Goal: Check status: Check status

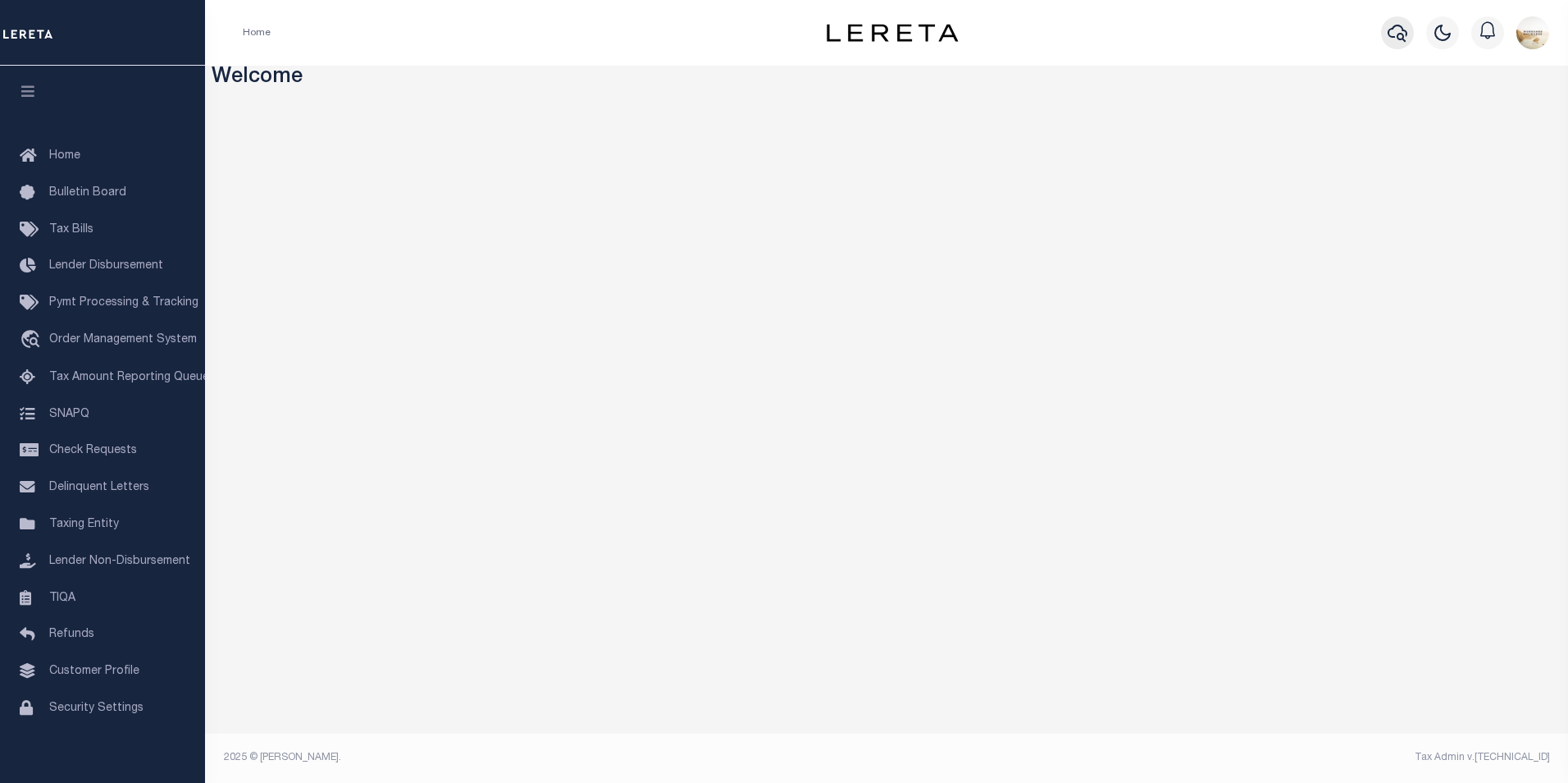
click at [1401, 31] on icon "button" at bounding box center [1397, 33] width 20 height 20
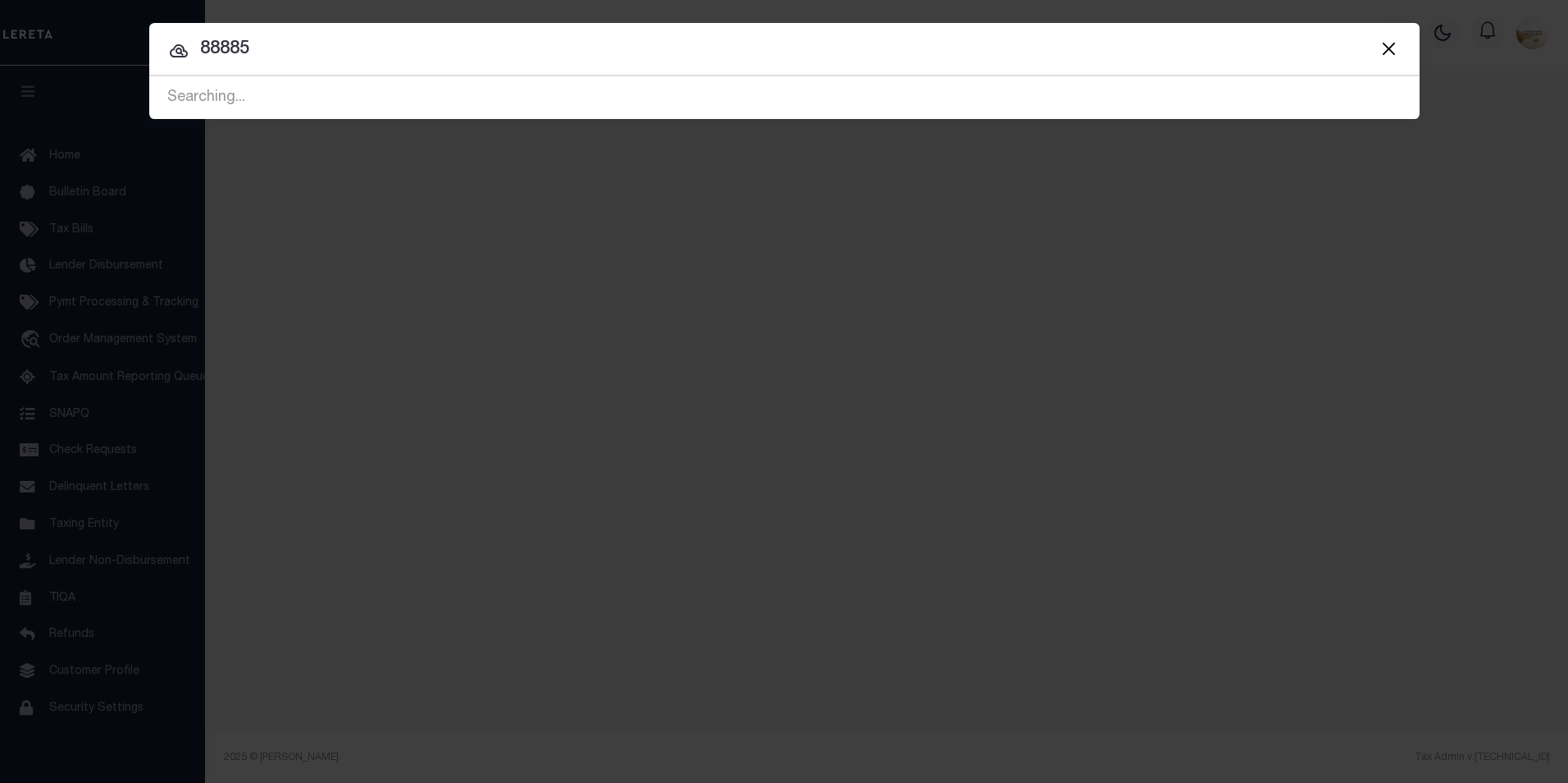
type input "88885"
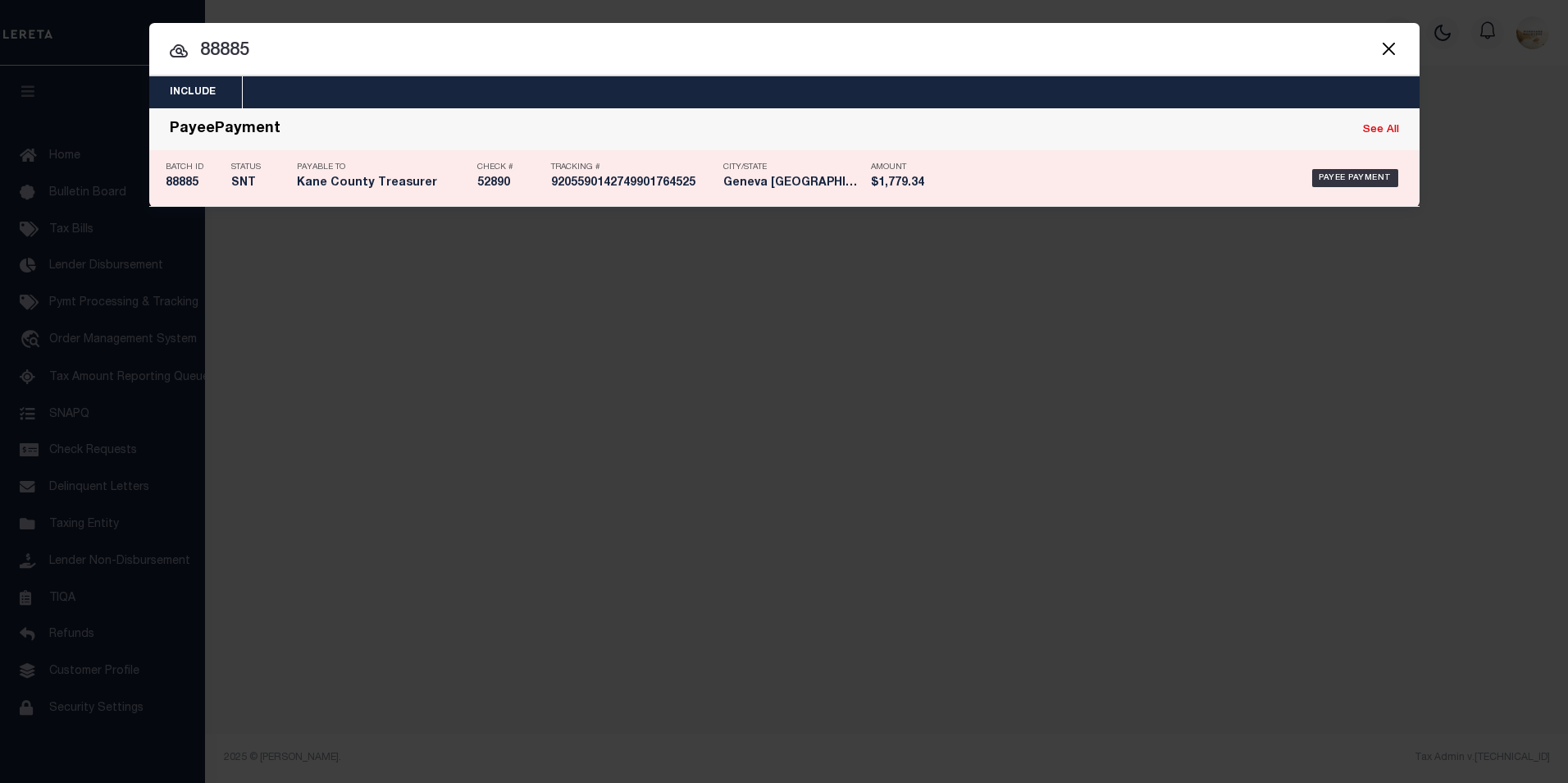
click at [166, 188] on h5 "88885" at bounding box center [195, 182] width 58 height 14
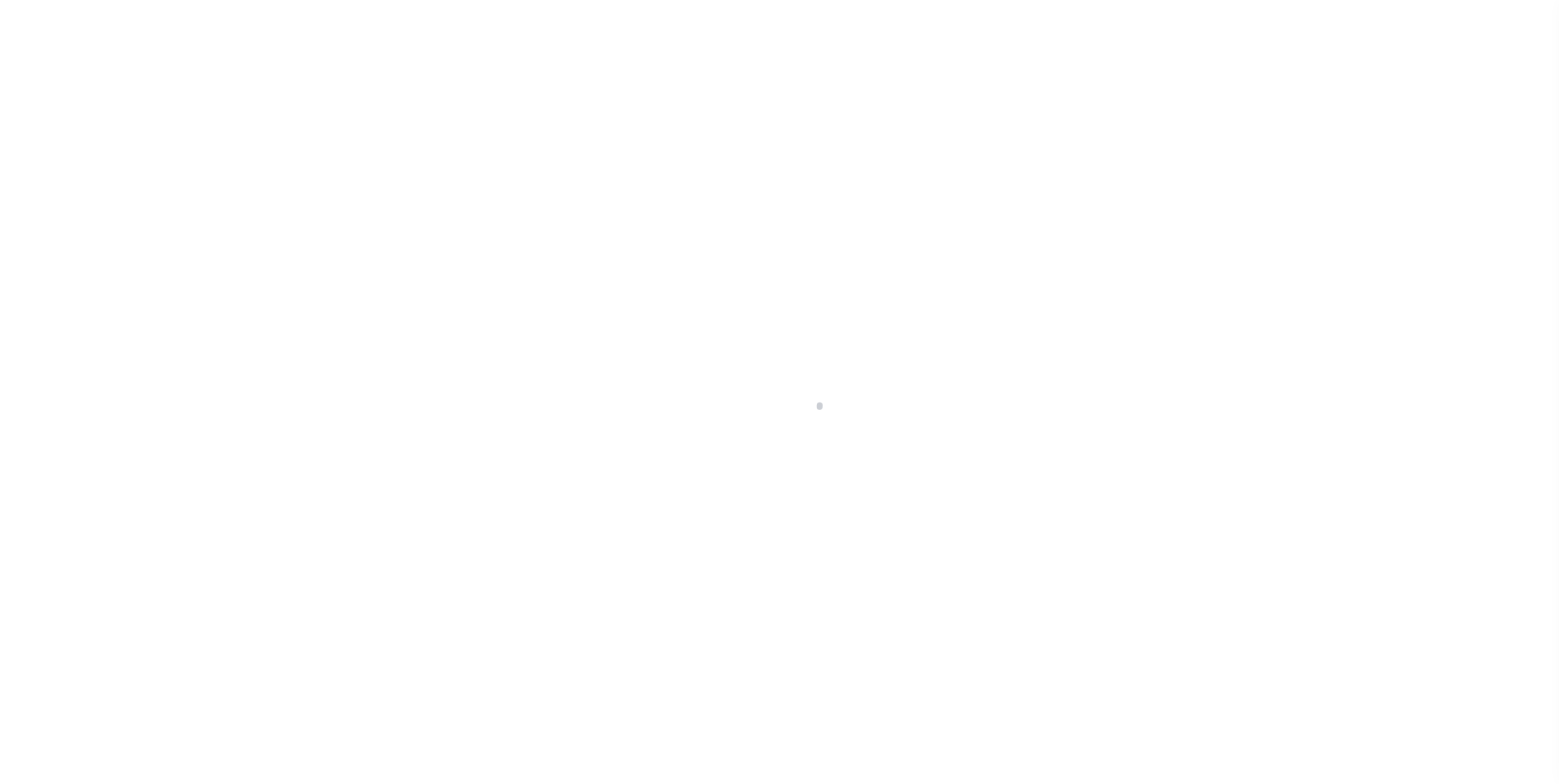
select select "SNT"
select select "CHK"
select select "[PERSON_NAME]"
select select "USS"
select select
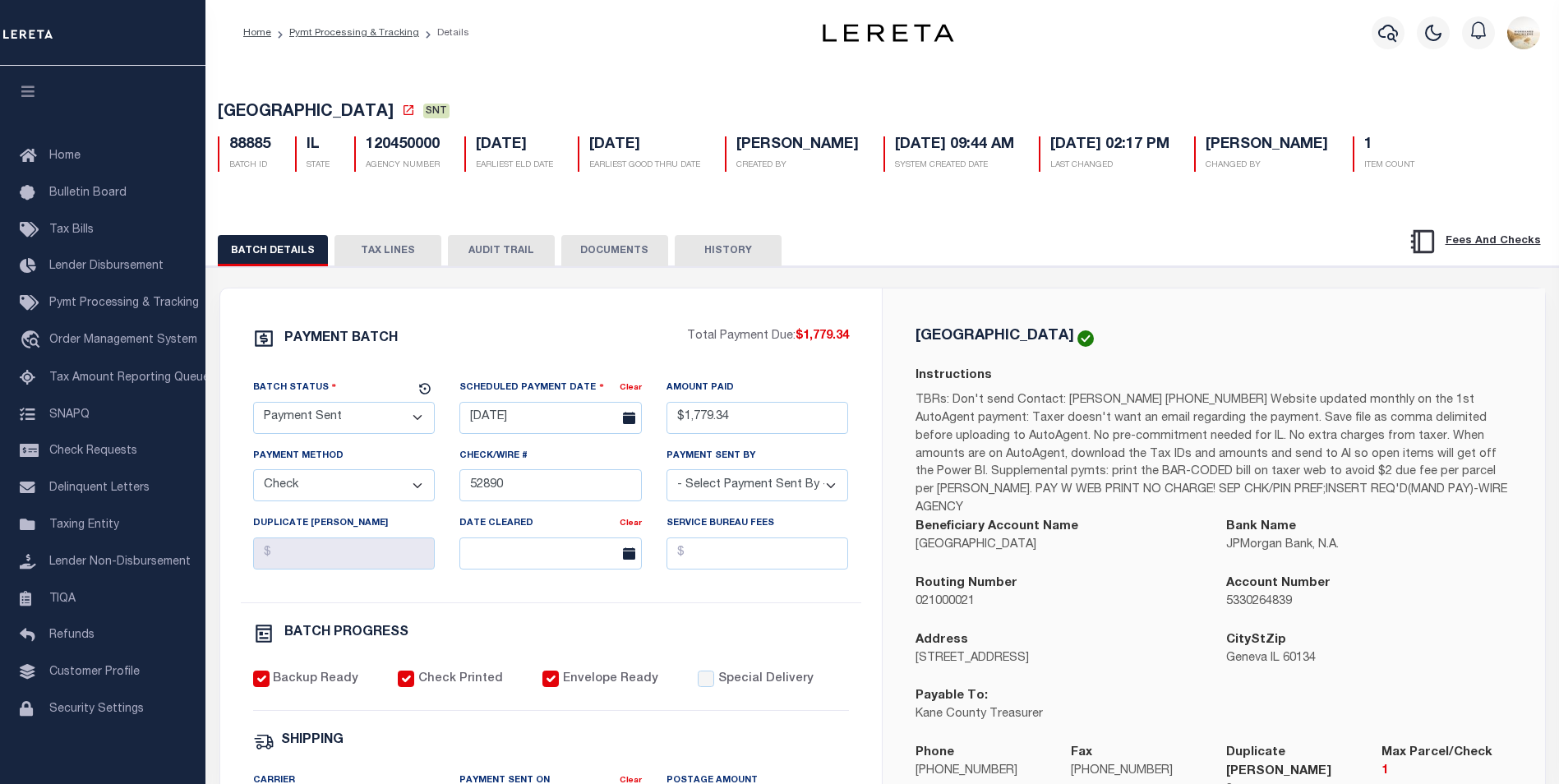
drag, startPoint x: 421, startPoint y: 252, endPoint x: 468, endPoint y: 254, distance: 47.0
click at [421, 252] on button "TAX LINES" at bounding box center [388, 250] width 107 height 32
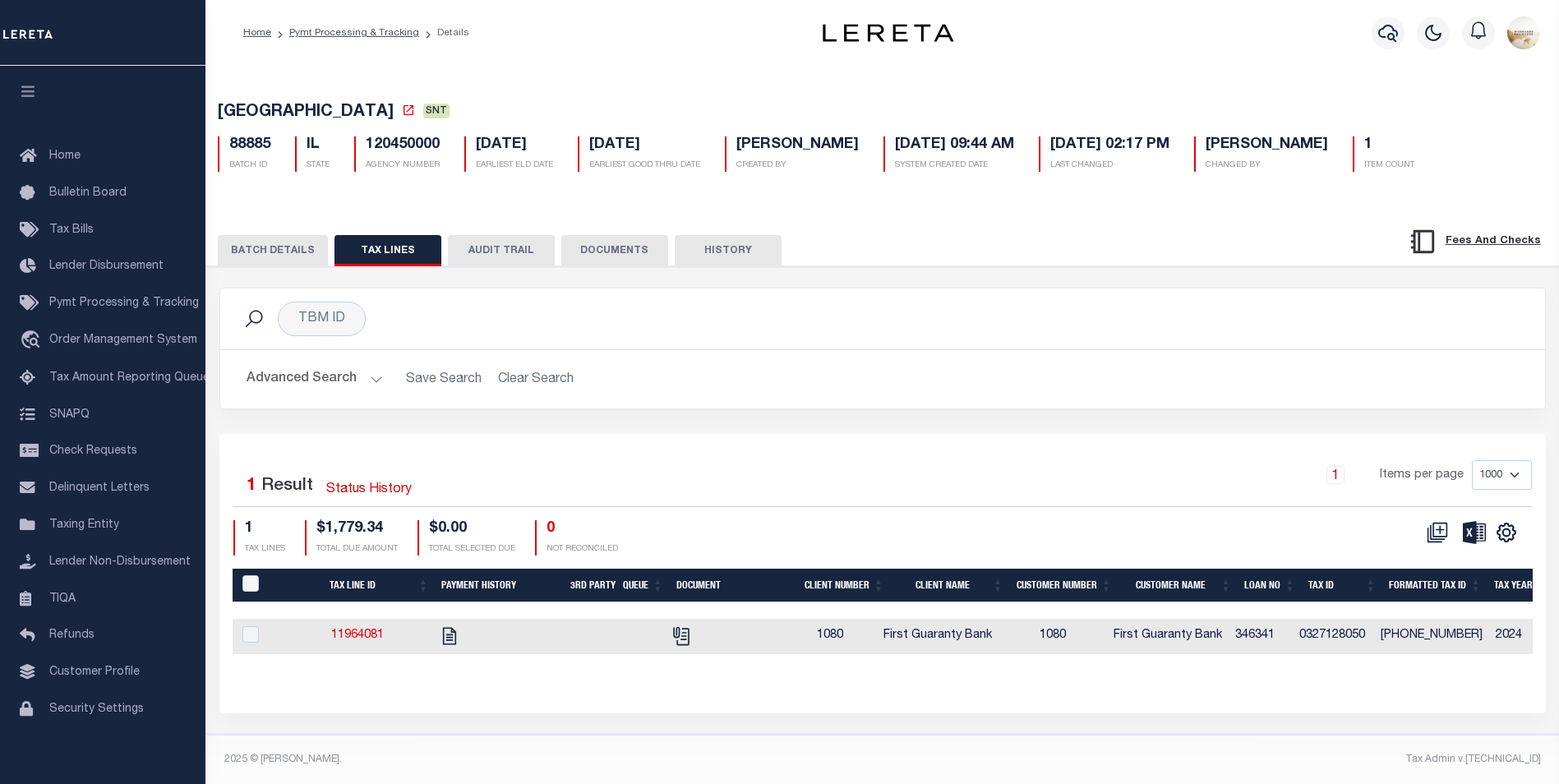
click at [482, 254] on button "AUDIT TRAIL" at bounding box center [501, 250] width 107 height 32
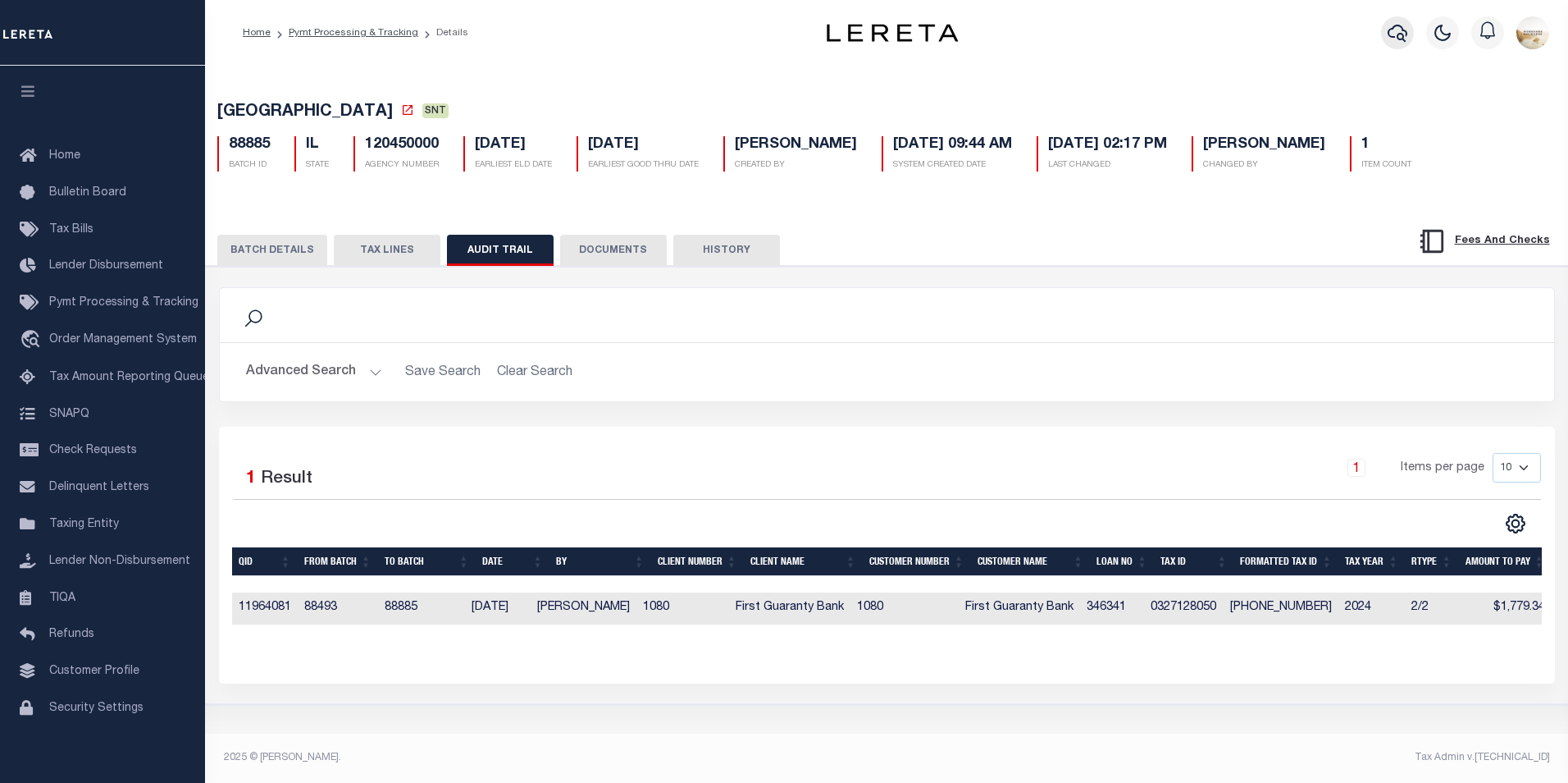
click at [1401, 30] on icon "button" at bounding box center [1397, 33] width 20 height 20
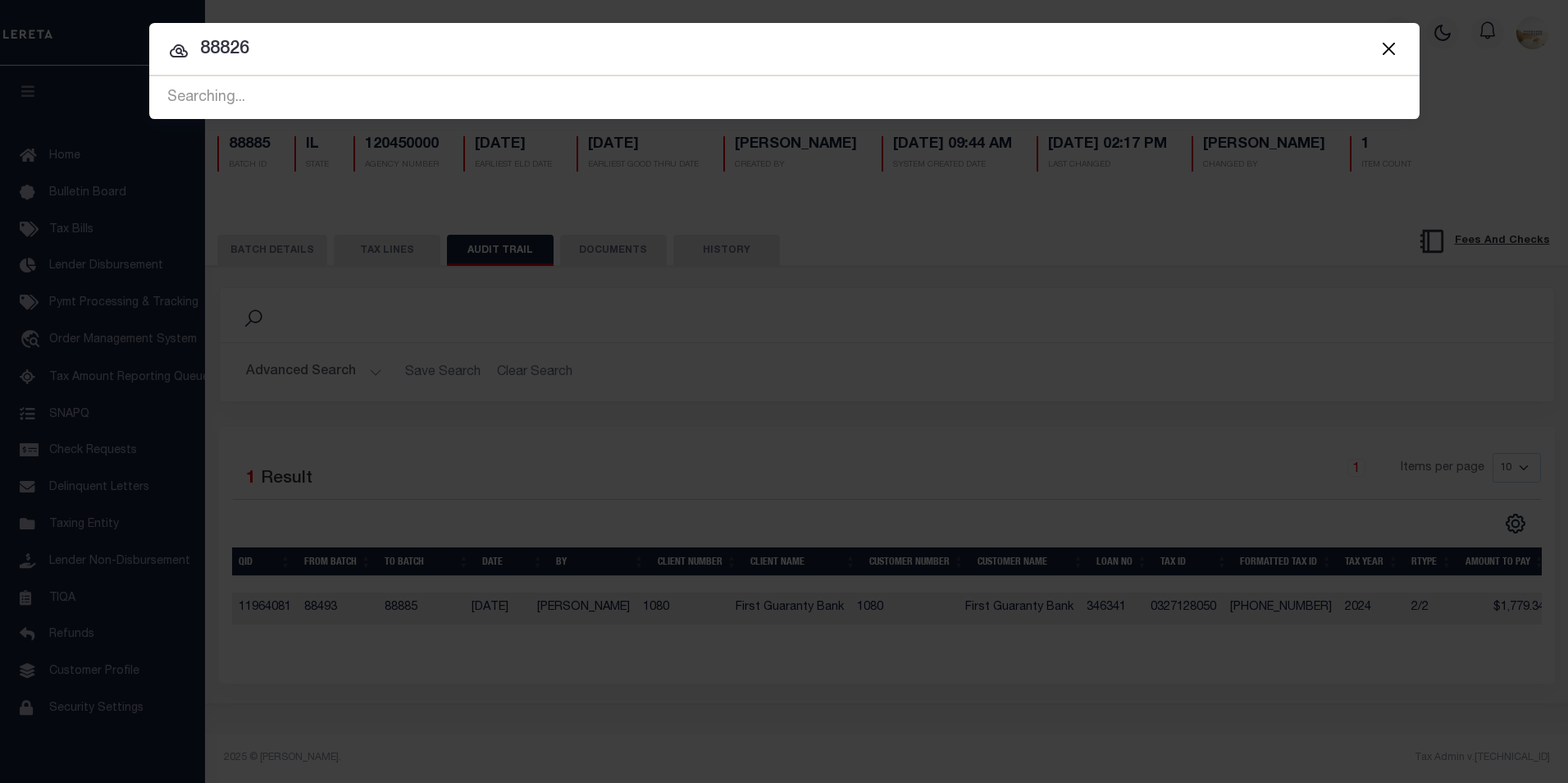
type input "88826"
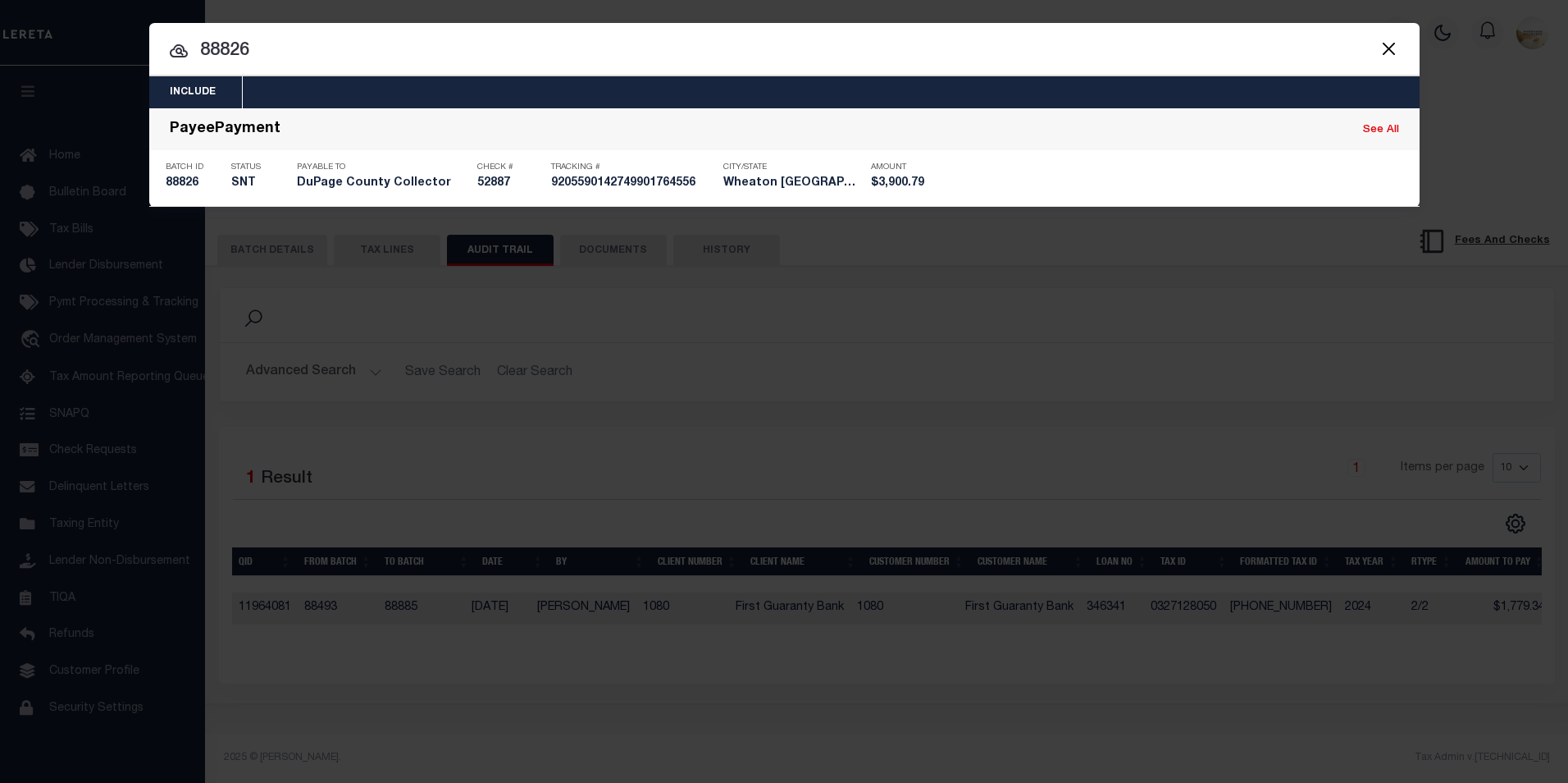
click at [174, 190] on h5 "88826" at bounding box center [195, 182] width 58 height 14
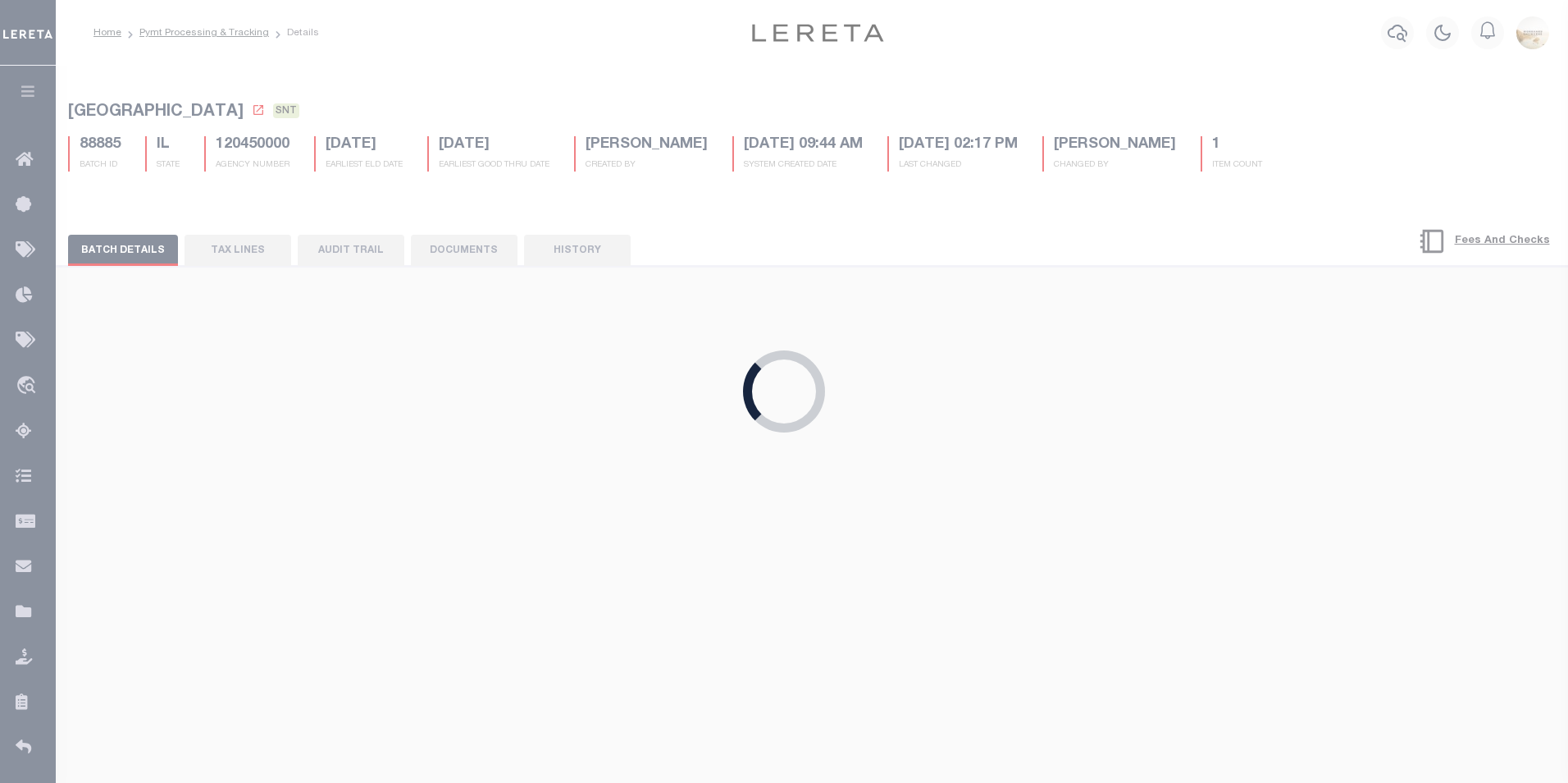
type input "$3,900.79"
type input "52887"
type input "$9.85"
type input "9205590142749901764556"
select select
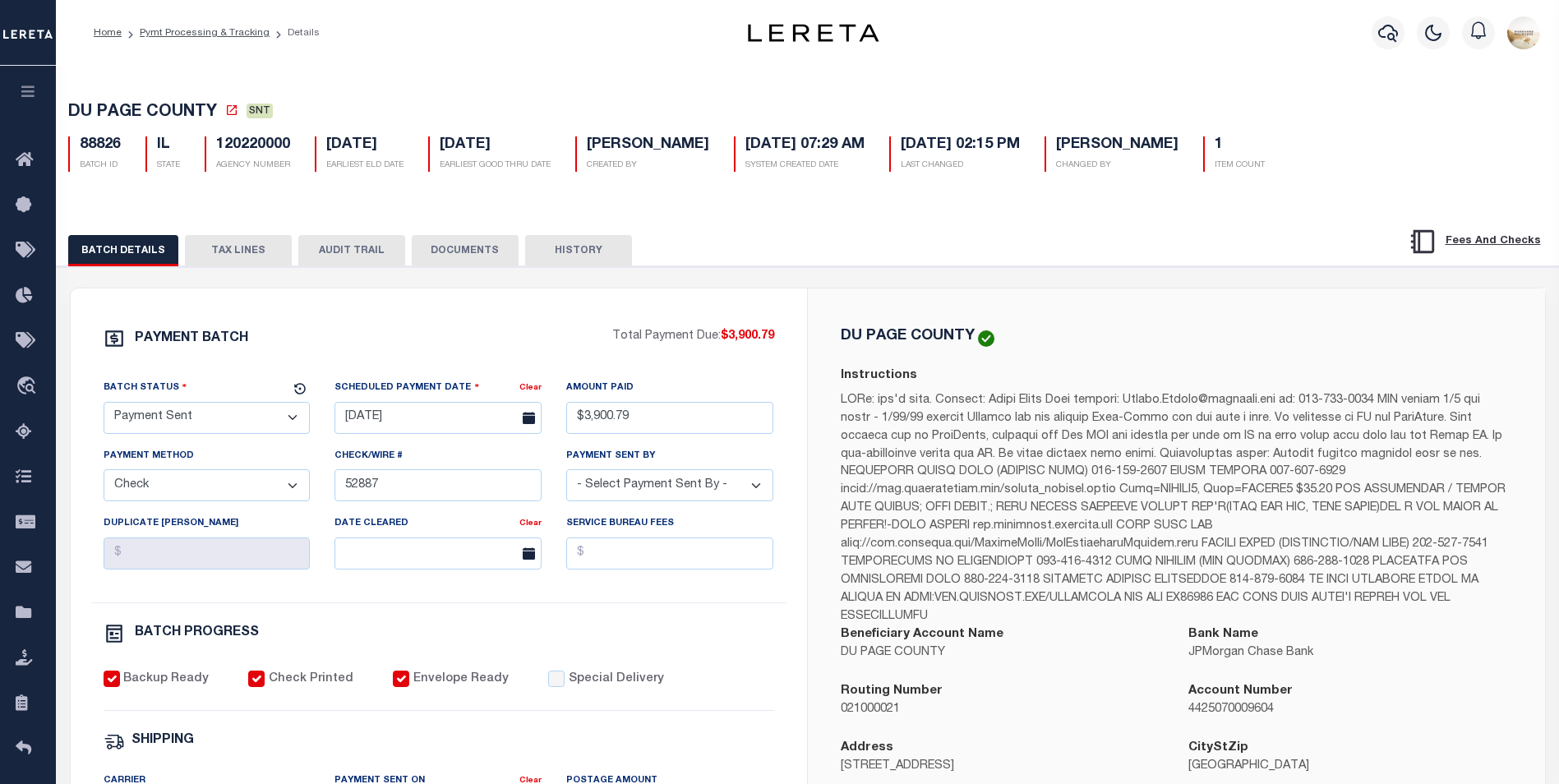
click at [336, 247] on button "AUDIT TRAIL" at bounding box center [352, 250] width 107 height 32
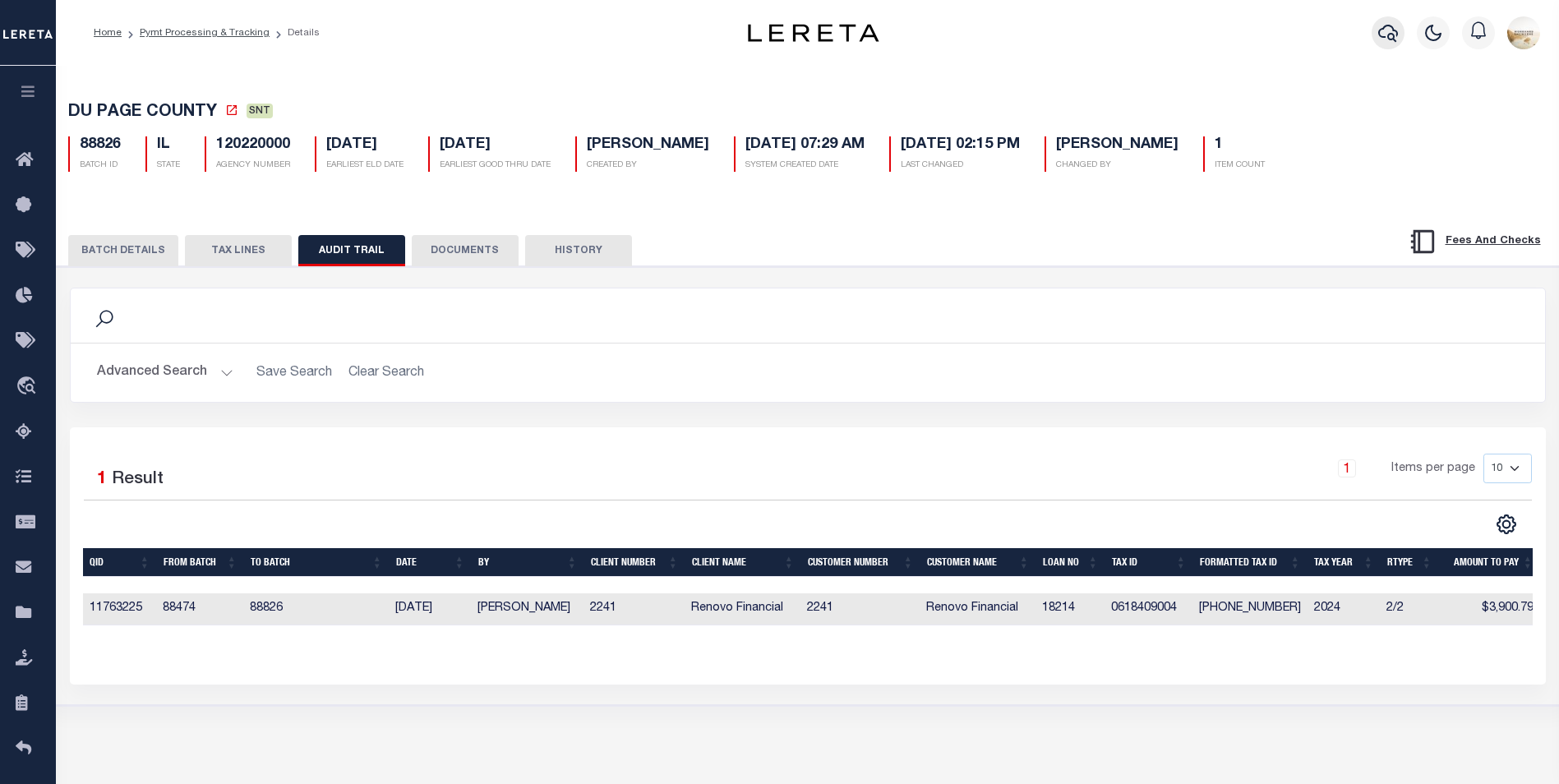
click at [1380, 41] on button "button" at bounding box center [1387, 33] width 33 height 33
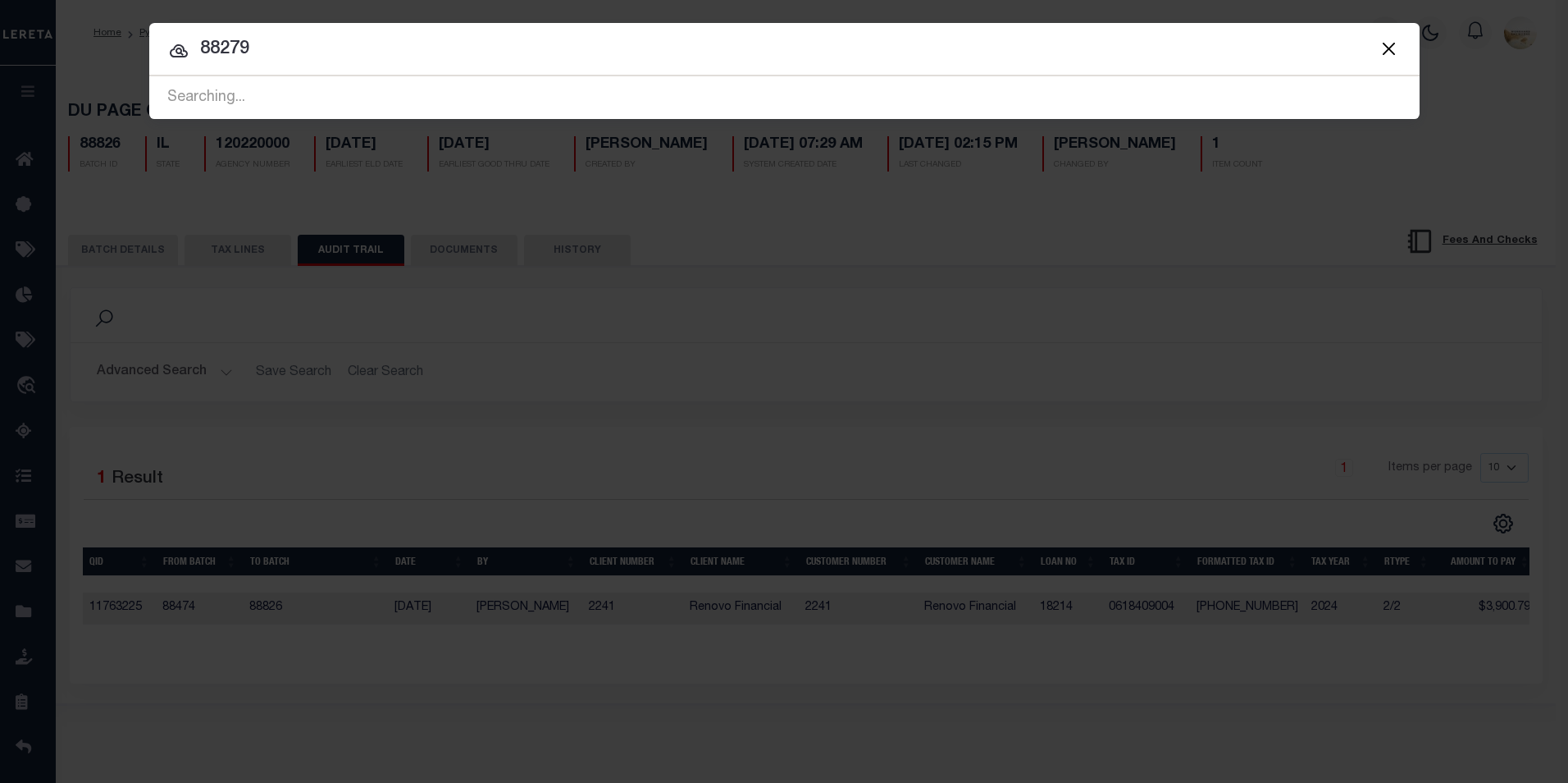
type input "88279"
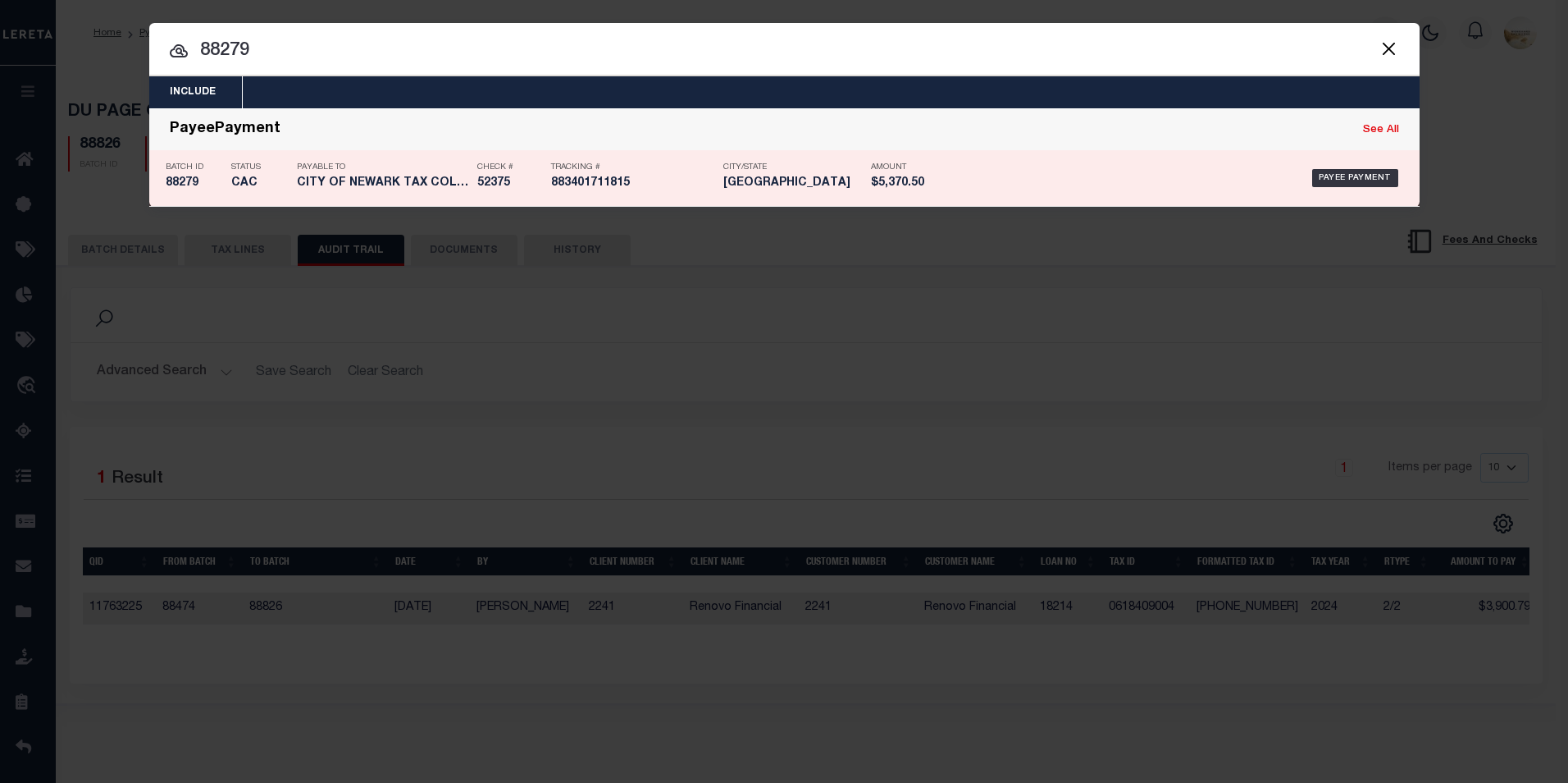
click at [190, 176] on div "Batch ID 88279" at bounding box center [195, 178] width 58 height 48
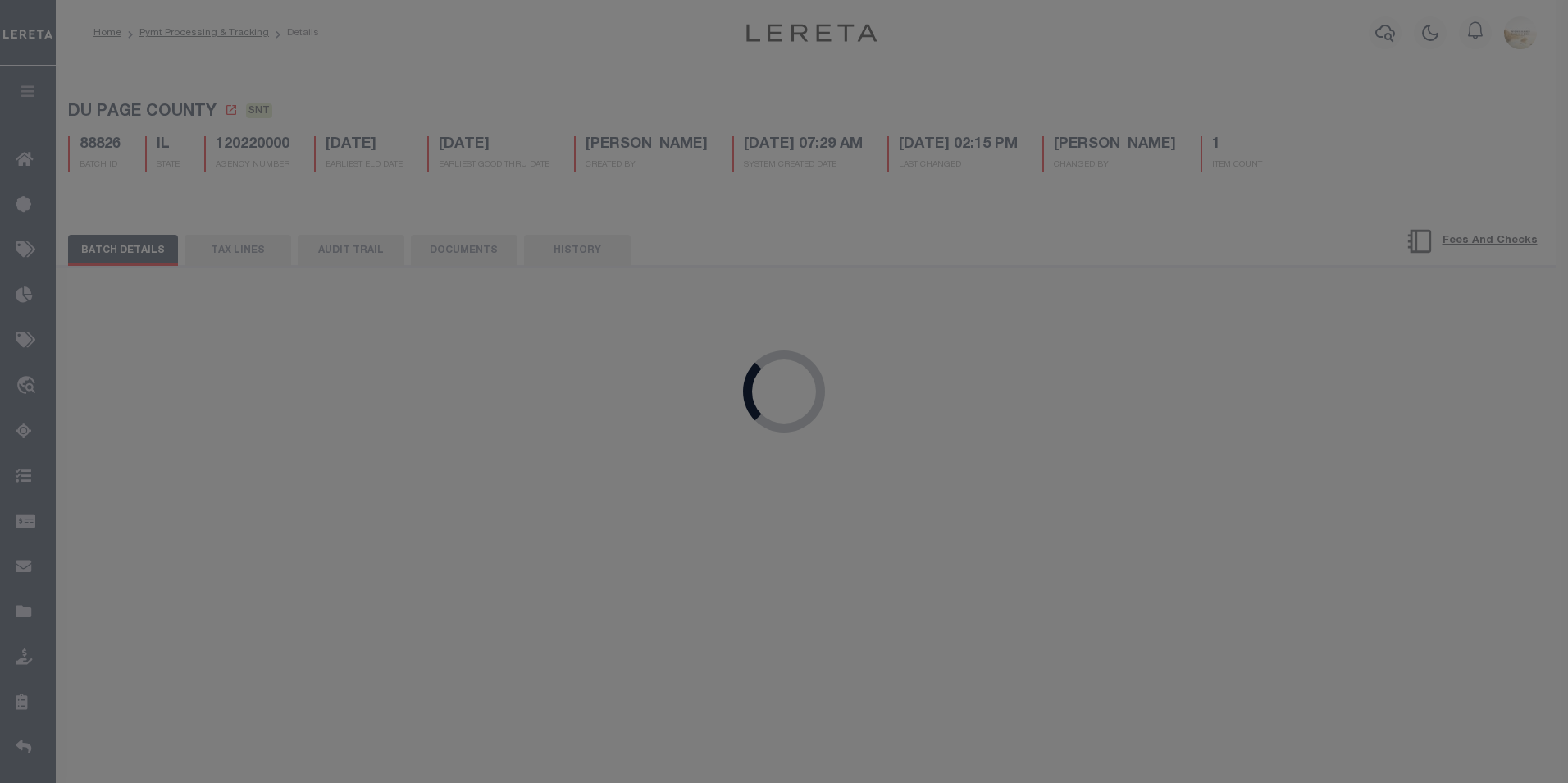
select select "CAC"
type input "[DATE]"
type input "$5,370.5"
type input "52375"
type input "[DATE]"
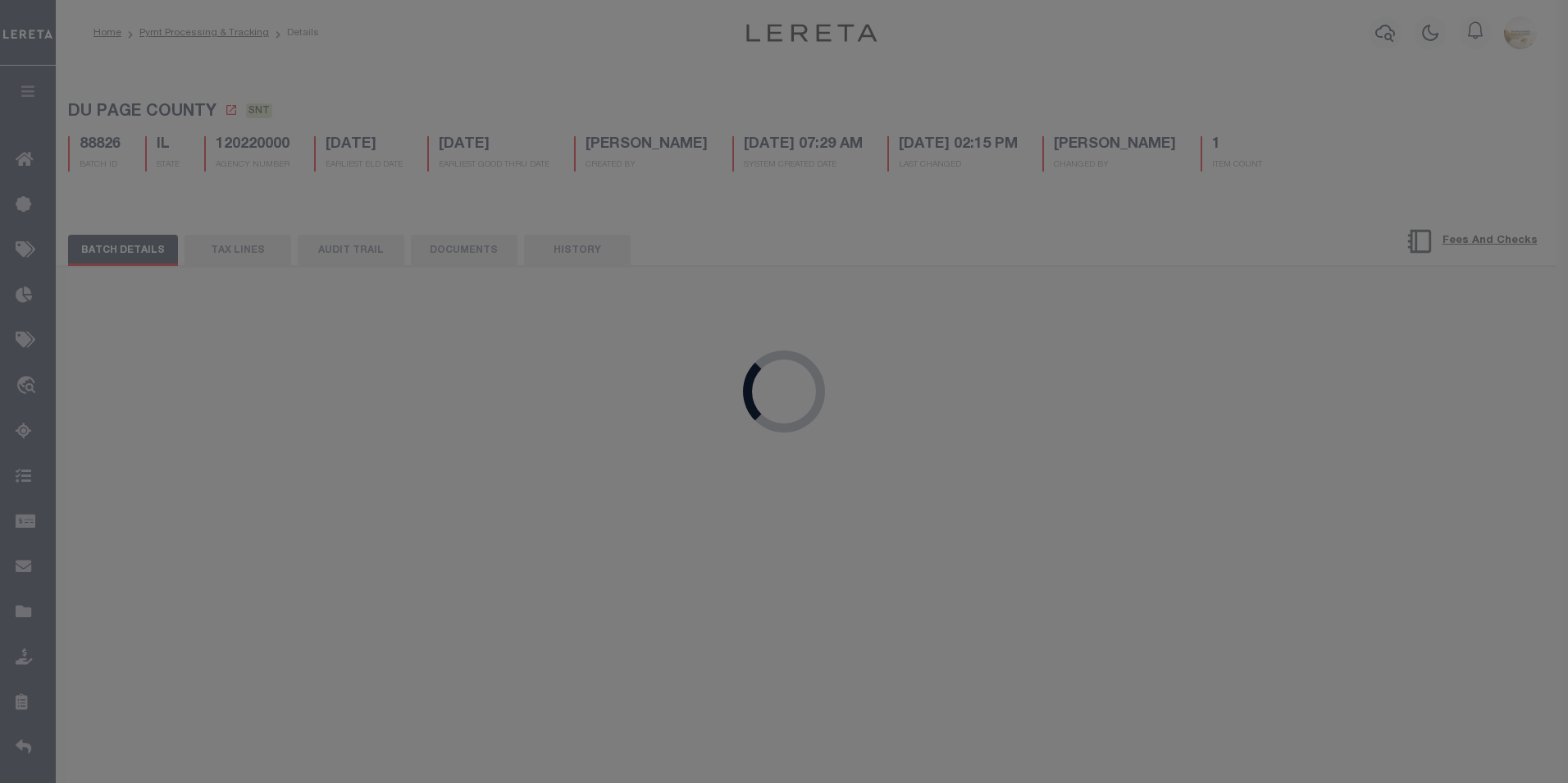
select select "FDX"
type input "[DATE]"
type input "$9.65"
type input "883401711815"
select select
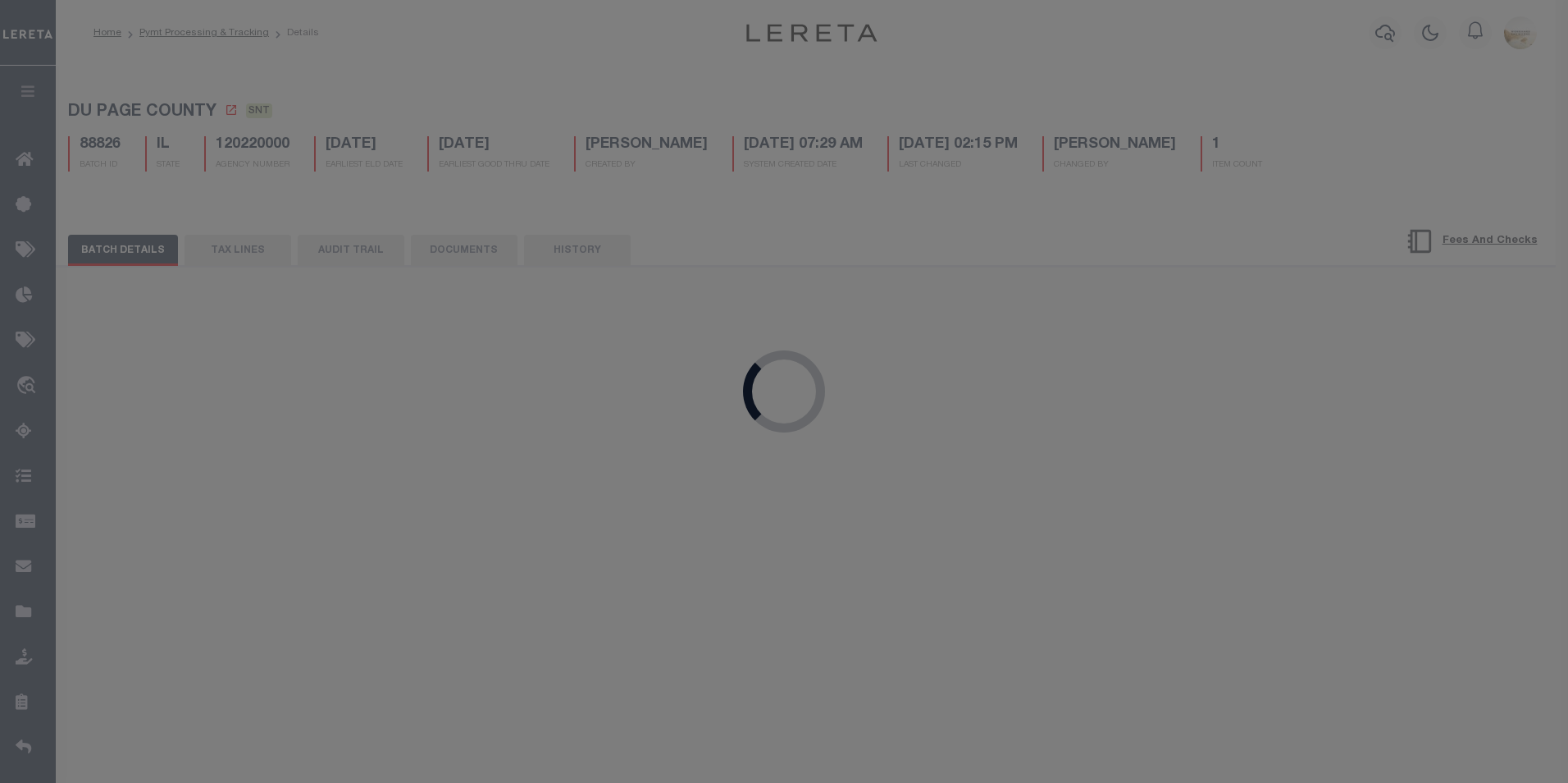
type input "1"
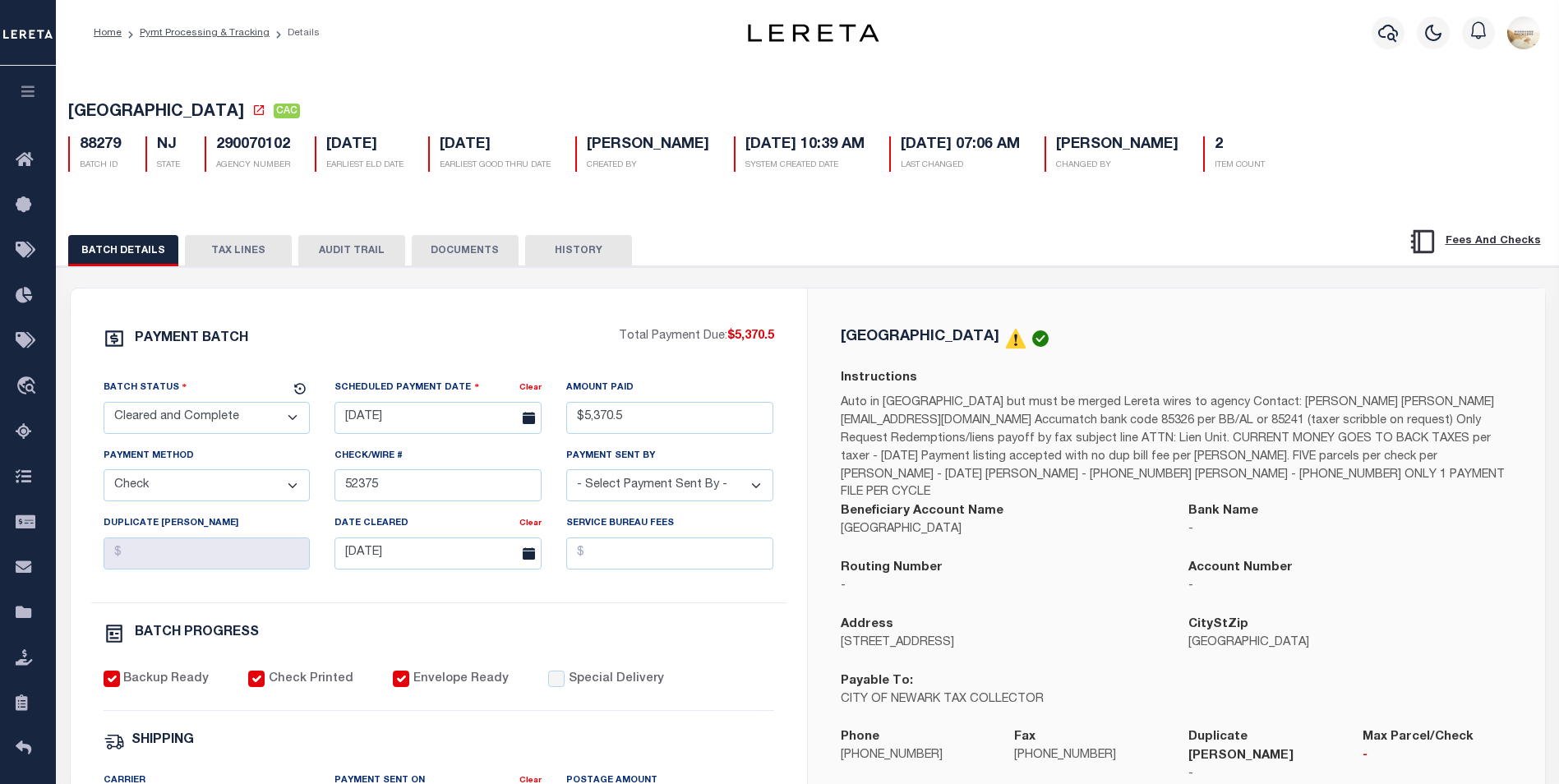
click at [349, 255] on button "AUDIT TRAIL" at bounding box center [352, 250] width 107 height 32
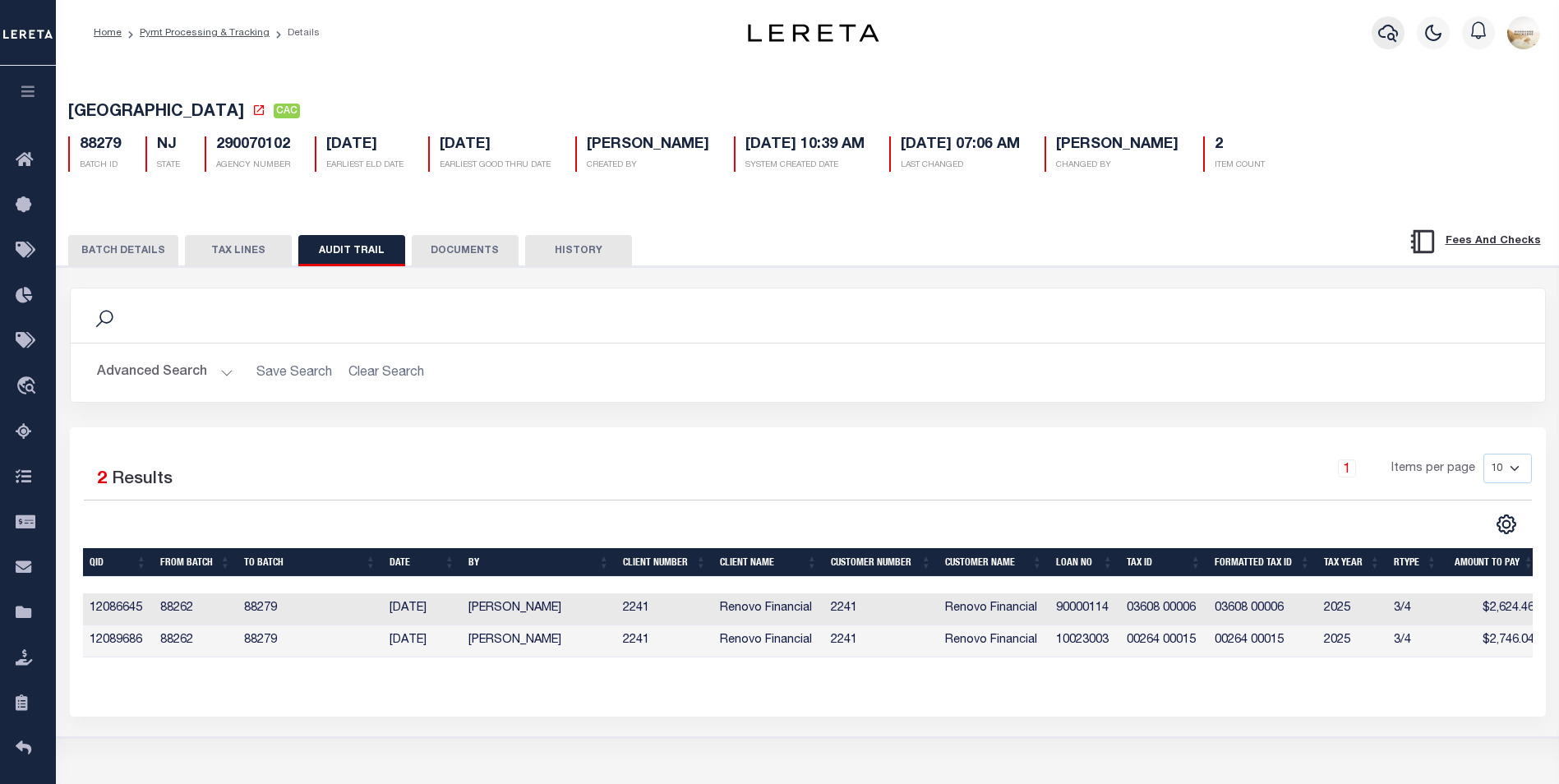
click at [1381, 40] on icon "button" at bounding box center [1388, 33] width 20 height 20
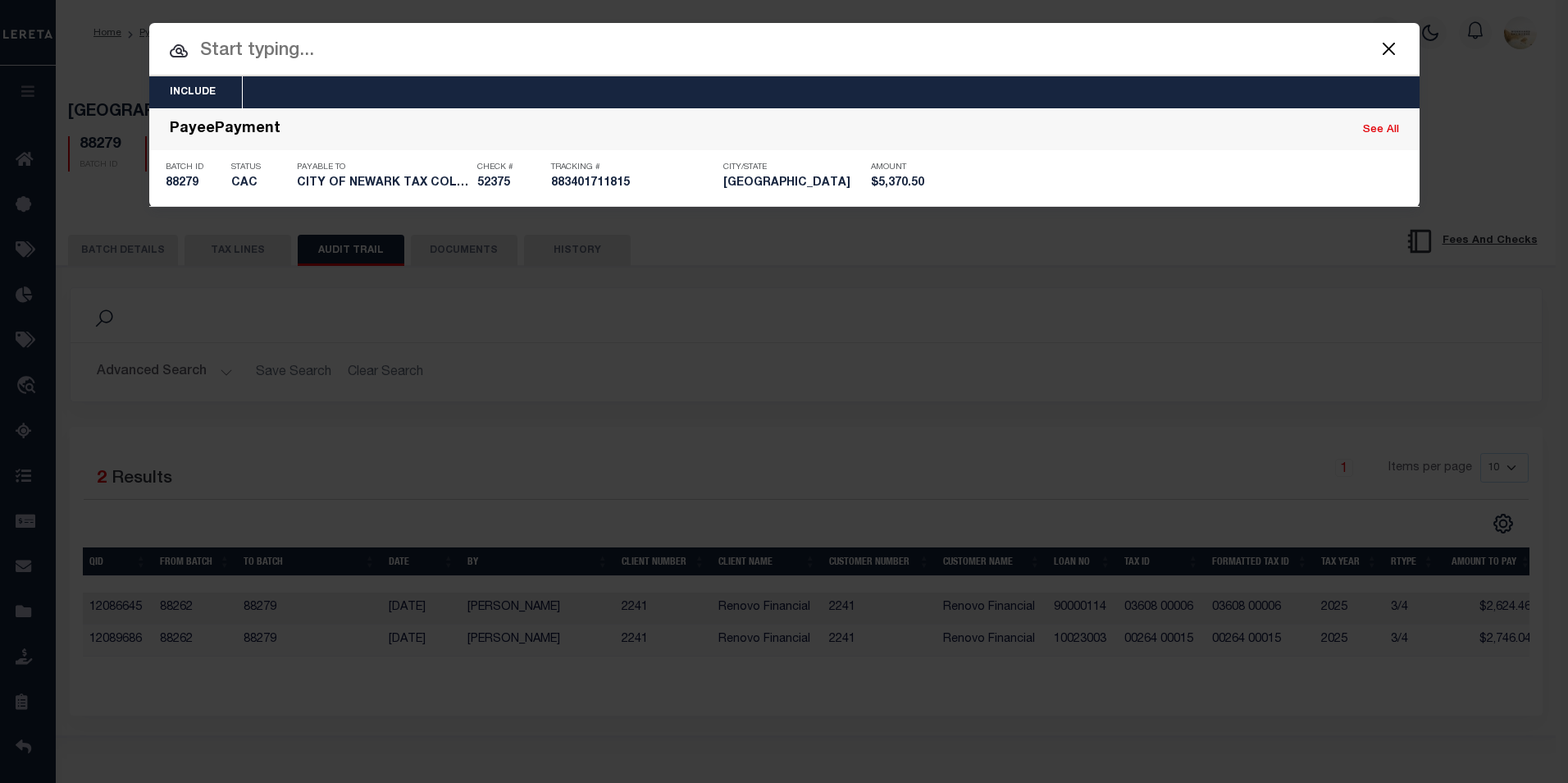
click at [521, 60] on input "text" at bounding box center [784, 51] width 1270 height 29
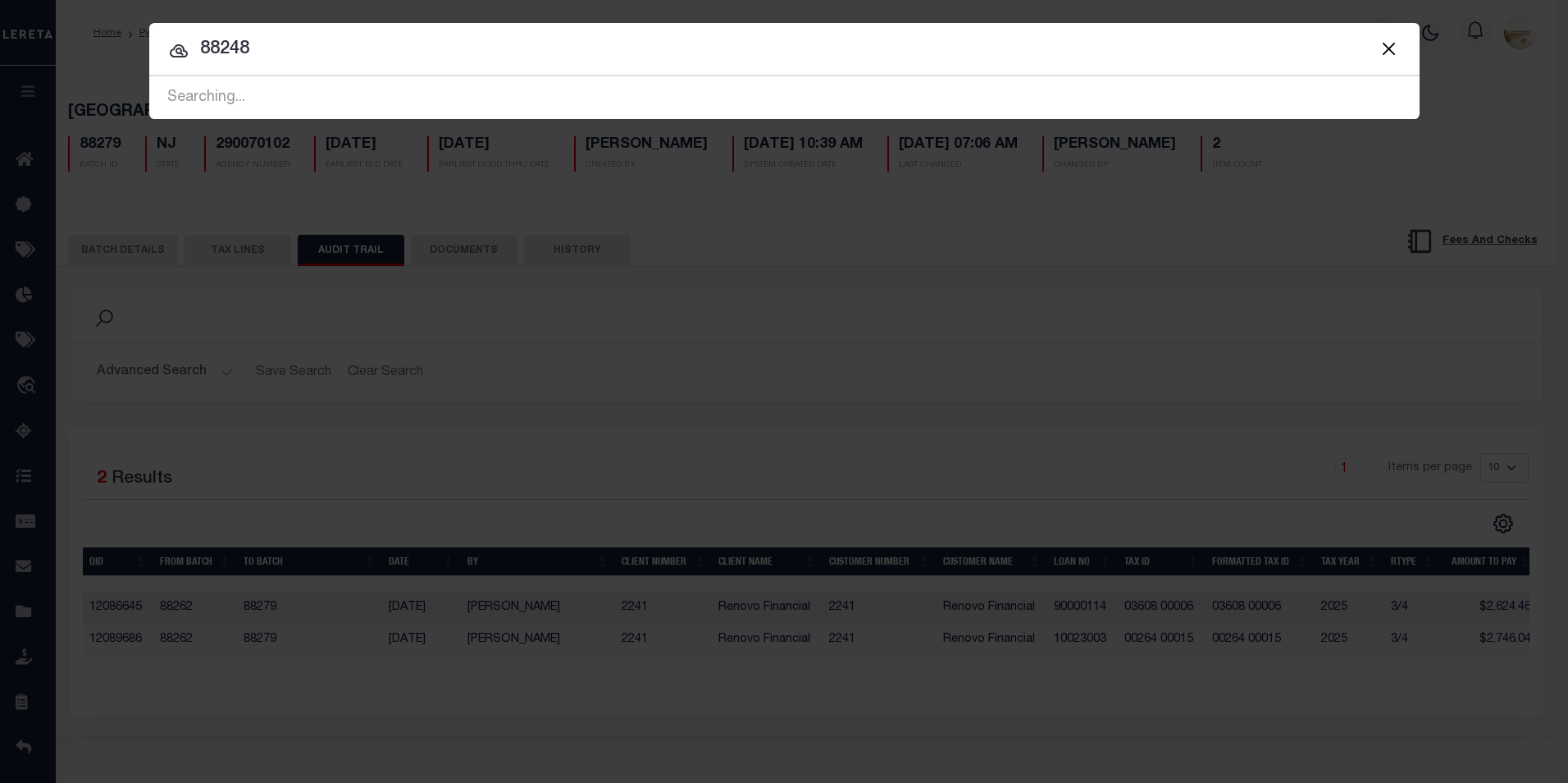
type input "88248"
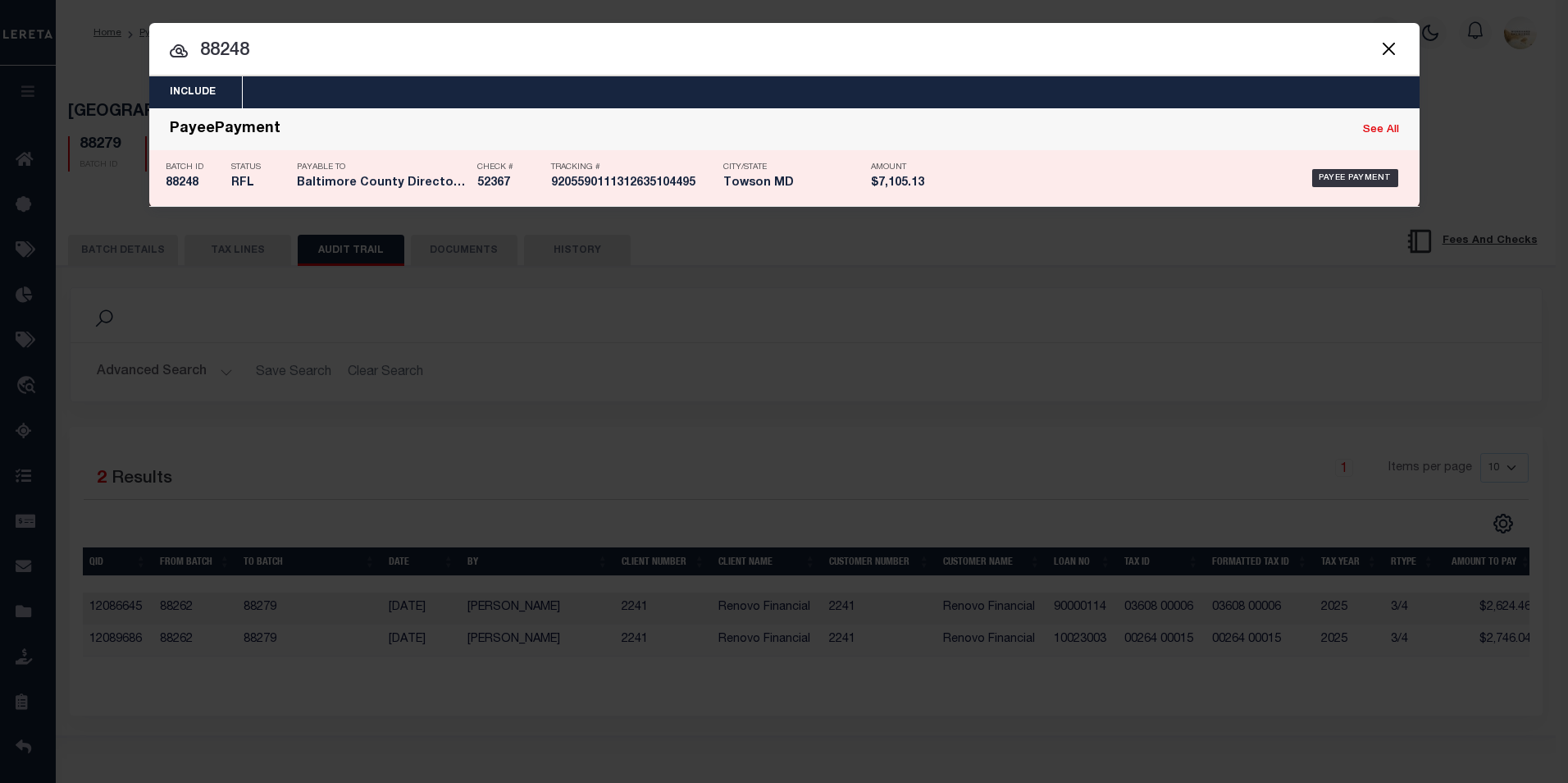
click at [196, 191] on h5 "88248" at bounding box center [195, 182] width 58 height 14
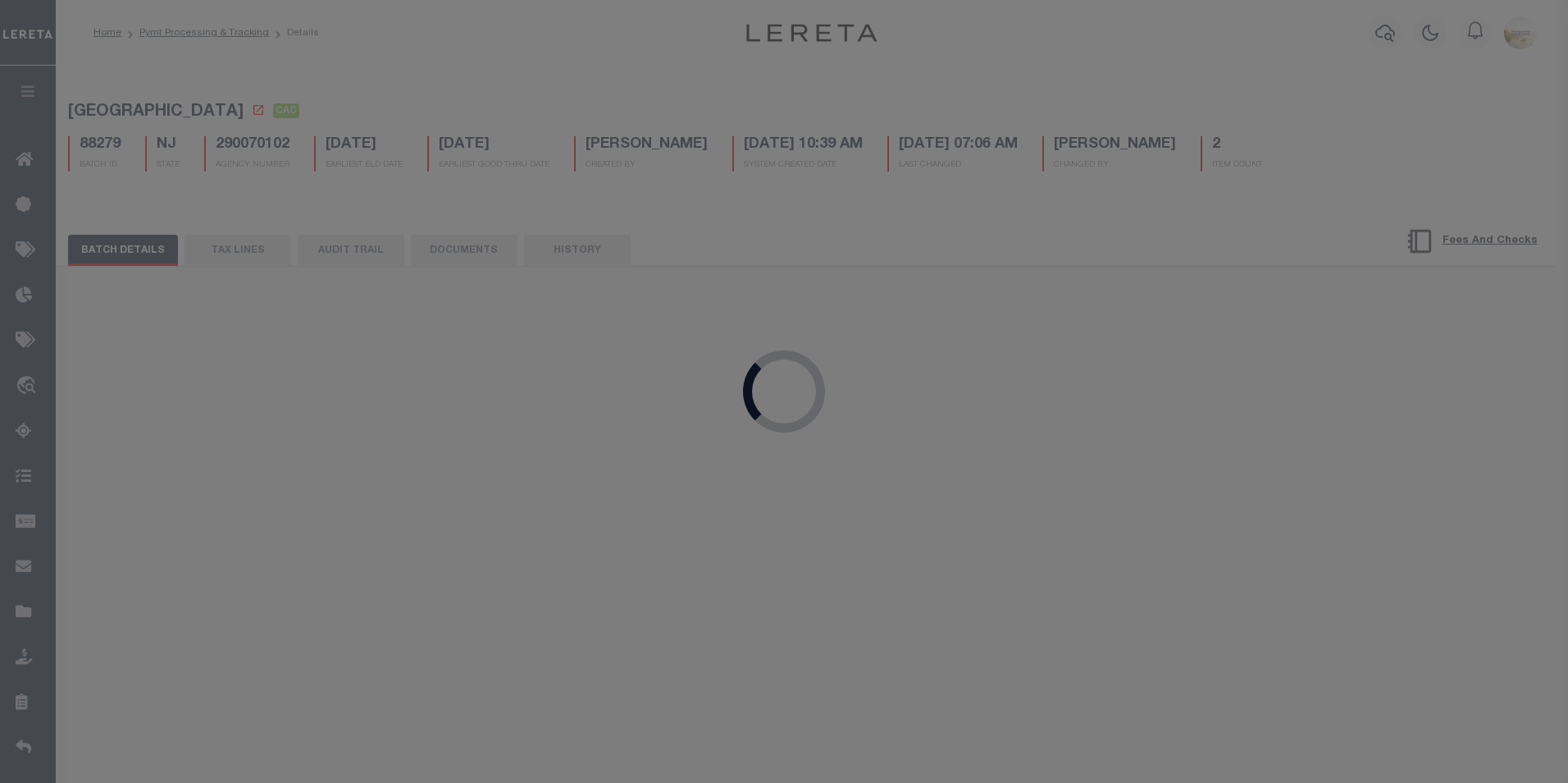
select select "RFL"
type input "$7,105.13"
type input "52367"
select select "[PERSON_NAME]"
type input "$2"
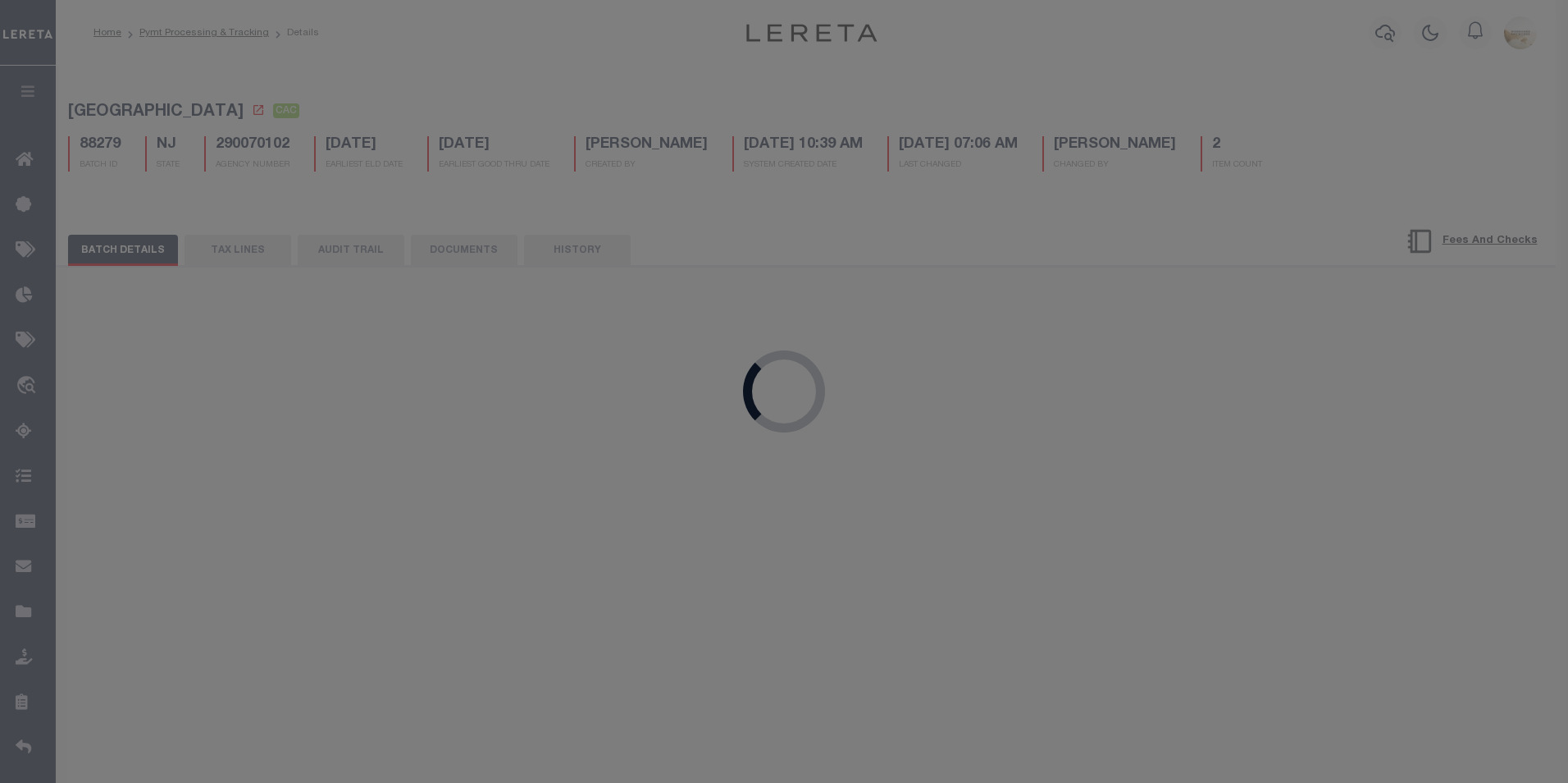
checkbox input "true"
select select "USS"
type input "$9.85"
type input "9205590111312635104495"
type input "Delivered to Agent, Left with Individual"
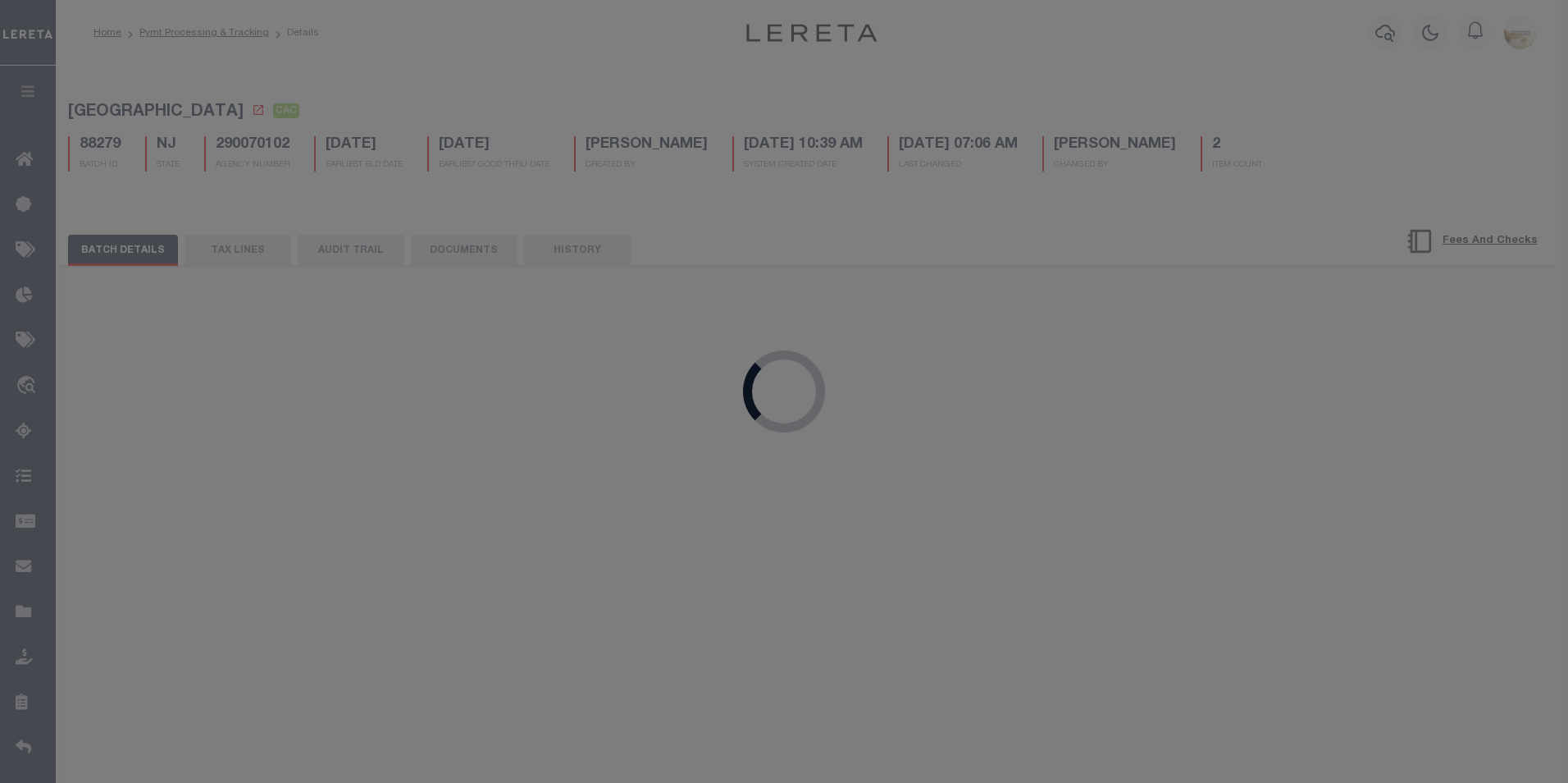
type input "[DATE]"
select select
type input "N"
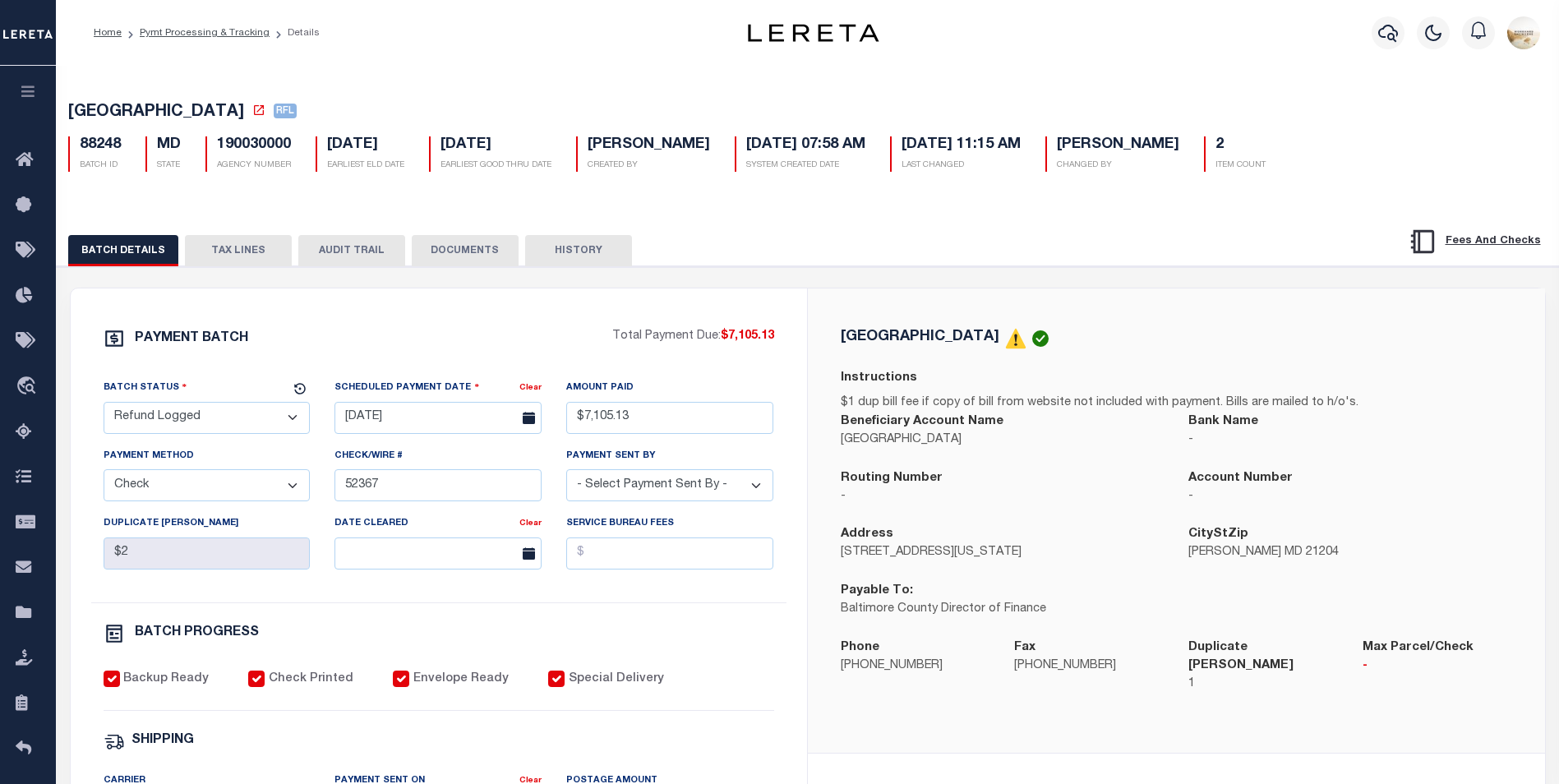
click at [318, 256] on button "AUDIT TRAIL" at bounding box center [352, 250] width 107 height 32
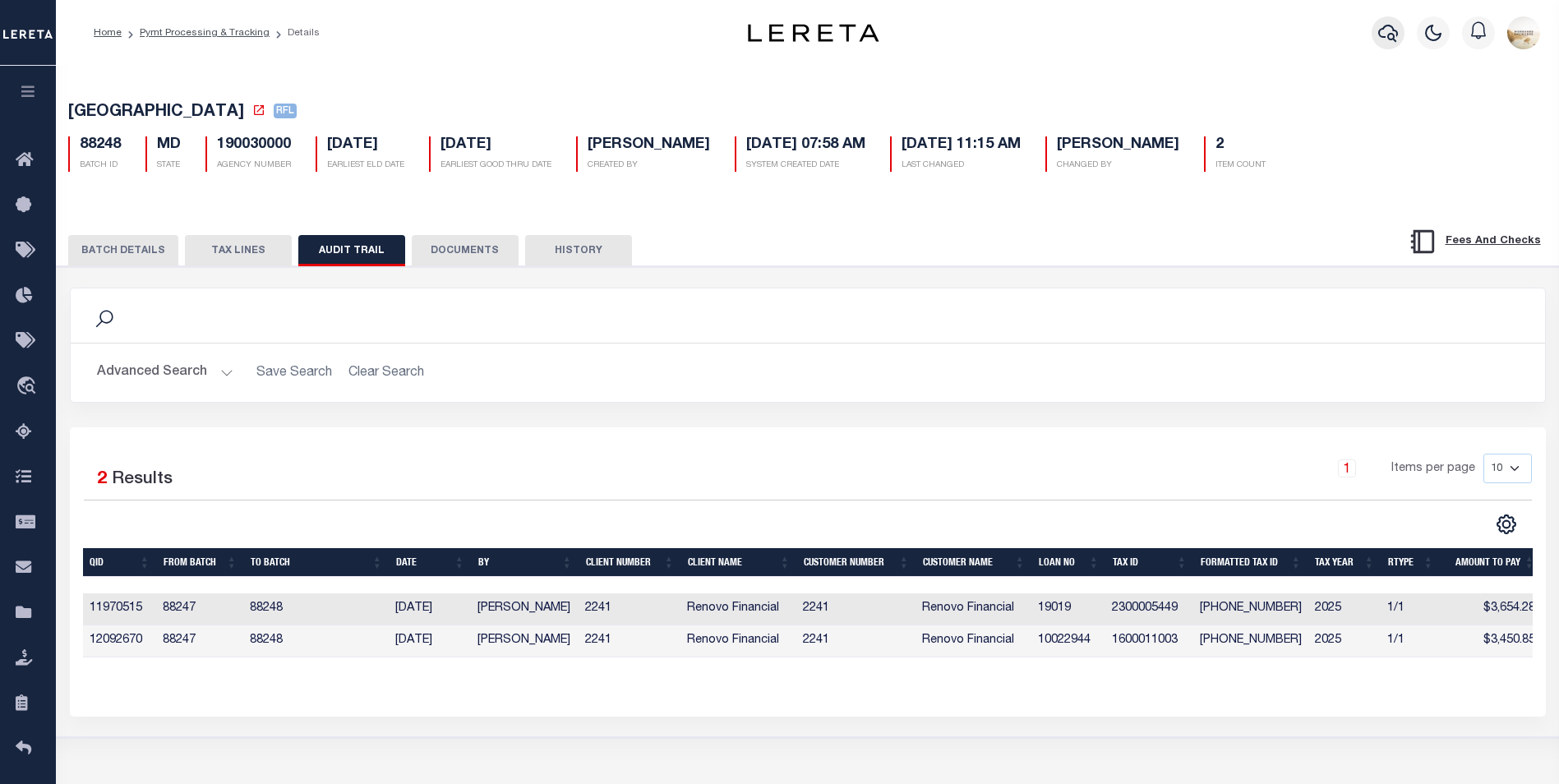
click at [1376, 35] on button "button" at bounding box center [1387, 33] width 33 height 33
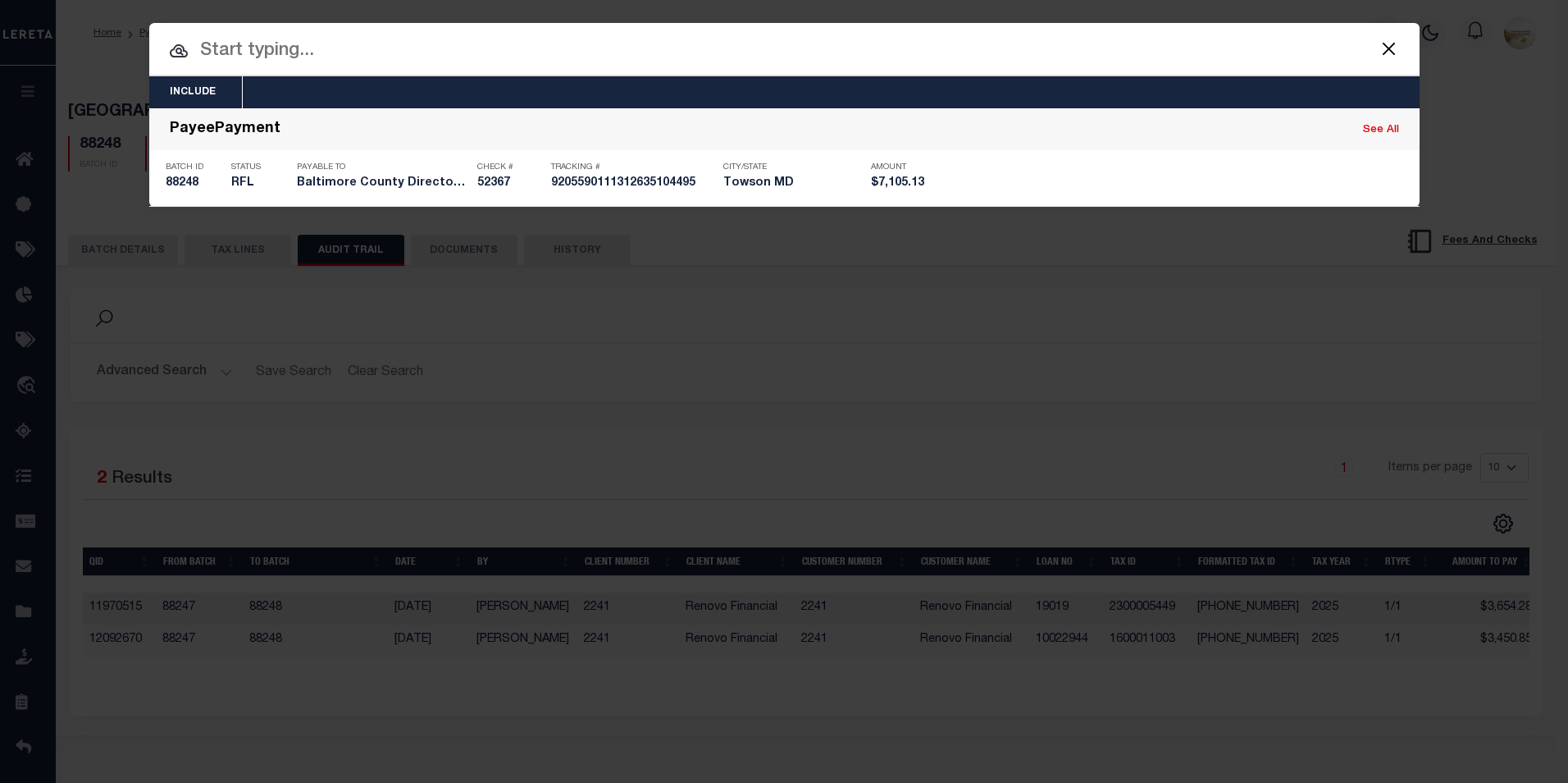
click at [760, 58] on input "text" at bounding box center [784, 51] width 1270 height 29
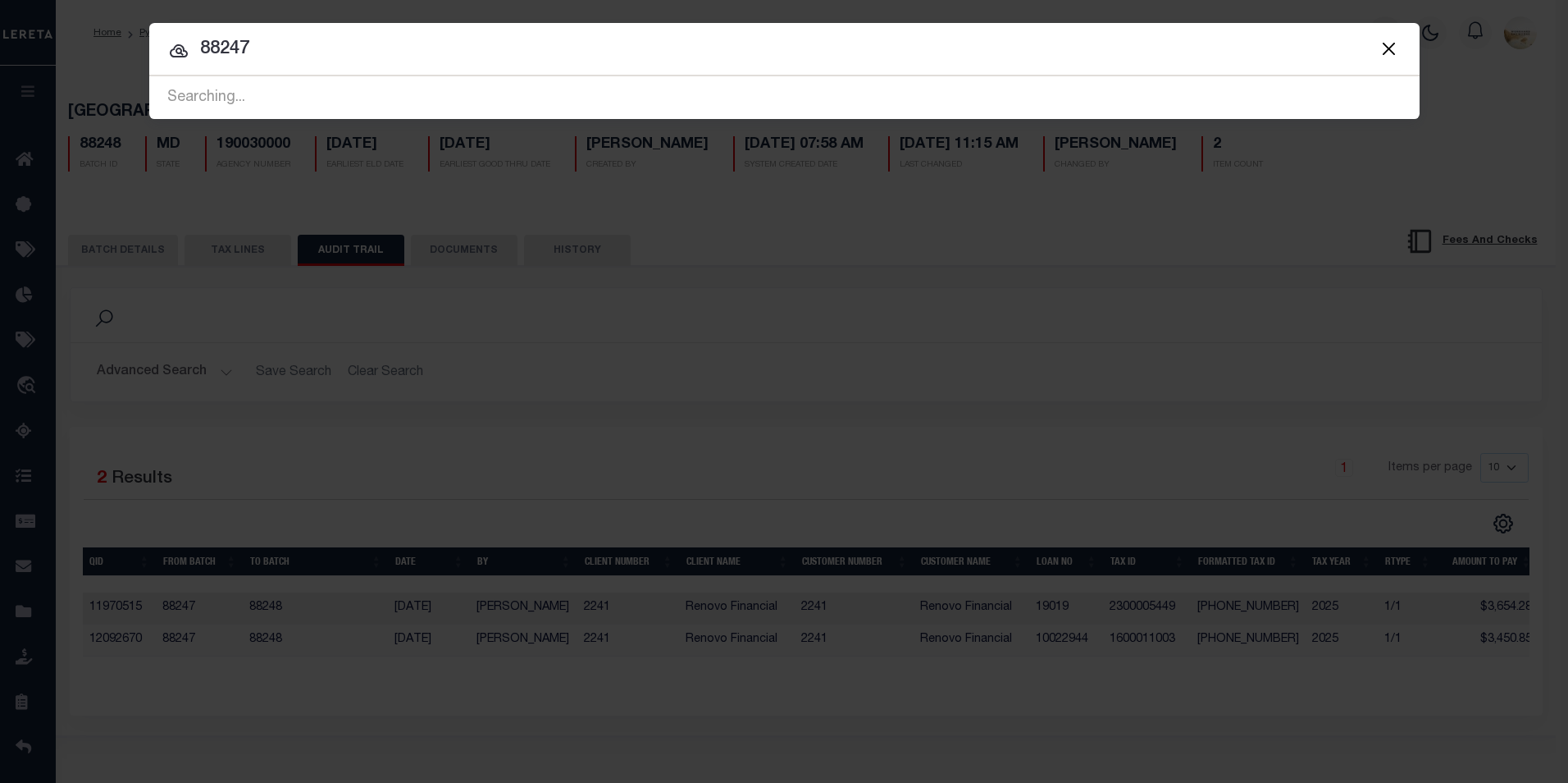
type input "88247"
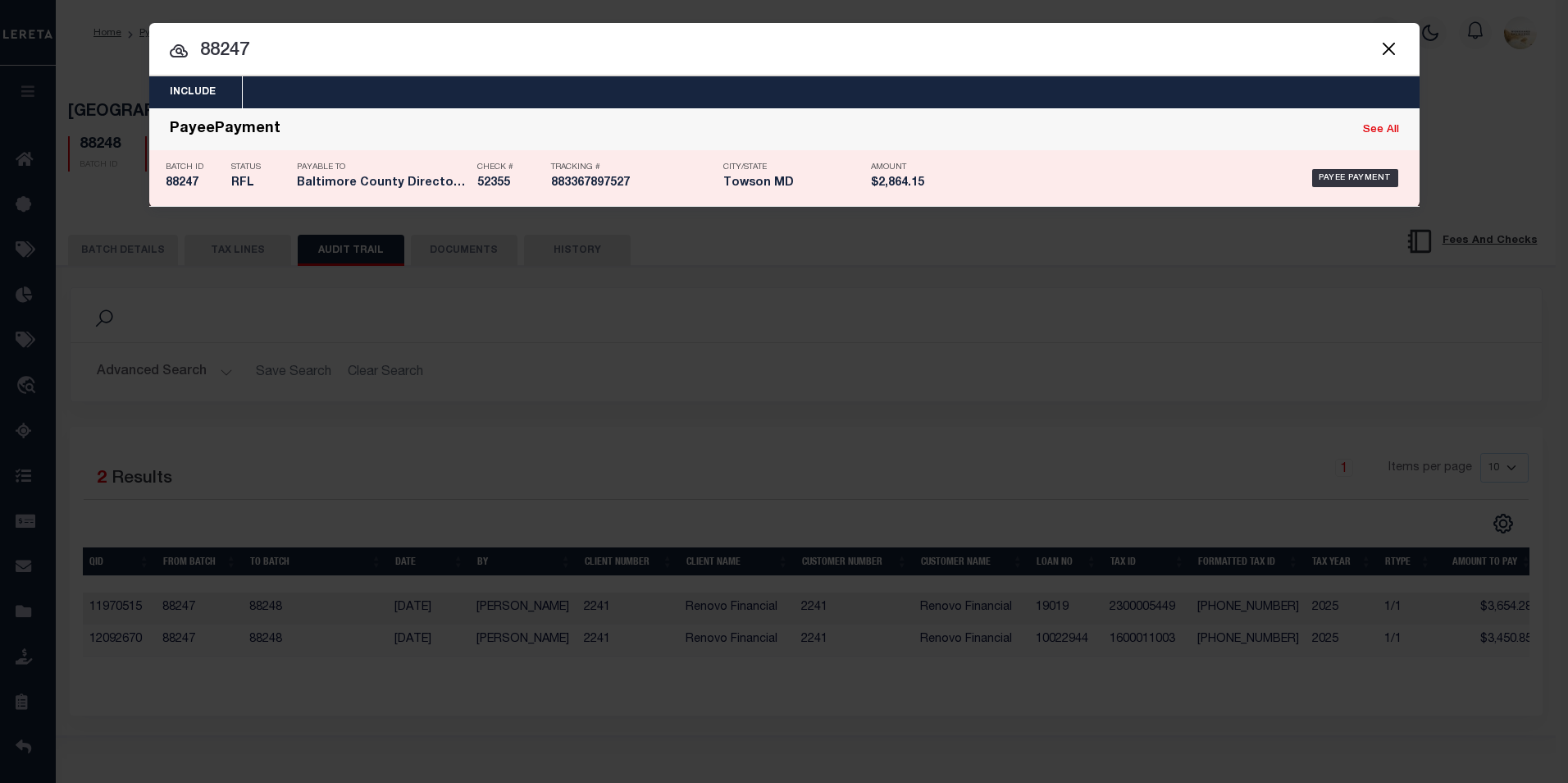
click at [190, 180] on h5 "88247" at bounding box center [195, 182] width 58 height 14
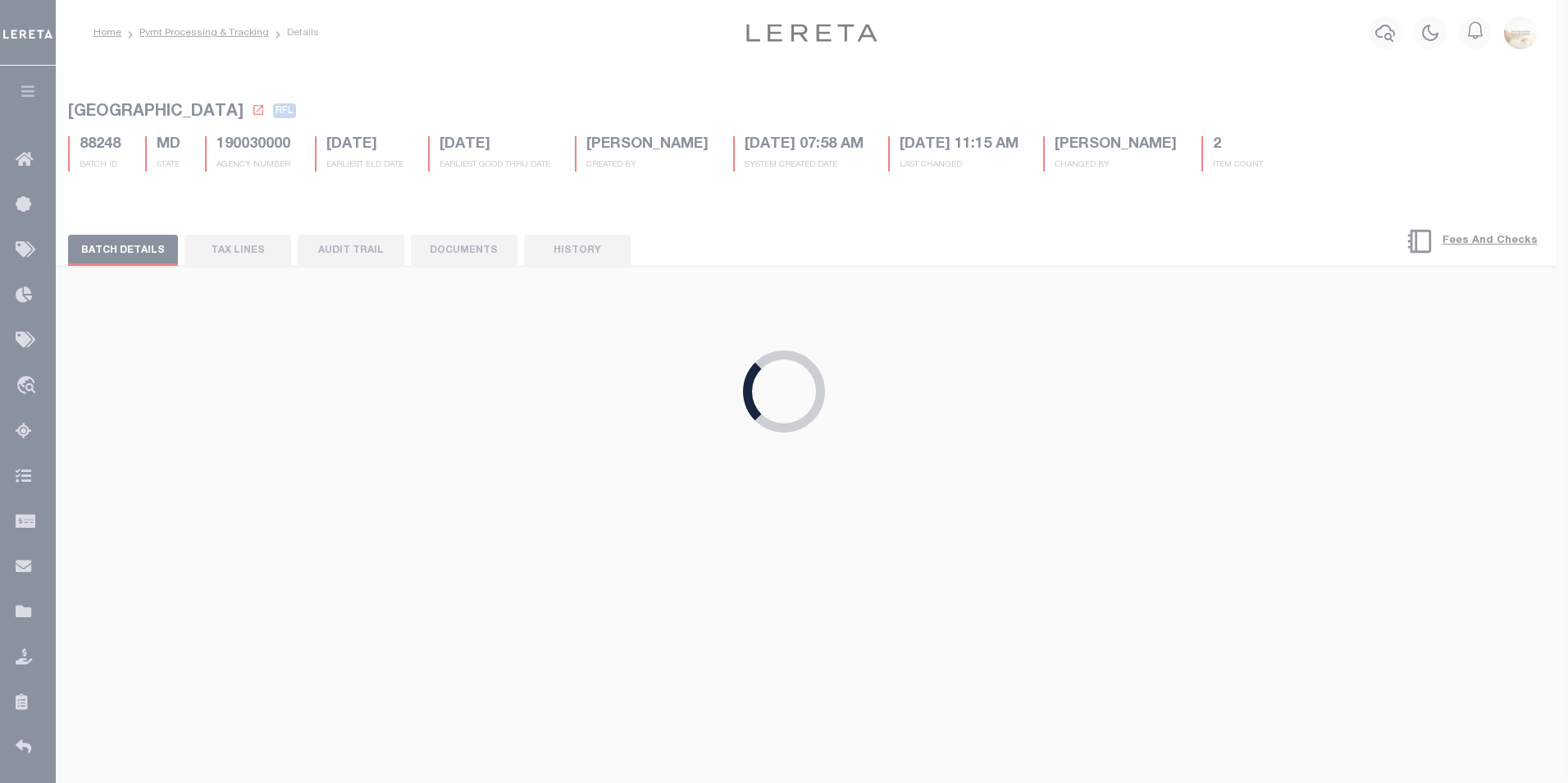
type input "[DATE]"
type input "$2,864.15"
type input "52355"
type input "$1"
checkbox input "false"
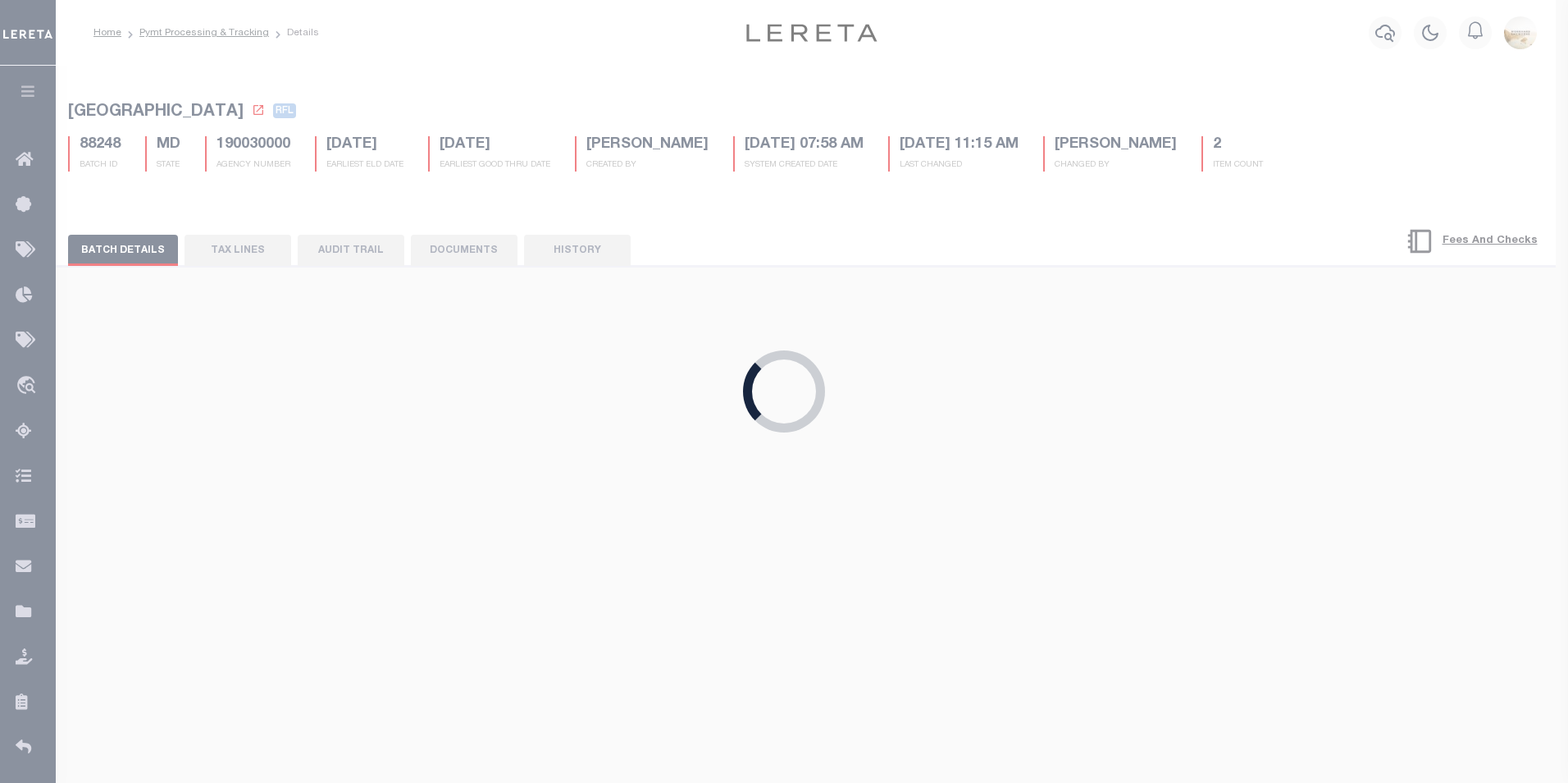
select select "FDX"
type input "[DATE]"
type input "$72.35"
type input "883367897527"
select select
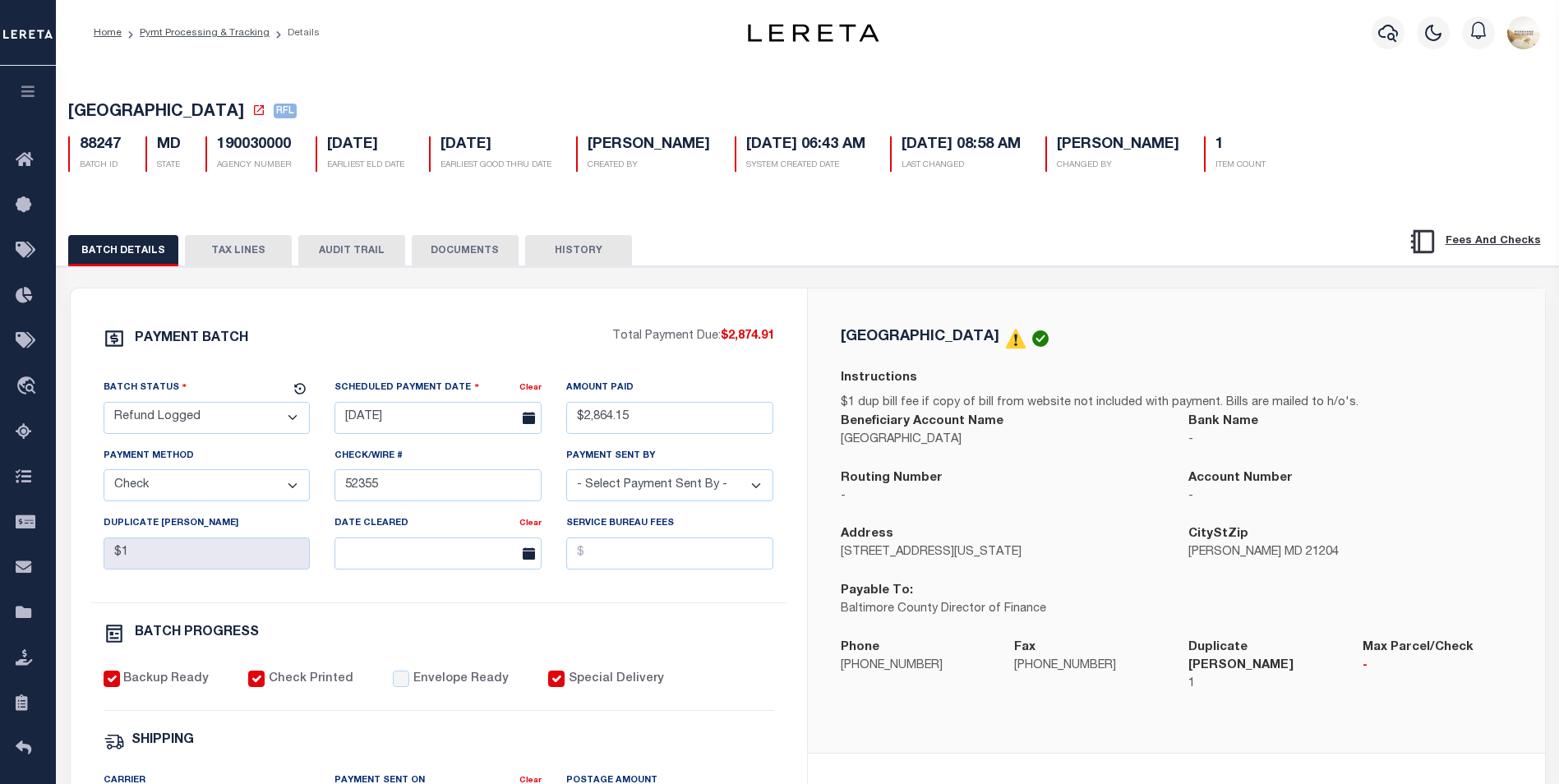
click at [305, 263] on button "AUDIT TRAIL" at bounding box center [352, 250] width 107 height 32
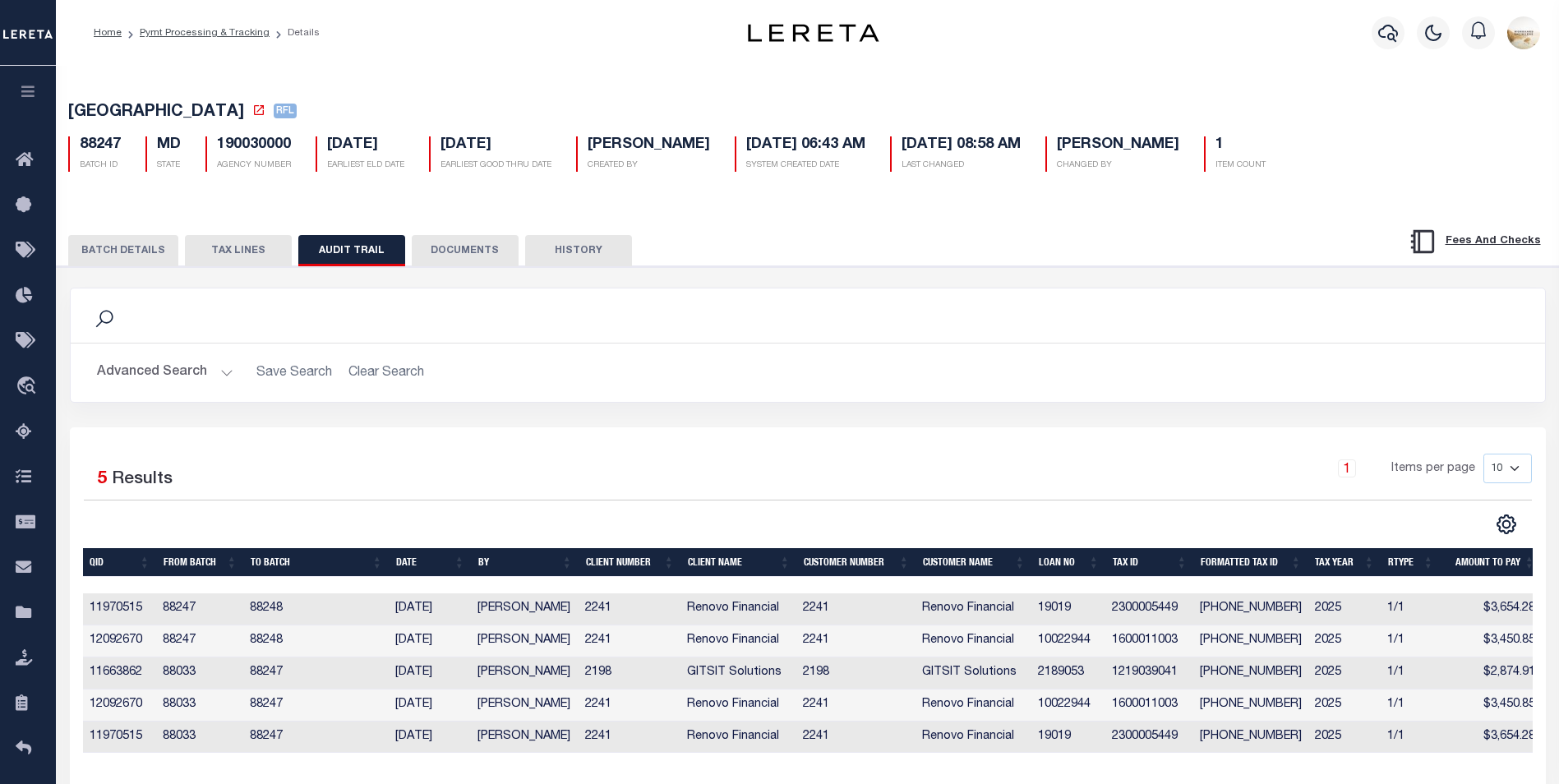
click at [1235, 59] on div "Profile Sign out" at bounding box center [1241, 33] width 610 height 58
click at [1382, 31] on icon "button" at bounding box center [1388, 33] width 20 height 20
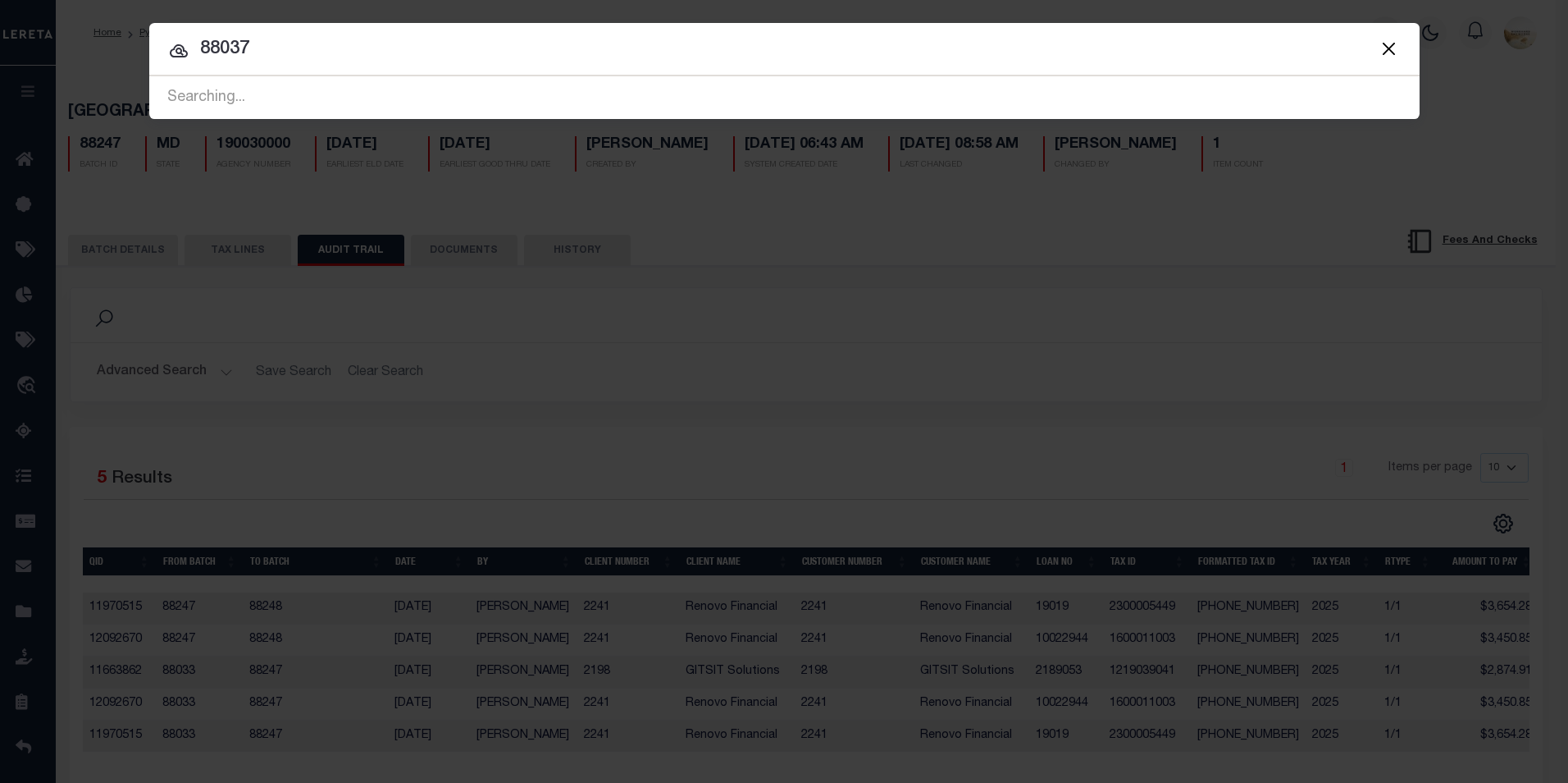
type input "88037"
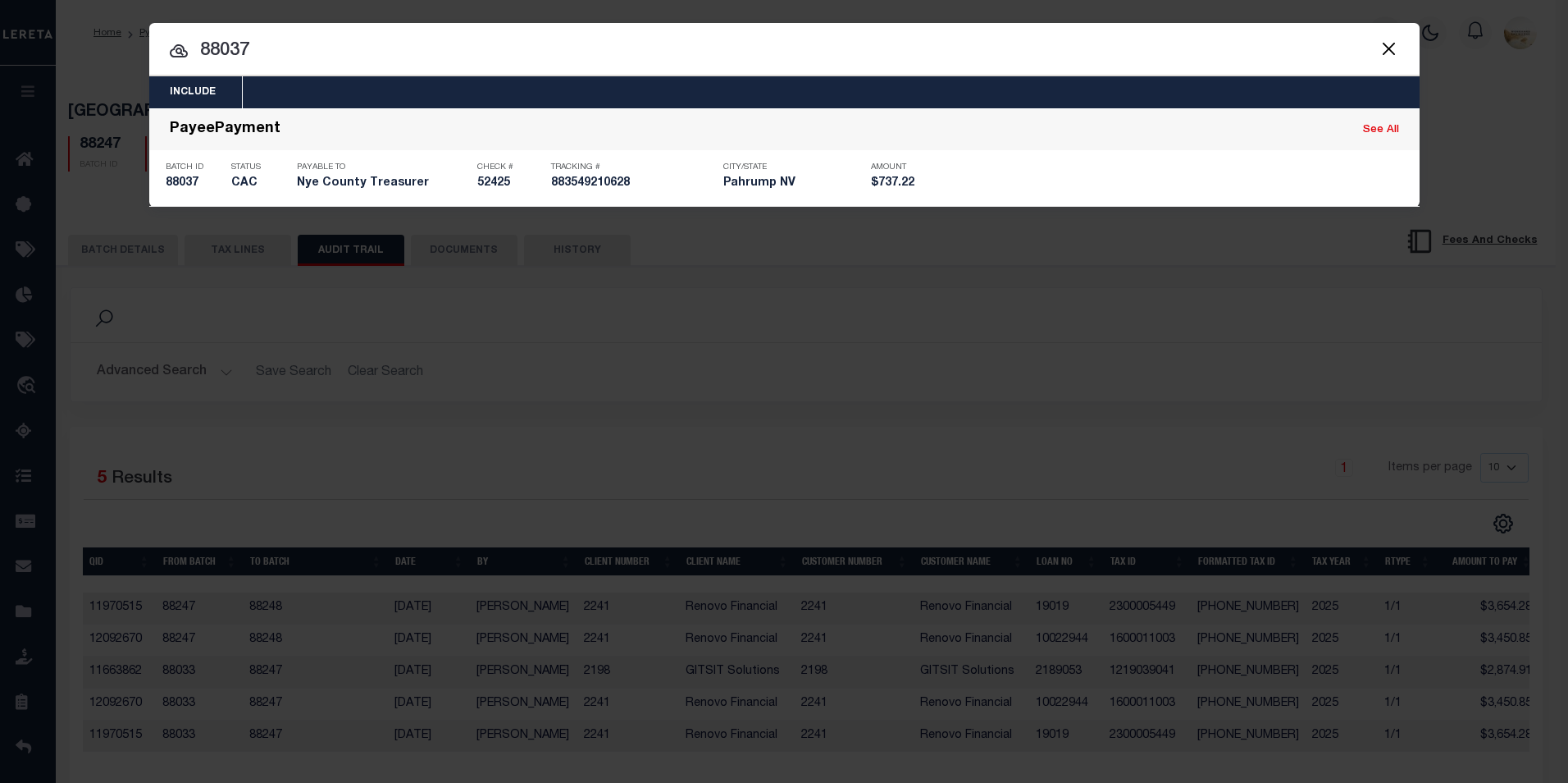
click at [258, 183] on h5 "CAC" at bounding box center [260, 182] width 58 height 14
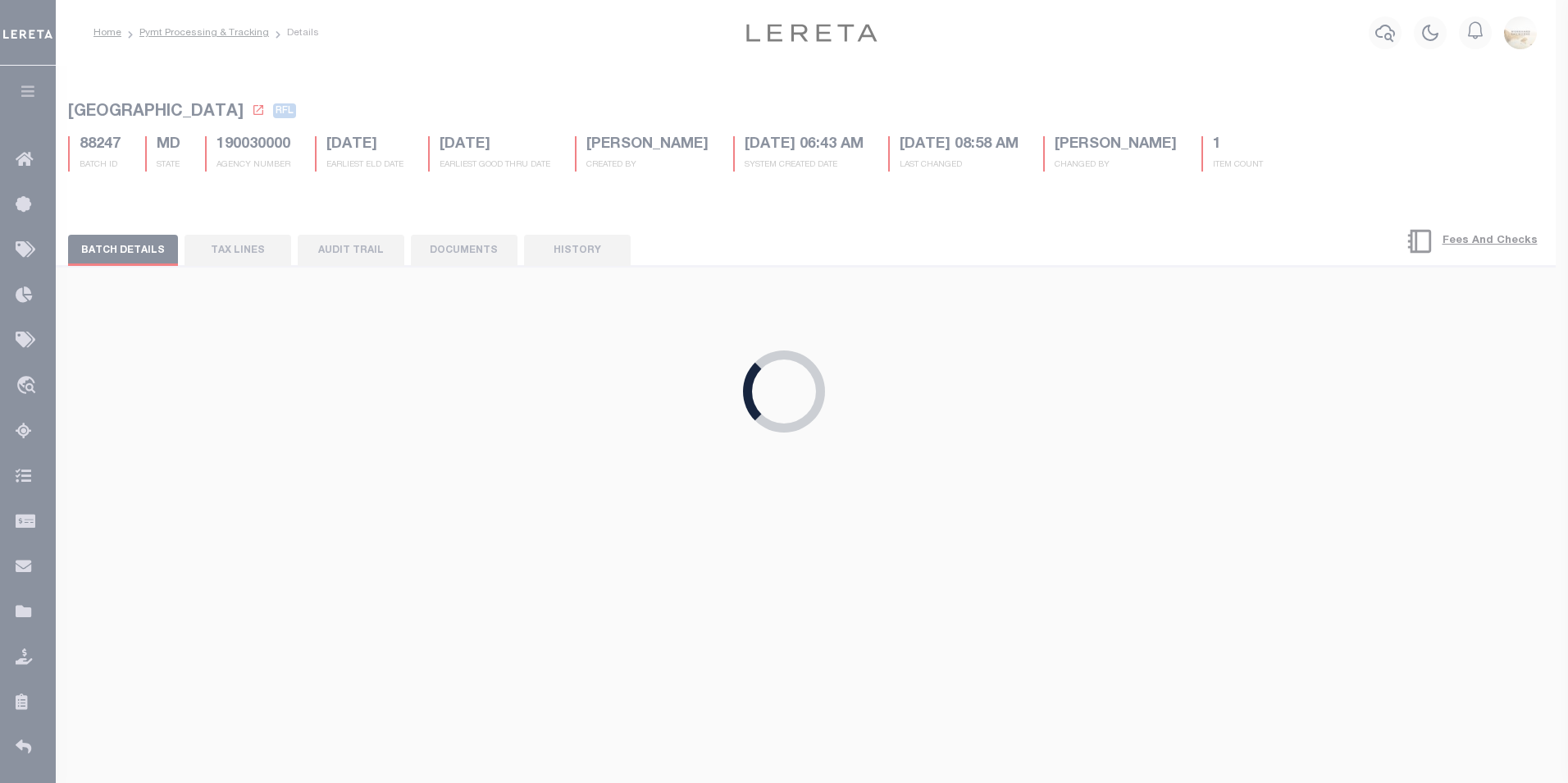
select select "CAC"
type input "[DATE]"
type input "$737.22"
type input "52425"
select select "[PERSON_NAME]"
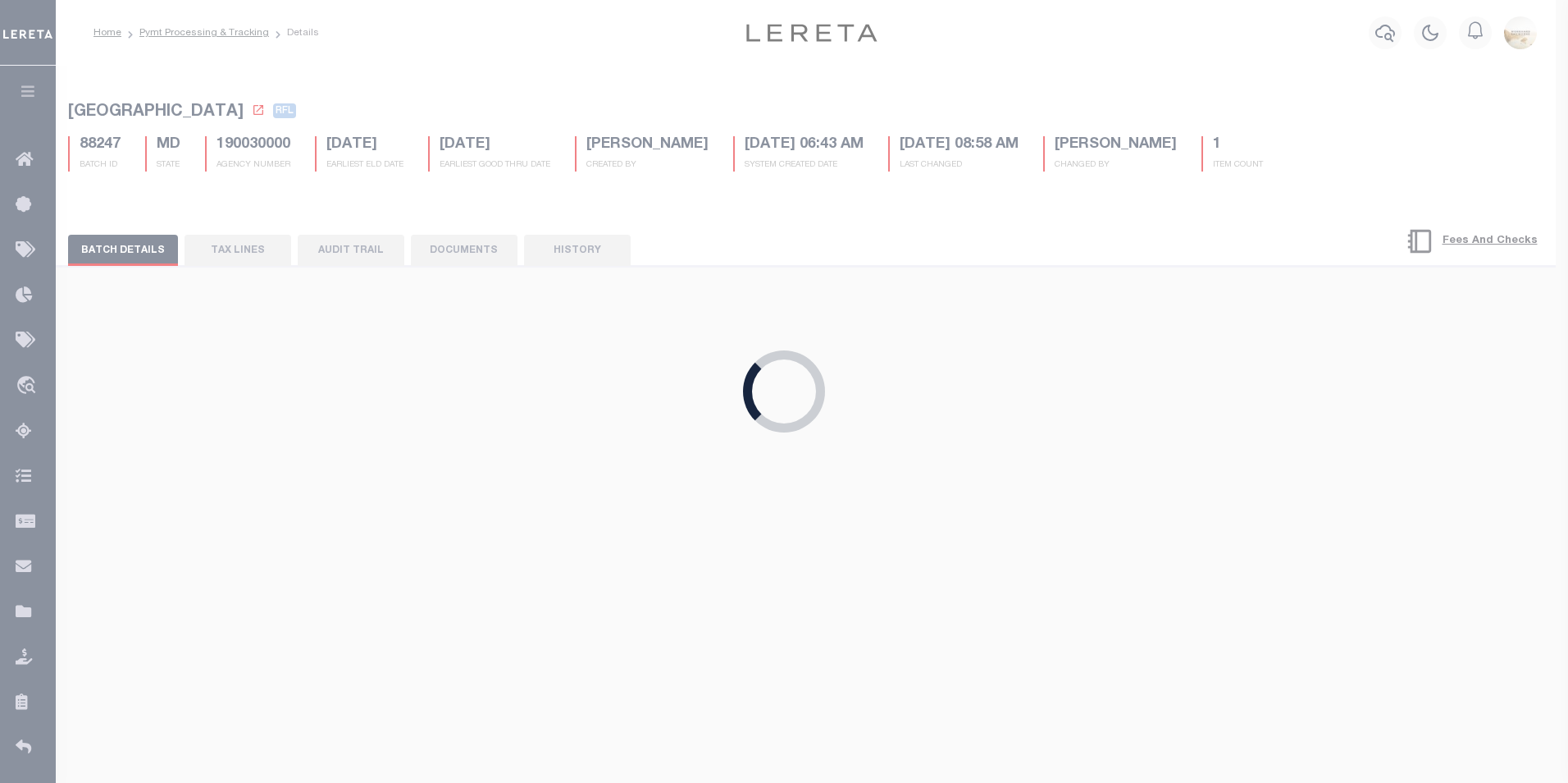
type input "[DATE]"
checkbox input "true"
checkbox input "false"
type input "[DATE]"
type input "883549210628"
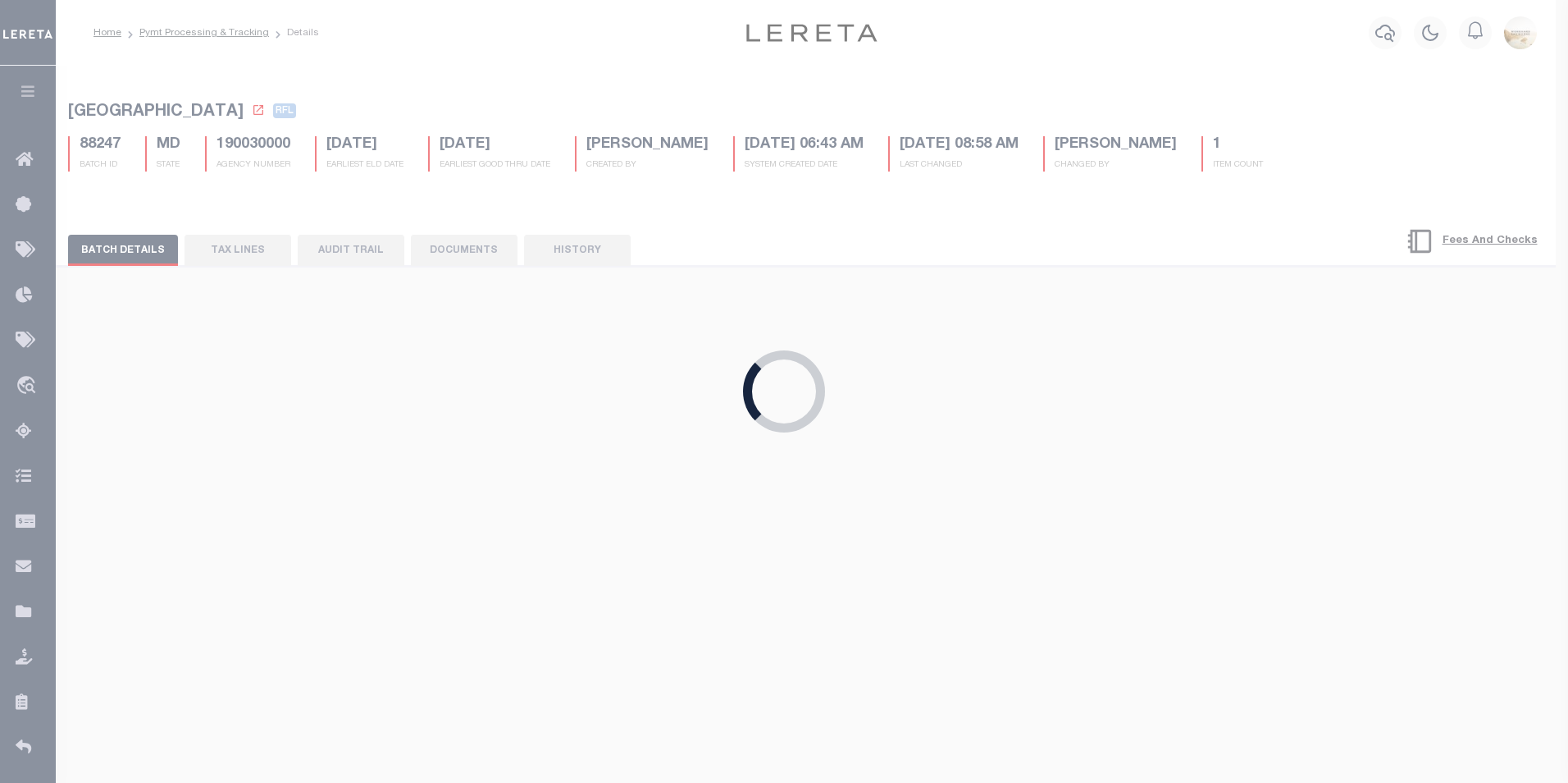
type input "S.SAVAOA"
type input "[DATE]"
select select "1"
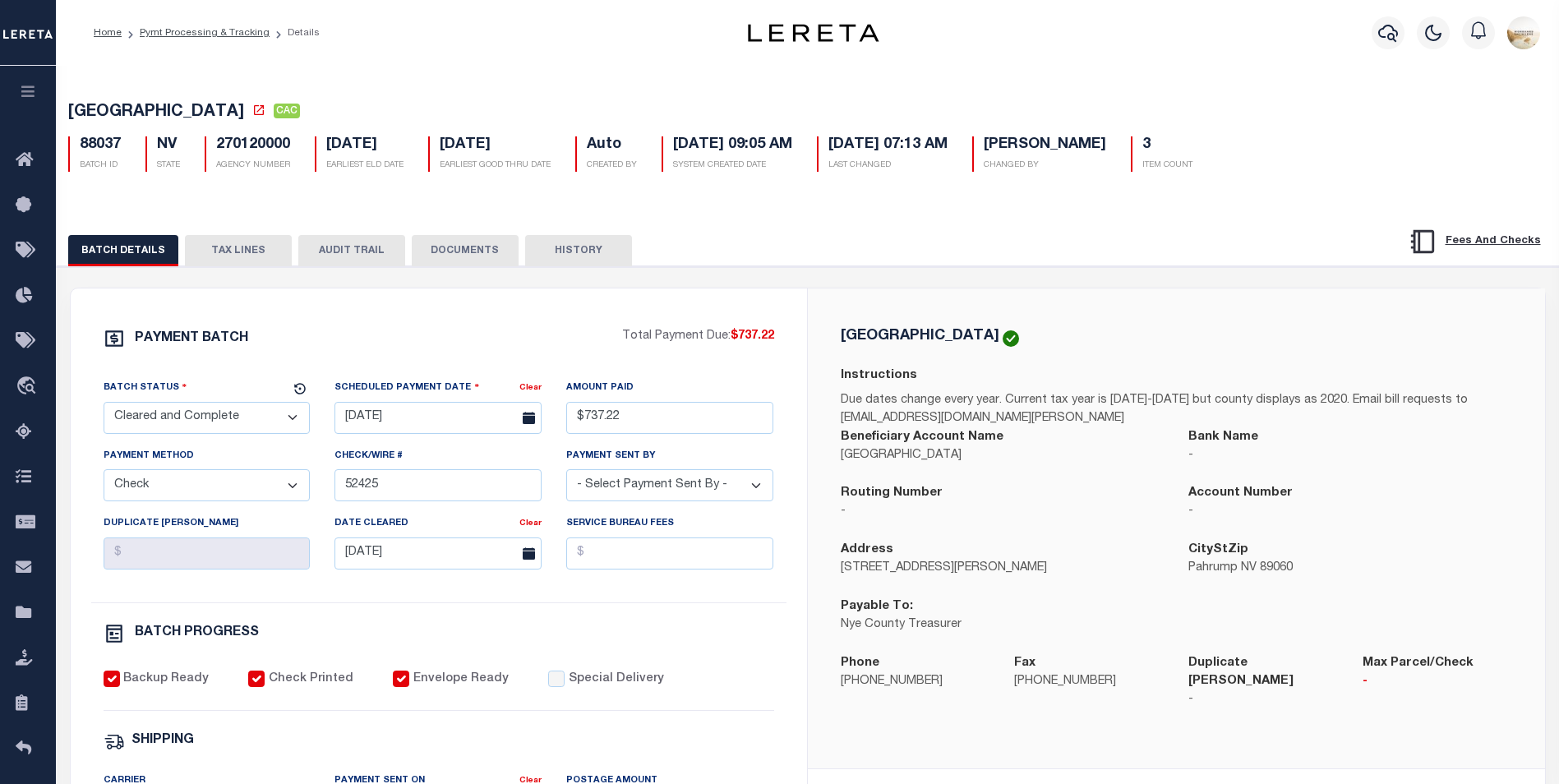
click at [352, 256] on button "AUDIT TRAIL" at bounding box center [352, 250] width 107 height 32
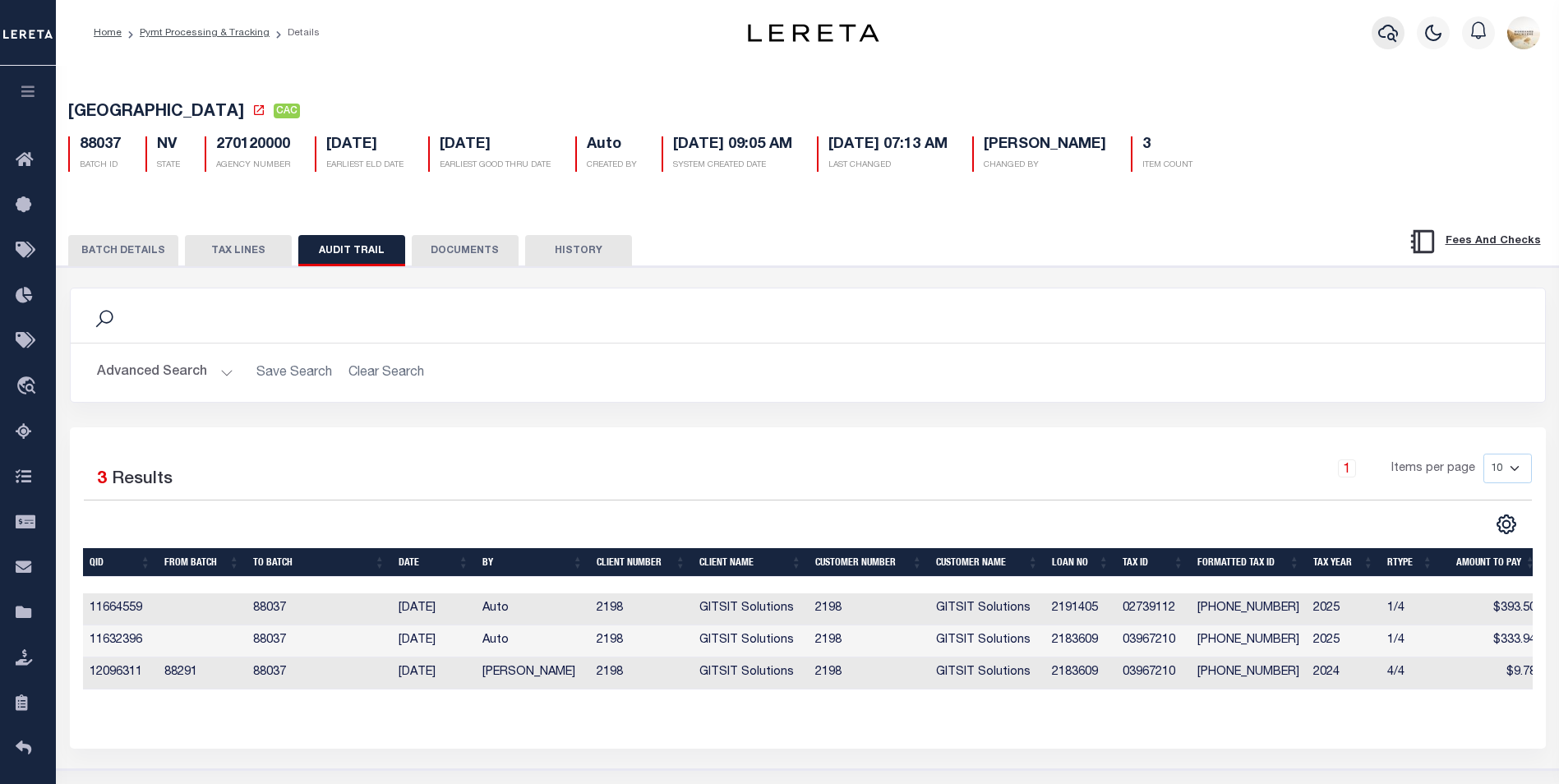
click at [1391, 32] on icon "button" at bounding box center [1388, 33] width 20 height 20
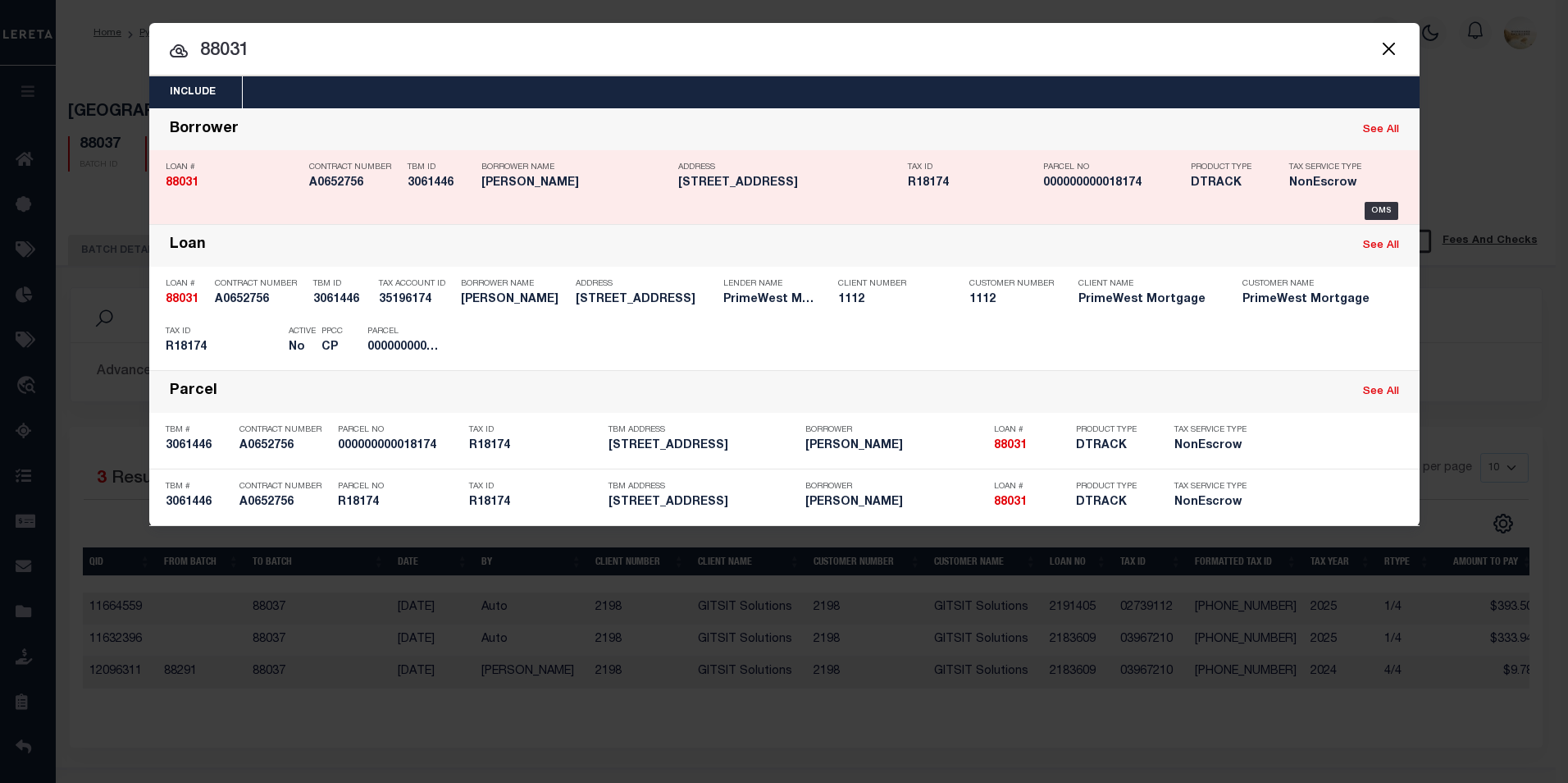
type input "88031"
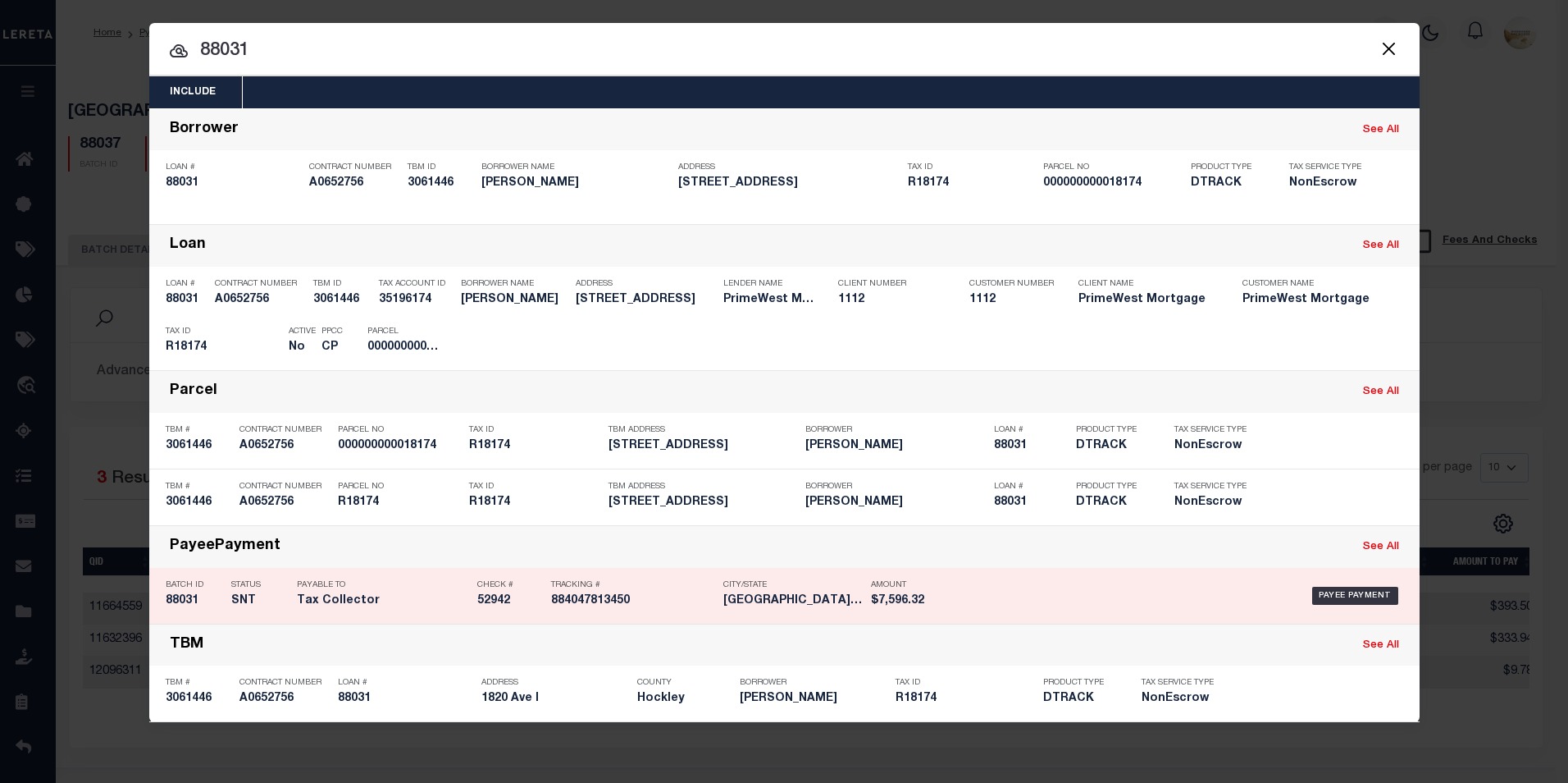
click at [190, 608] on h5 "88031" at bounding box center [195, 601] width 58 height 14
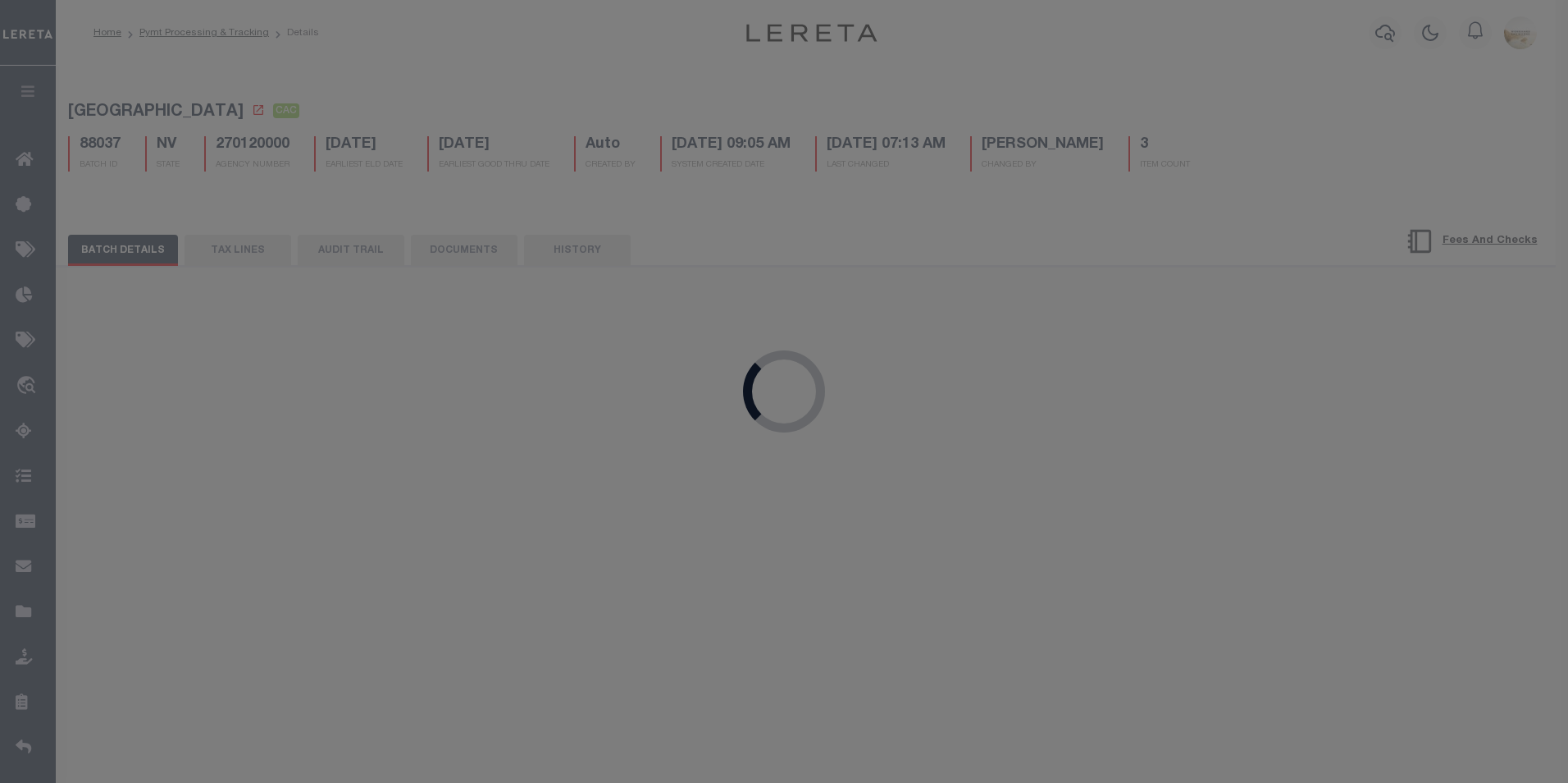
select select "SNT"
type input "[DATE]"
type input "$7,596.32"
type input "52942"
type input "[DATE]"
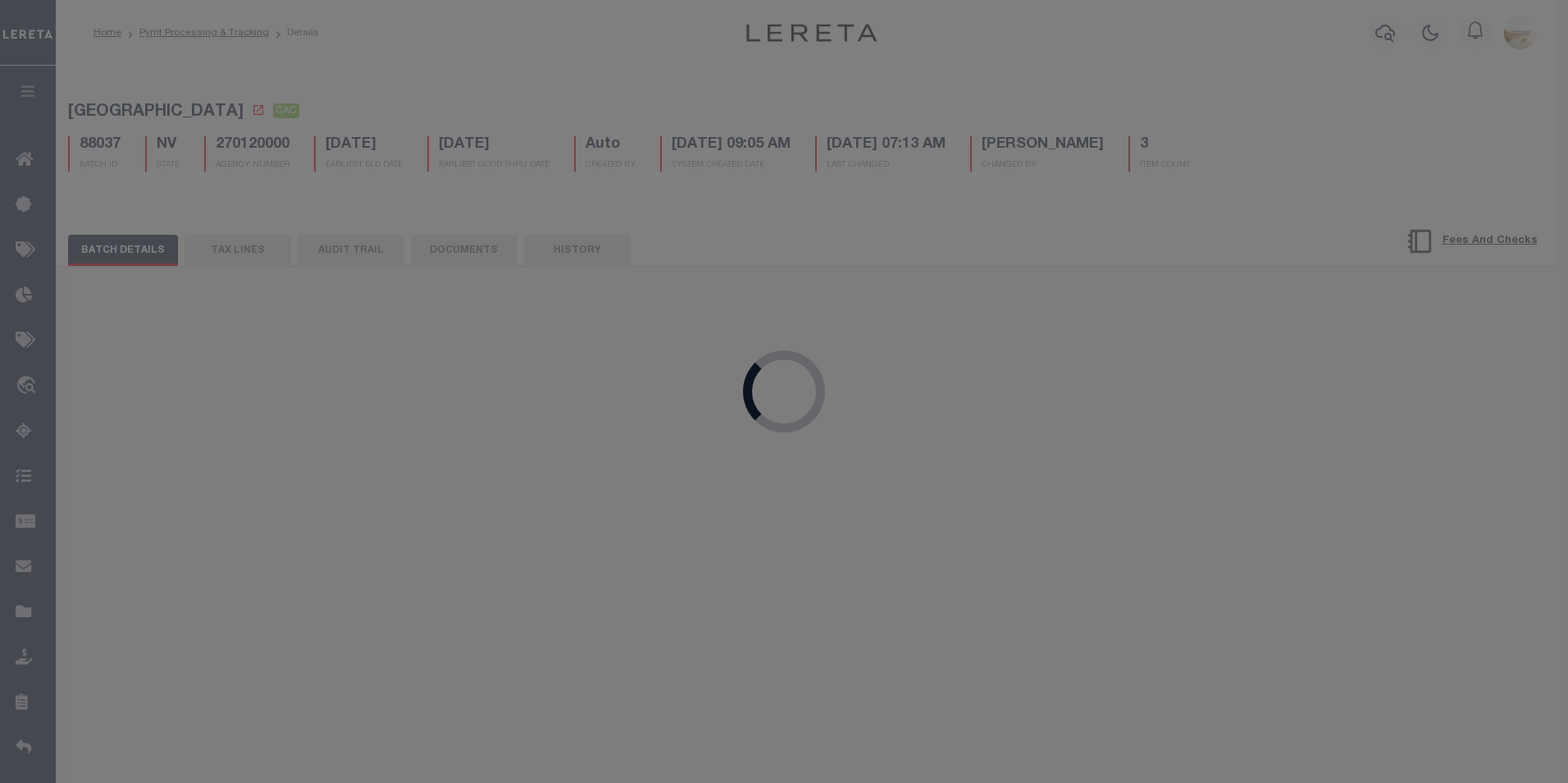
type input "884047813450"
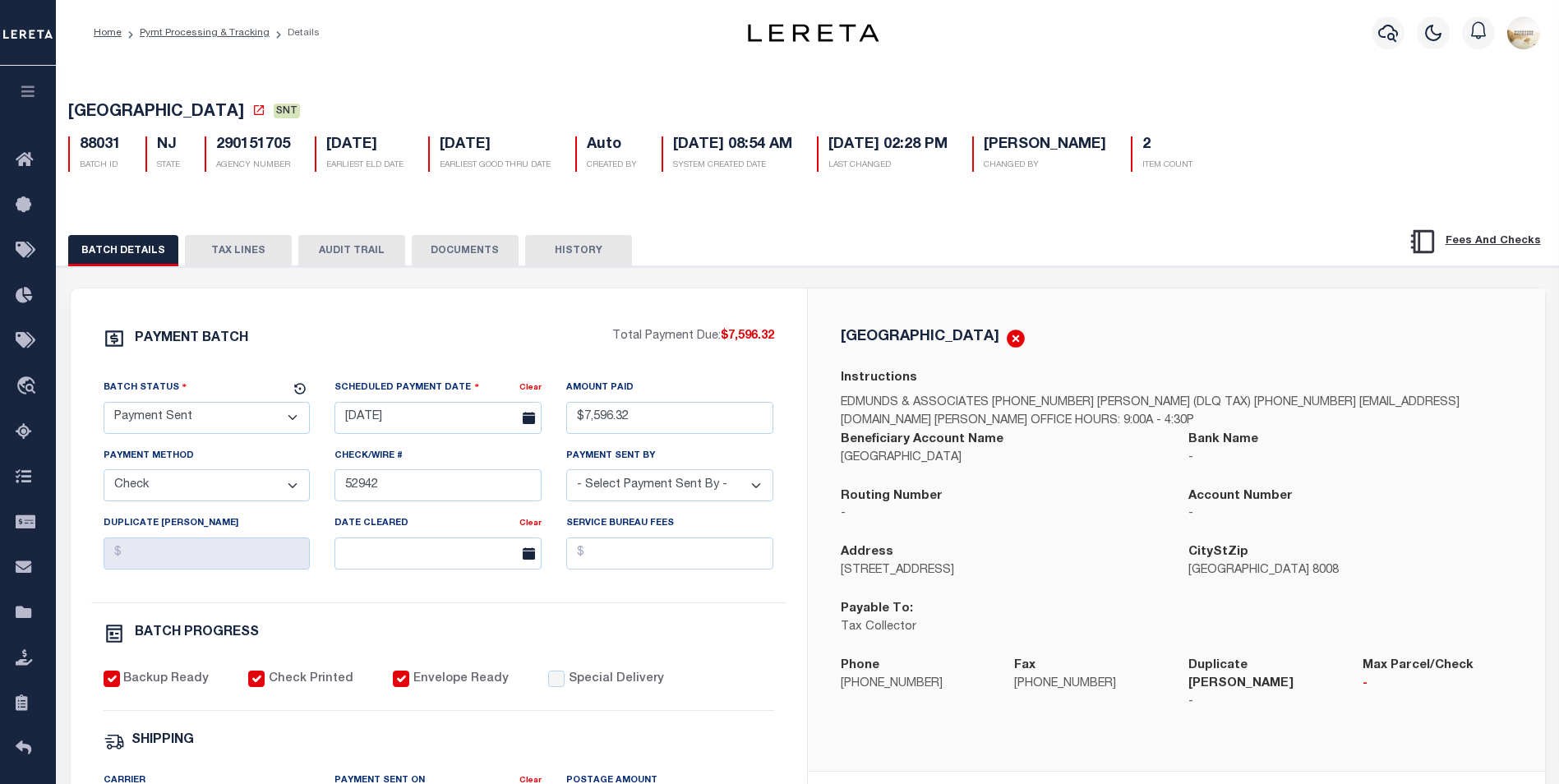
click at [326, 251] on button "AUDIT TRAIL" at bounding box center [352, 250] width 107 height 32
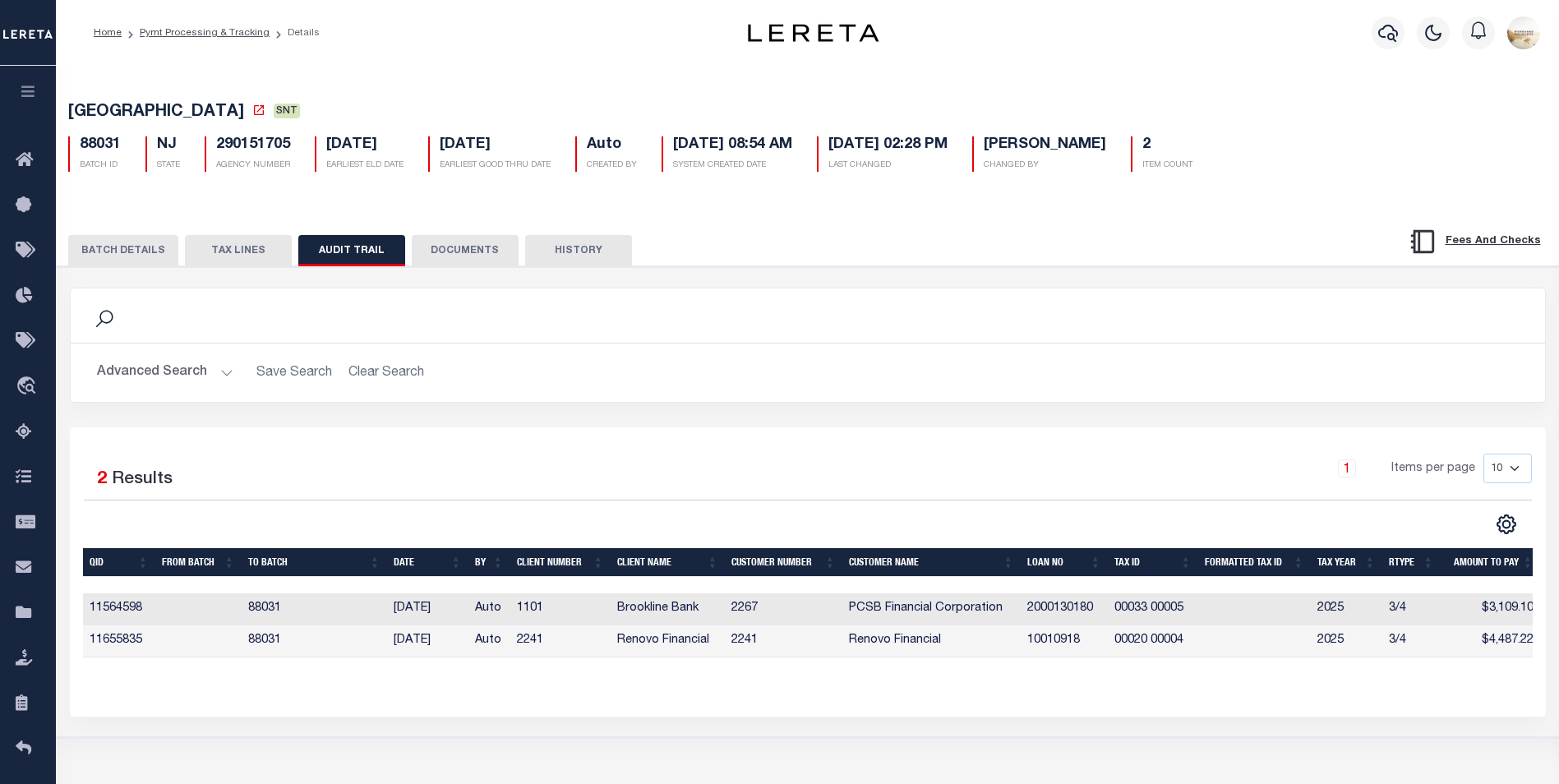
drag, startPoint x: 127, startPoint y: 250, endPoint x: 135, endPoint y: 254, distance: 8.9
click at [128, 250] on button "BATCH DETAILS" at bounding box center [123, 250] width 110 height 32
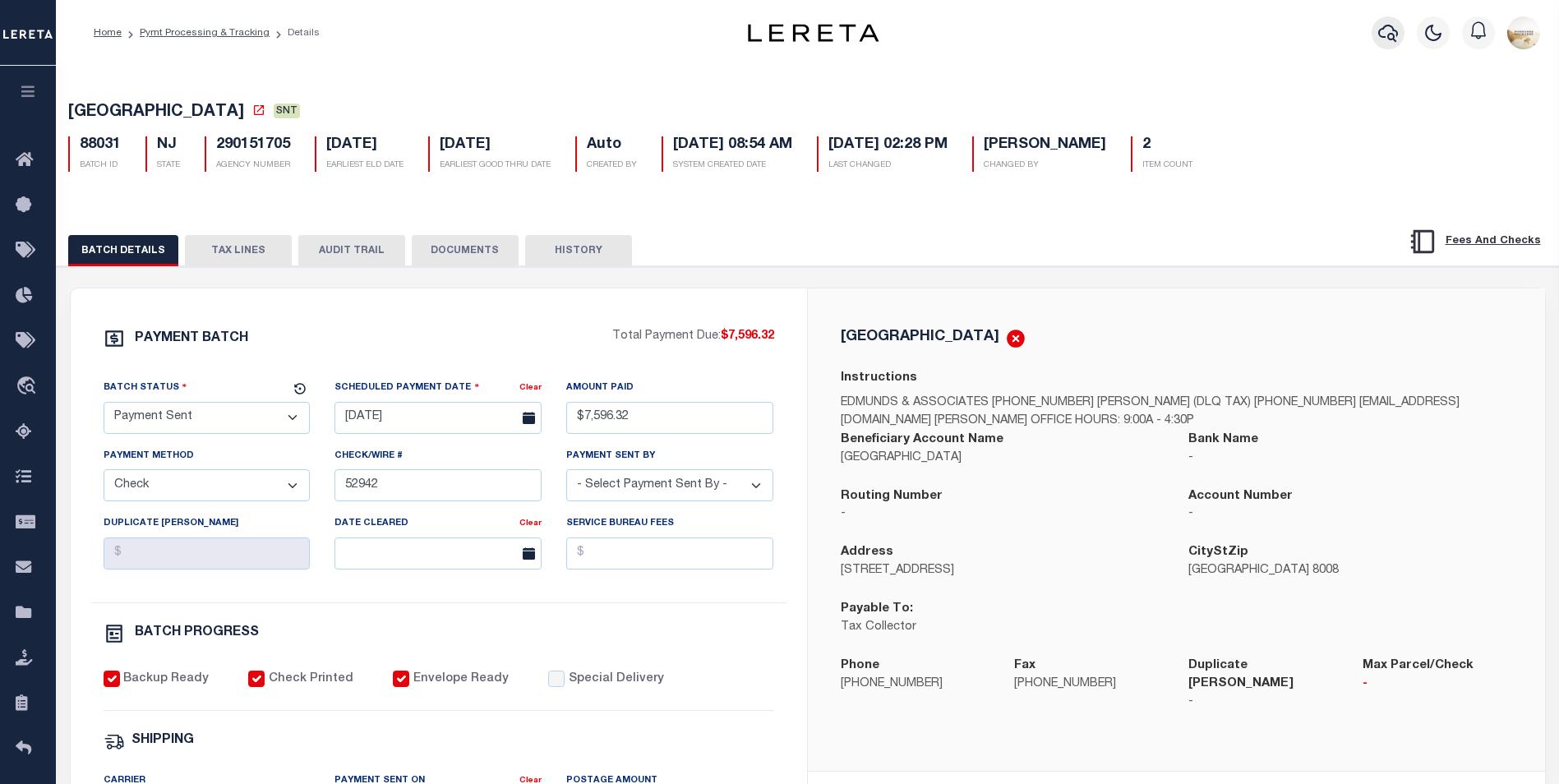
click at [1396, 24] on icon "button" at bounding box center [1388, 33] width 20 height 20
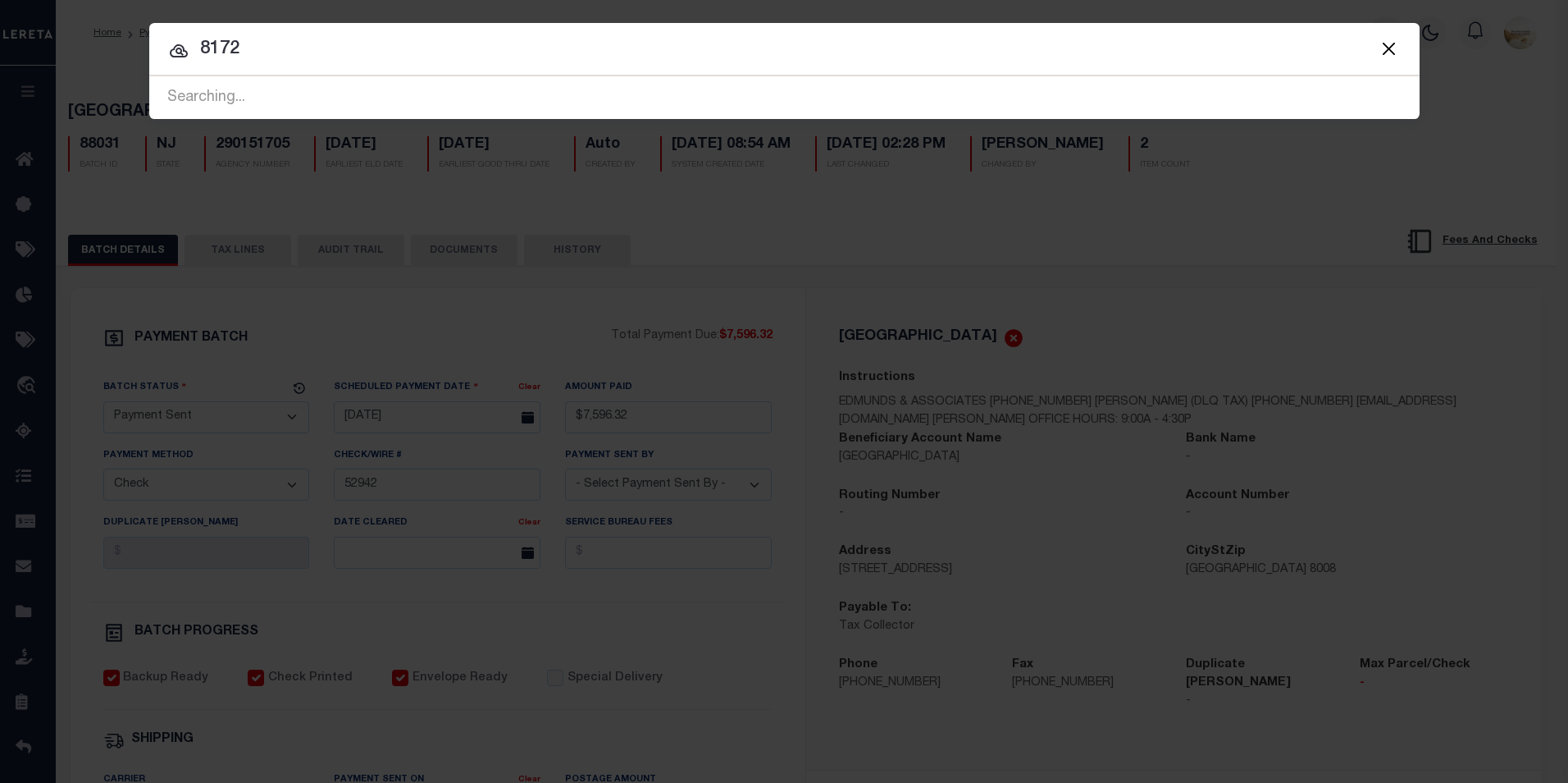
type input "81720"
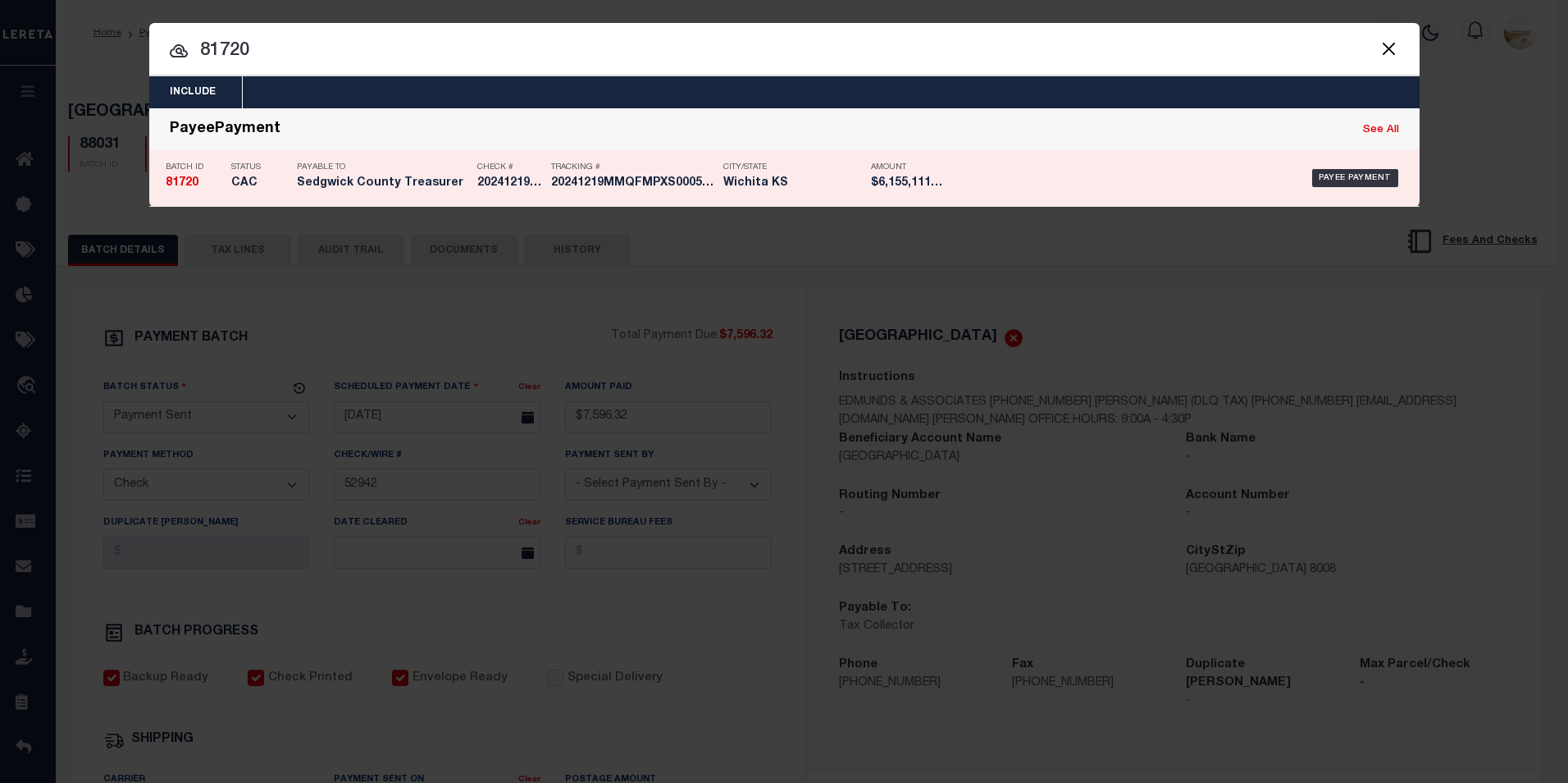
click at [191, 181] on strong "81720" at bounding box center [182, 182] width 32 height 12
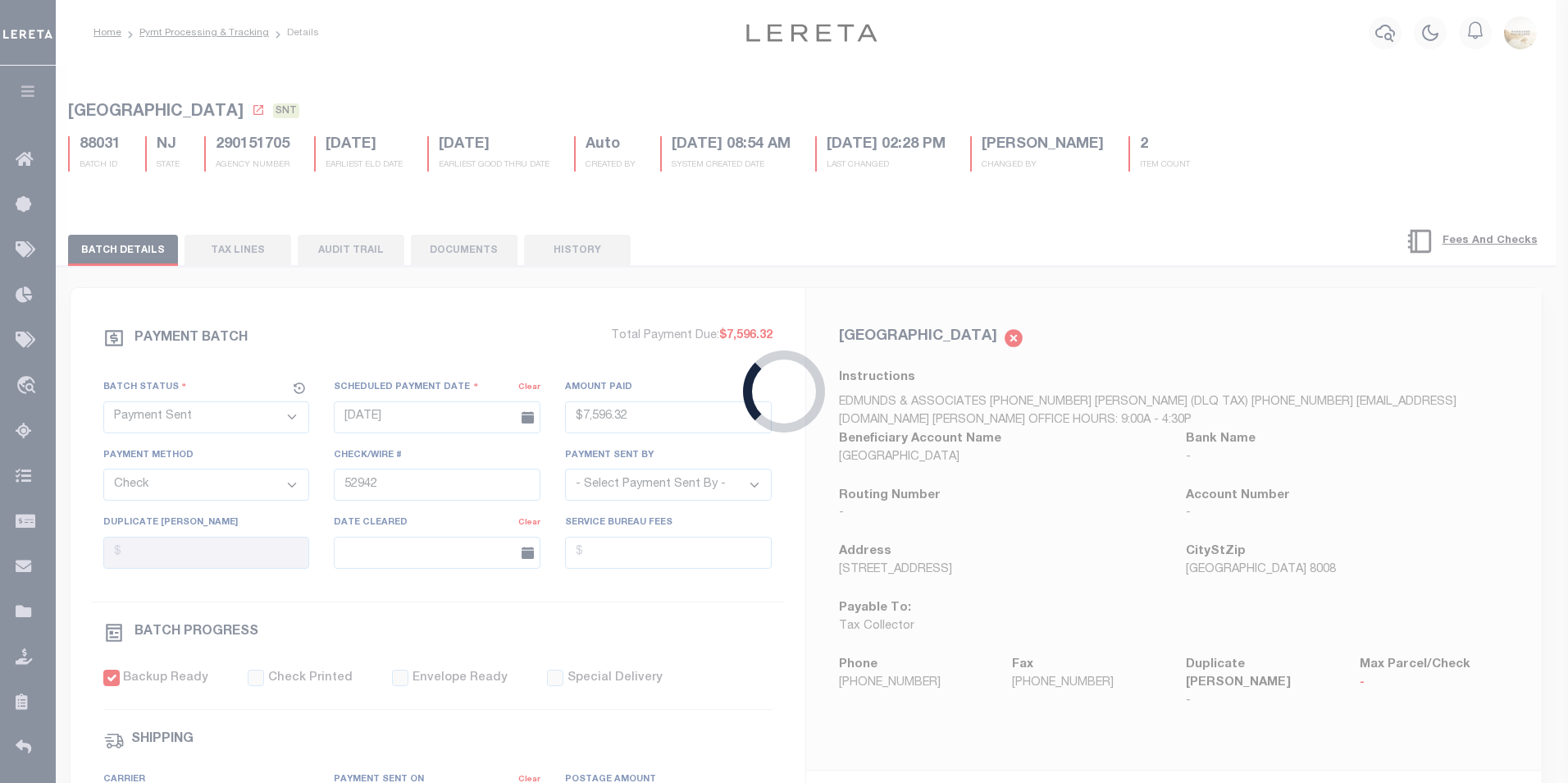
select select "CAC"
type input "[DATE]"
type input "$6,155,111.66"
select select "TRA"
type input "20241219MMQFMPXS000559121"
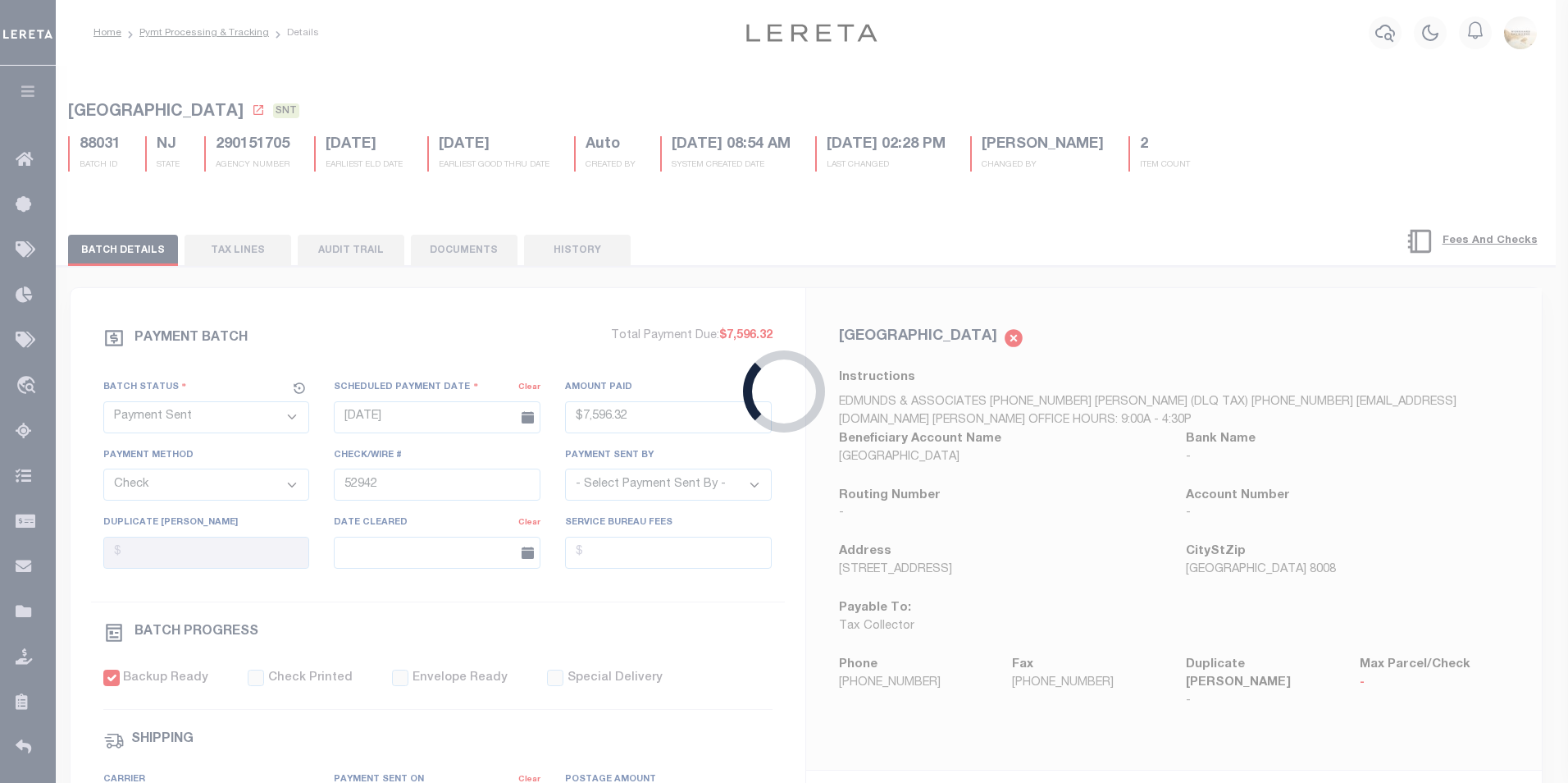
type input "[DATE]"
checkbox input "false"
select select "OTH"
type input "[DATE]"
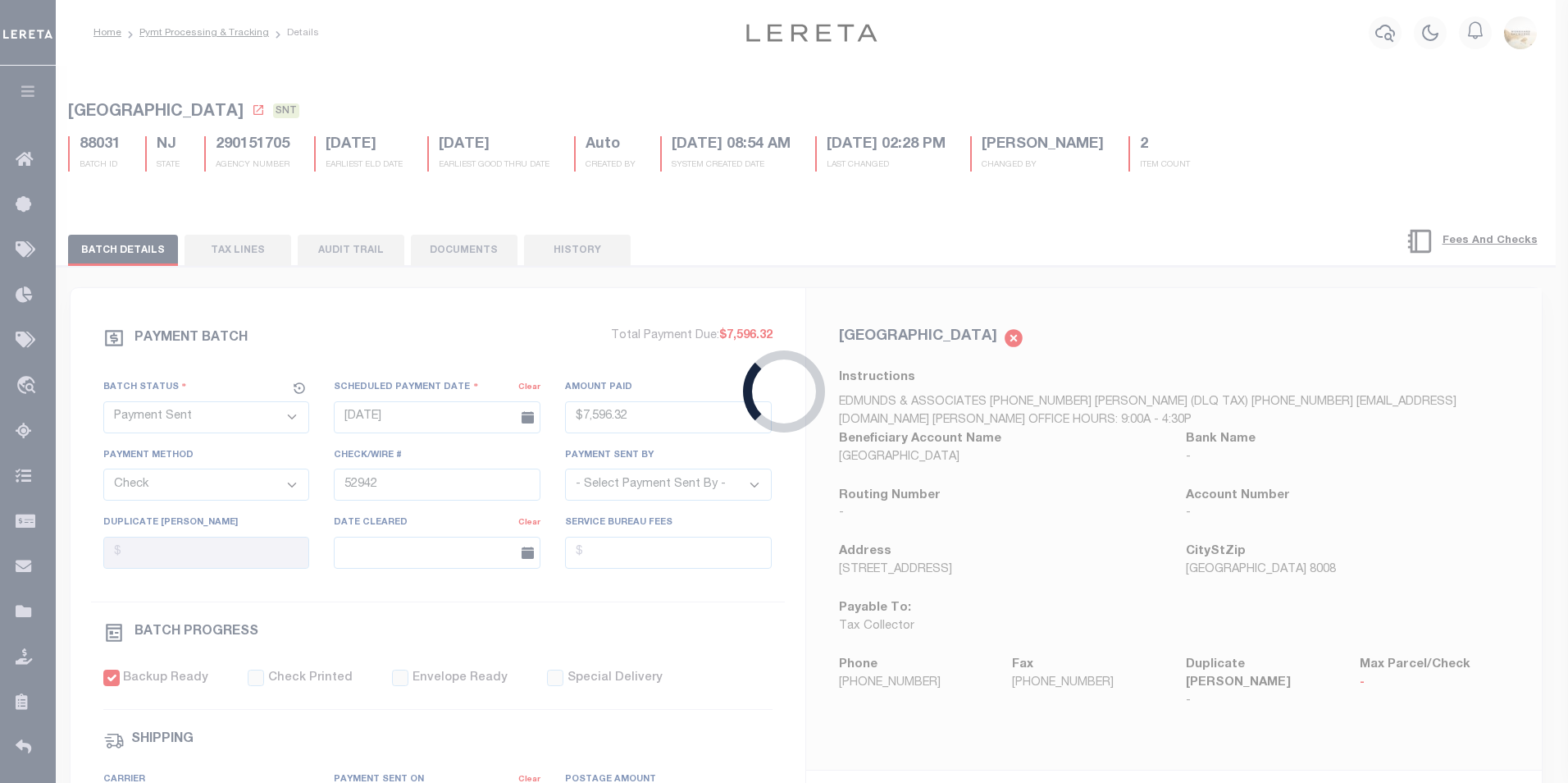
type input "20241219MMQFMPXS00055912191805"
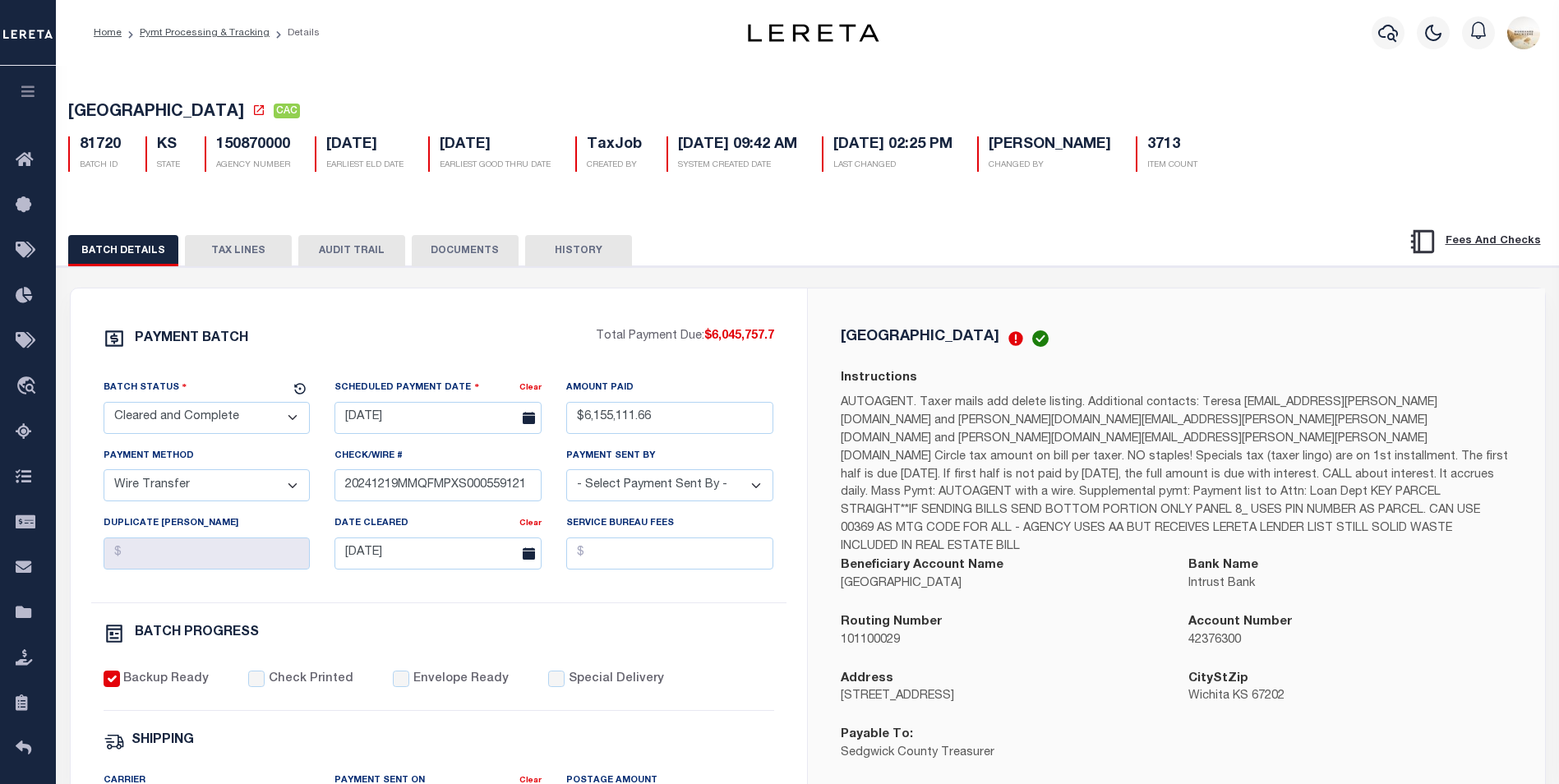
click at [315, 256] on button "AUDIT TRAIL" at bounding box center [352, 250] width 107 height 32
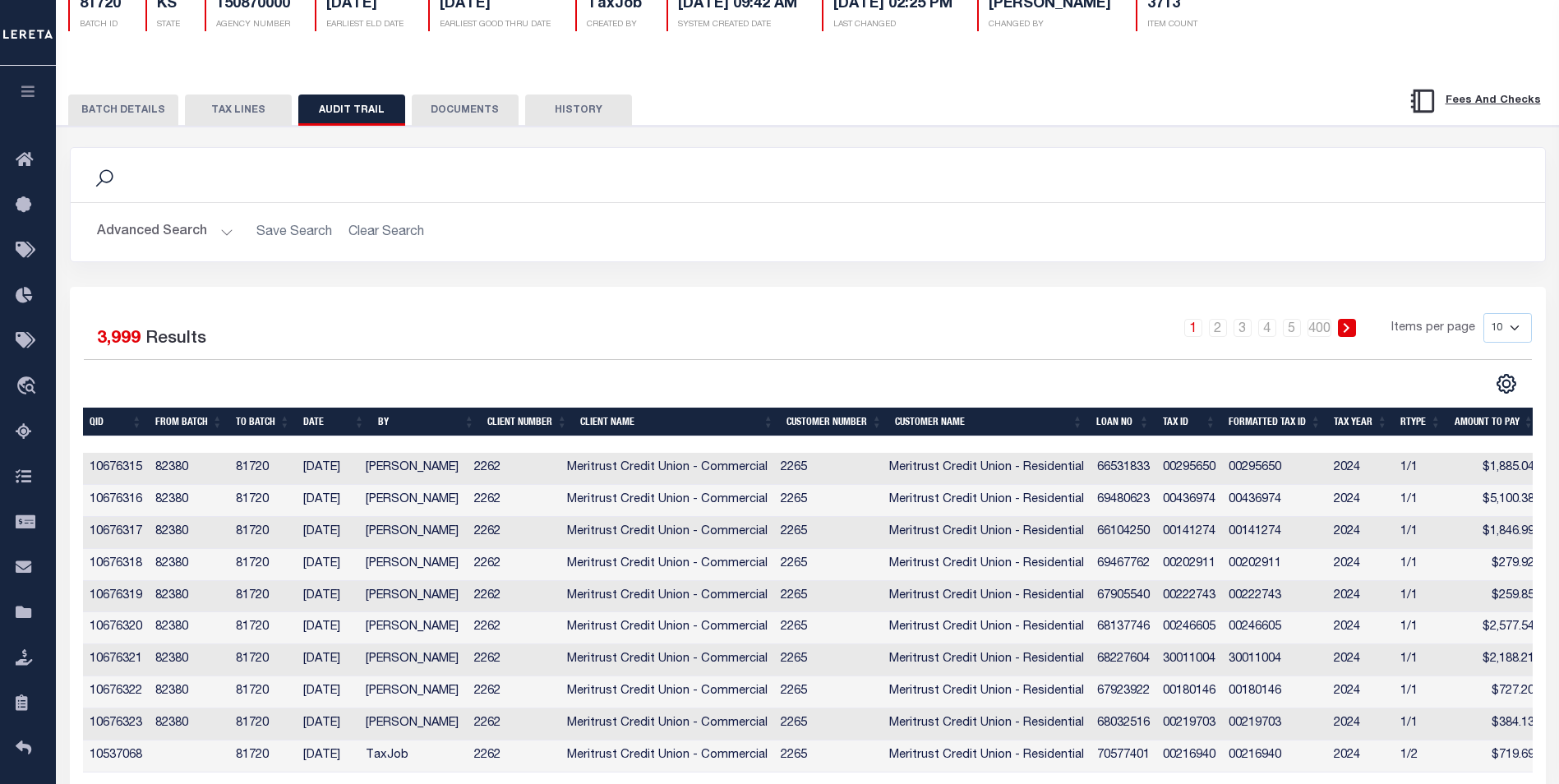
scroll to position [105, 0]
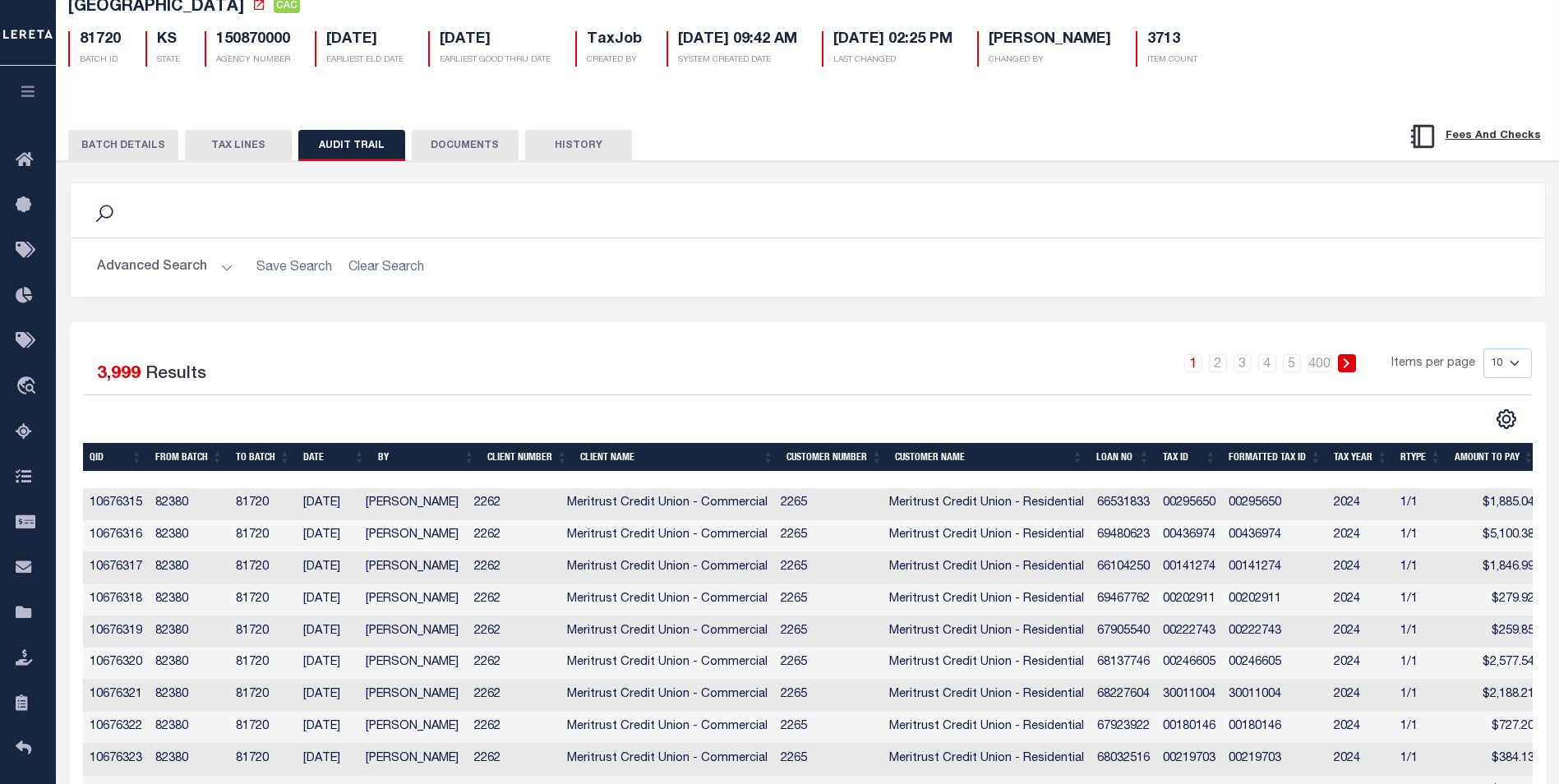
click at [127, 151] on button "BATCH DETAILS" at bounding box center [123, 146] width 110 height 32
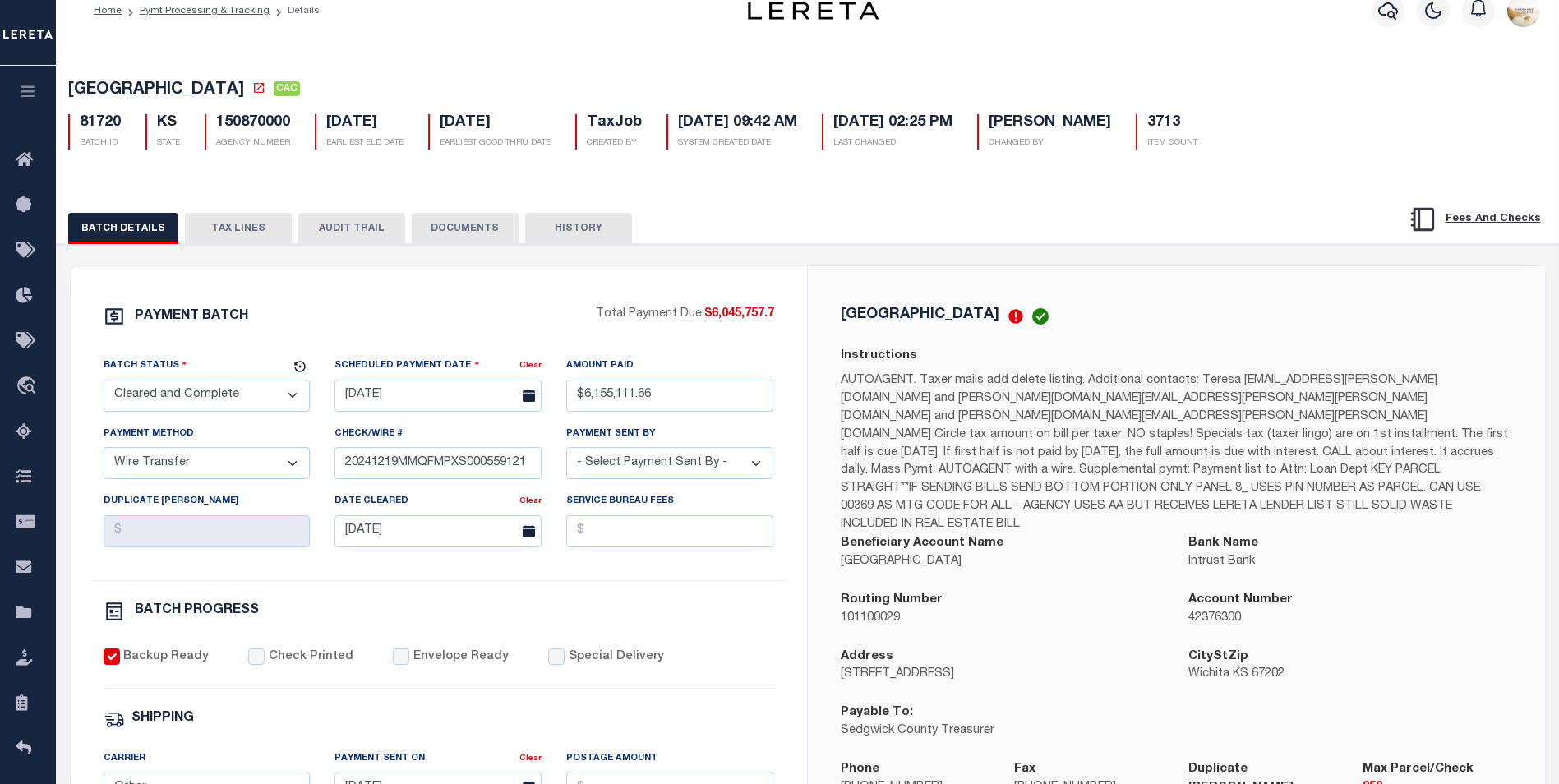
scroll to position [0, 0]
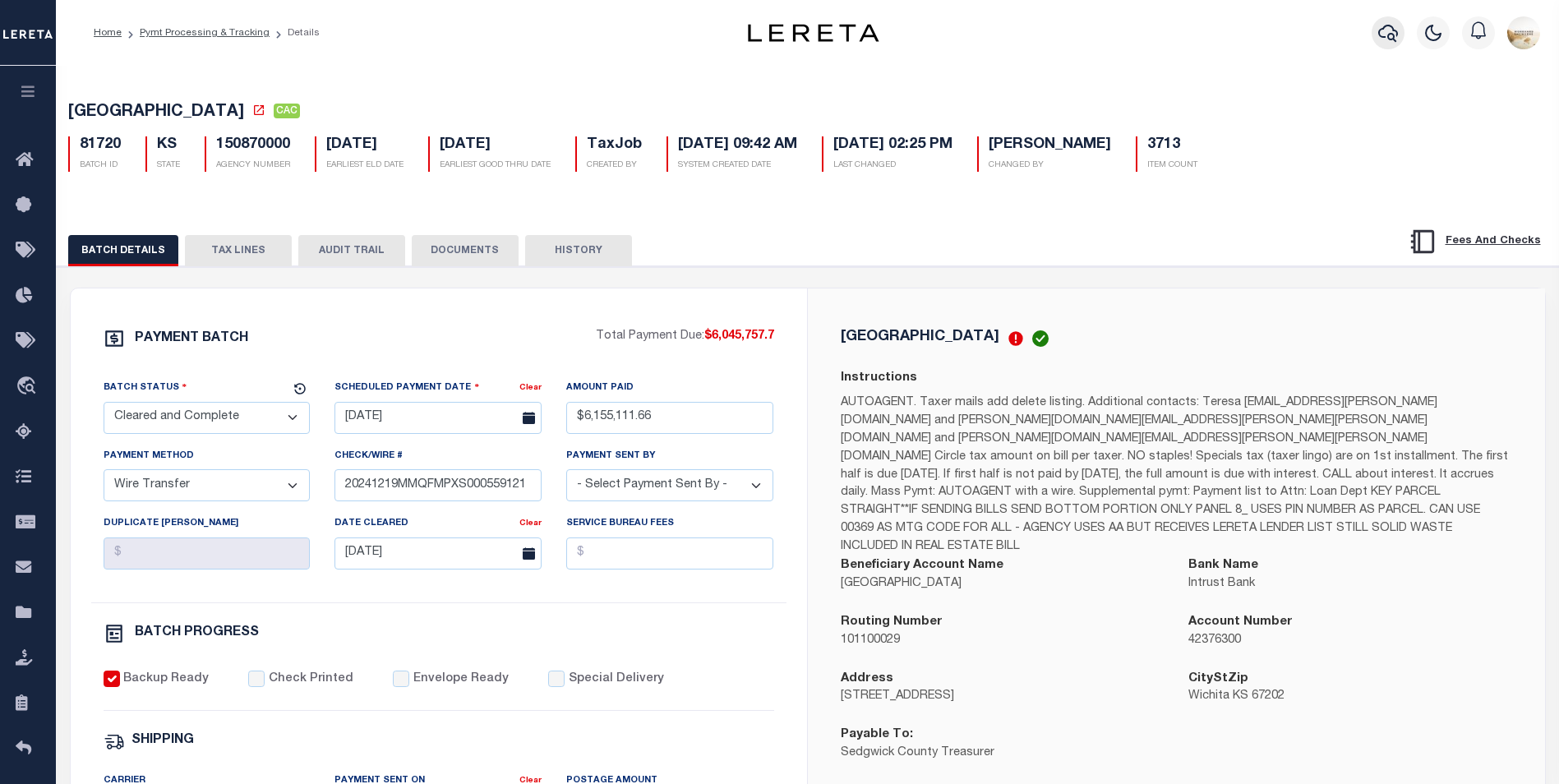
click at [1383, 38] on icon "button" at bounding box center [1388, 33] width 20 height 20
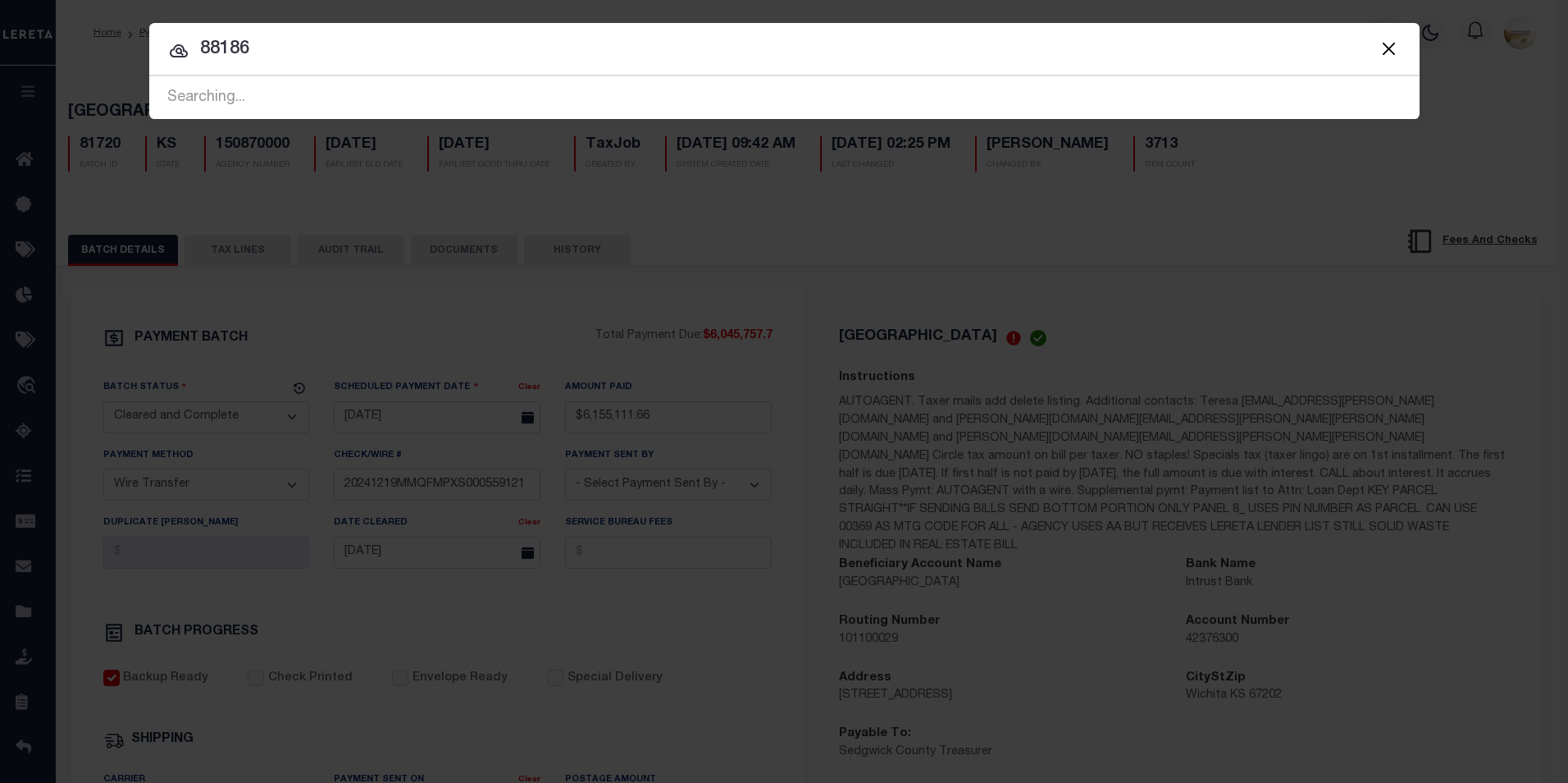
type input "88186"
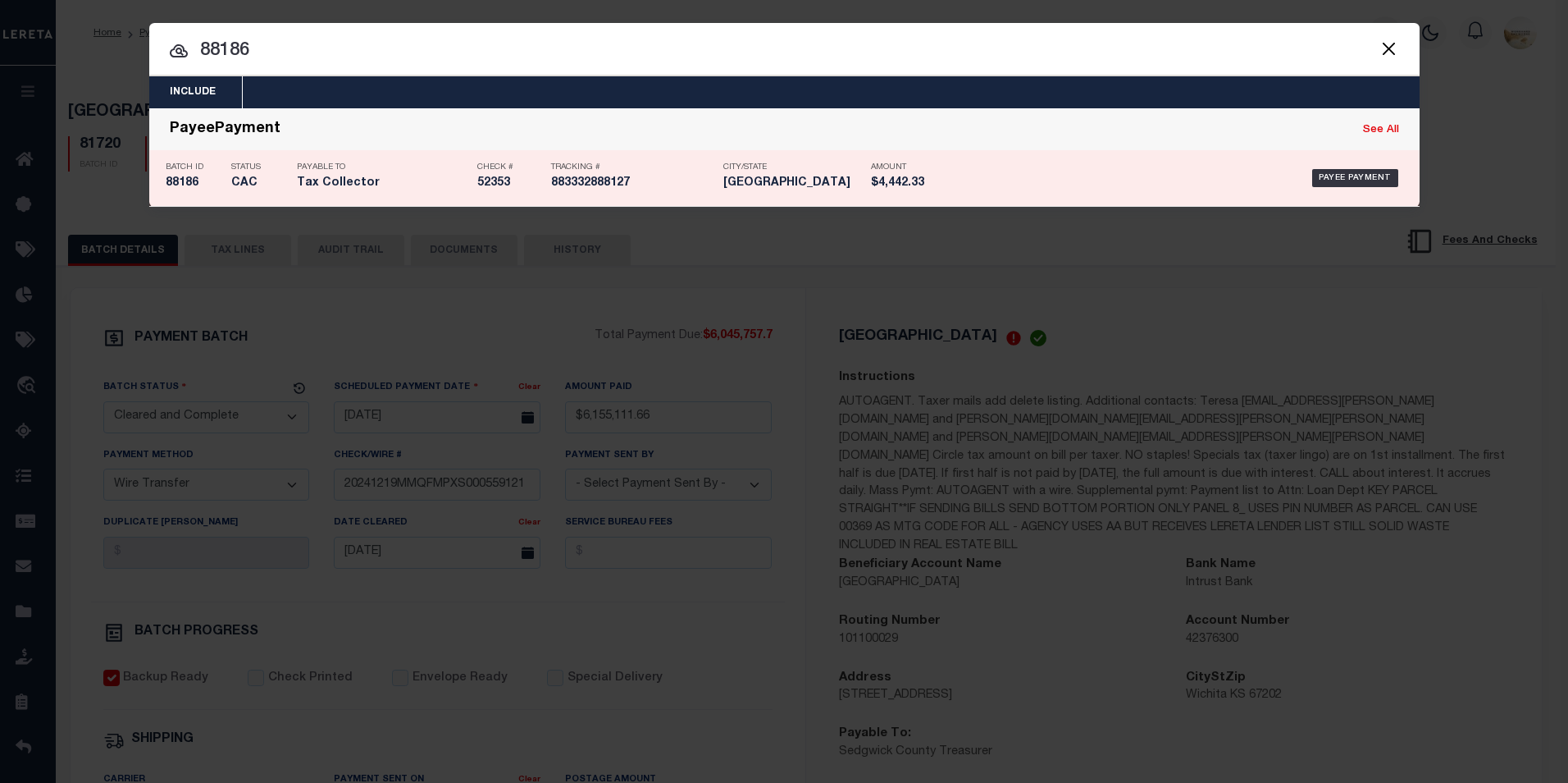
click at [188, 188] on h5 "88186" at bounding box center [195, 182] width 58 height 14
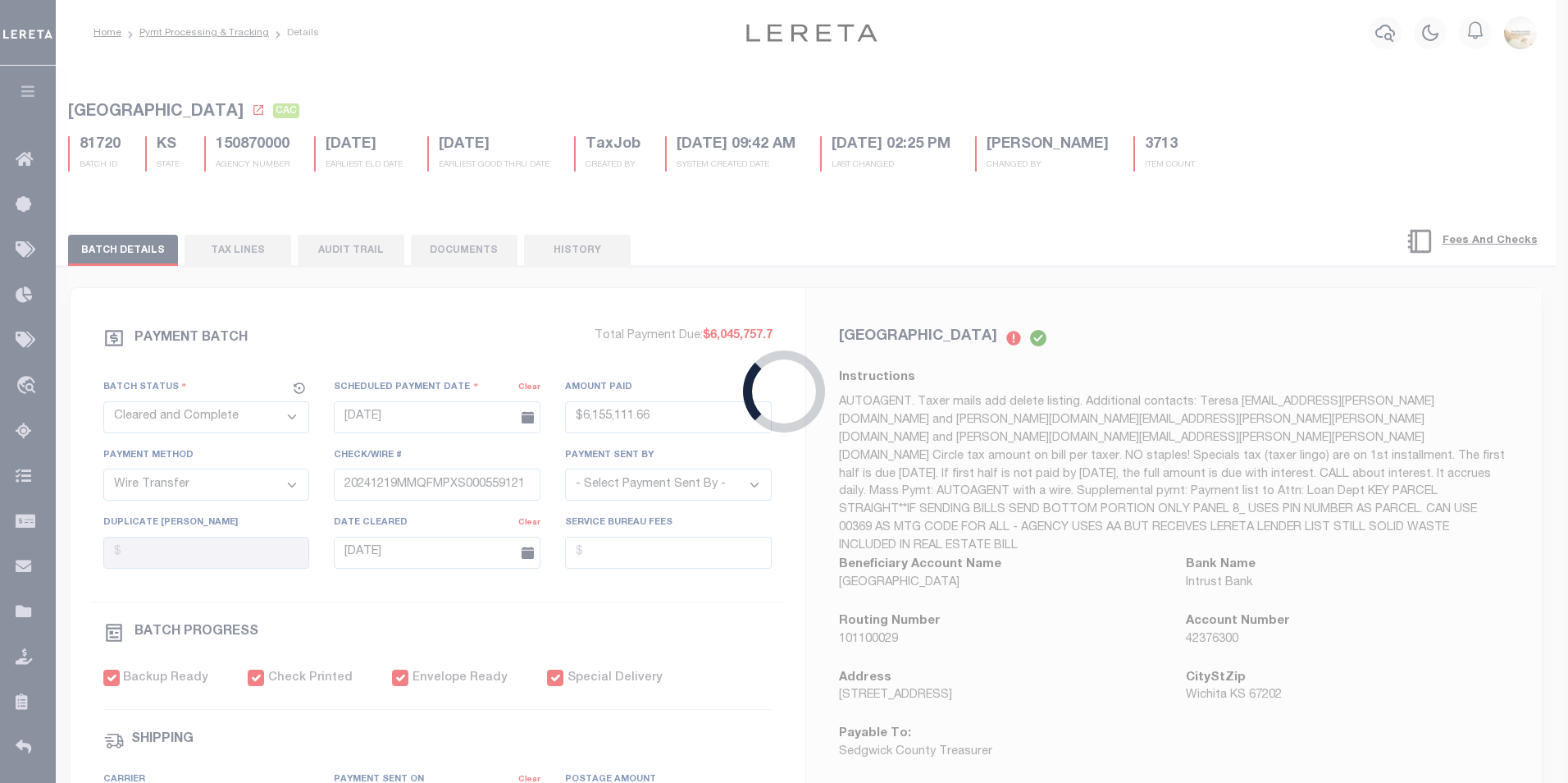
type input "[DATE]"
type input "$4,442.33"
select select "CHK"
type input "52353"
type input "$5"
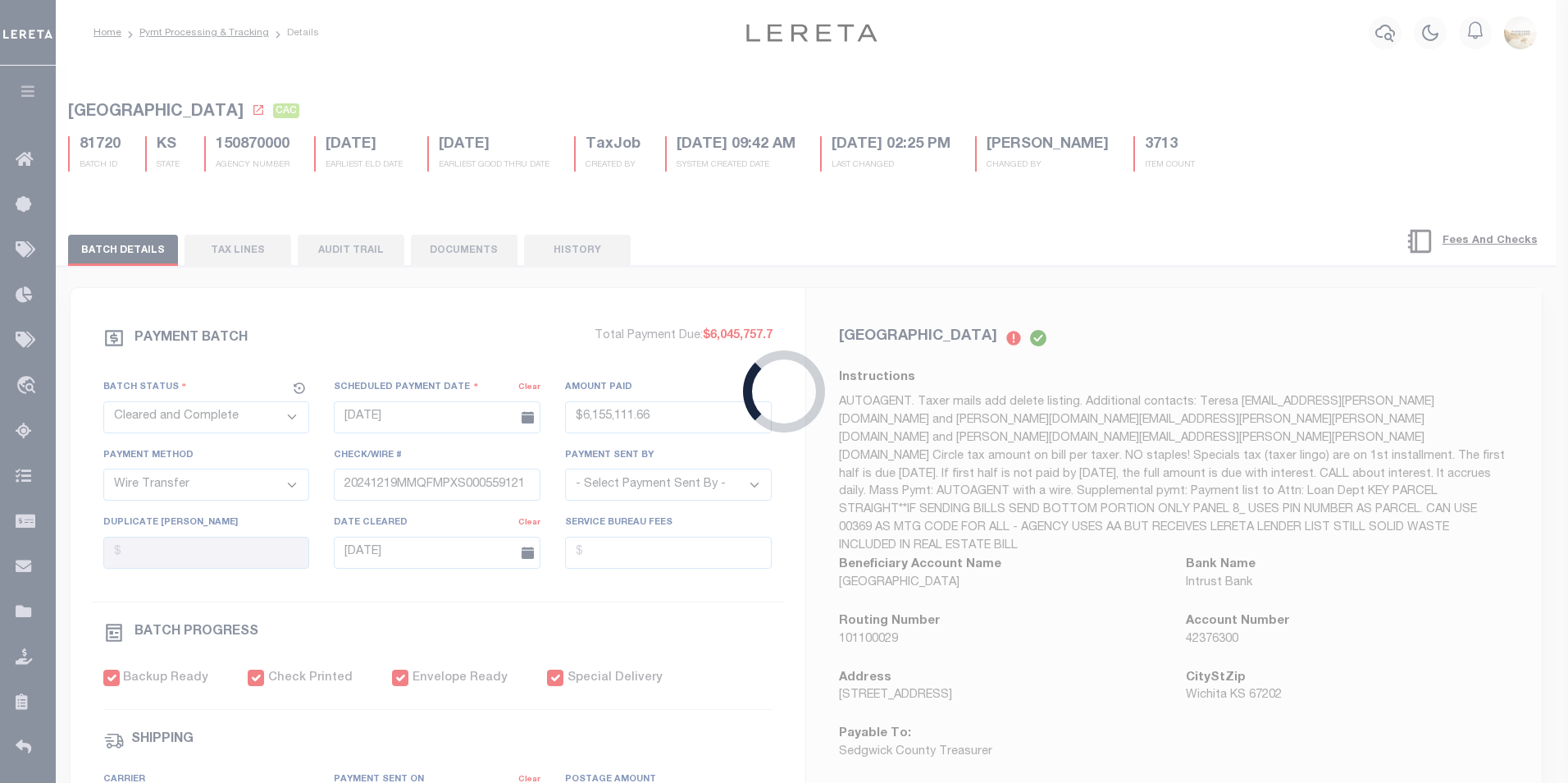
type input "[DATE]"
checkbox input "true"
select select "FDX"
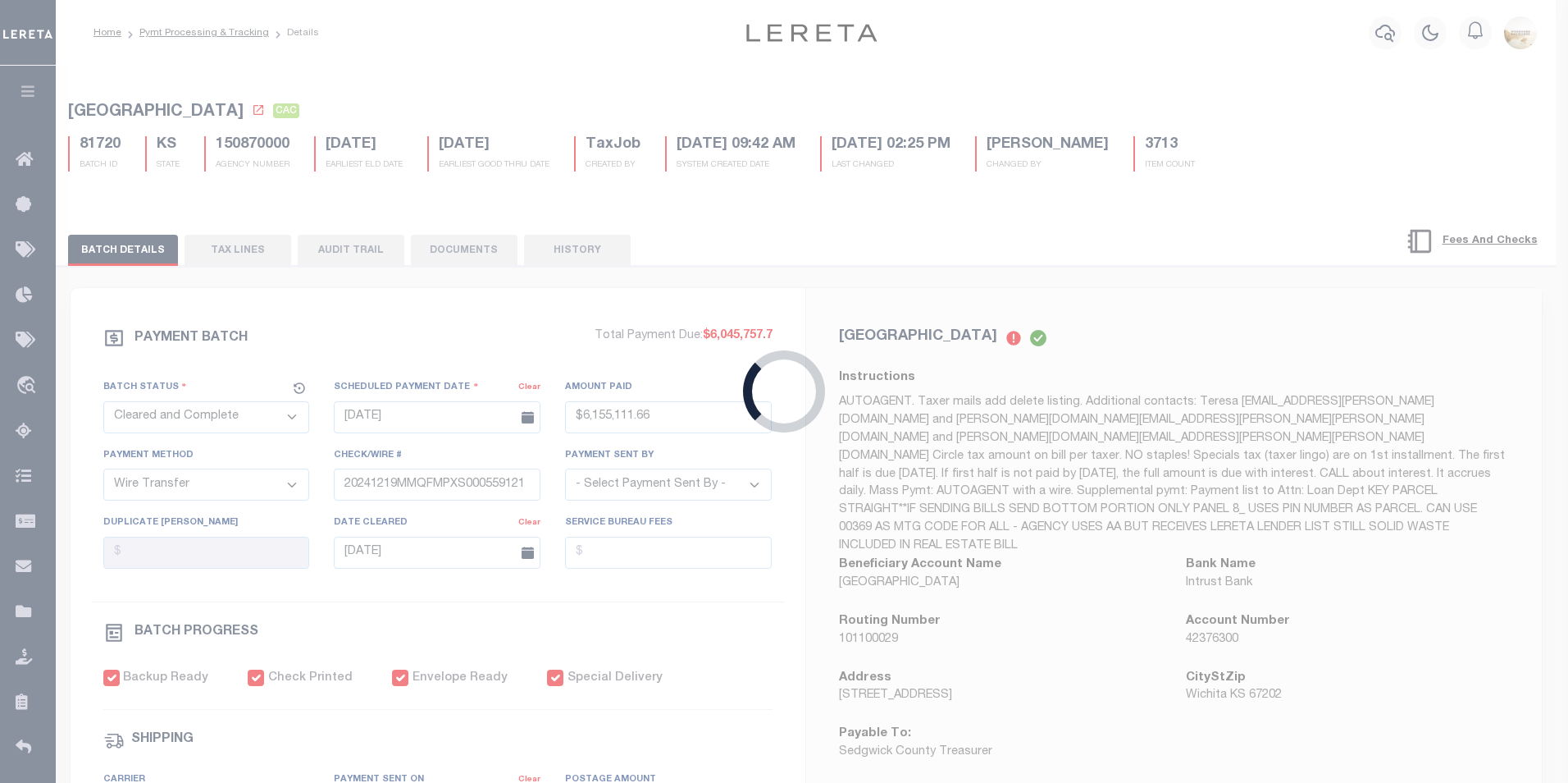
type input "[DATE]"
type input "883332888127"
type input "[PERSON_NAME]"
type input "[DATE]"
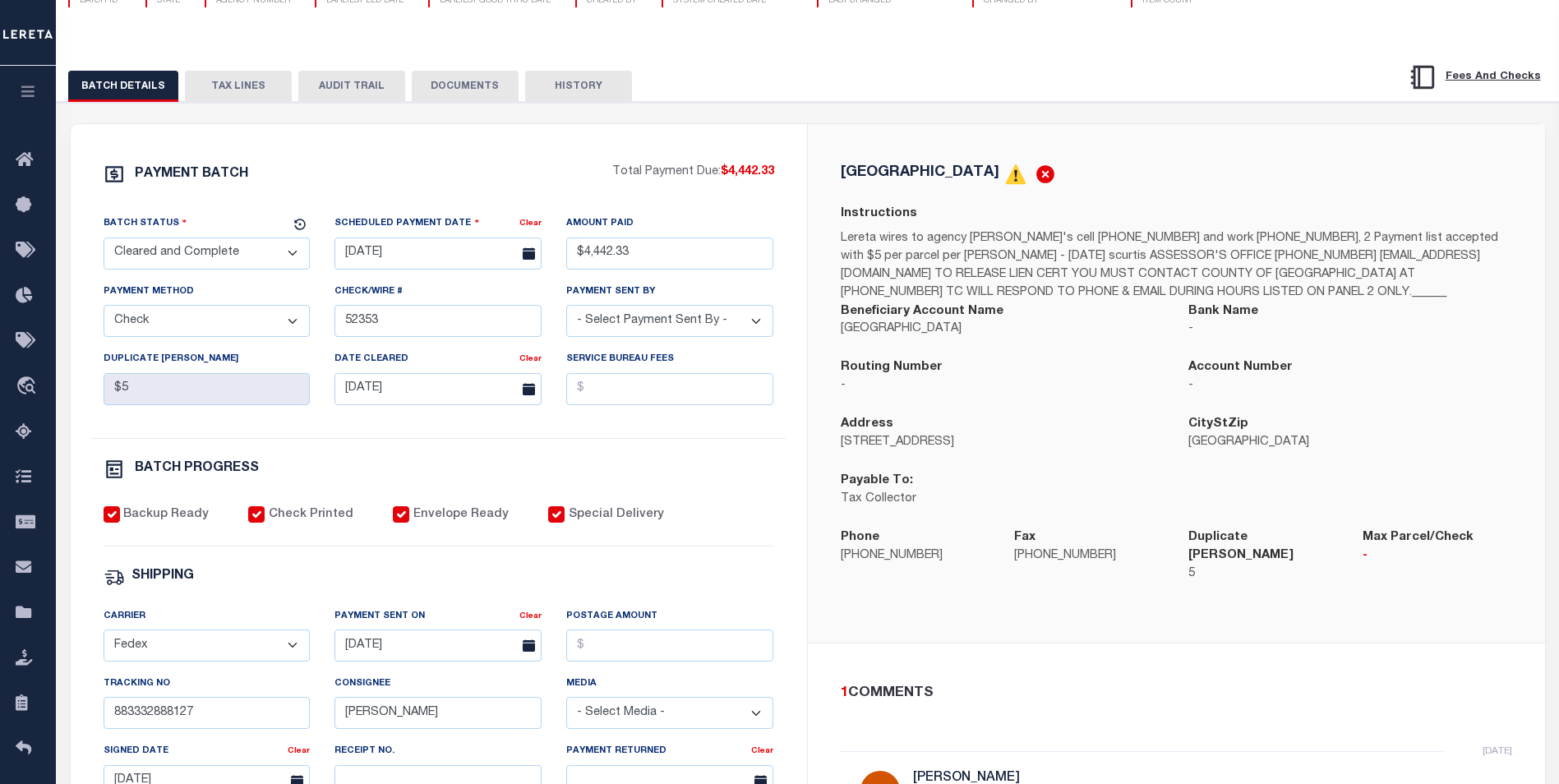
click at [364, 94] on button "AUDIT TRAIL" at bounding box center [352, 86] width 107 height 32
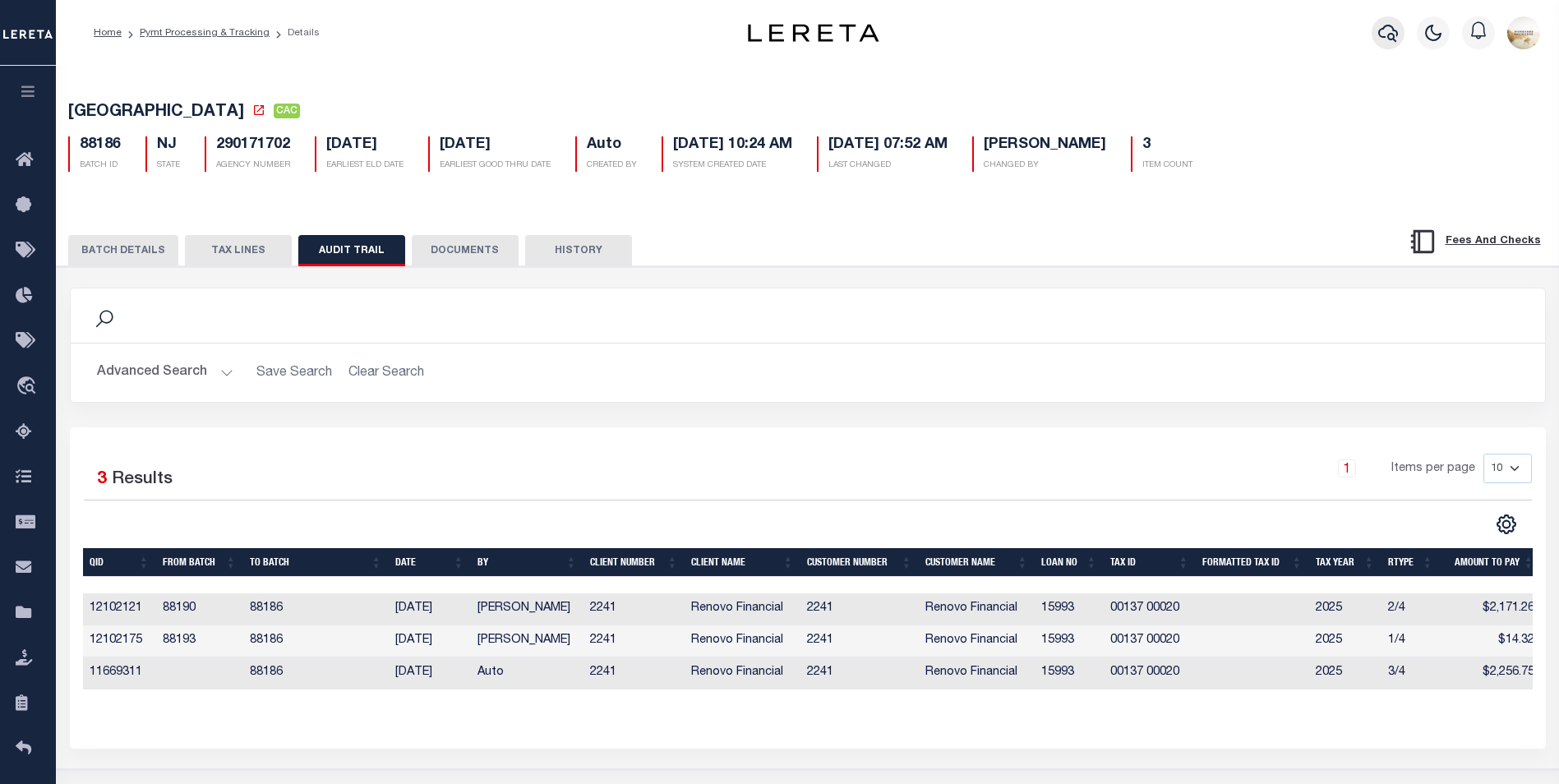
click at [1398, 43] on icon "button" at bounding box center [1388, 33] width 20 height 20
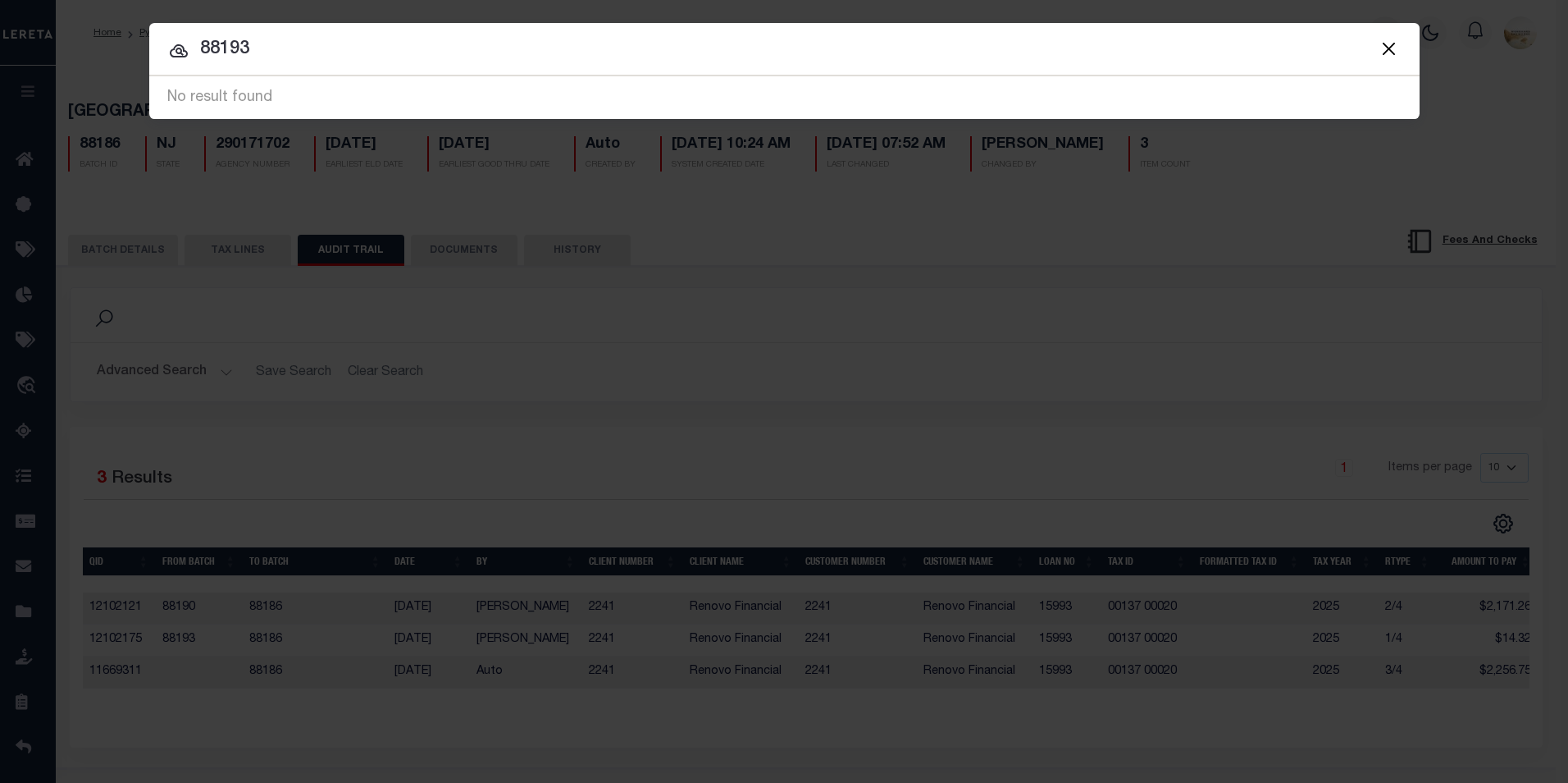
click at [1393, 40] on button "Close" at bounding box center [1389, 49] width 22 height 22
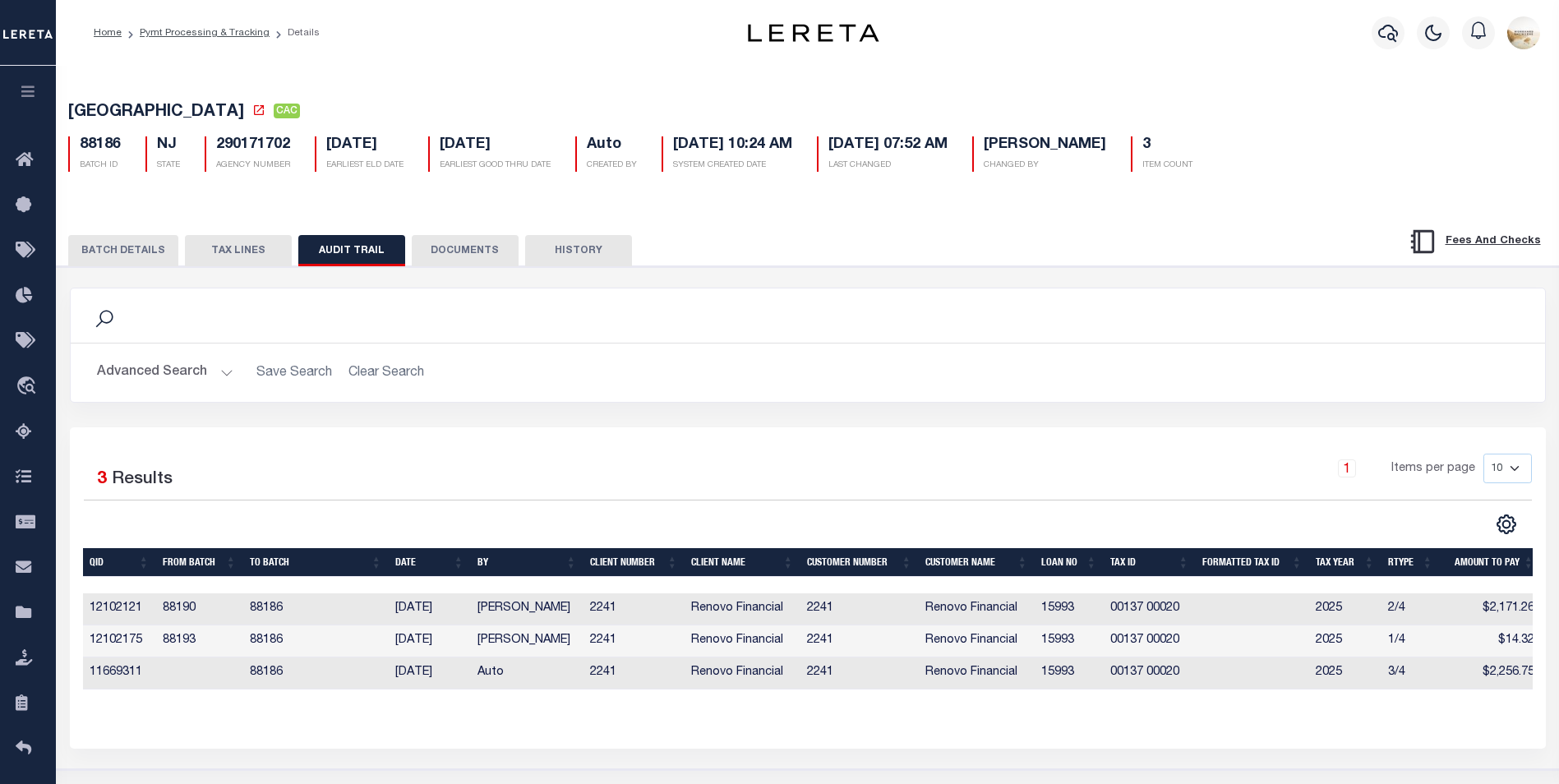
click at [178, 639] on td "88193" at bounding box center [200, 640] width 87 height 32
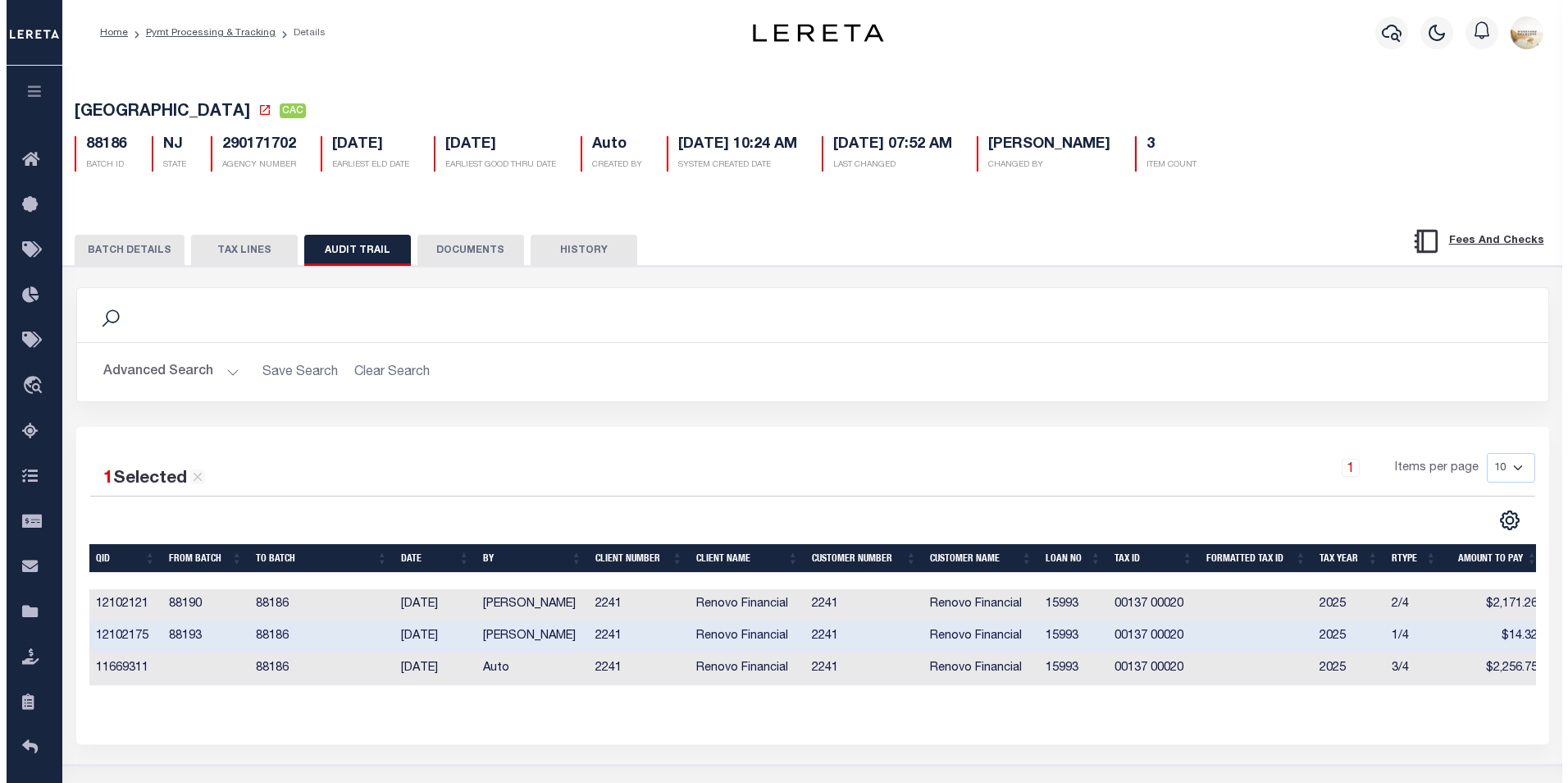
scroll to position [0, 5]
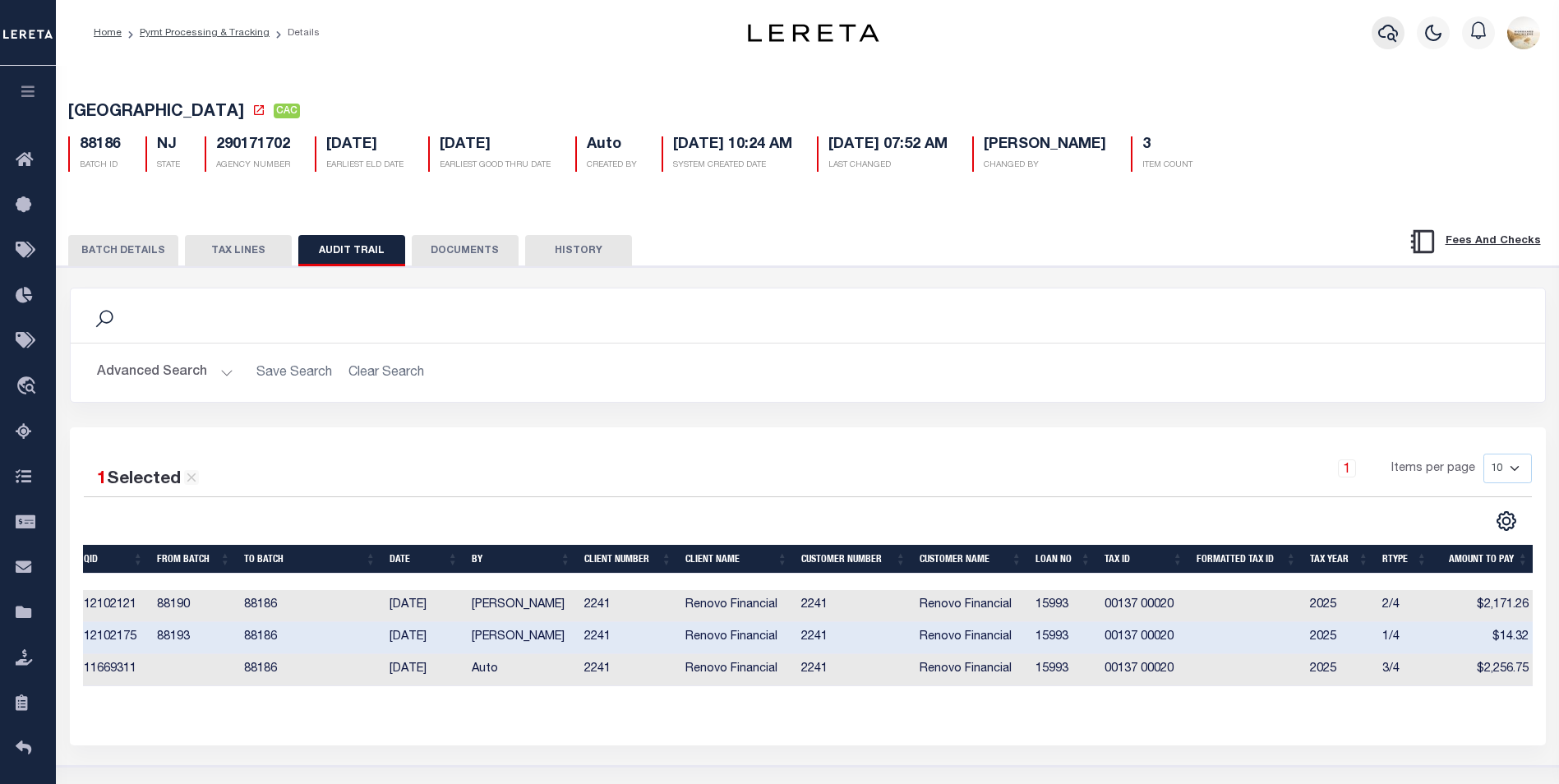
click at [1394, 33] on icon "button" at bounding box center [1388, 33] width 20 height 20
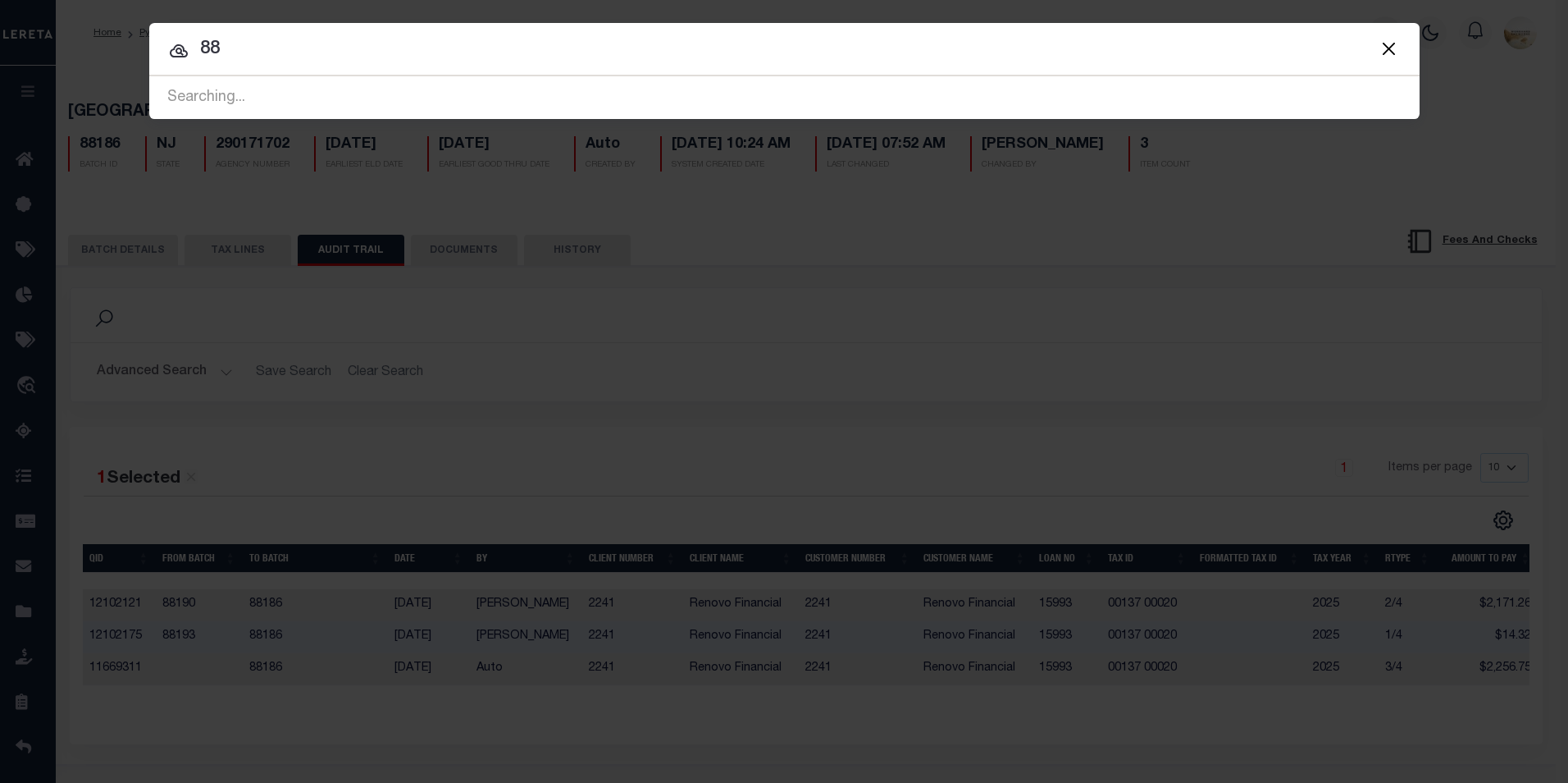
type input "8"
type input "88283"
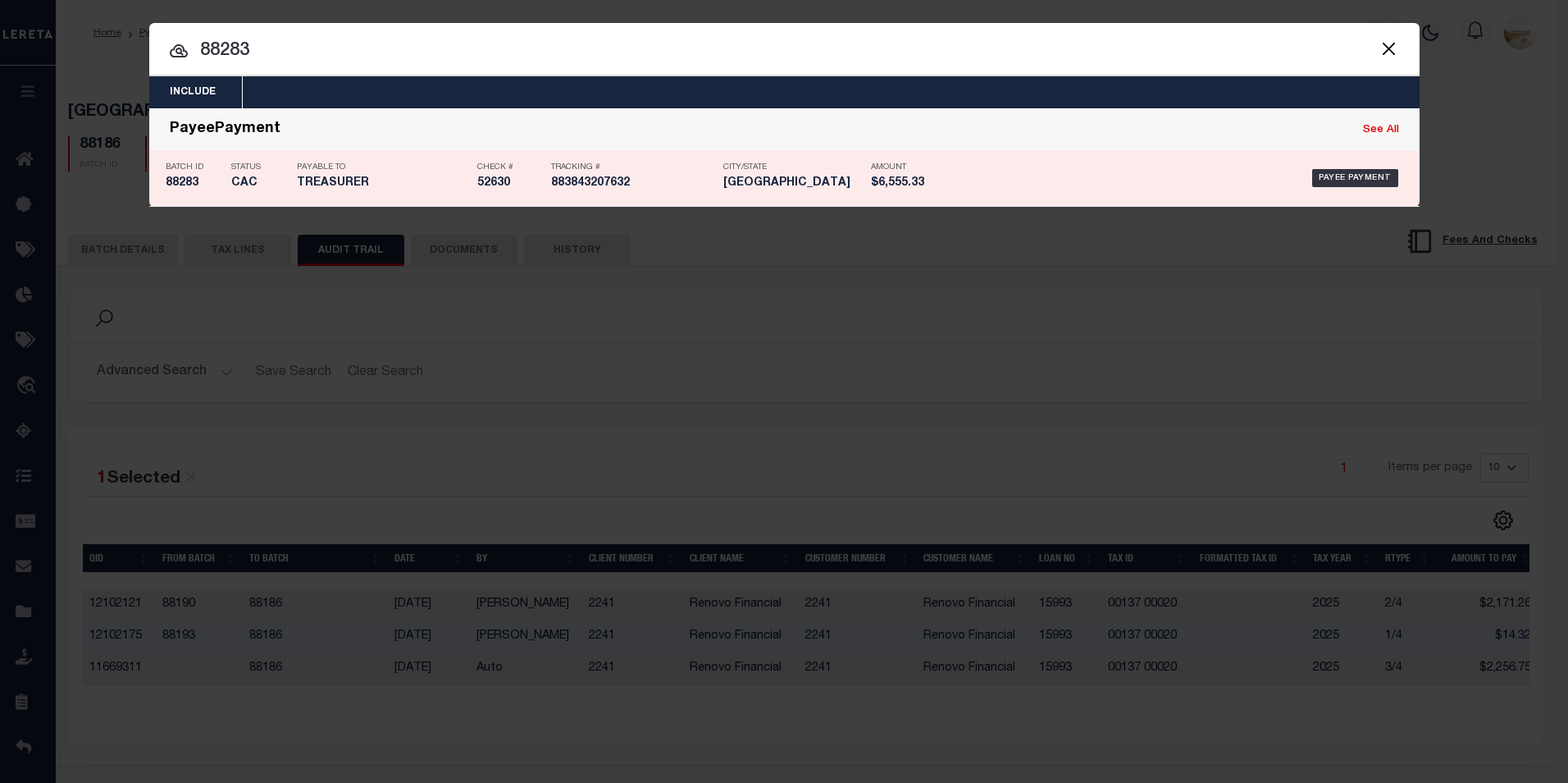
click at [190, 179] on h5 "88283" at bounding box center [195, 182] width 58 height 14
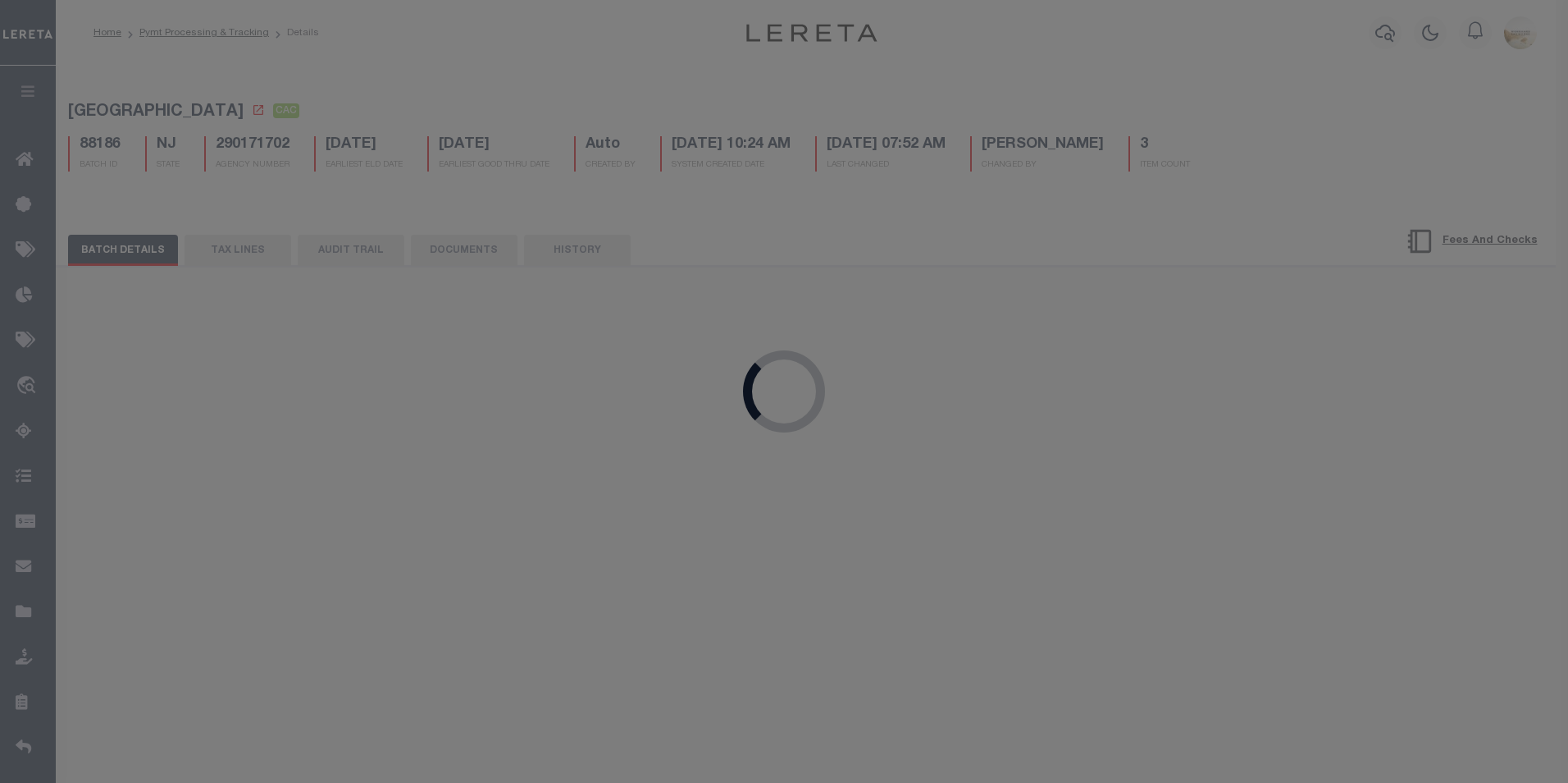
type input "[DATE]"
type input "$6,555.33"
type input "52630"
type input "$2"
type input "[DATE]"
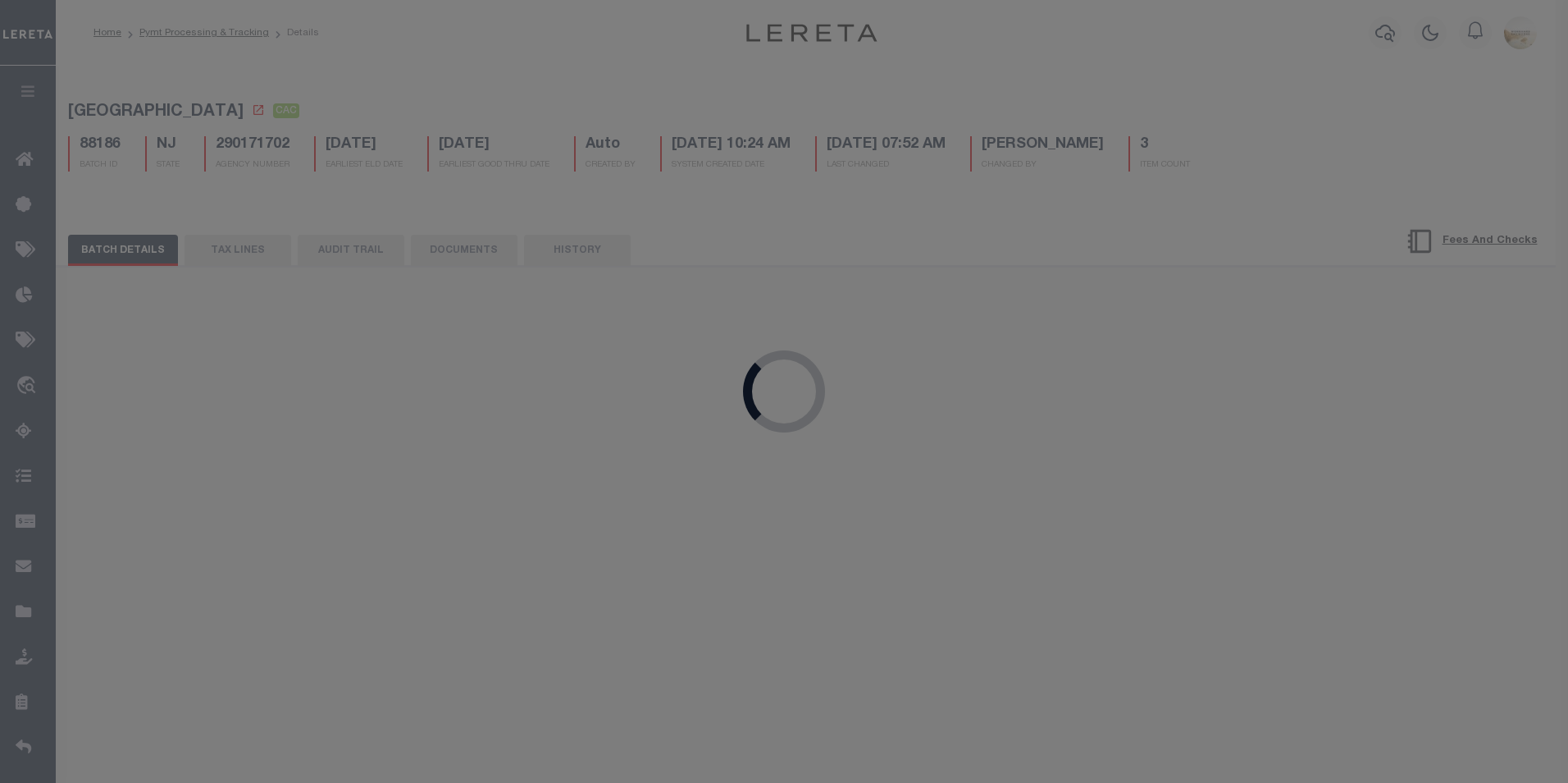
checkbox input "false"
type input "[DATE]"
type input "$9.65"
type input "883843207632"
type input "1"
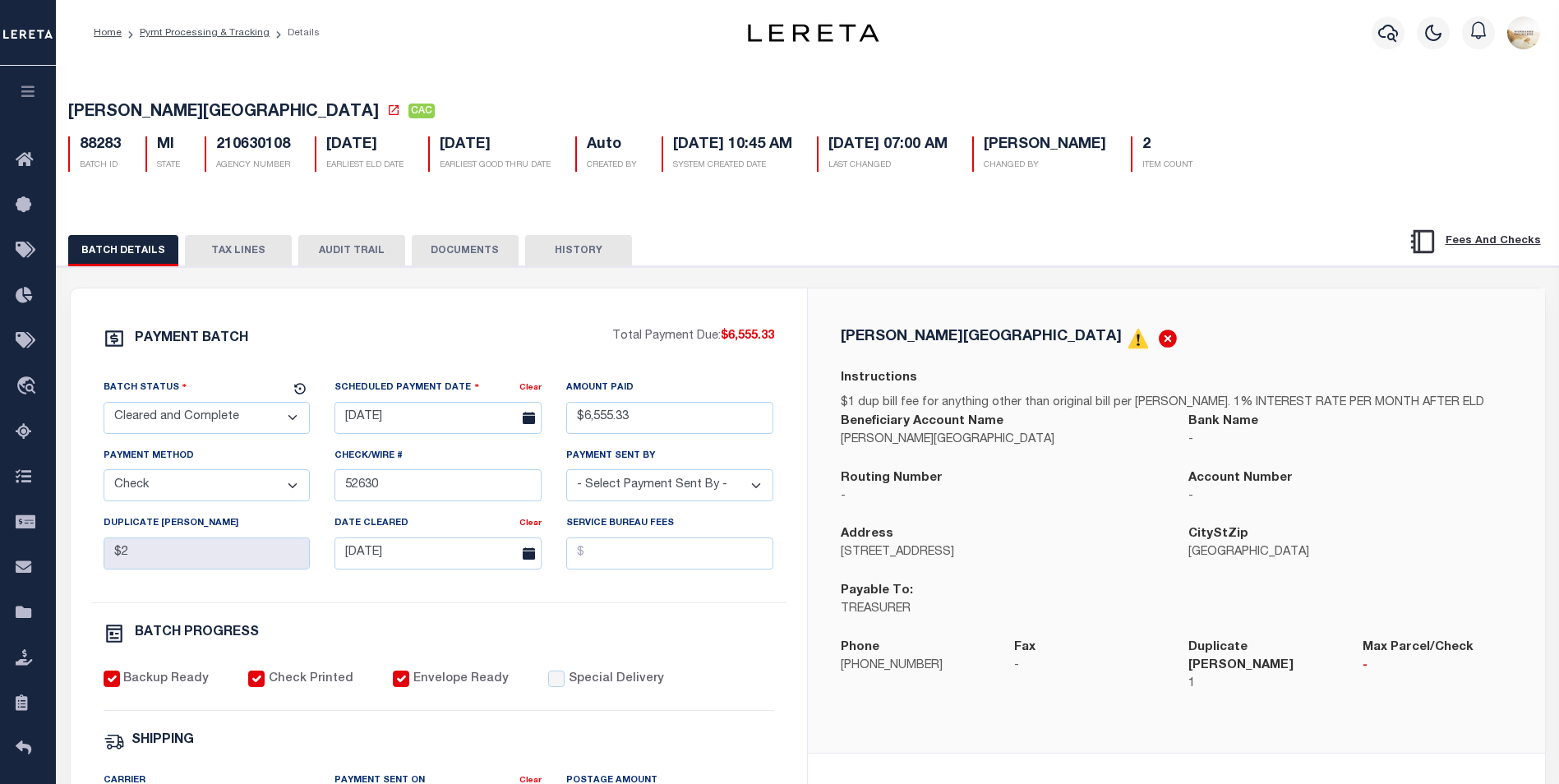
click at [261, 251] on button "TAX LINES" at bounding box center [238, 250] width 107 height 32
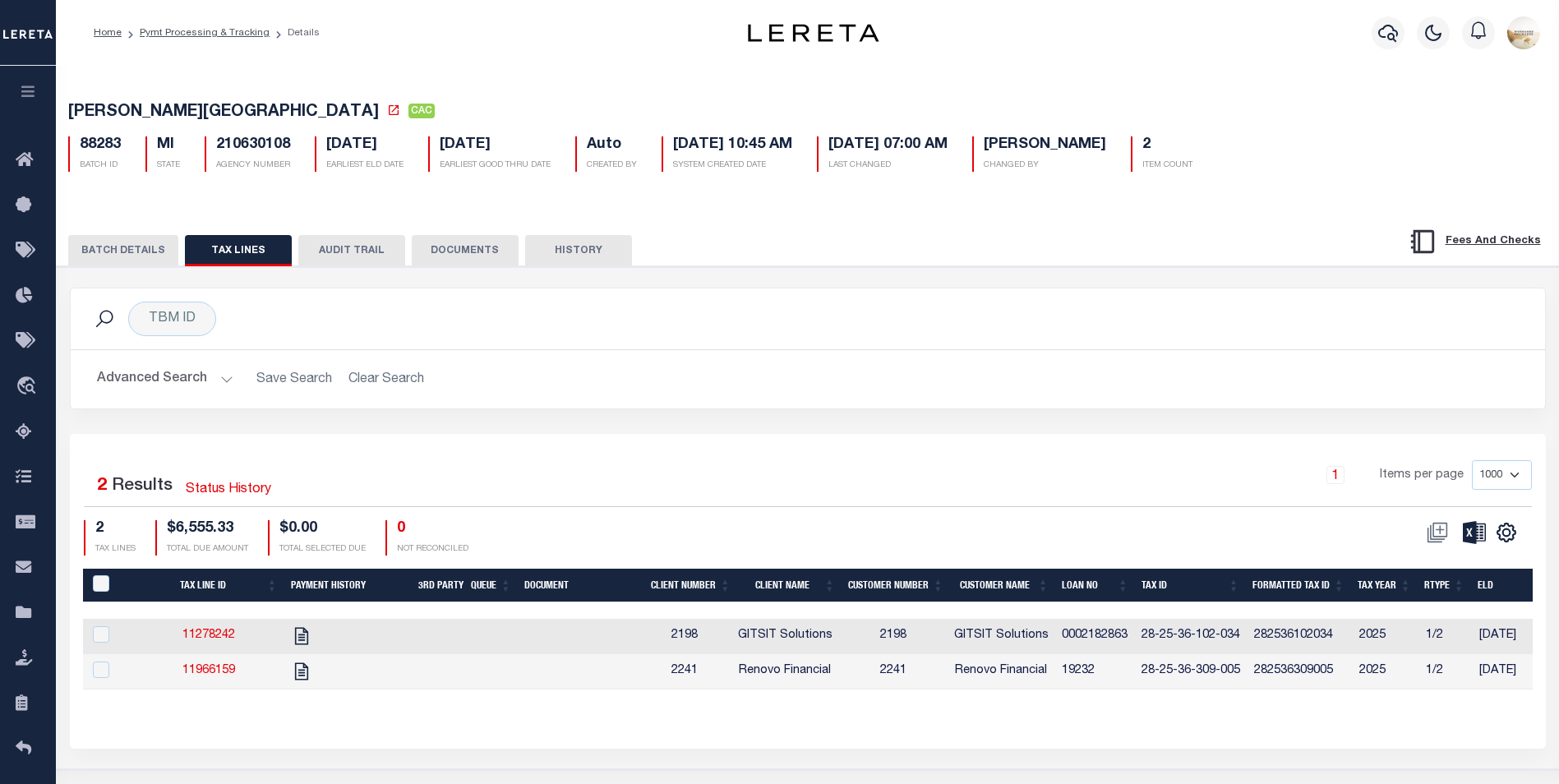
click at [318, 256] on button "AUDIT TRAIL" at bounding box center [352, 250] width 107 height 32
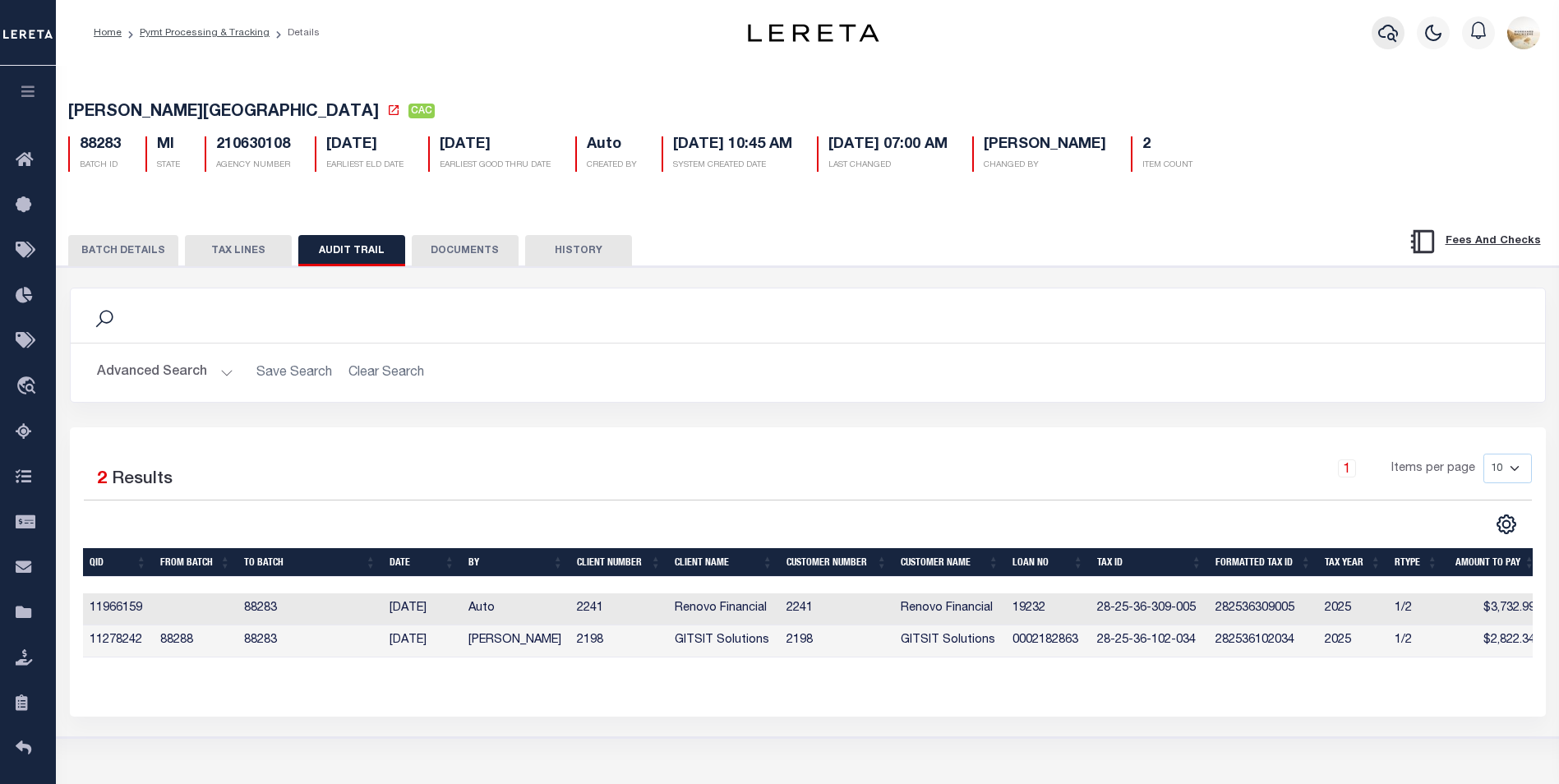
click at [1395, 43] on icon "button" at bounding box center [1388, 33] width 20 height 20
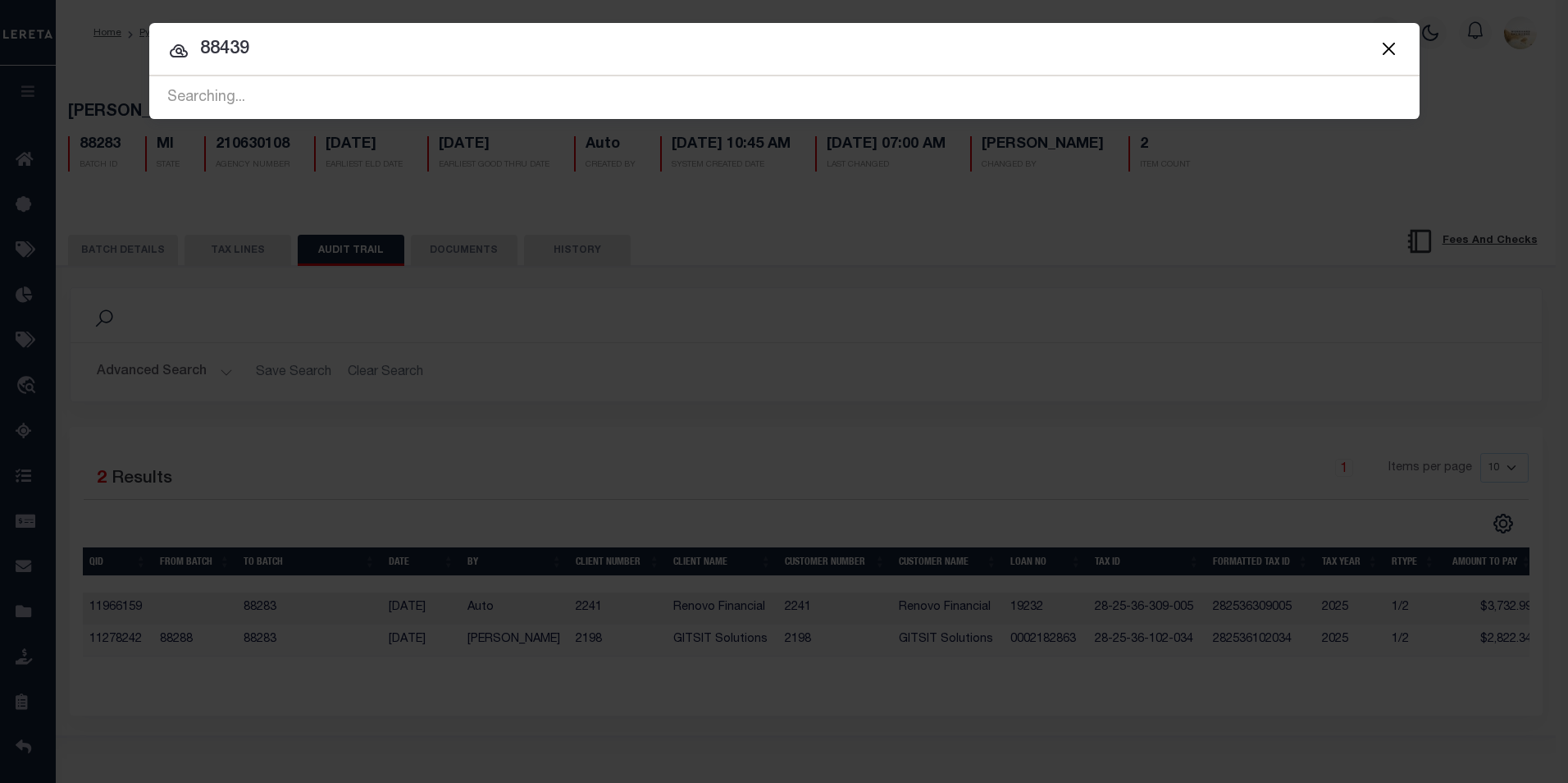
type input "88439"
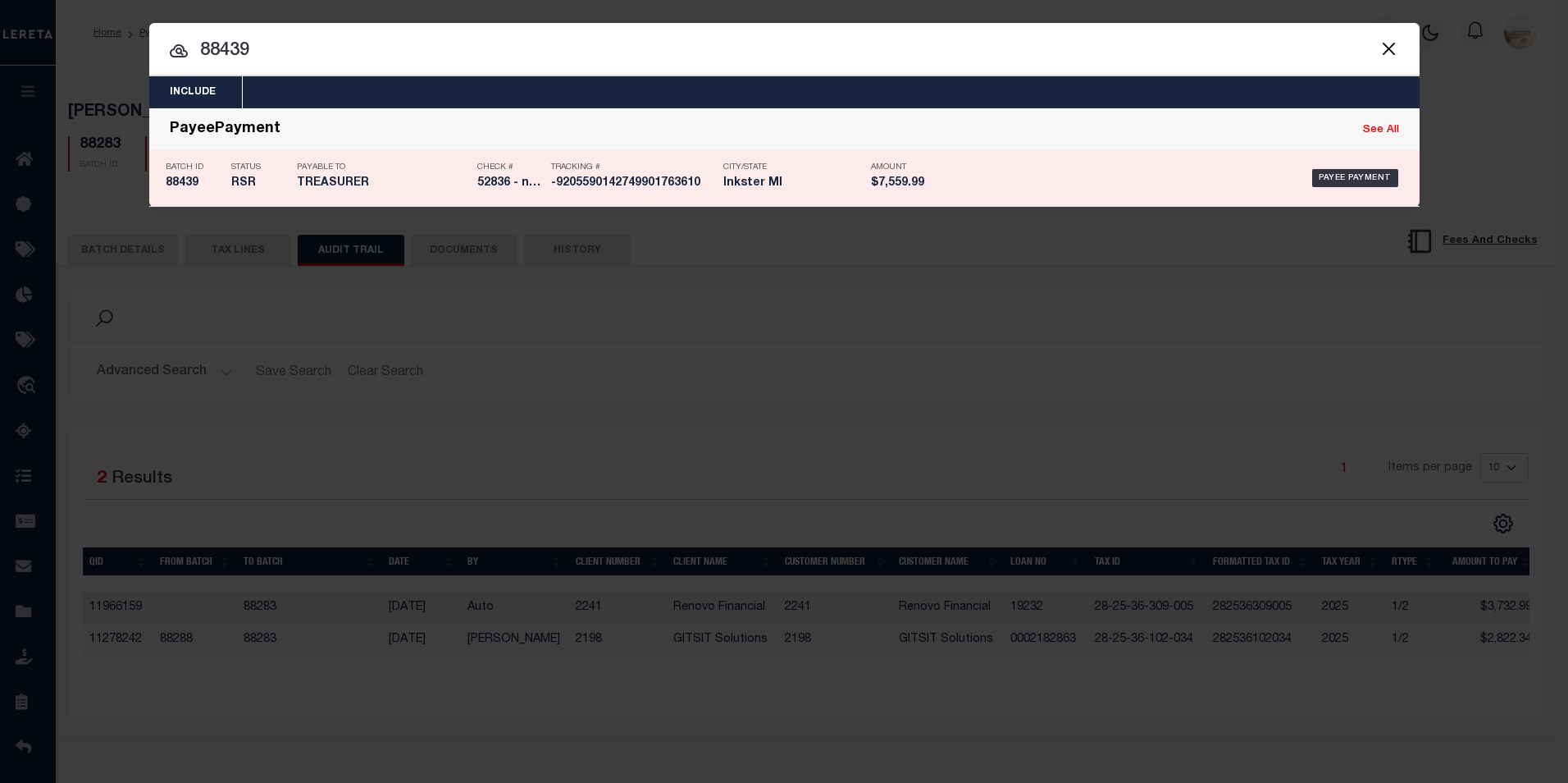
click at [377, 188] on h5 "TREASURER" at bounding box center [383, 182] width 172 height 14
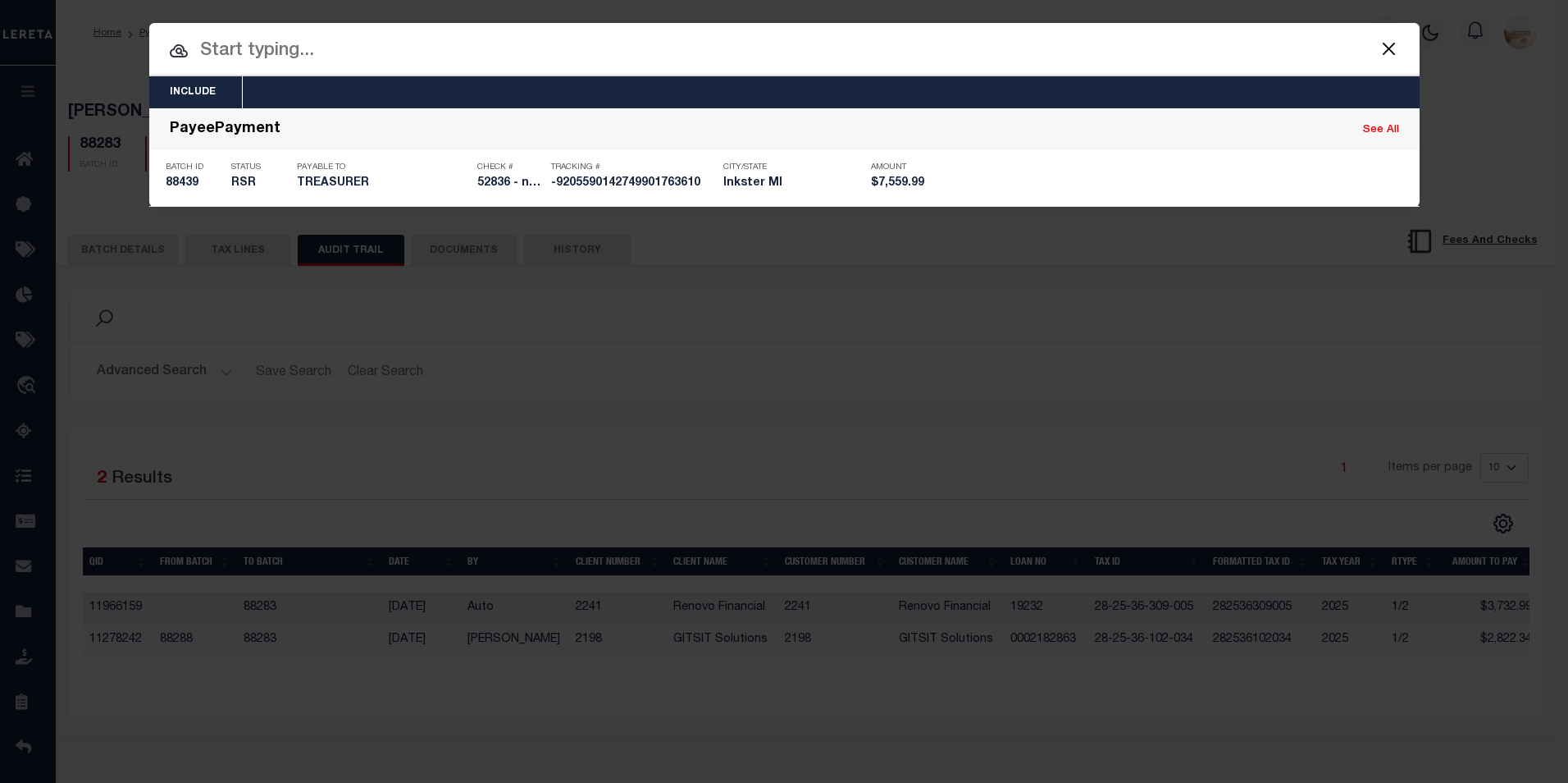
select select "RSR"
type input "[DATE]"
type input "$7,559.99"
type input "52836 - not delivered"
select select "USS"
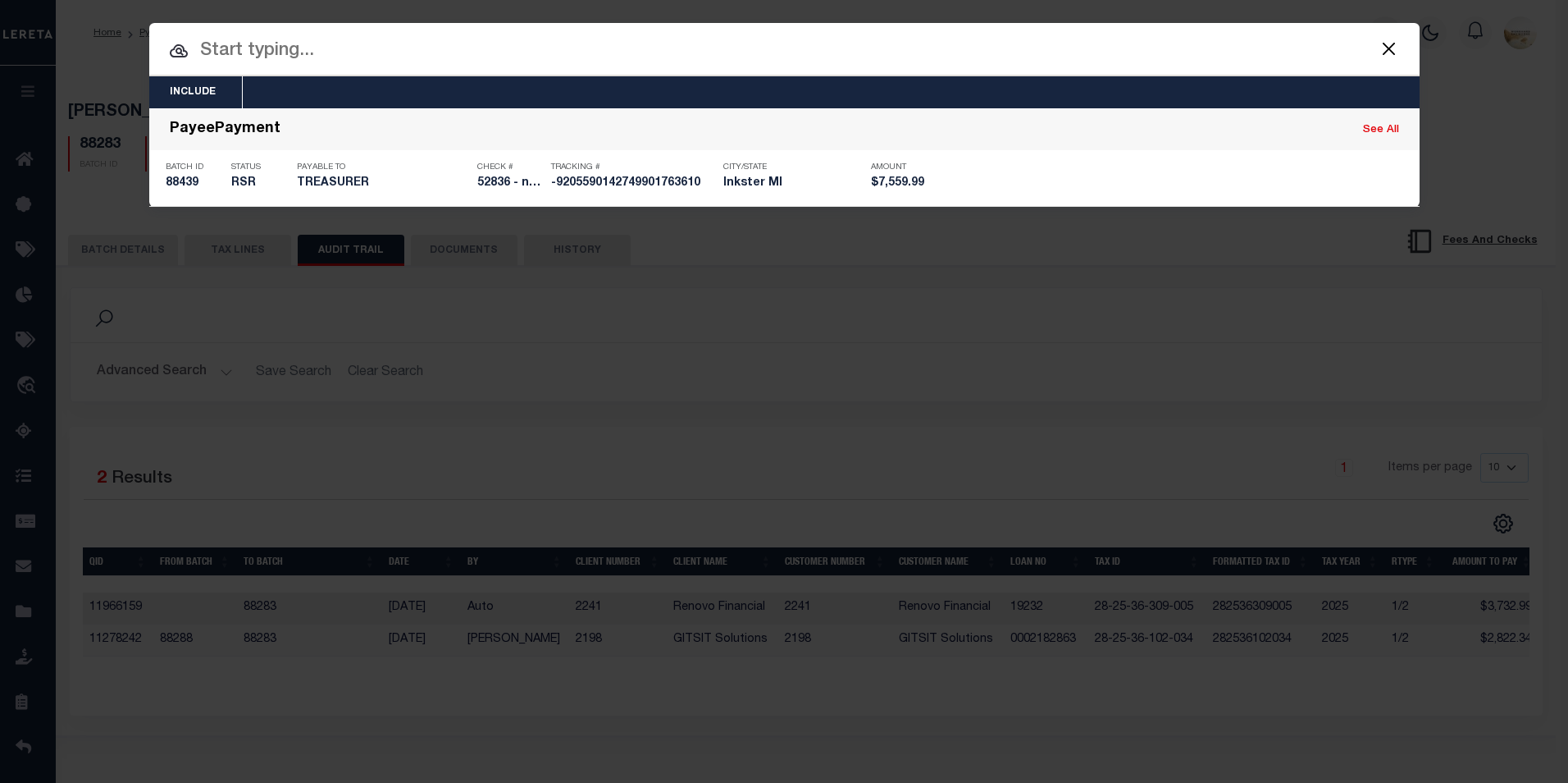
type input "[DATE]"
type input "$9.85"
type input "-9205590142749901763610"
type input "N"
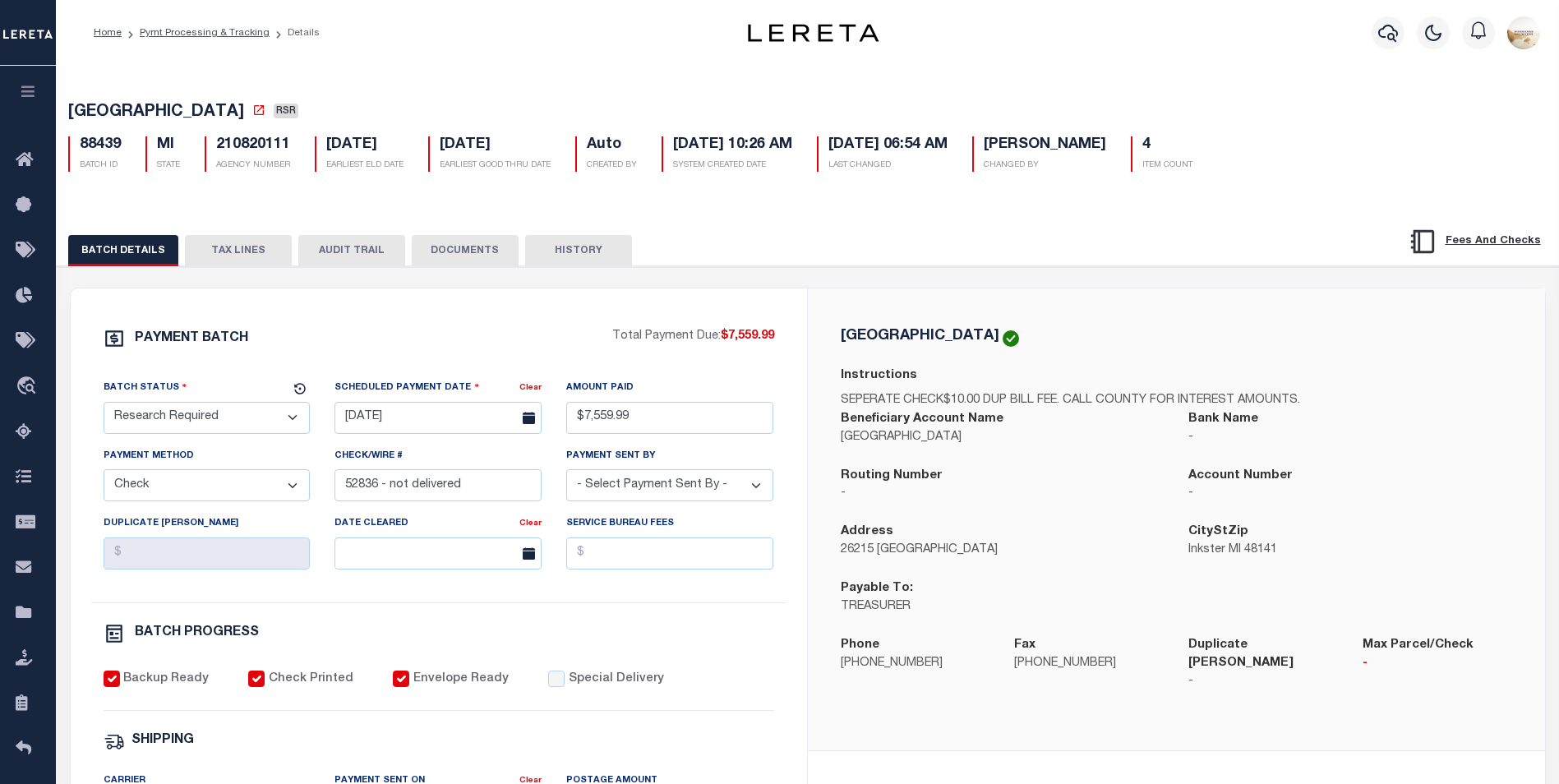
click at [362, 250] on button "AUDIT TRAIL" at bounding box center [352, 250] width 107 height 32
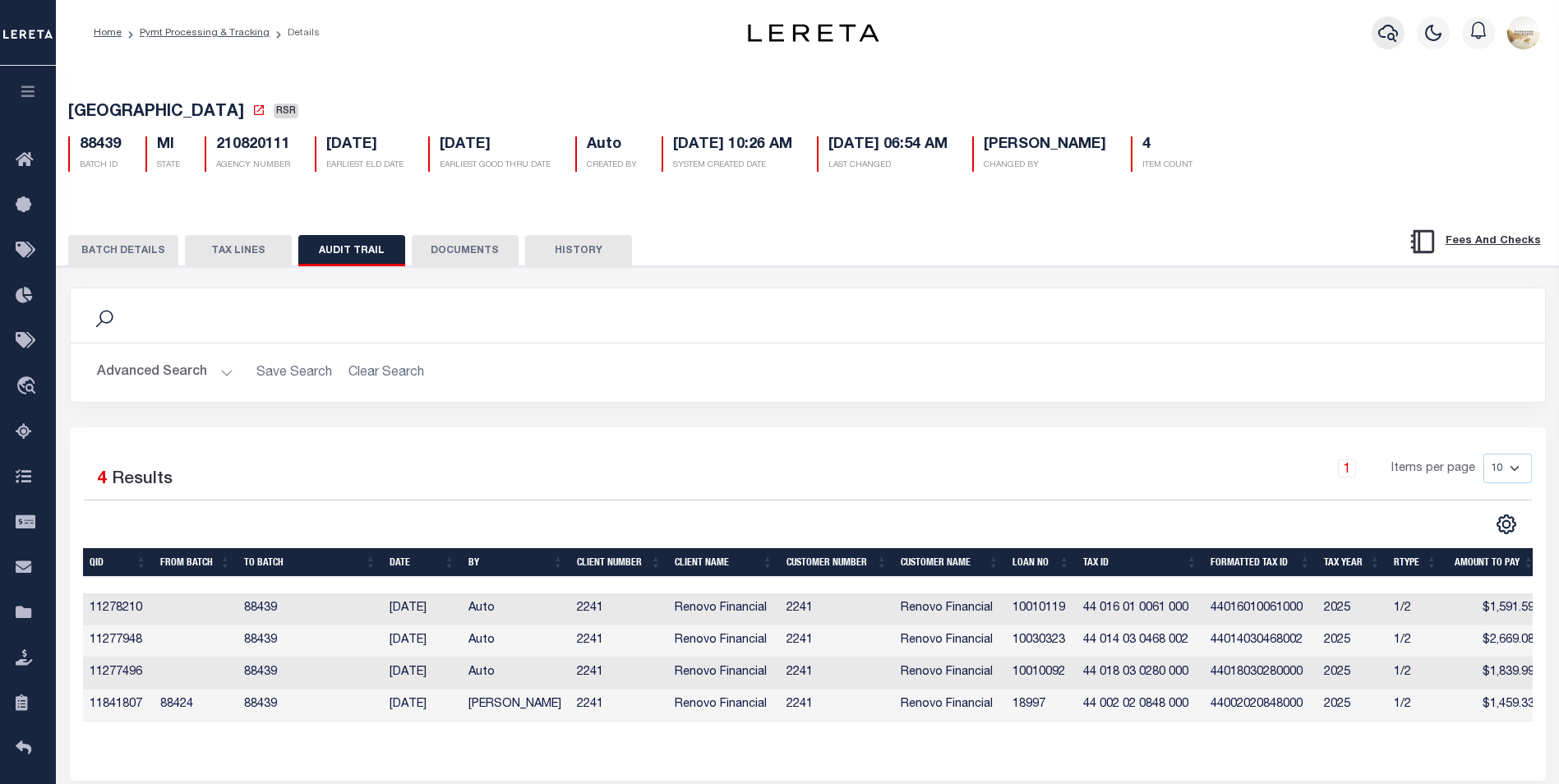
click at [1385, 36] on icon "button" at bounding box center [1388, 33] width 20 height 20
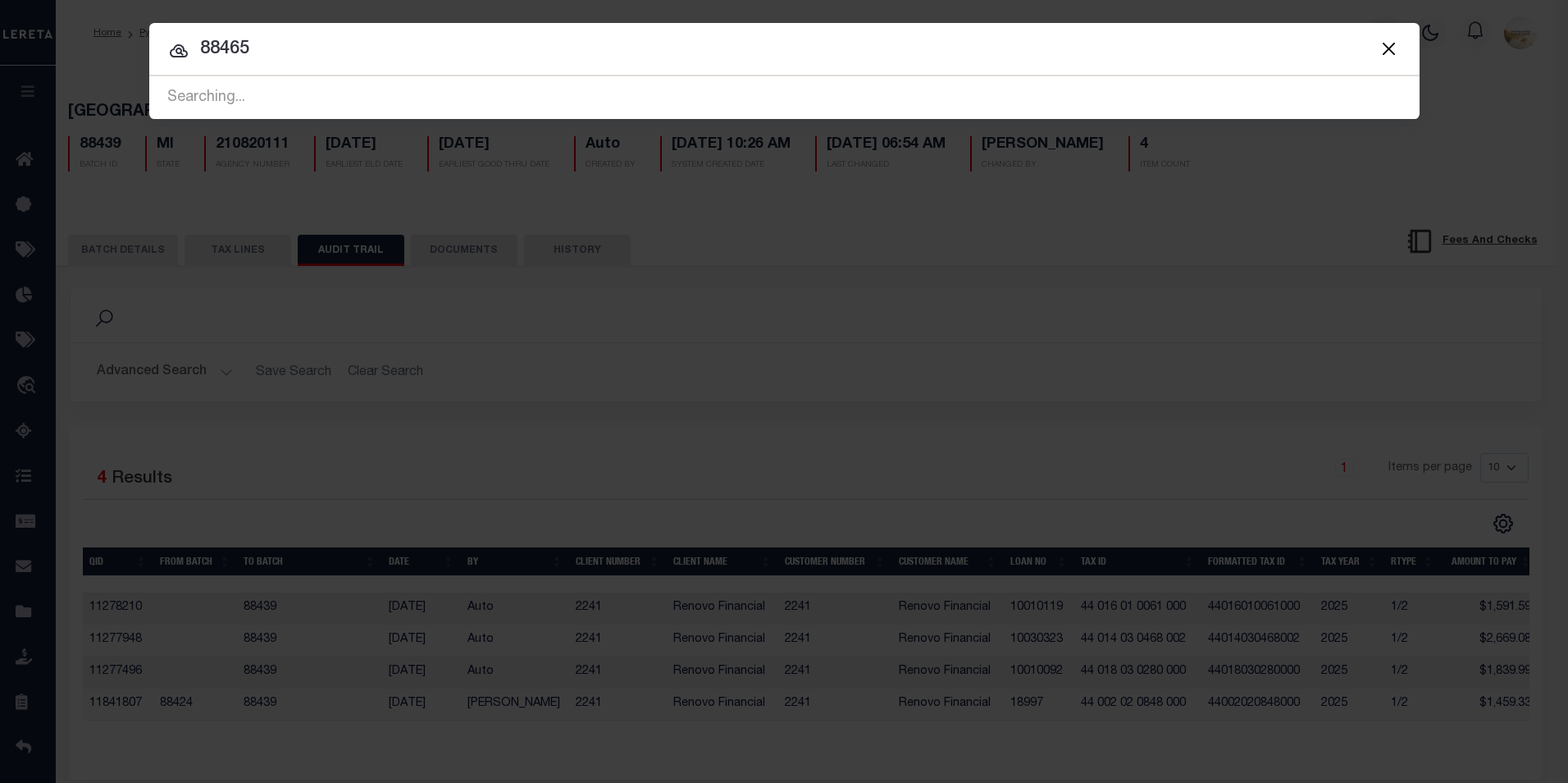
type input "88465"
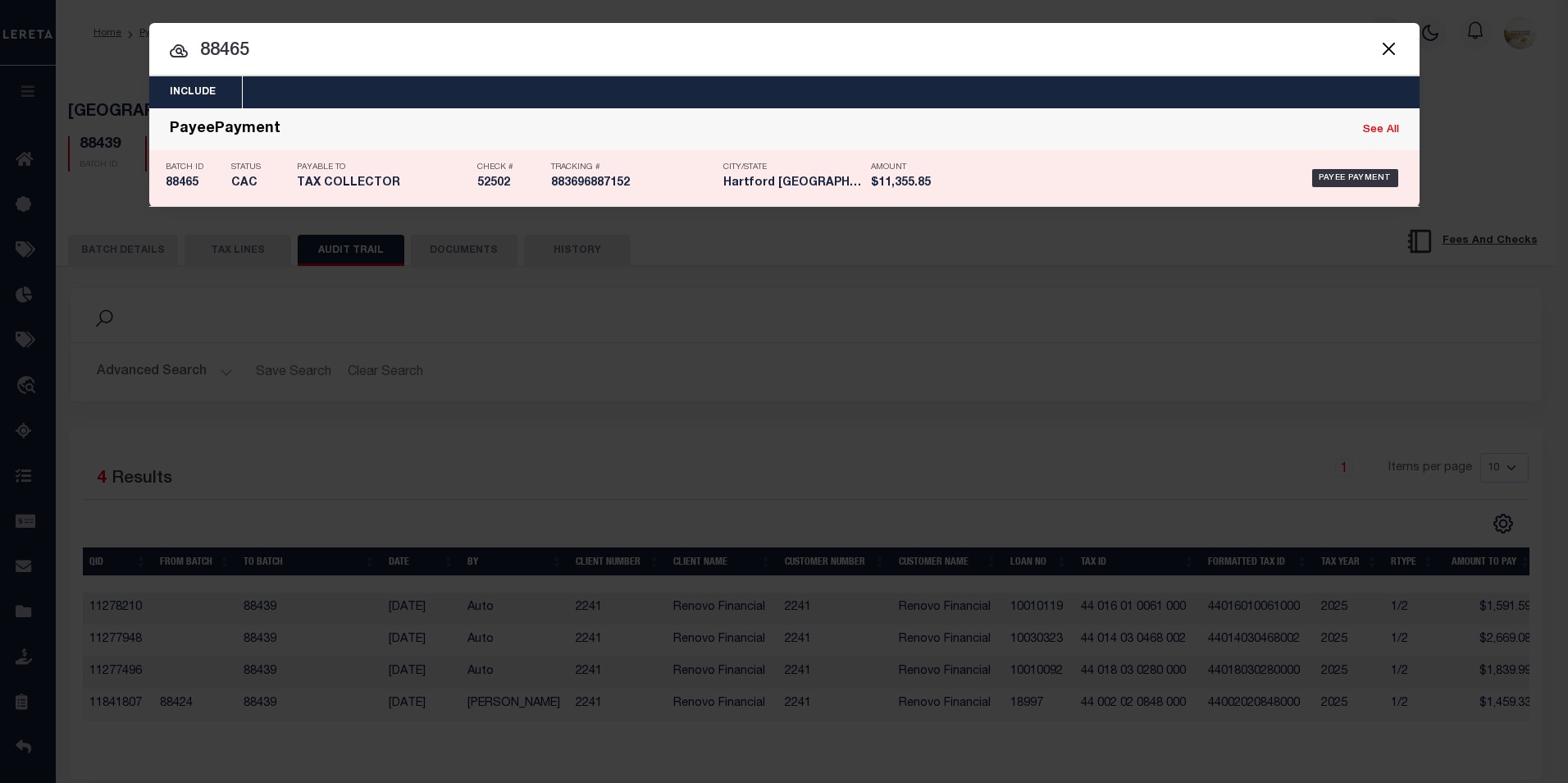
click at [181, 172] on p "Batch ID" at bounding box center [195, 167] width 58 height 10
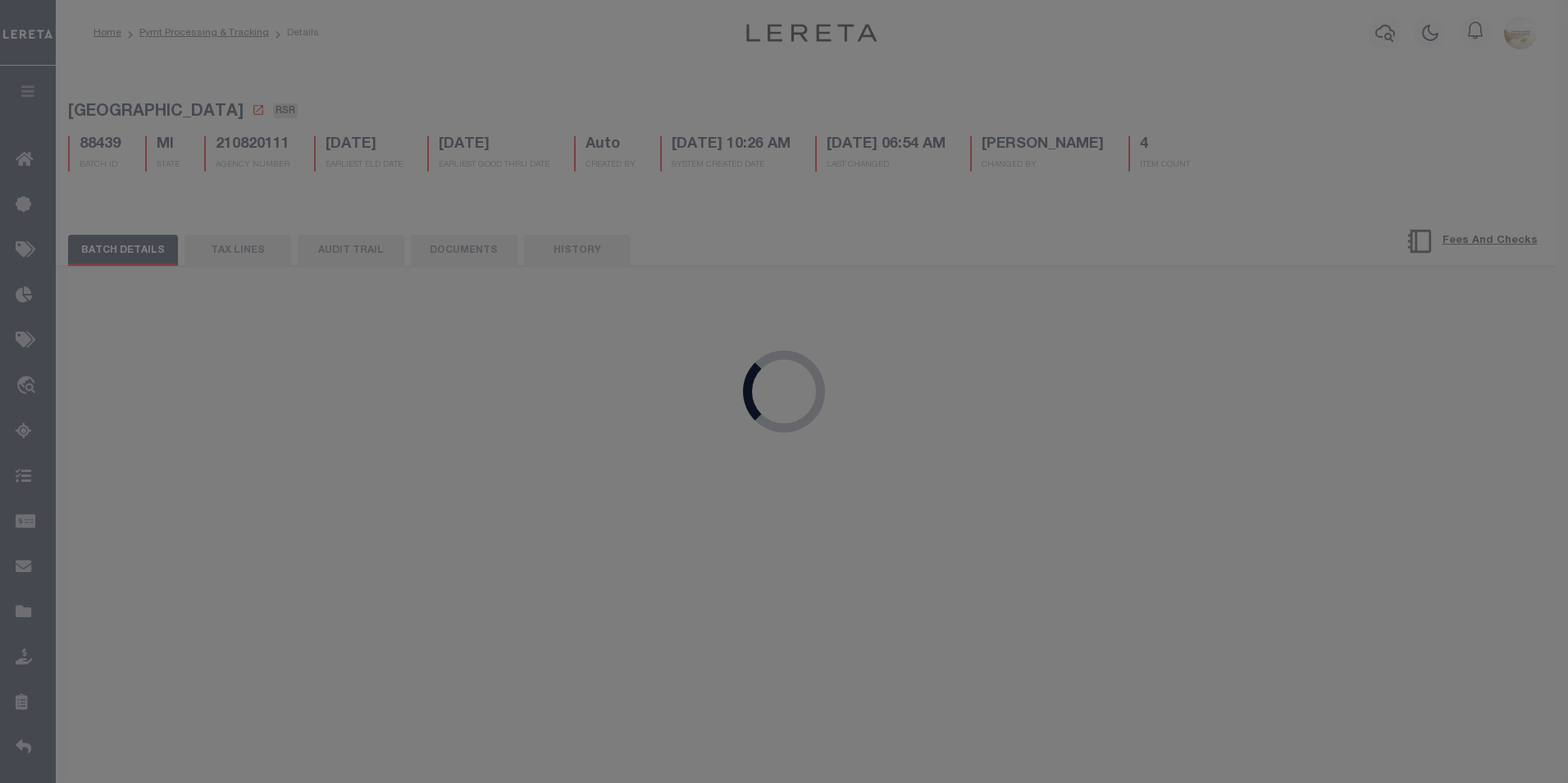
select select "CAC"
type input "[DATE]"
type input "$11,355.85"
type input "52502"
select select "[PERSON_NAME]"
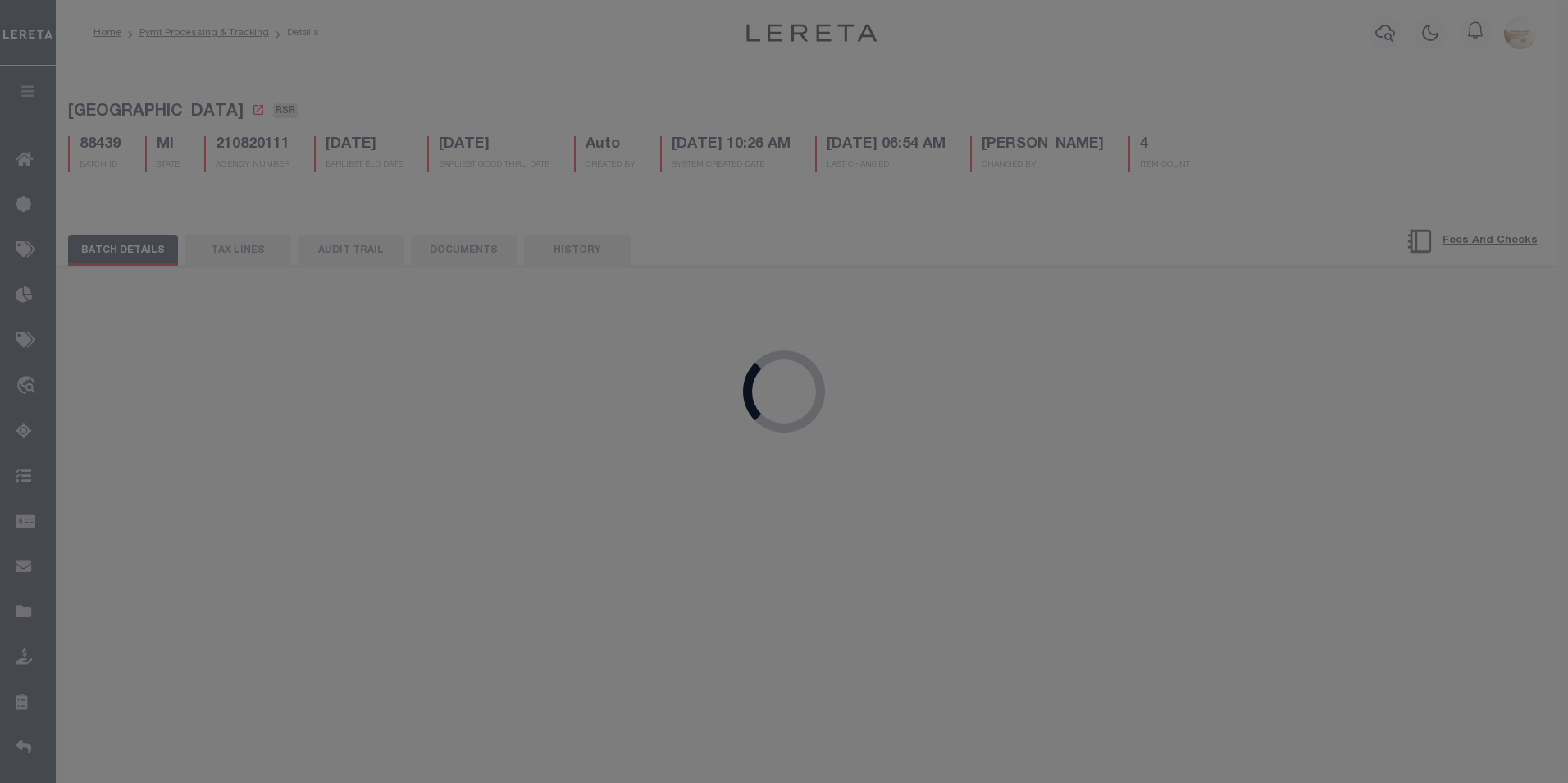
type input "[DATE]"
select select "FDX"
type input "[DATE]"
type input "$9.65"
type input "883696887152"
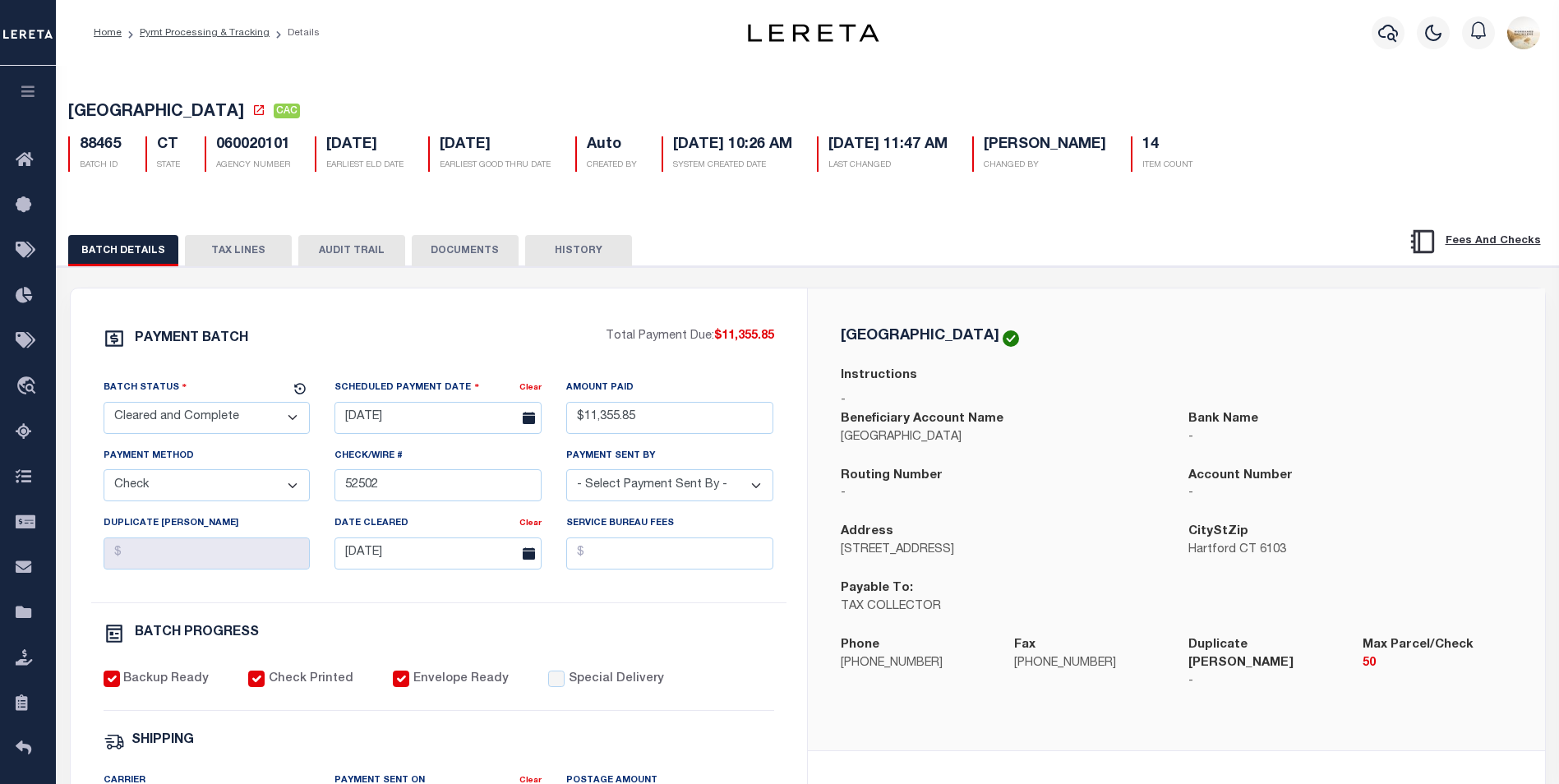
click at [372, 244] on button "AUDIT TRAIL" at bounding box center [352, 250] width 107 height 32
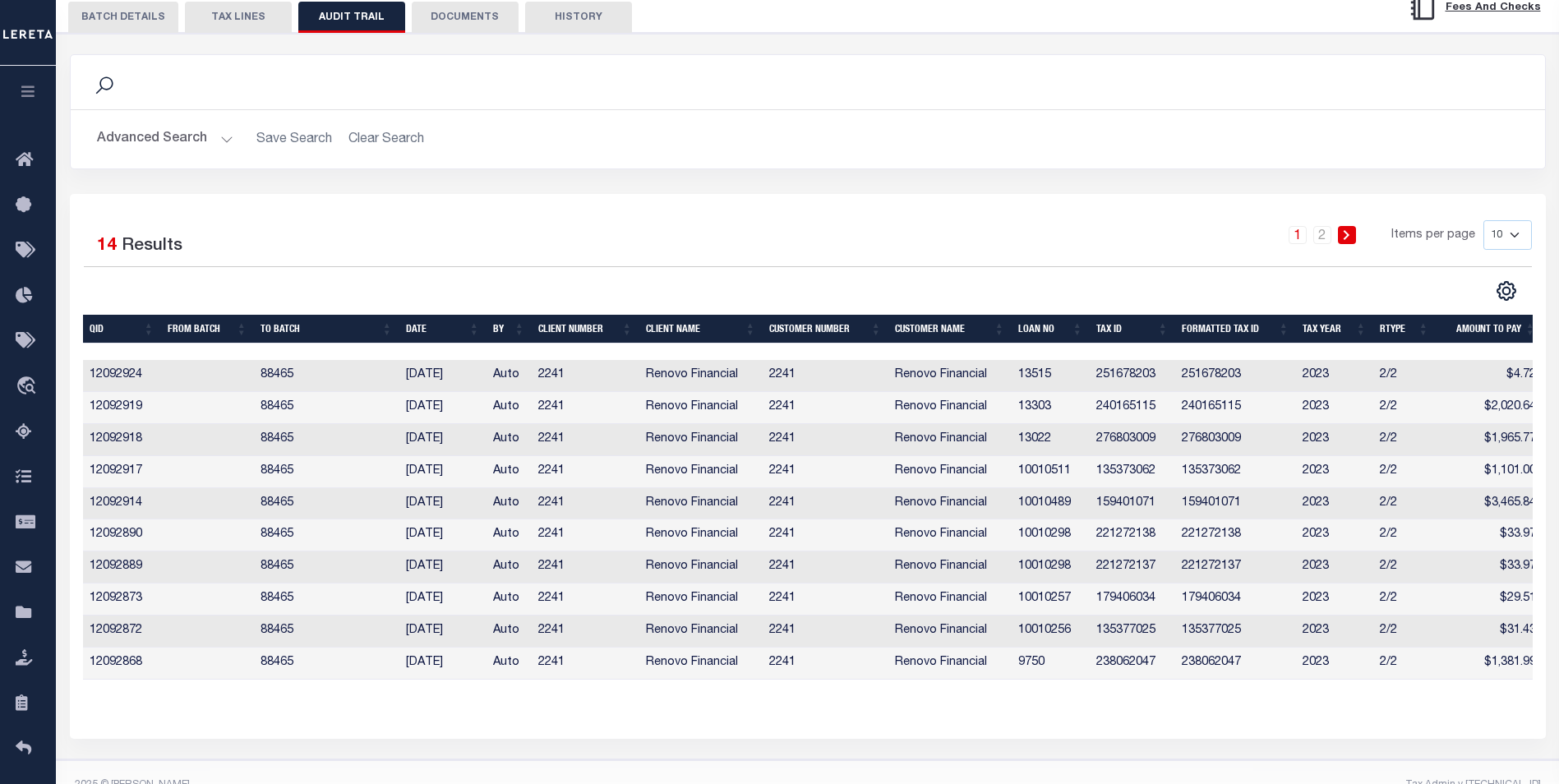
scroll to position [269, 0]
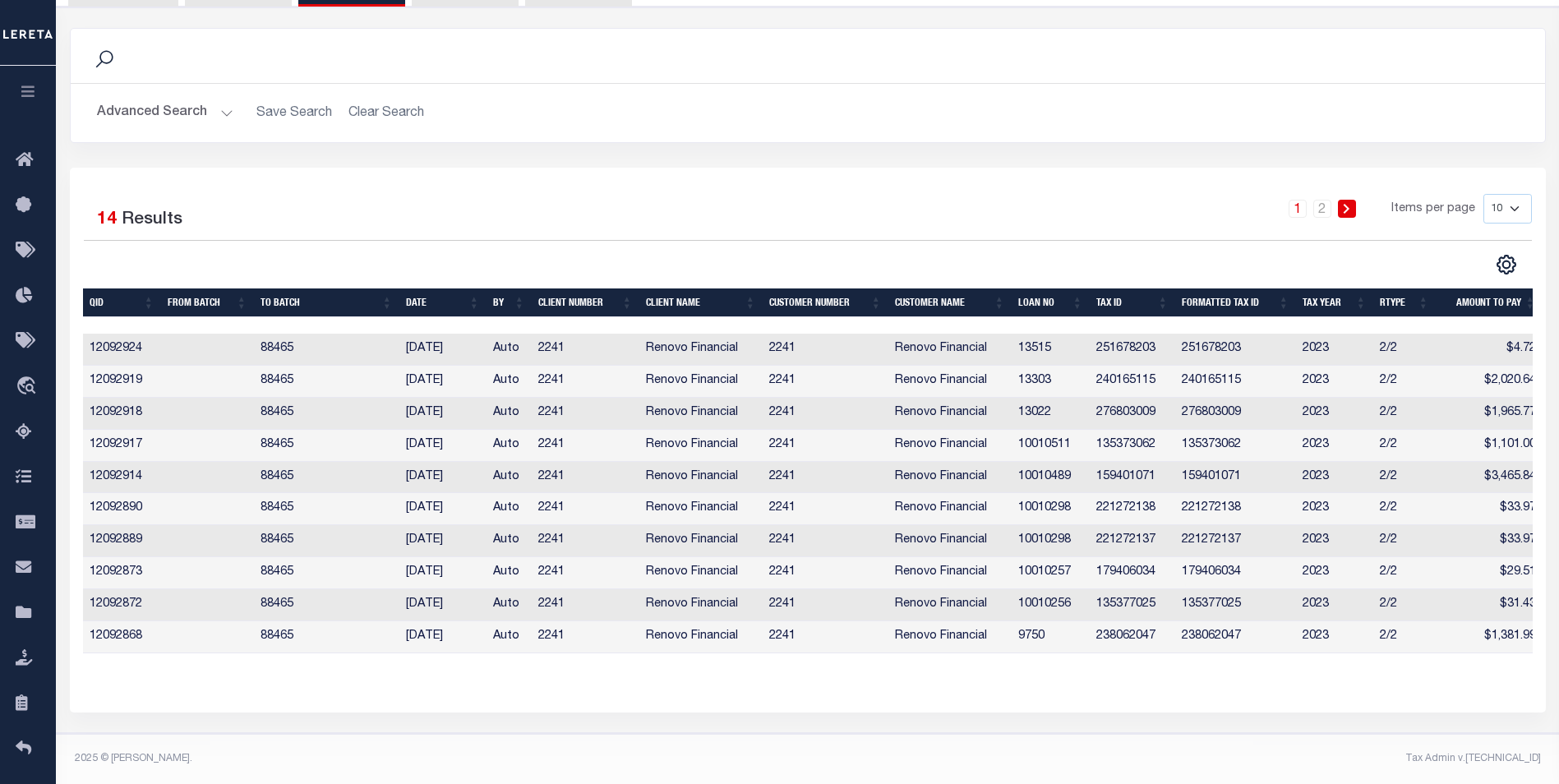
click at [1513, 194] on select "10 25 50 100" at bounding box center [1507, 208] width 49 height 30
select select "100"
click at [1483, 194] on select "10 25 50 100" at bounding box center [1507, 208] width 49 height 30
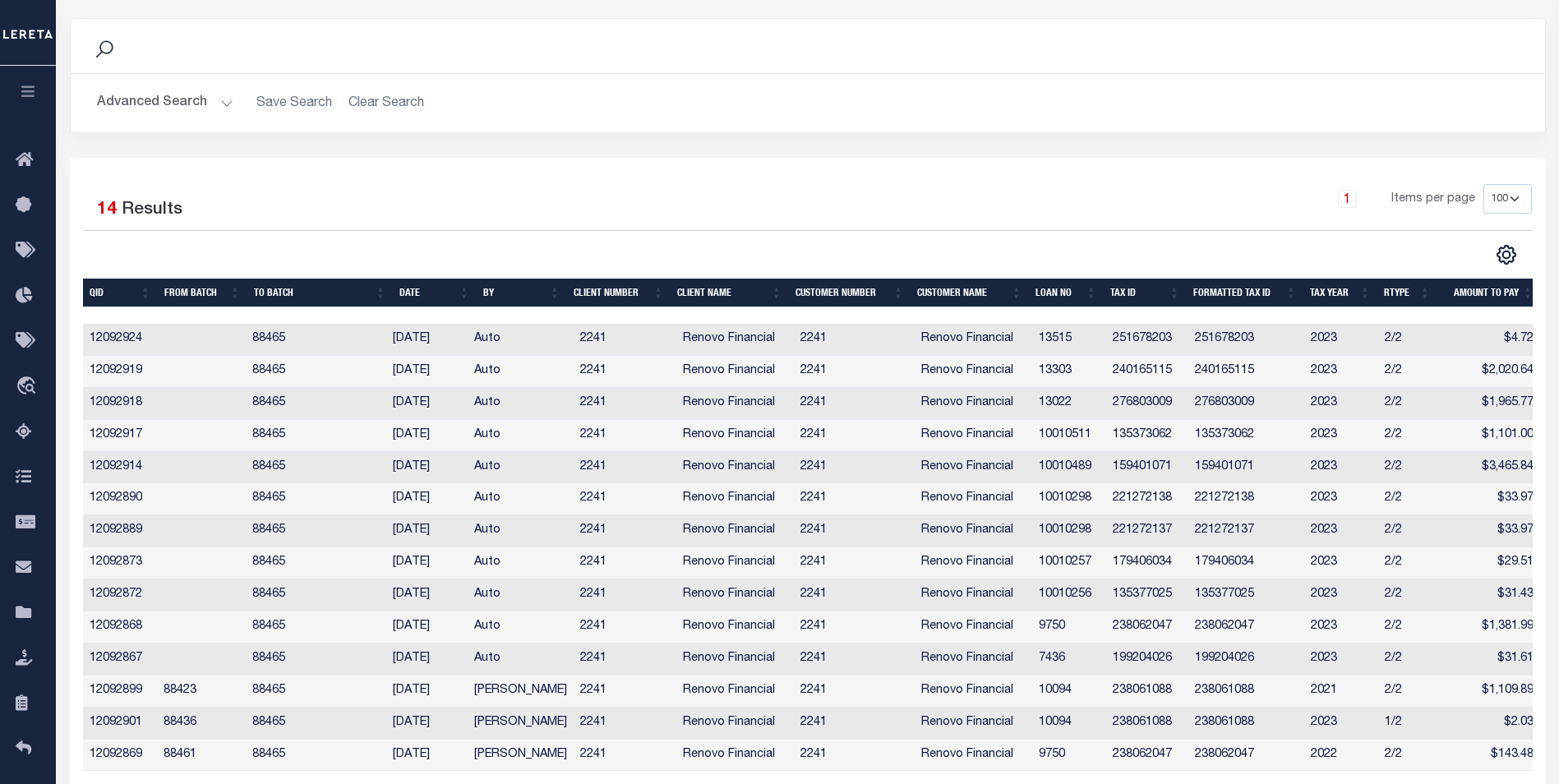
scroll to position [0, 0]
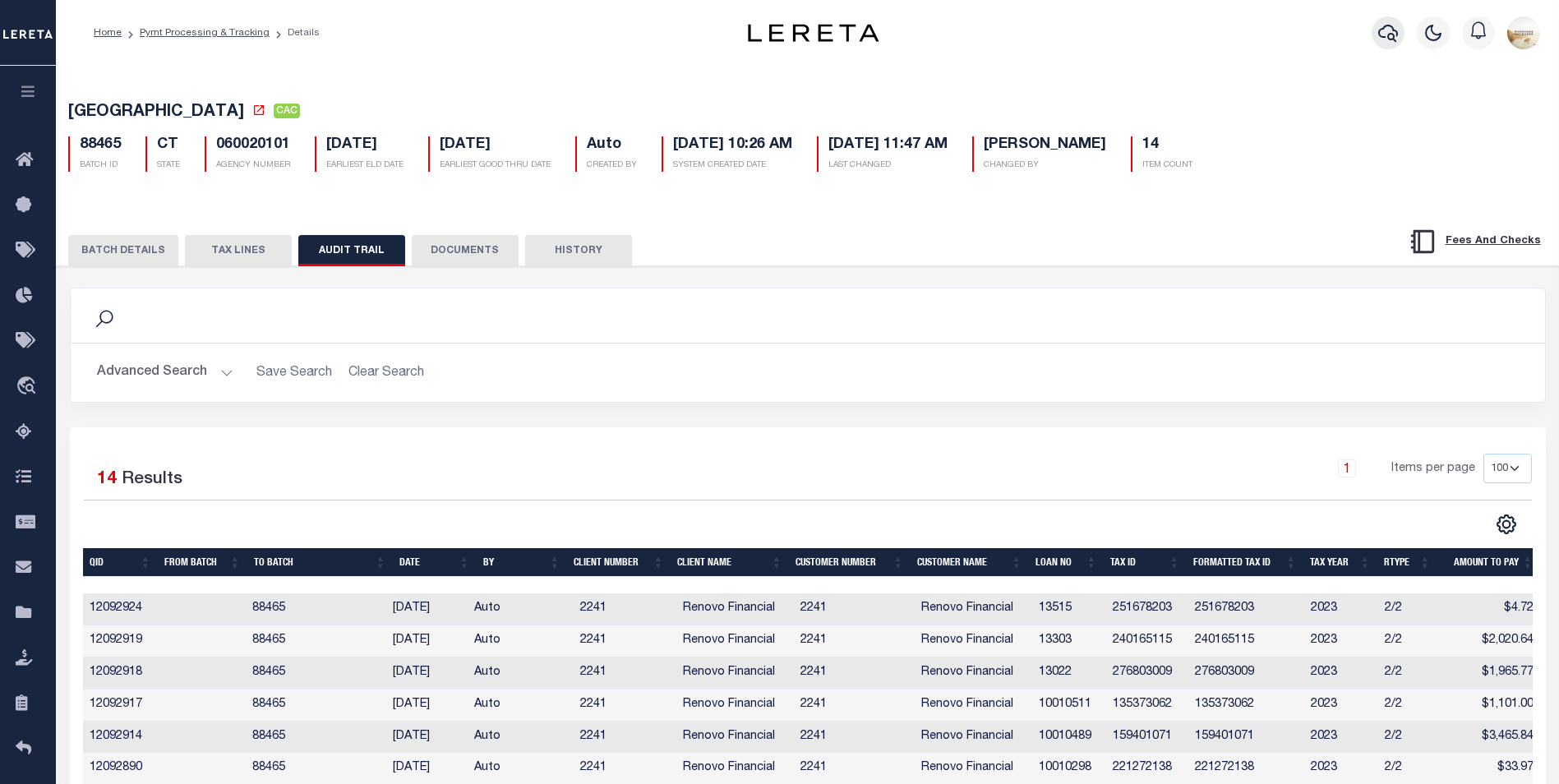
click at [1389, 32] on icon "button" at bounding box center [1388, 33] width 20 height 20
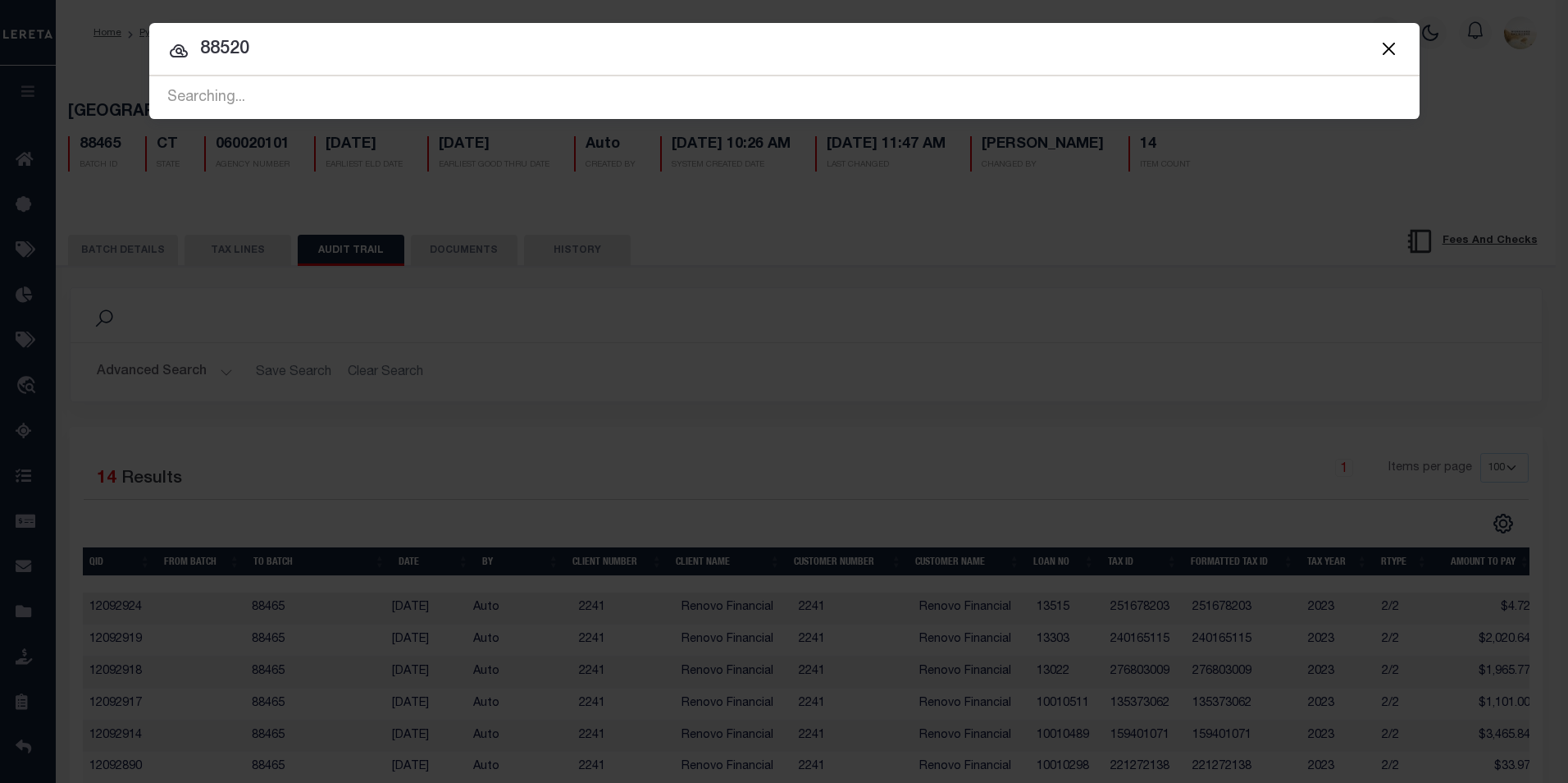
type input "88520"
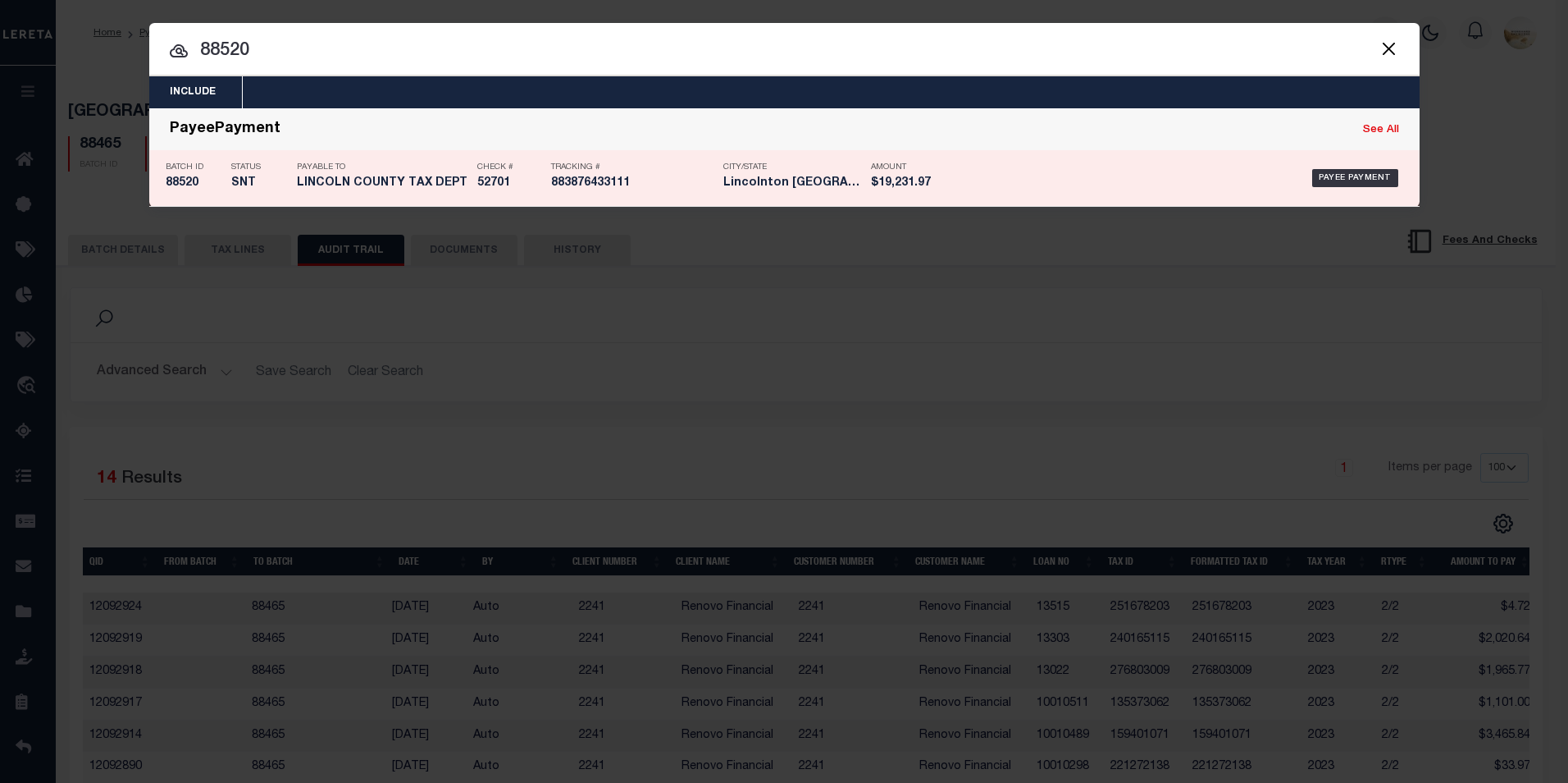
click at [201, 184] on h5 "88520" at bounding box center [195, 182] width 58 height 14
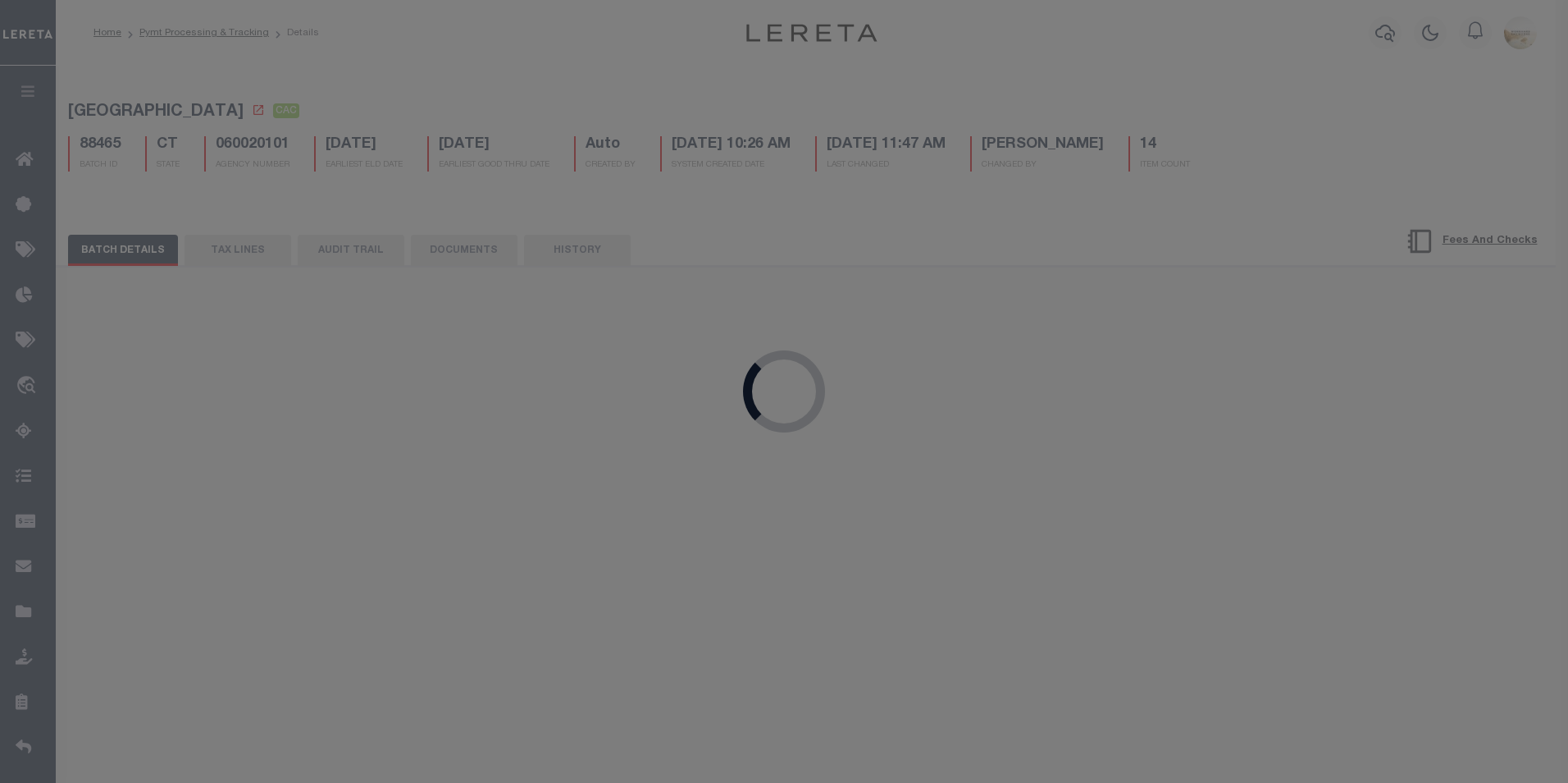
select select "SNT"
type input "[DATE]"
type input "$19,231.97"
type input "52701"
type input "[DATE]"
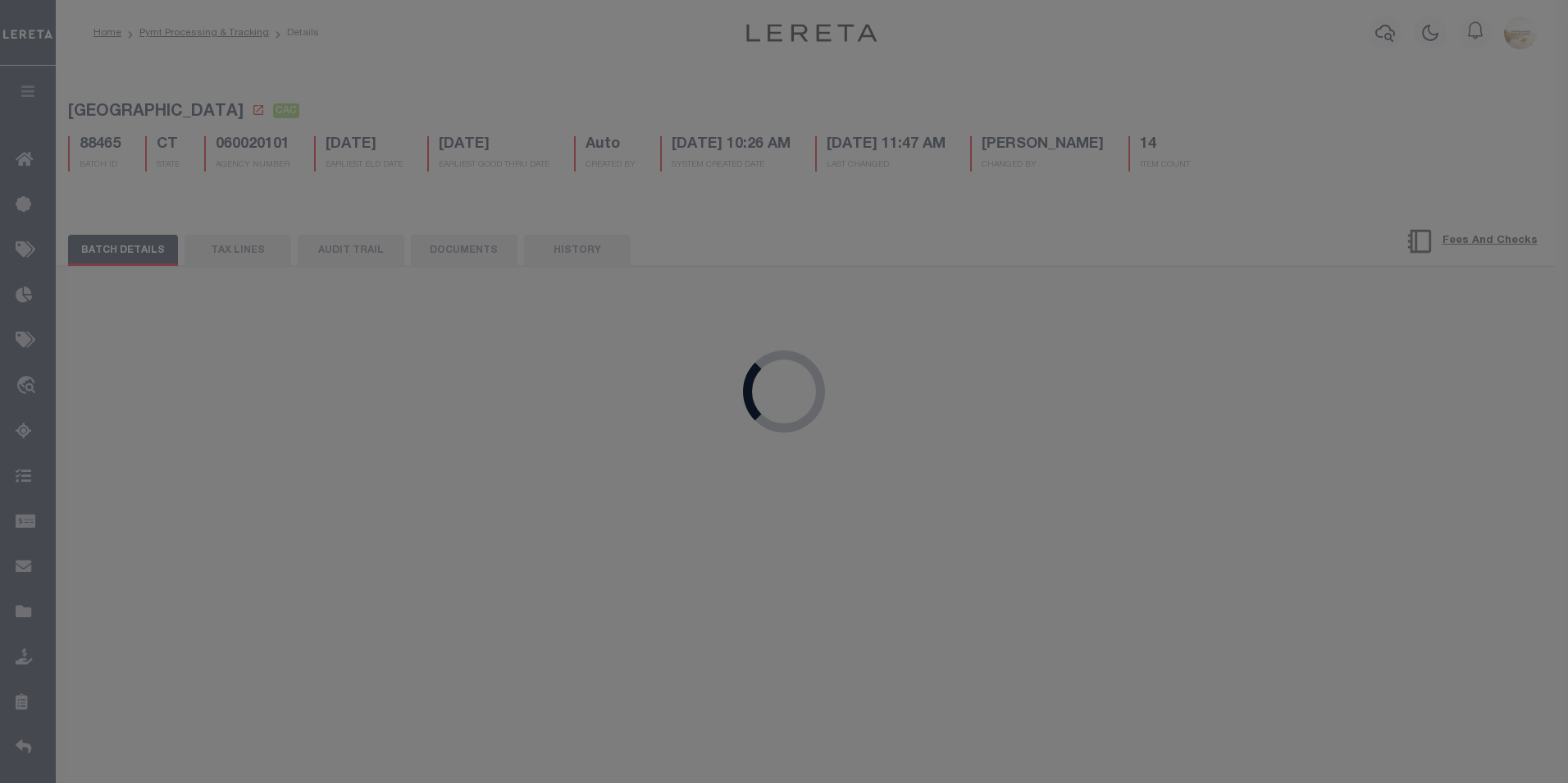
type input "$9.65"
type input "883876433111"
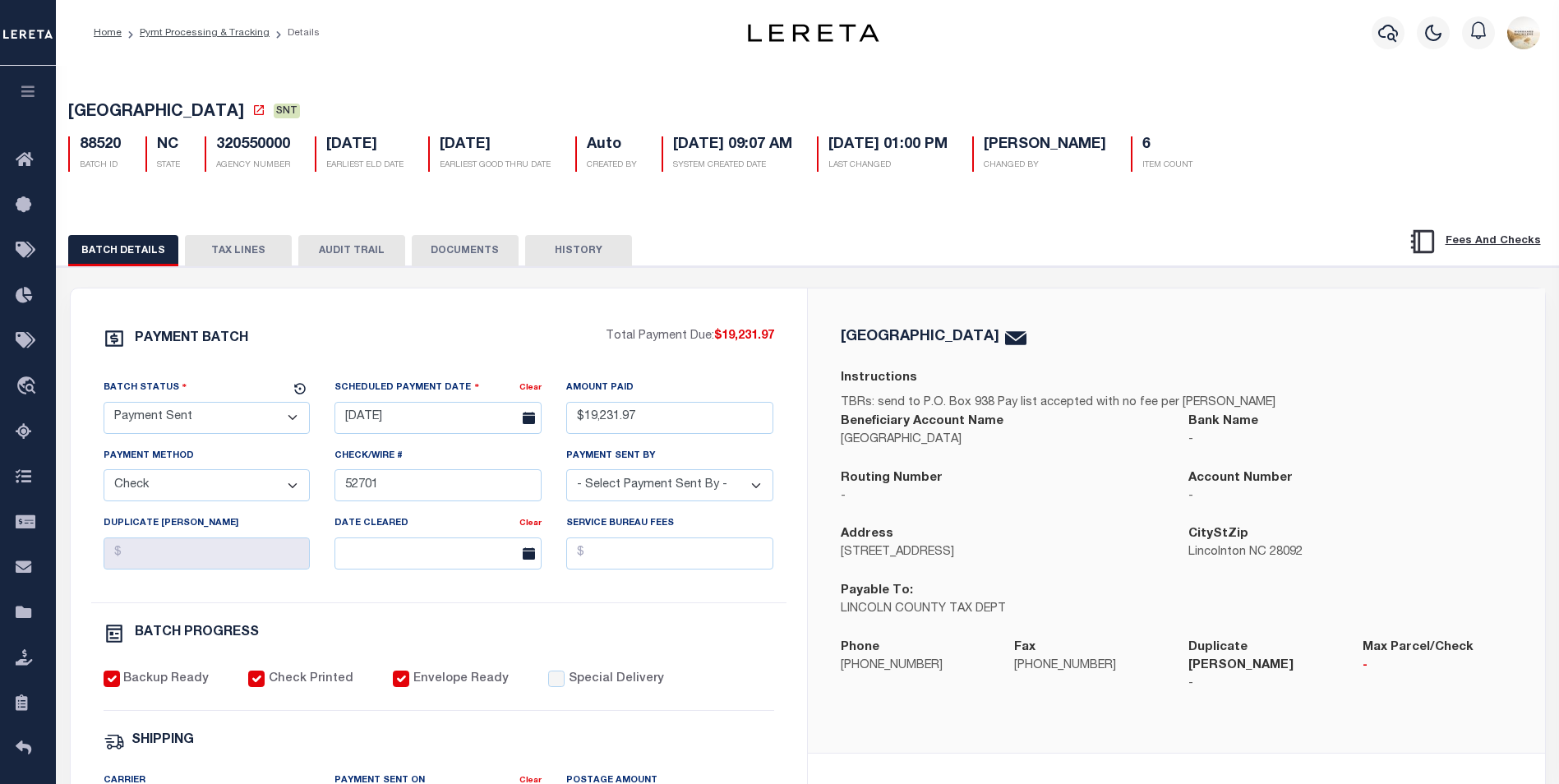
click at [320, 245] on button "AUDIT TRAIL" at bounding box center [352, 250] width 107 height 32
select select "100"
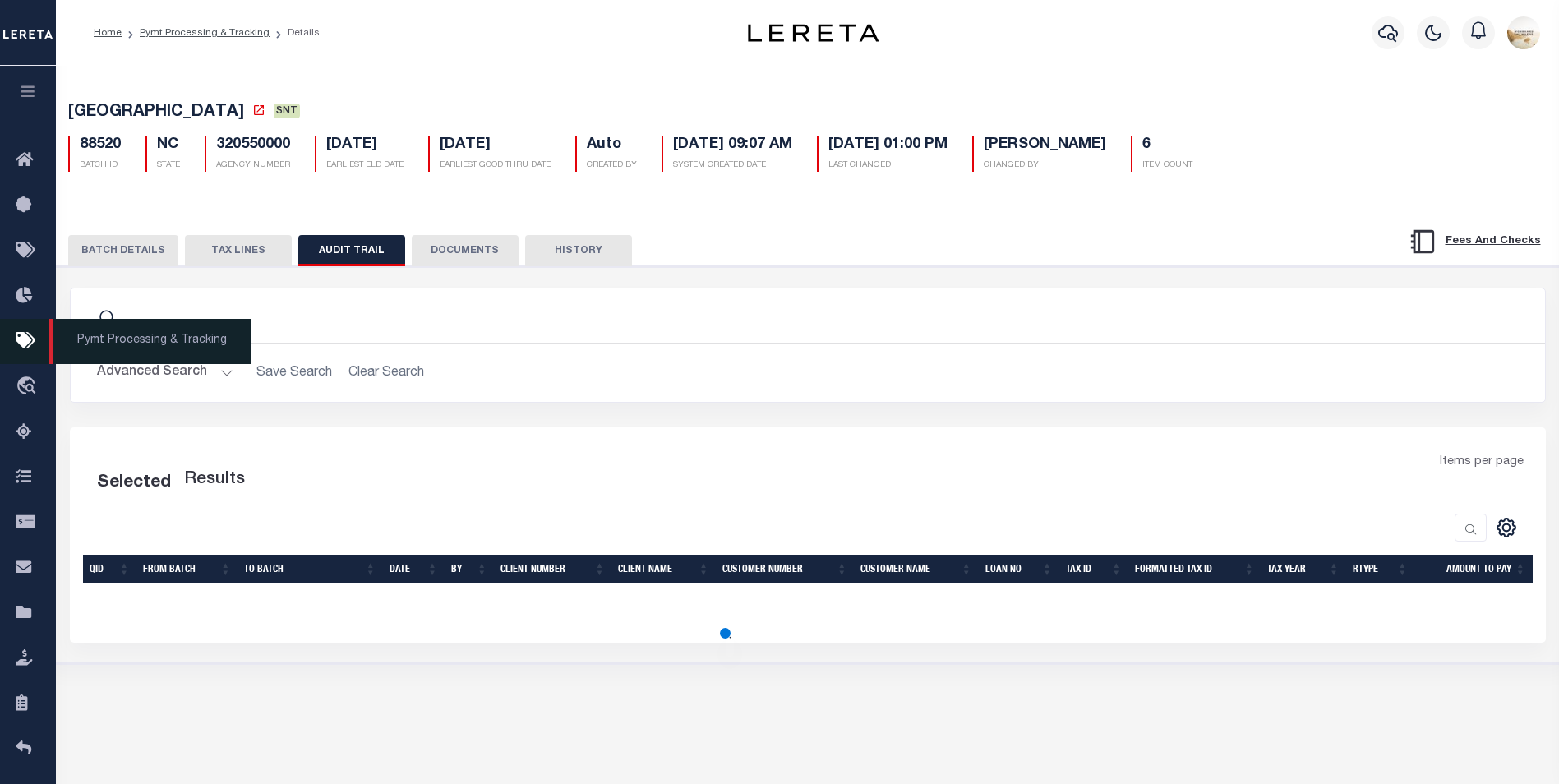
select select "100"
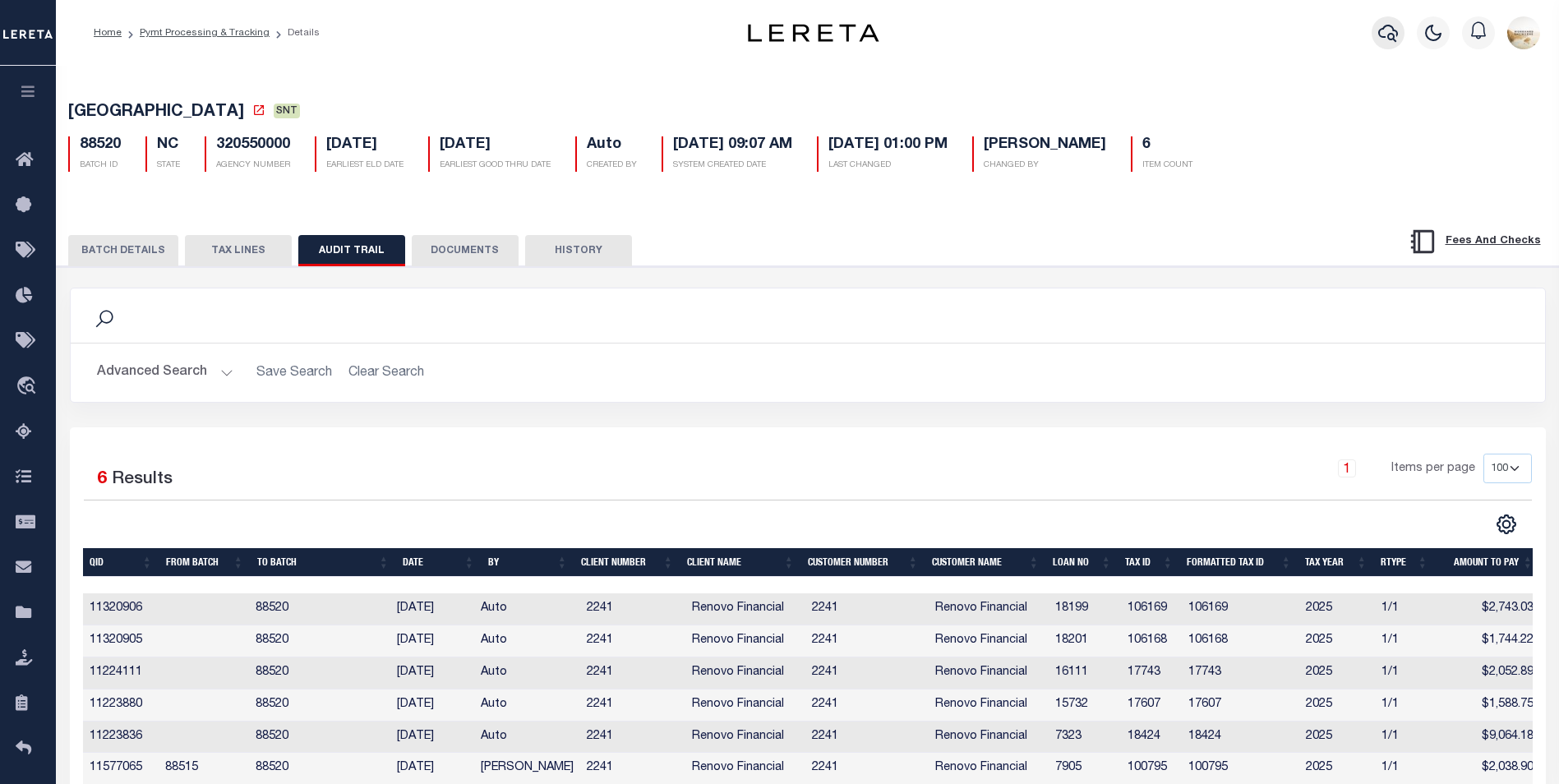
click at [1388, 20] on button "button" at bounding box center [1387, 33] width 33 height 33
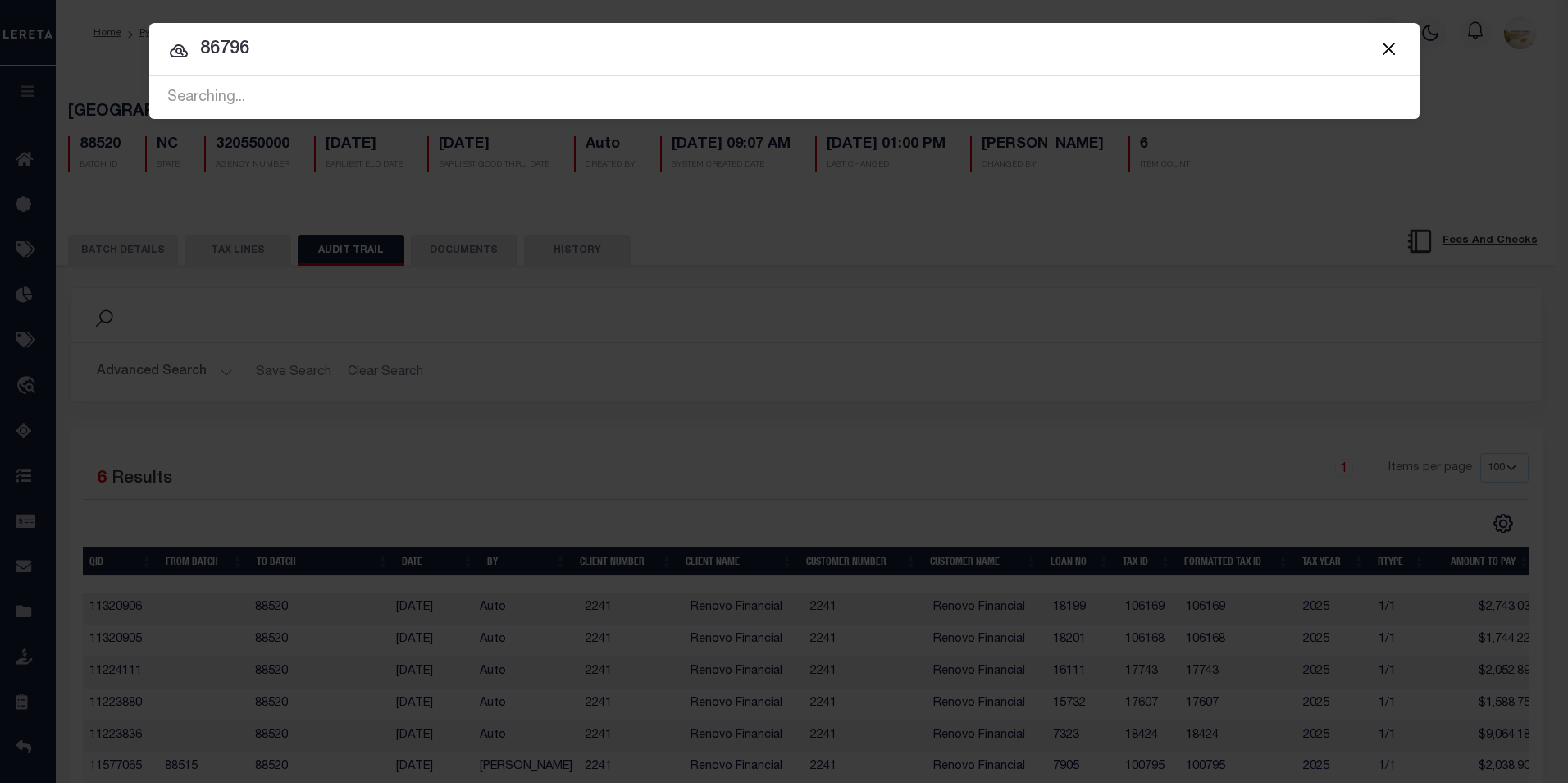
type input "86796"
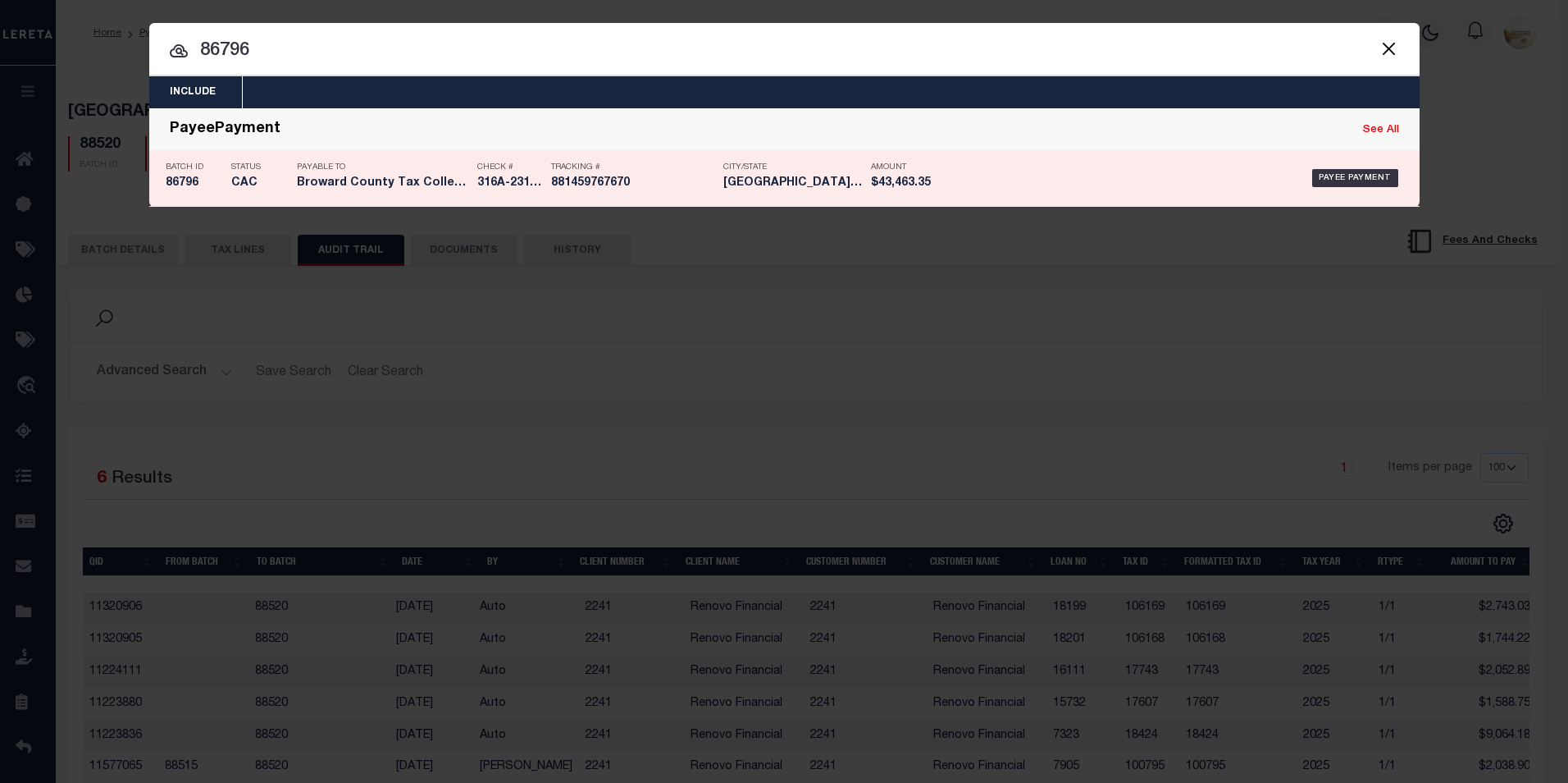
click at [183, 183] on h5 "86796" at bounding box center [195, 182] width 58 height 14
select select "CAC"
type input "[DATE]"
type input "$43,463.35"
select select "CCK"
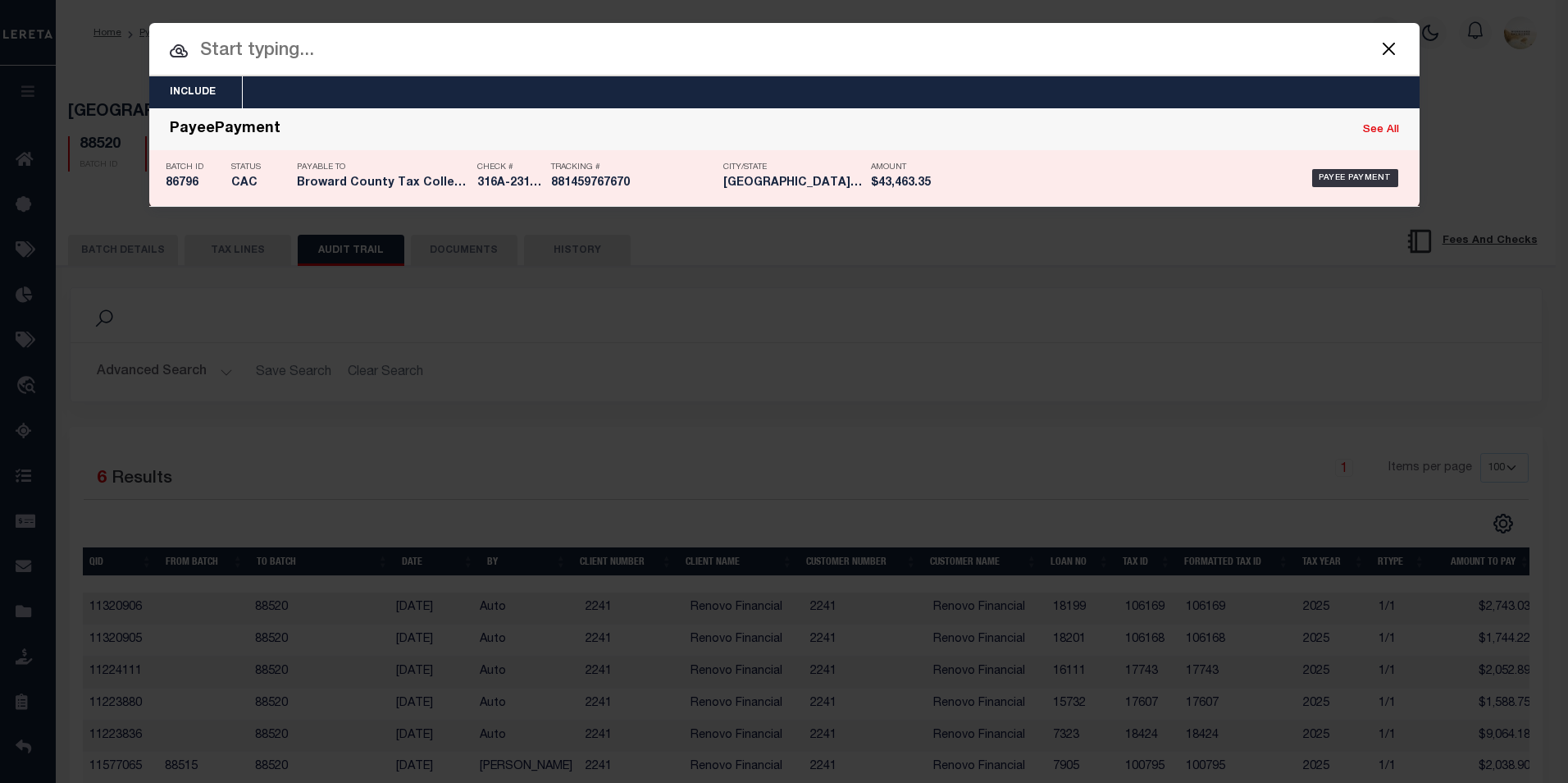
type input "316A-231601261- 1265"
select select "[PERSON_NAME]"
type input "[DATE]"
checkbox input "true"
type input "[DATE]"
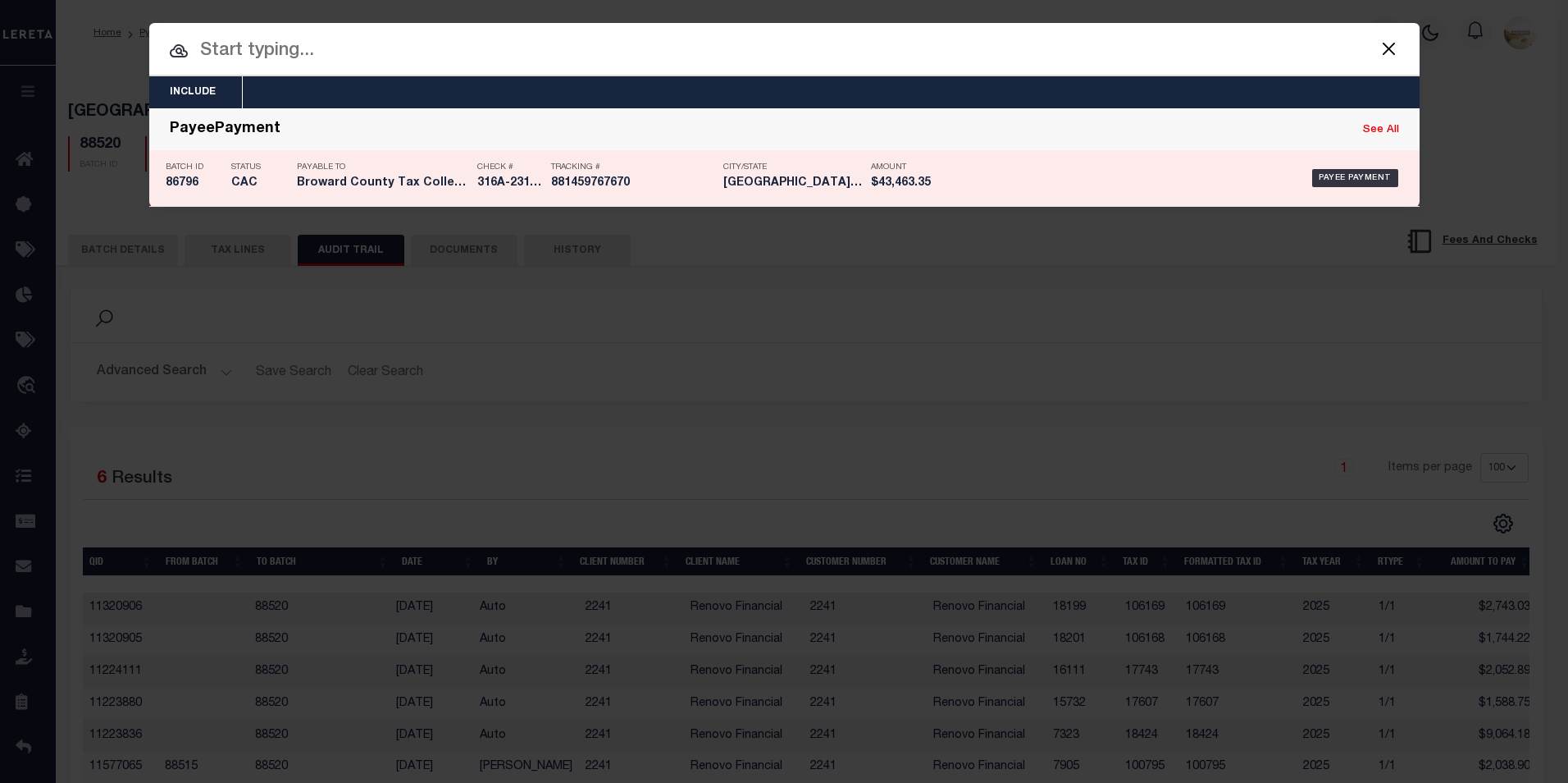
type input "$22.95"
type input "881459767670"
type input "[PERSON_NAME]"
type input "[DATE]"
type input "1"
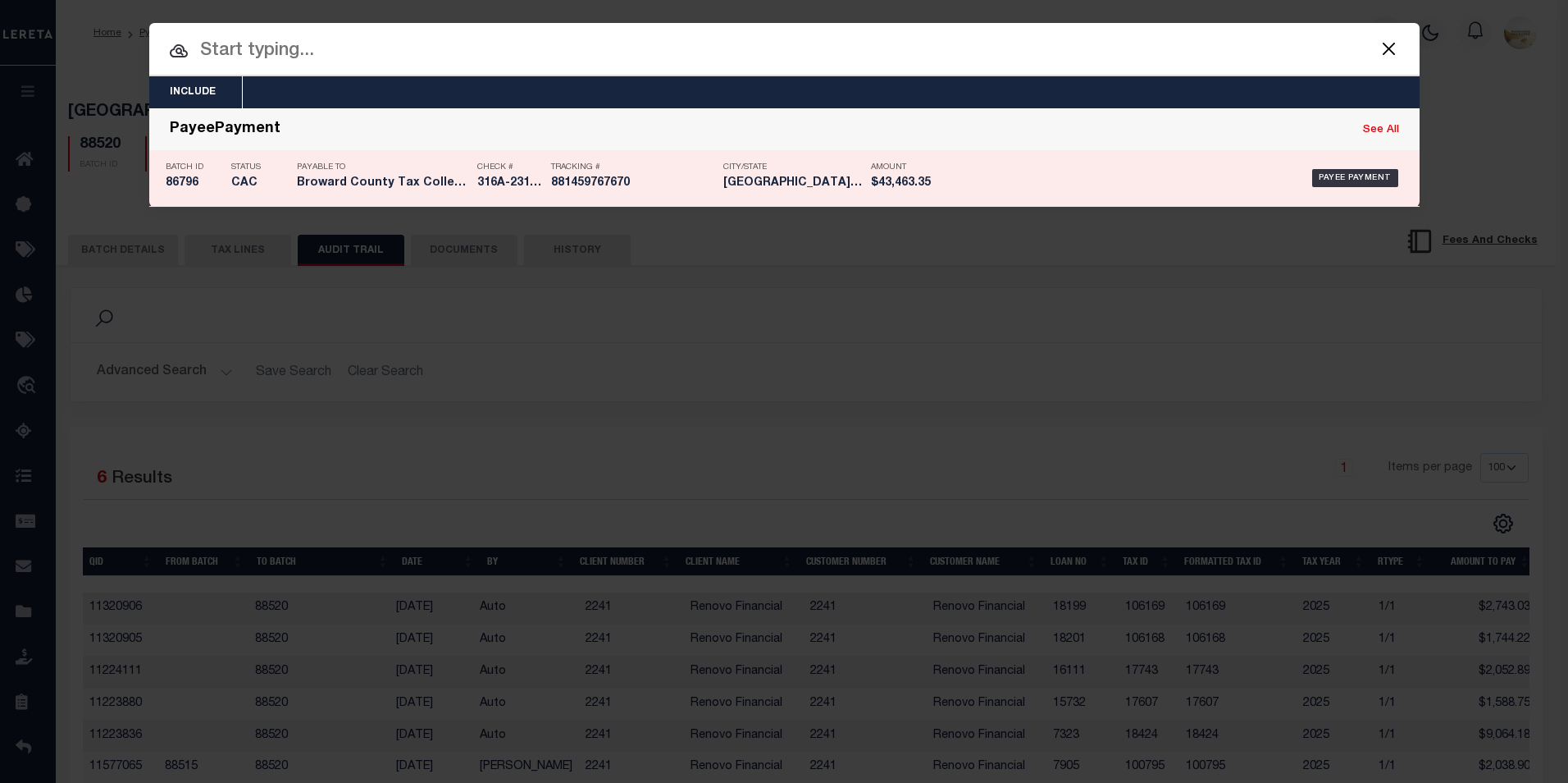
type input "316A-231601261- 1265"
radio input "true"
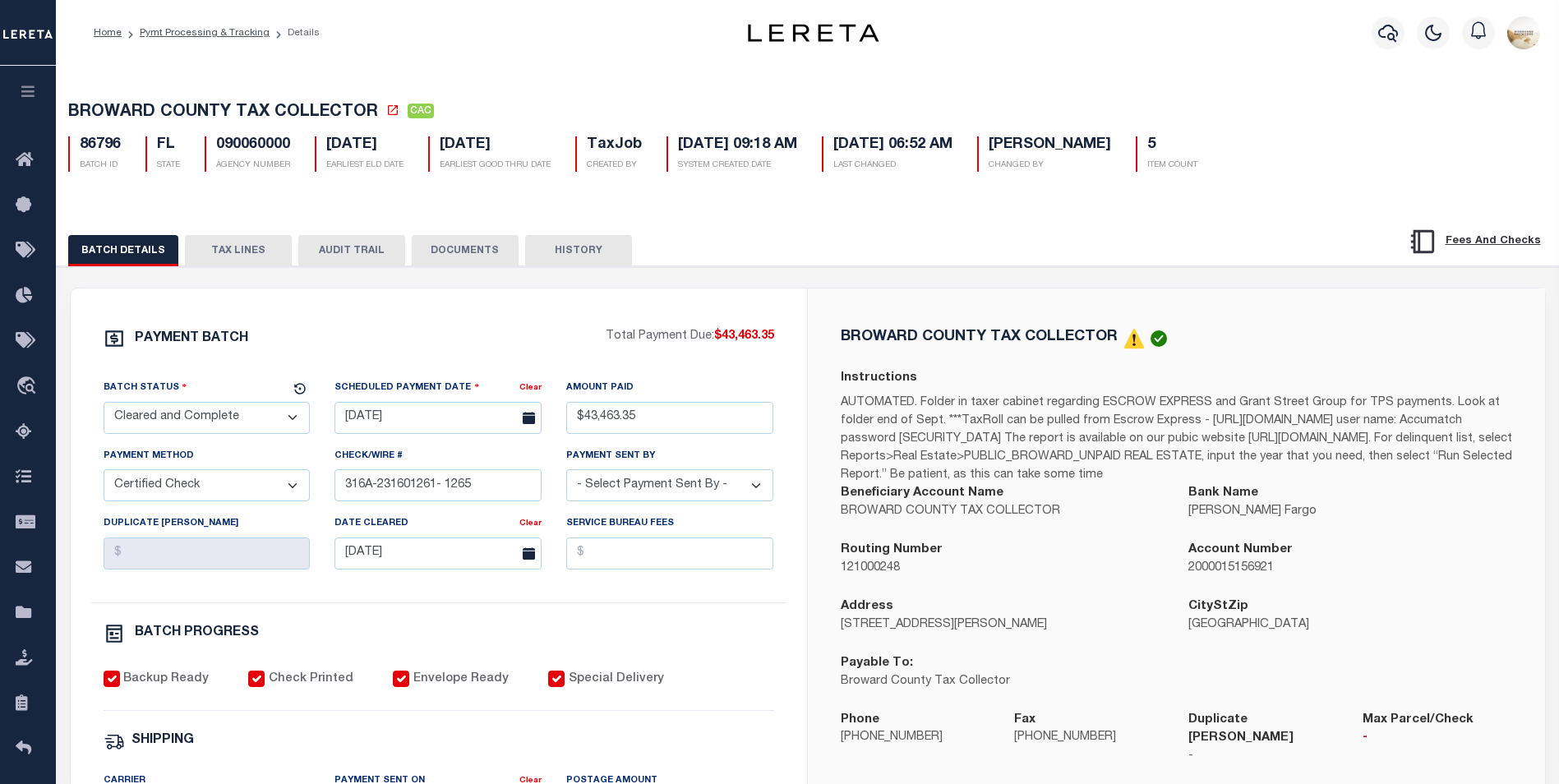
click at [339, 242] on button "AUDIT TRAIL" at bounding box center [352, 250] width 107 height 32
select select "100"
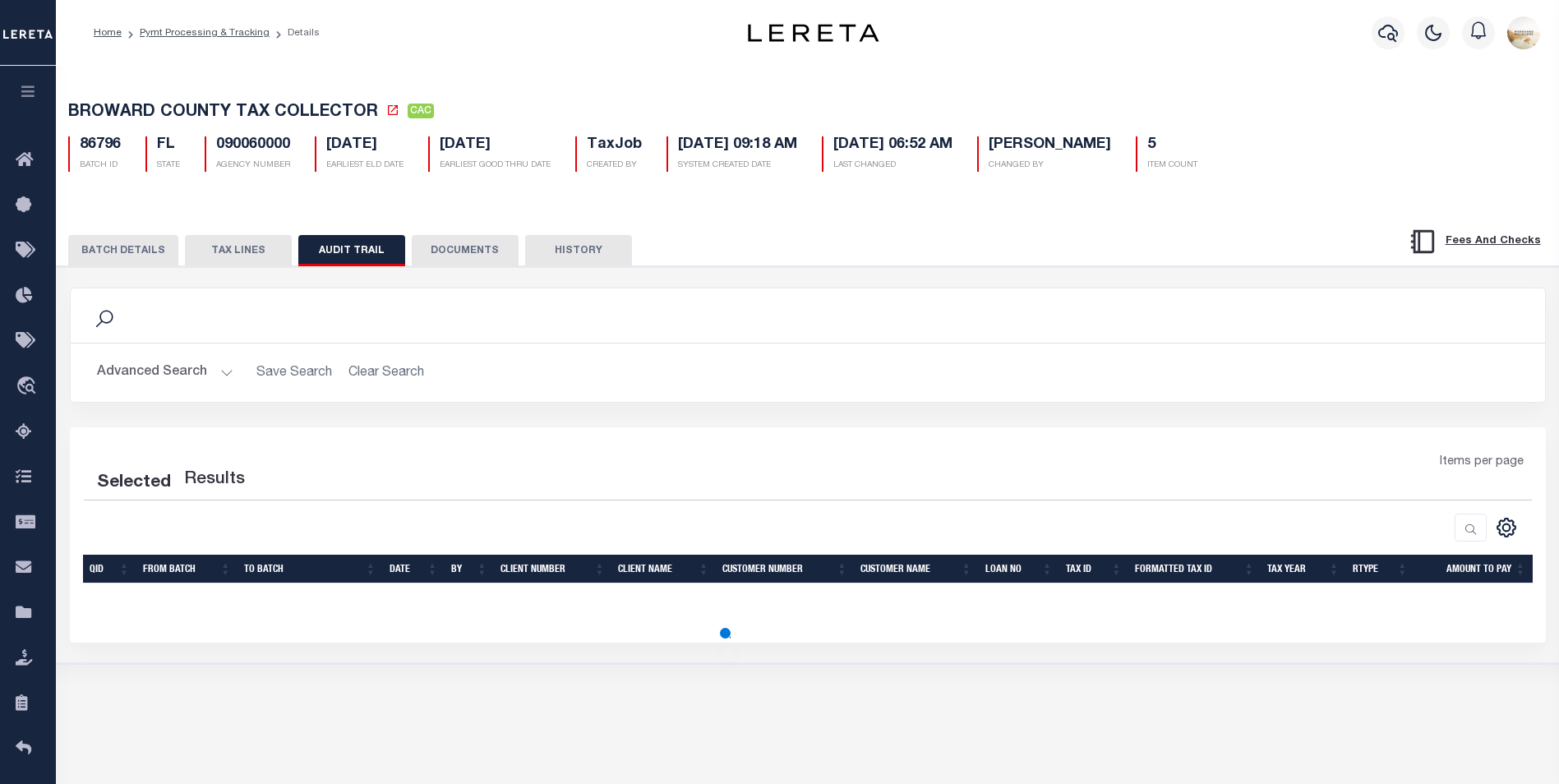
select select "100"
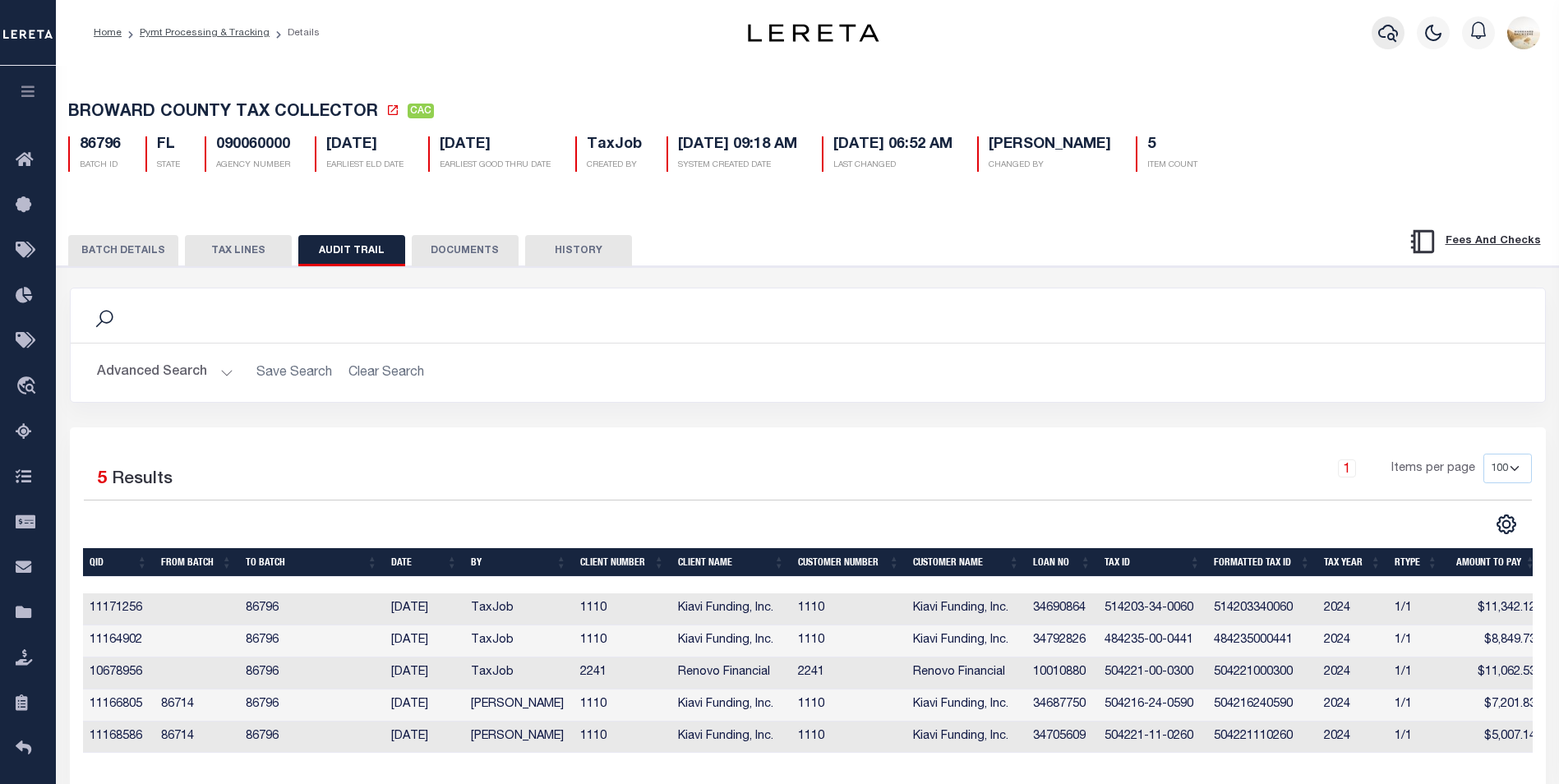
click at [1392, 46] on button "button" at bounding box center [1387, 33] width 33 height 33
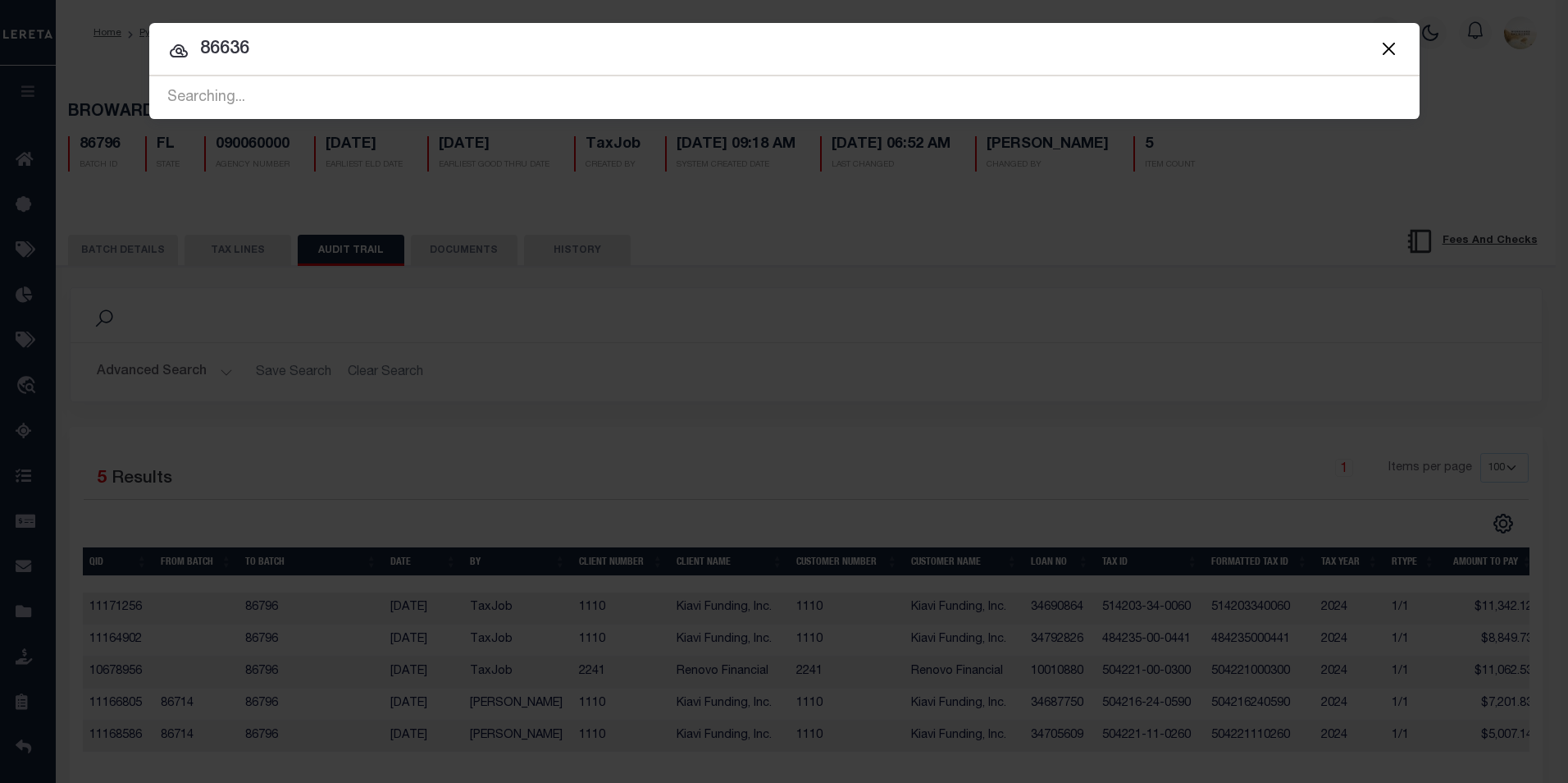
type input "86636"
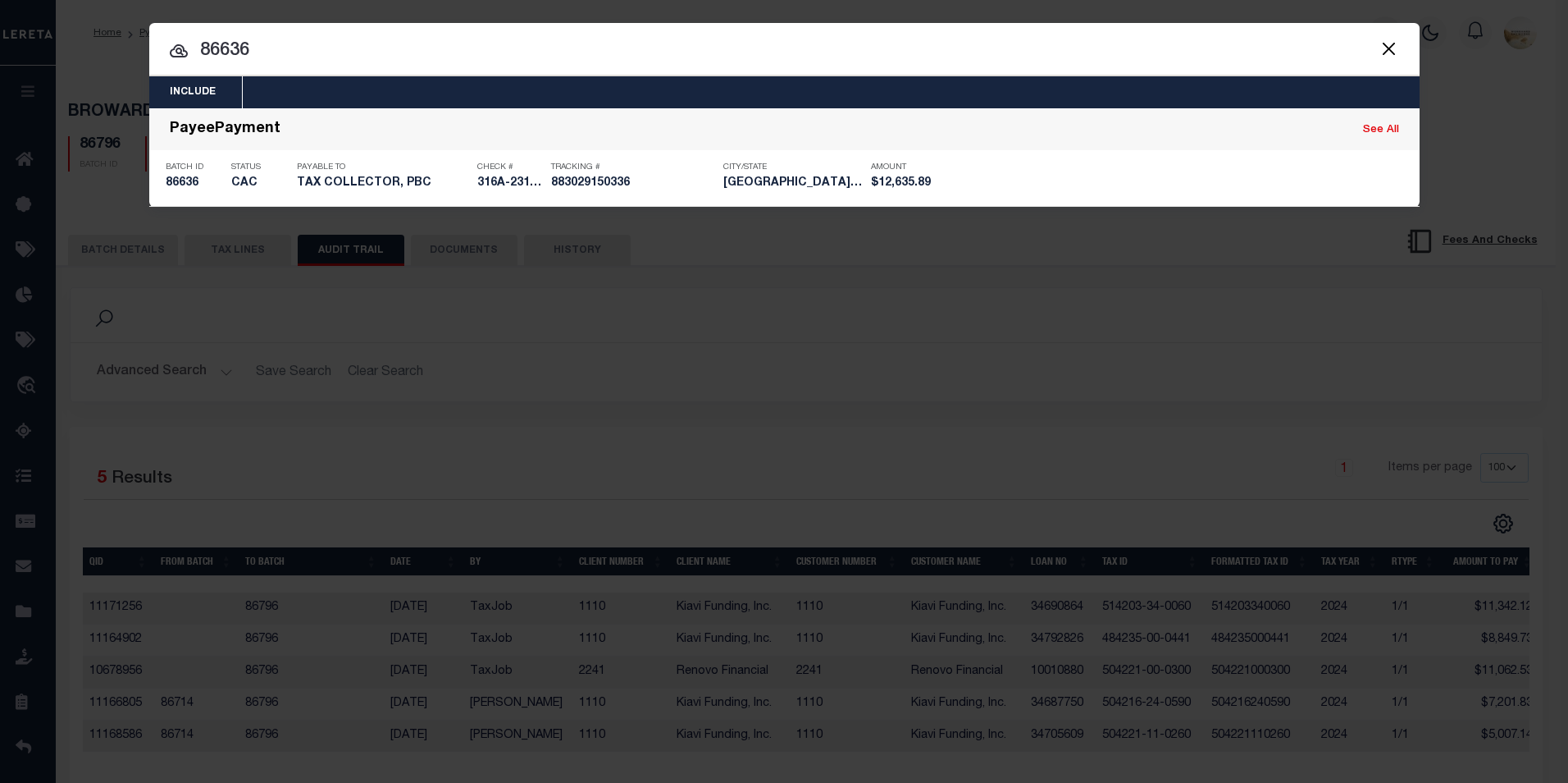
drag, startPoint x: 184, startPoint y: 175, endPoint x: 268, endPoint y: 231, distance: 101.0
click at [184, 175] on div "Batch ID 86636" at bounding box center [195, 178] width 58 height 48
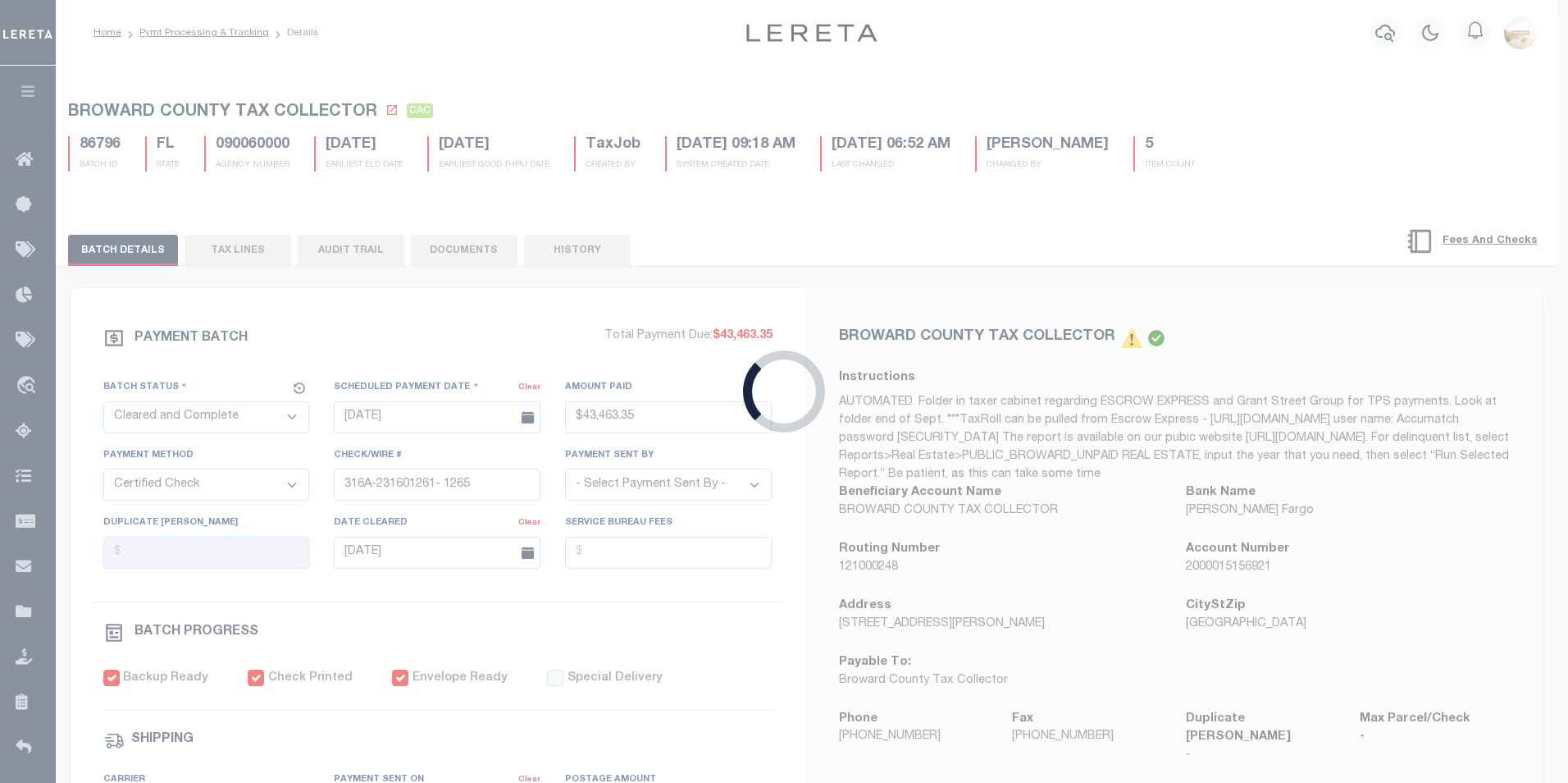
type input "[DATE]"
type input "$12,635.89"
type input "316A-231601424"
select select "[PERSON_NAME]"
type input "[DATE]"
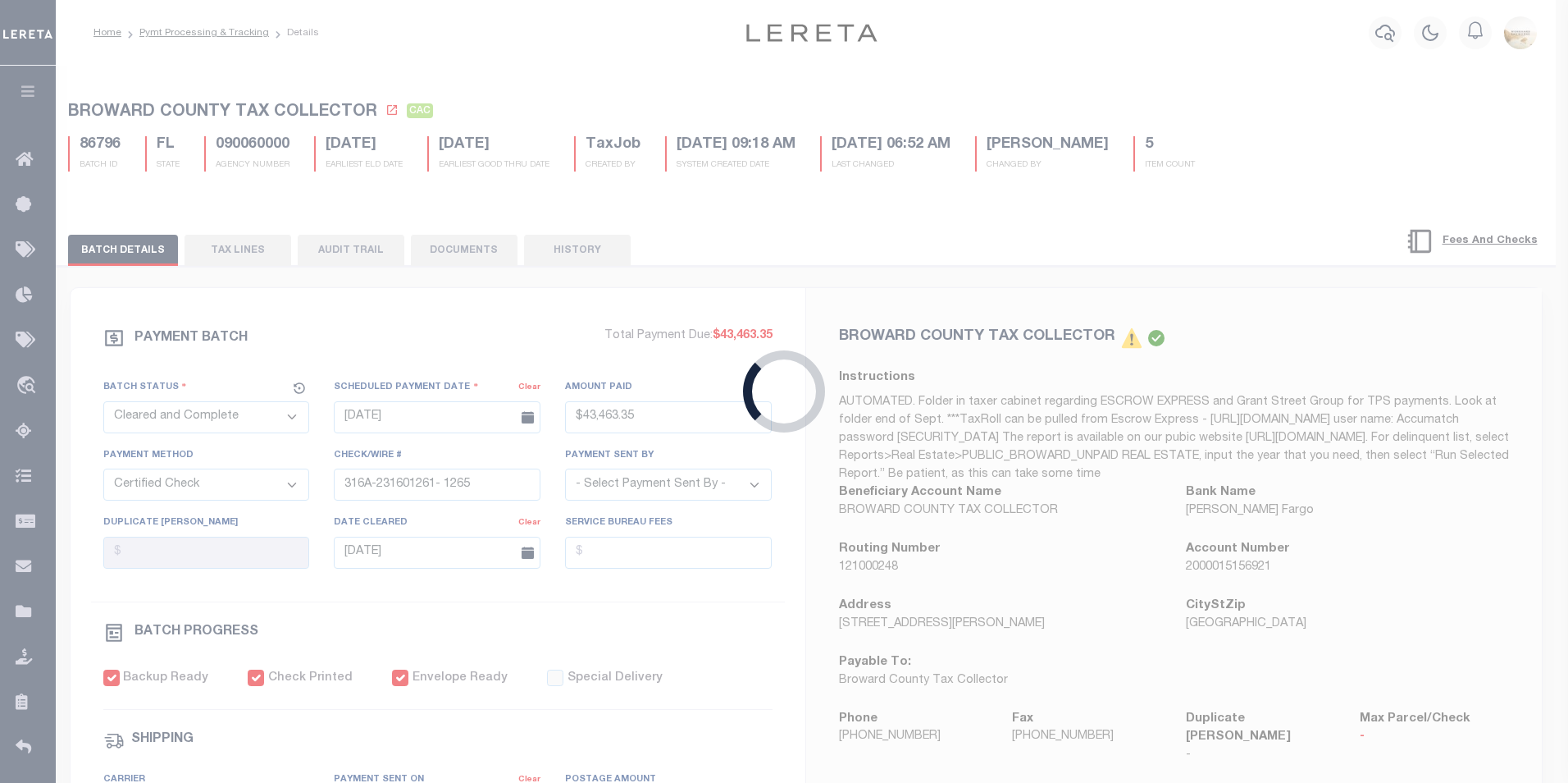
checkbox input "false"
type input "[DATE]"
type input "$25.65"
type input "883029150336"
type input "B.Fashad"
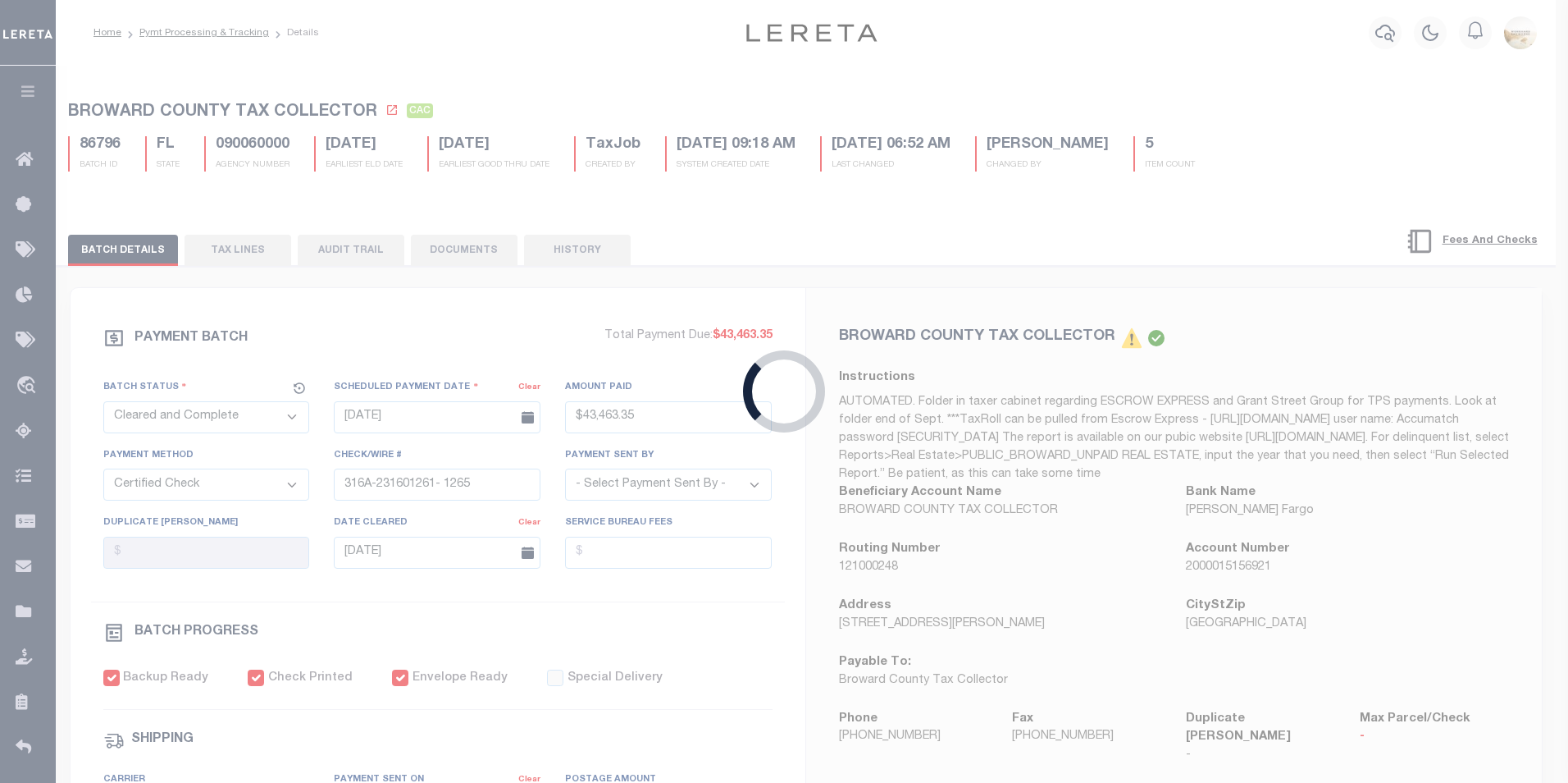
type input "[DATE]"
type input "N"
radio input "true"
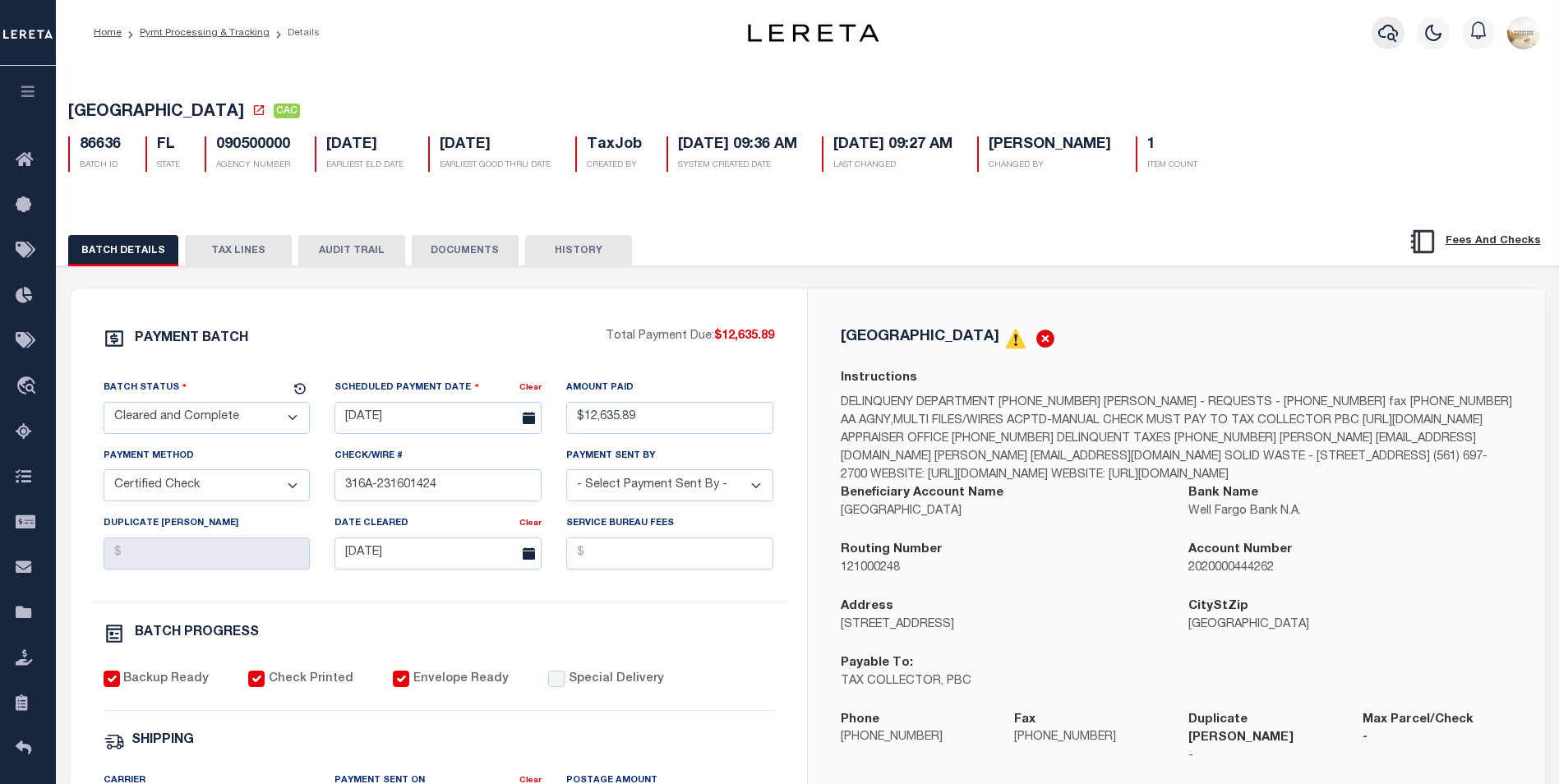
click at [1383, 41] on icon "button" at bounding box center [1388, 33] width 20 height 20
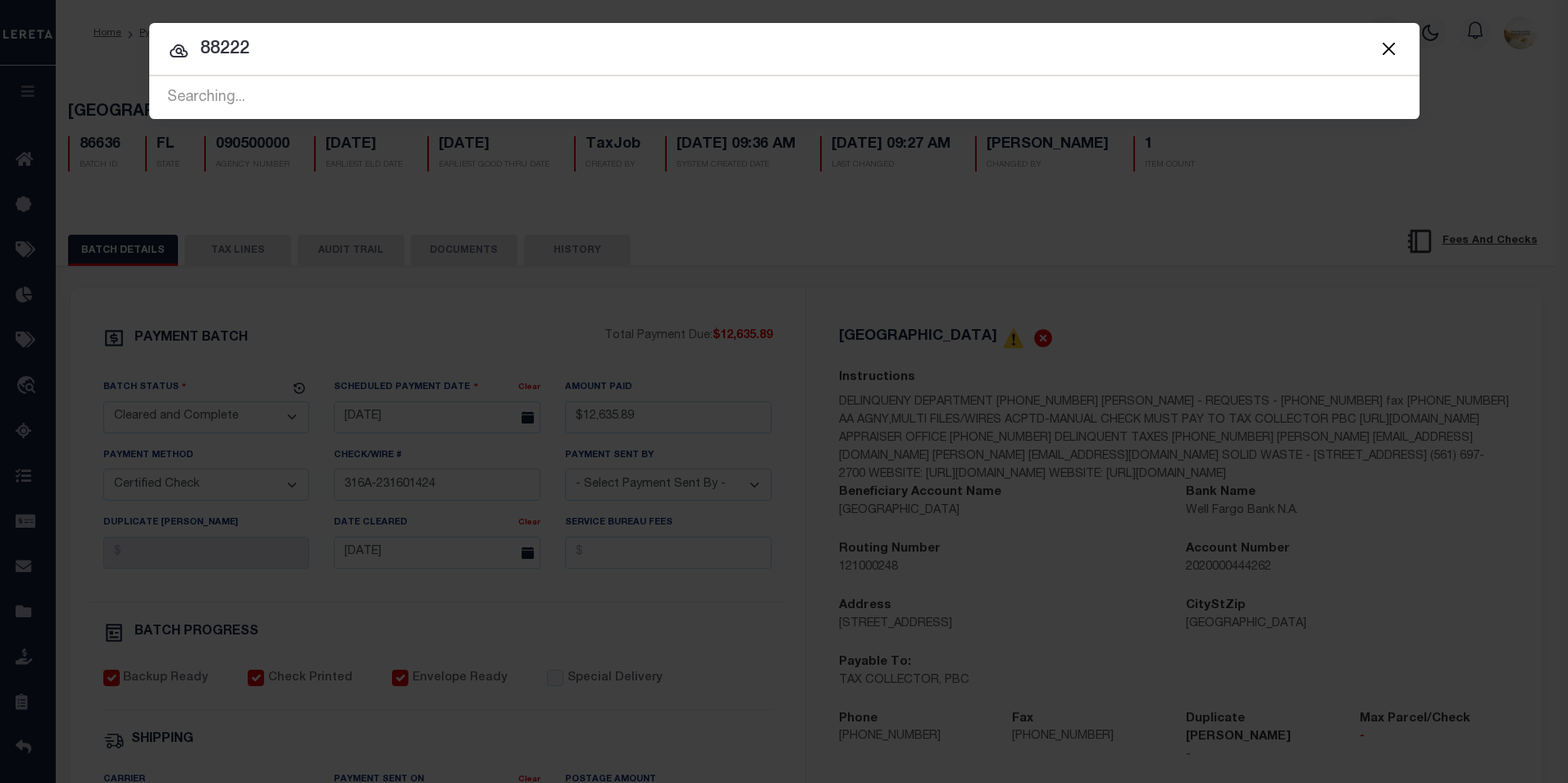
type input "88222"
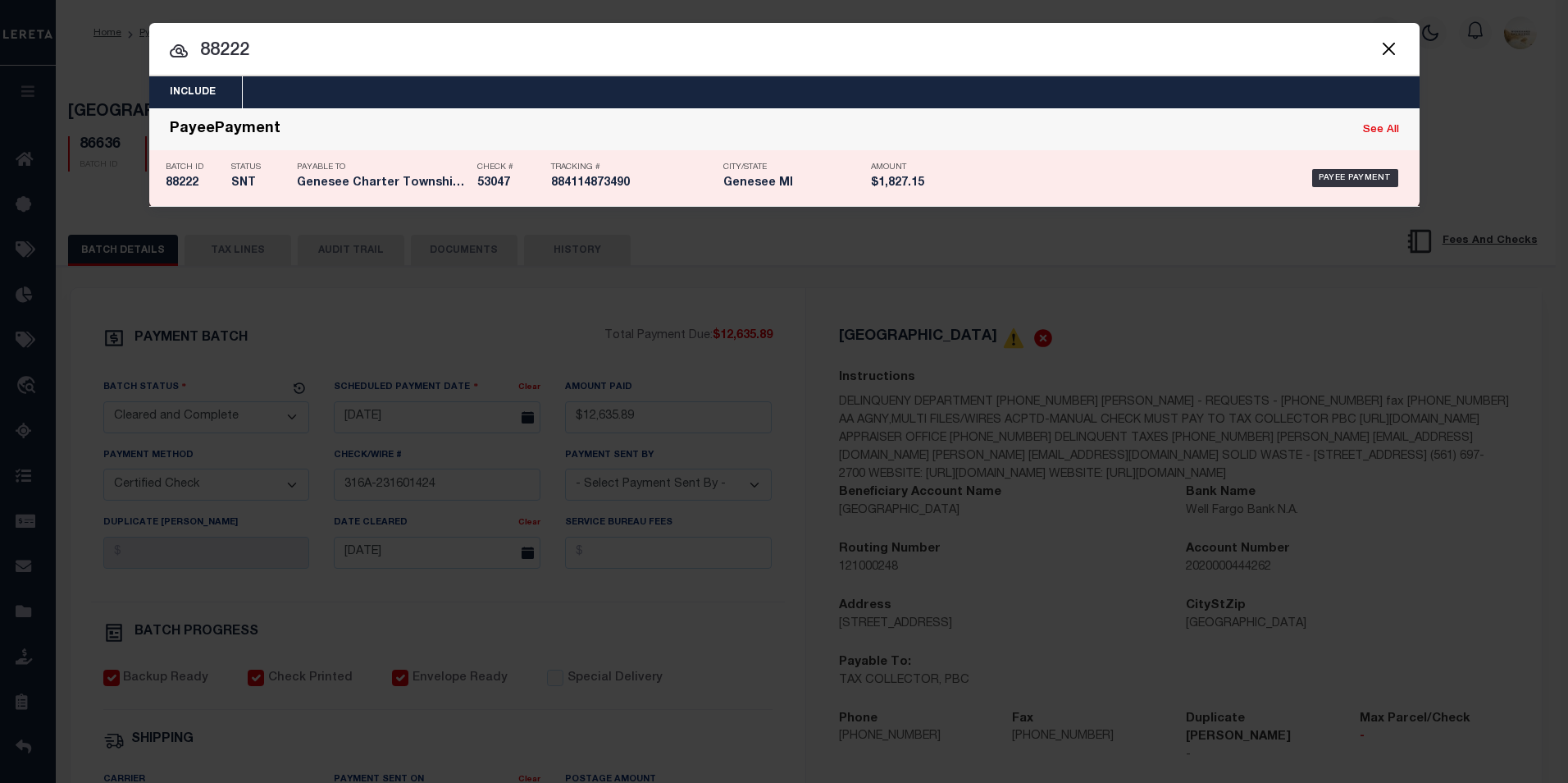
click at [203, 179] on h5 "88222" at bounding box center [195, 182] width 58 height 14
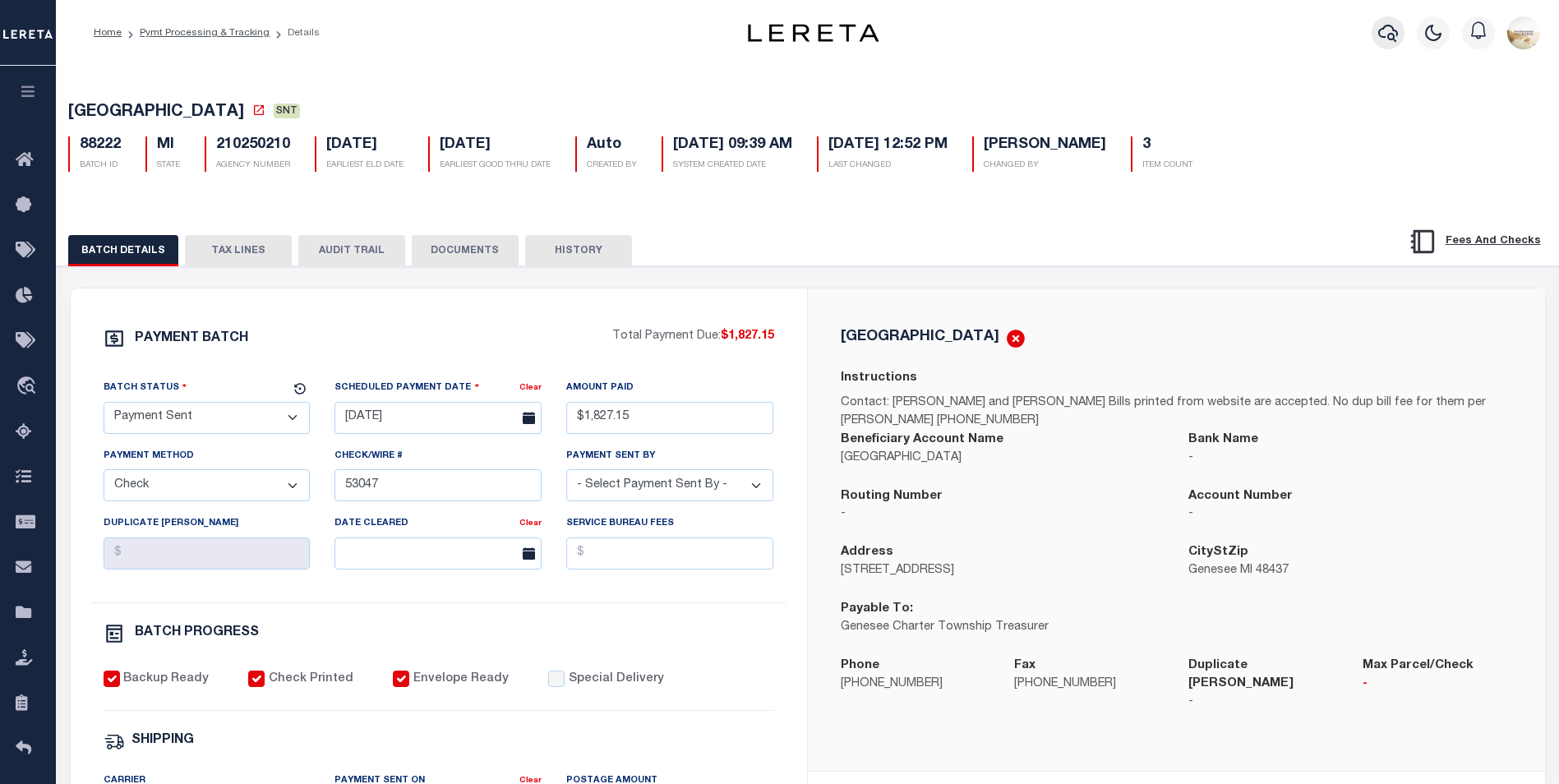
click at [1397, 32] on icon "button" at bounding box center [1388, 33] width 20 height 17
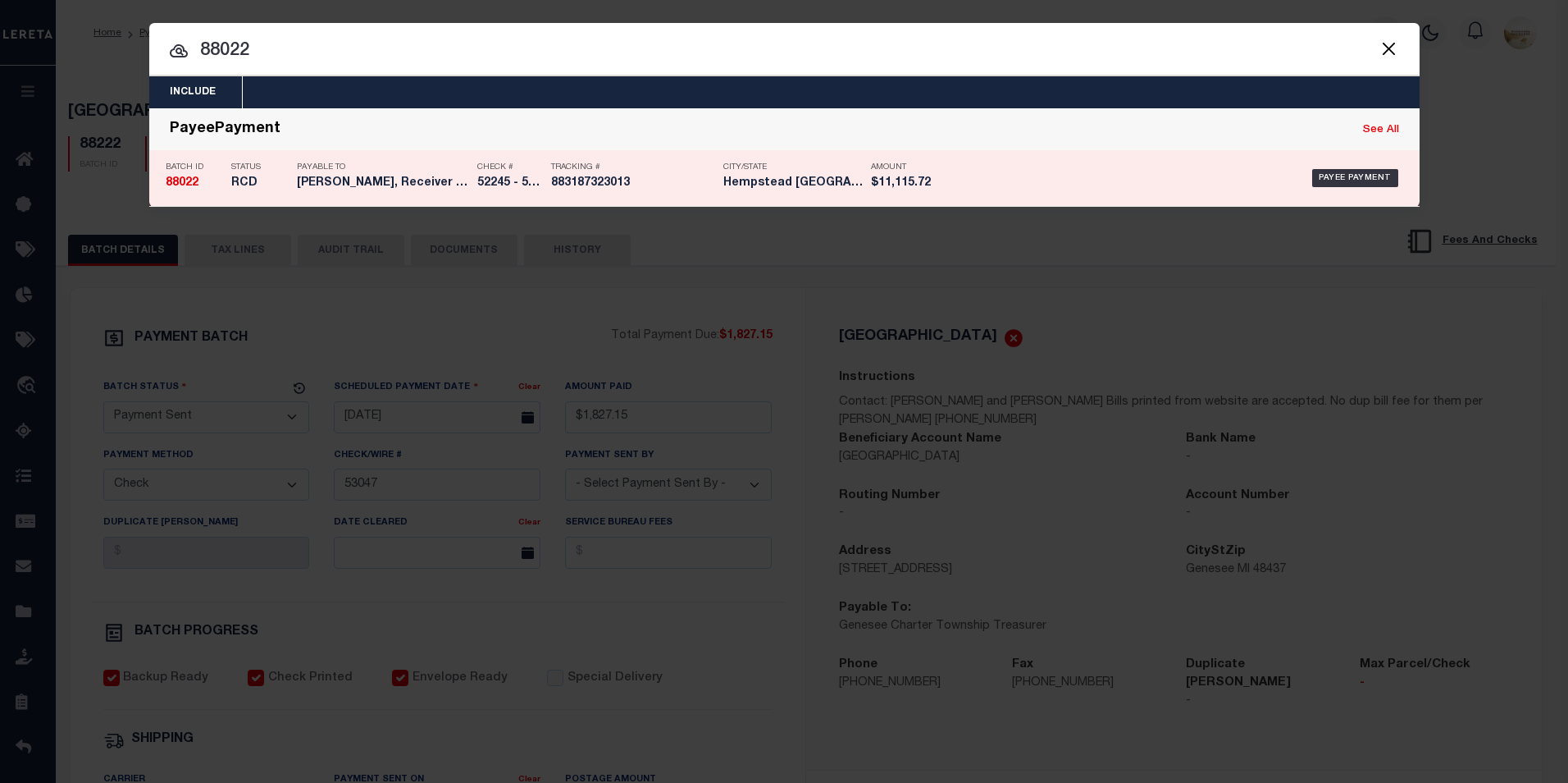
click at [200, 177] on h5 "88022" at bounding box center [195, 182] width 58 height 14
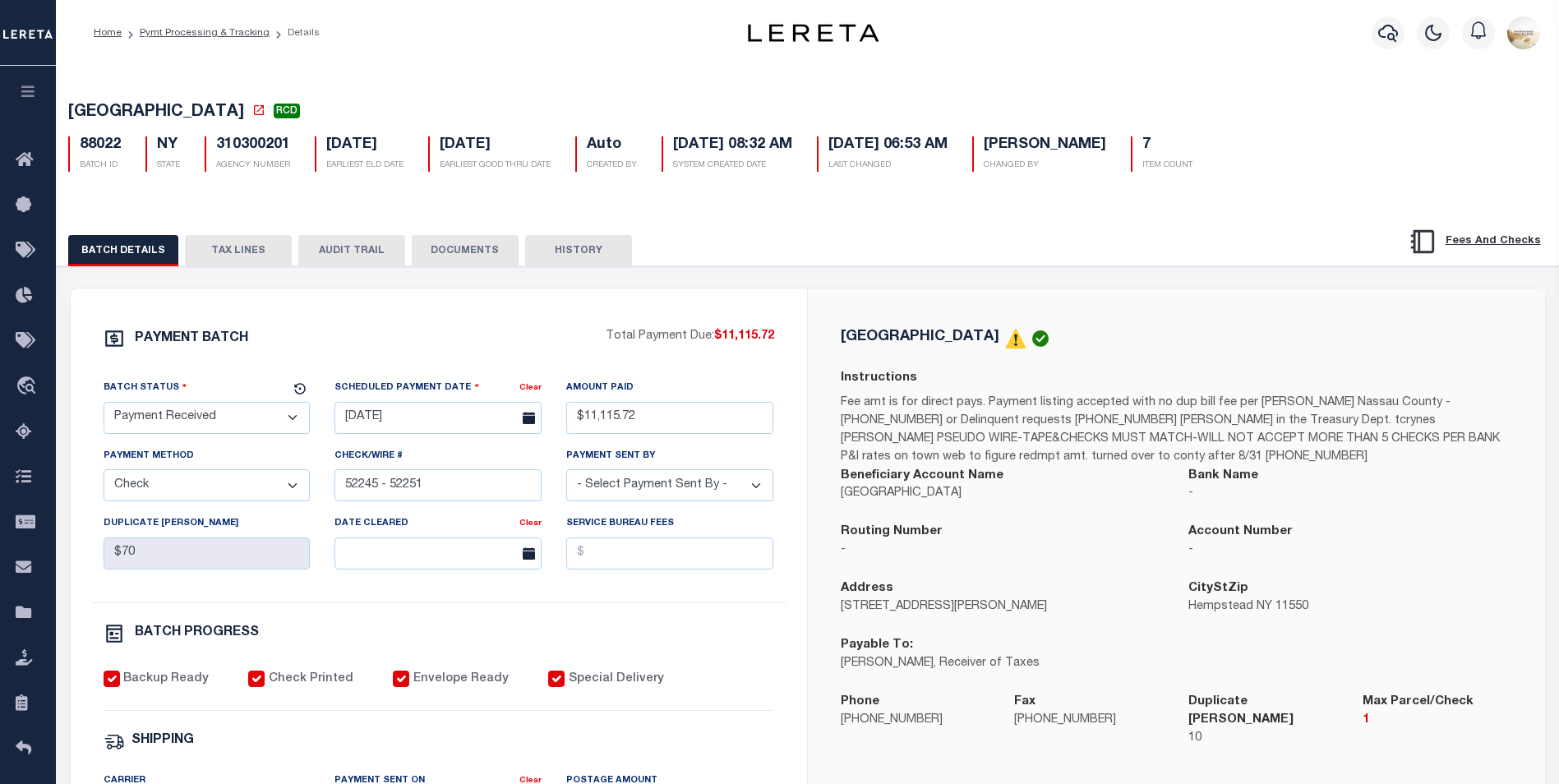
click at [538, 258] on button "HISTORY" at bounding box center [579, 250] width 107 height 32
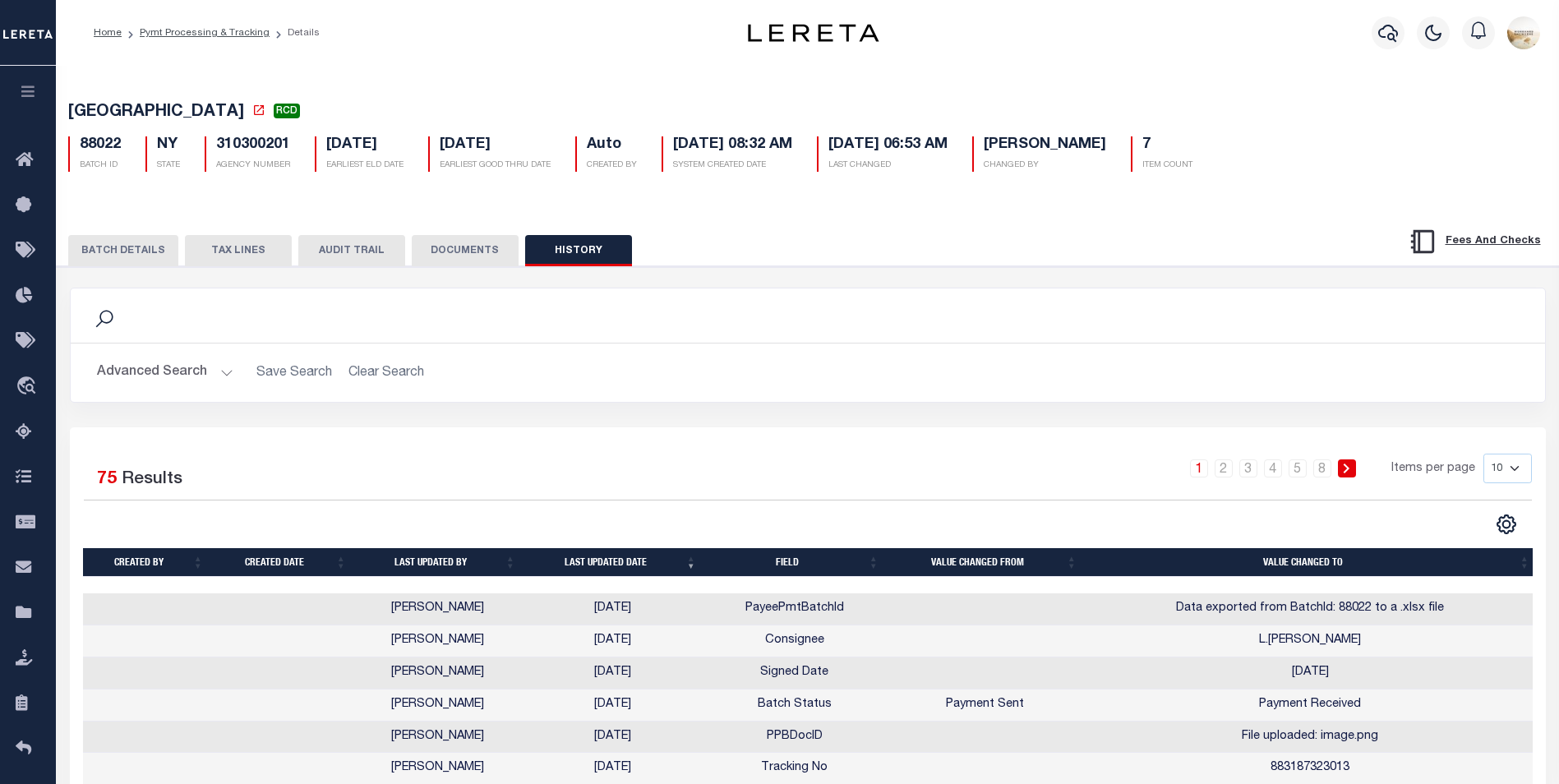
click at [478, 265] on button "DOCUMENTS" at bounding box center [465, 250] width 107 height 32
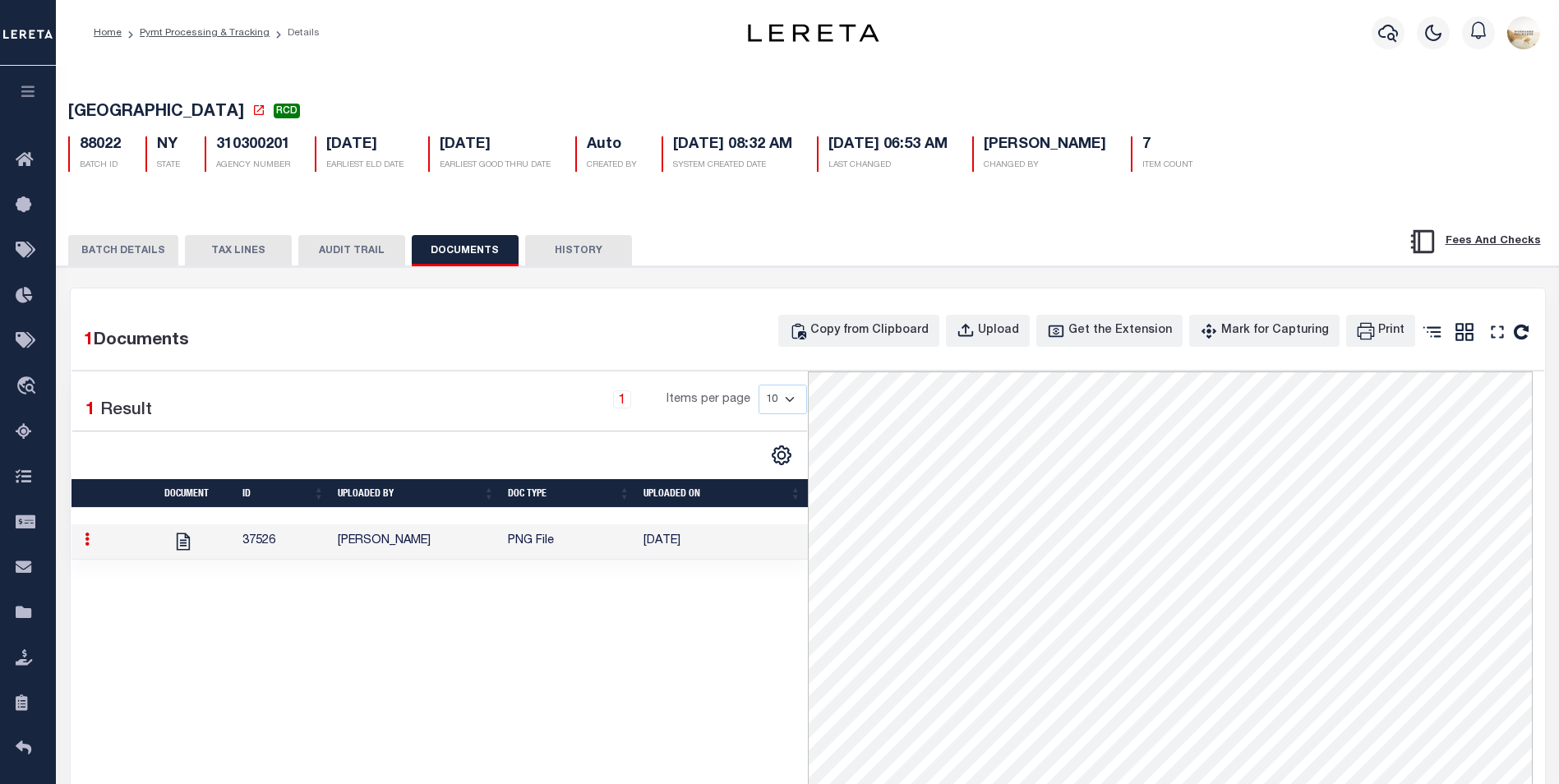
click at [328, 251] on button "AUDIT TRAIL" at bounding box center [352, 250] width 107 height 32
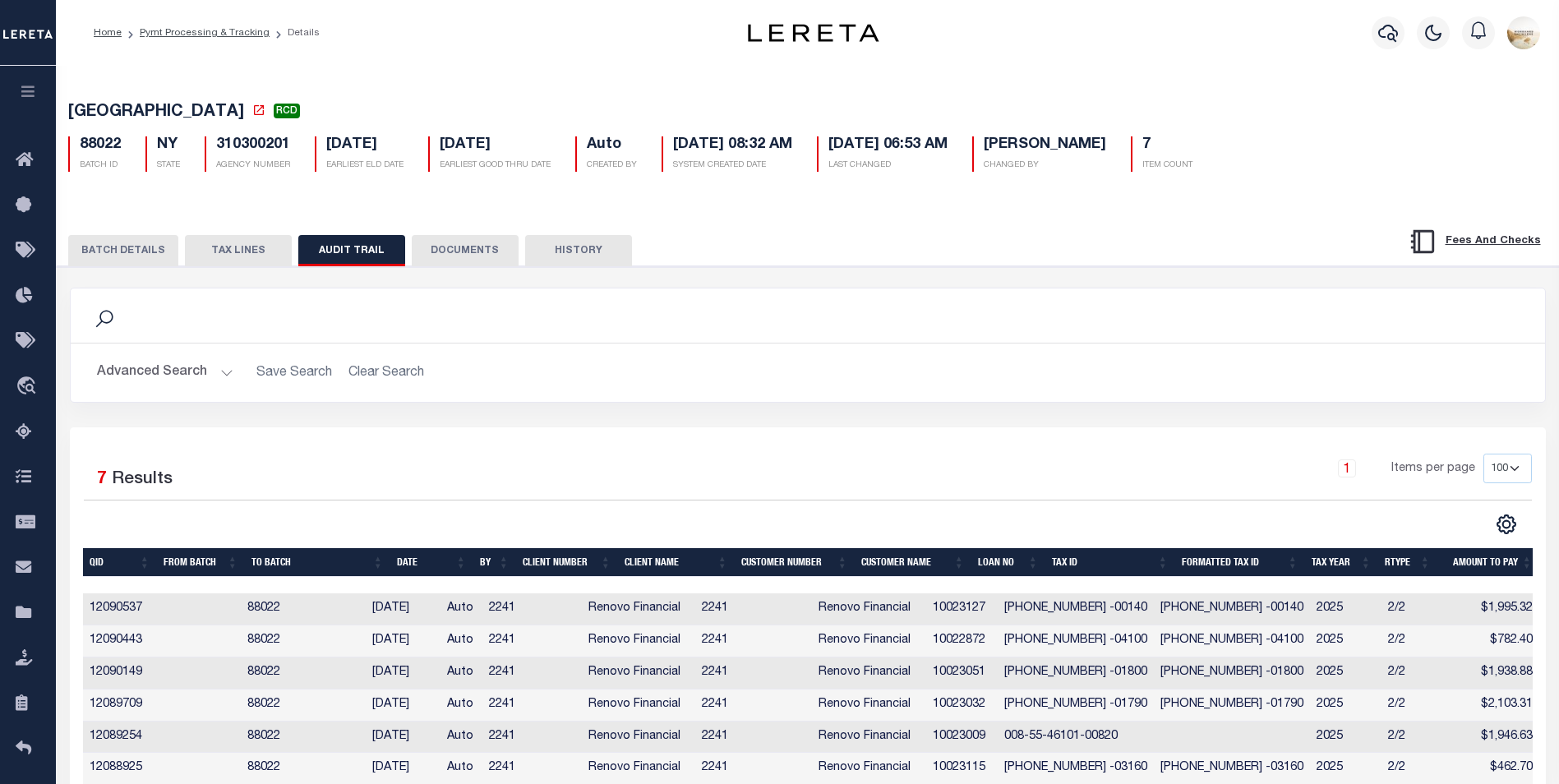
click at [211, 261] on button "TAX LINES" at bounding box center [238, 250] width 107 height 32
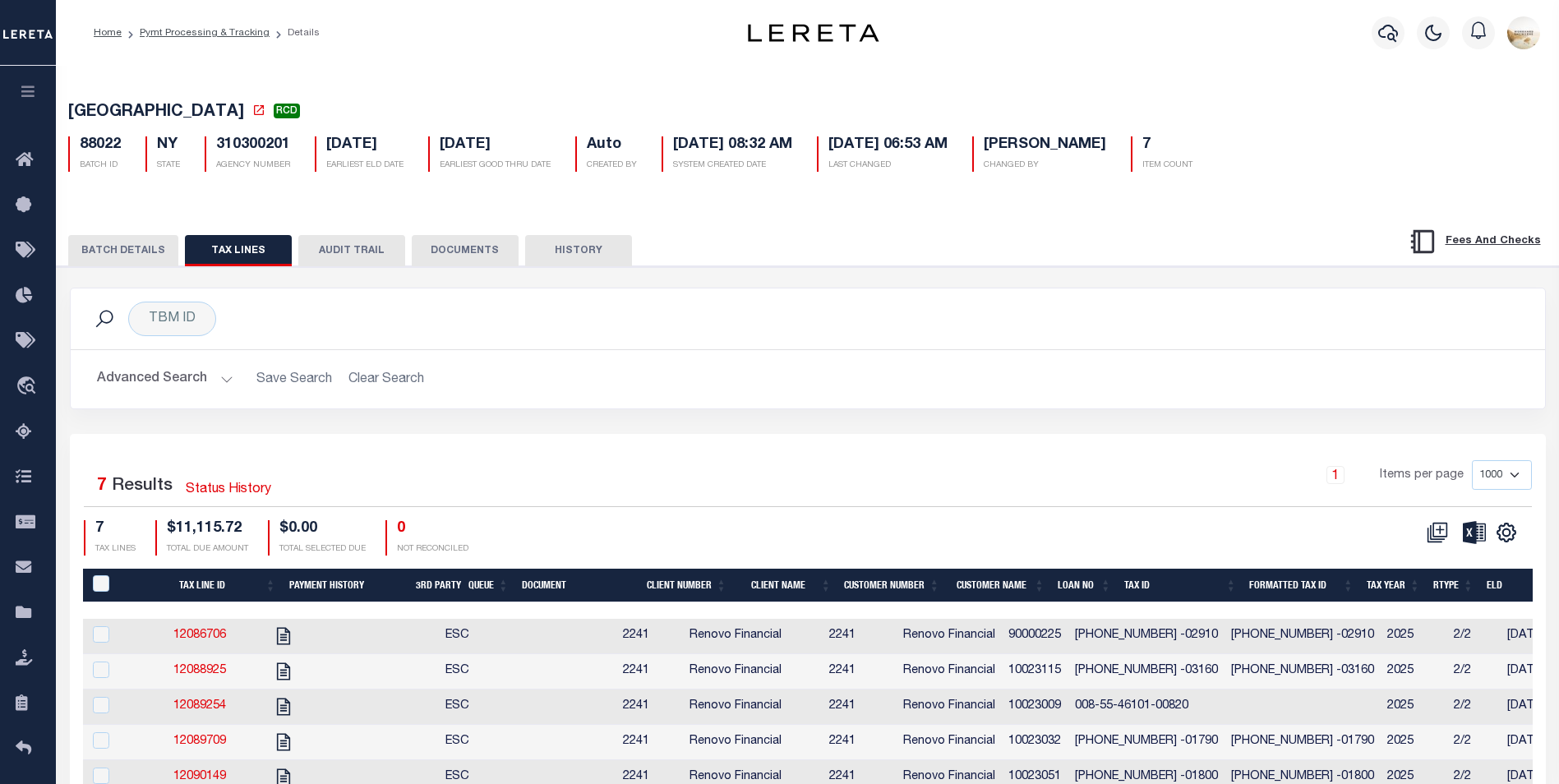
click at [128, 260] on button "BATCH DETAILS" at bounding box center [123, 250] width 110 height 32
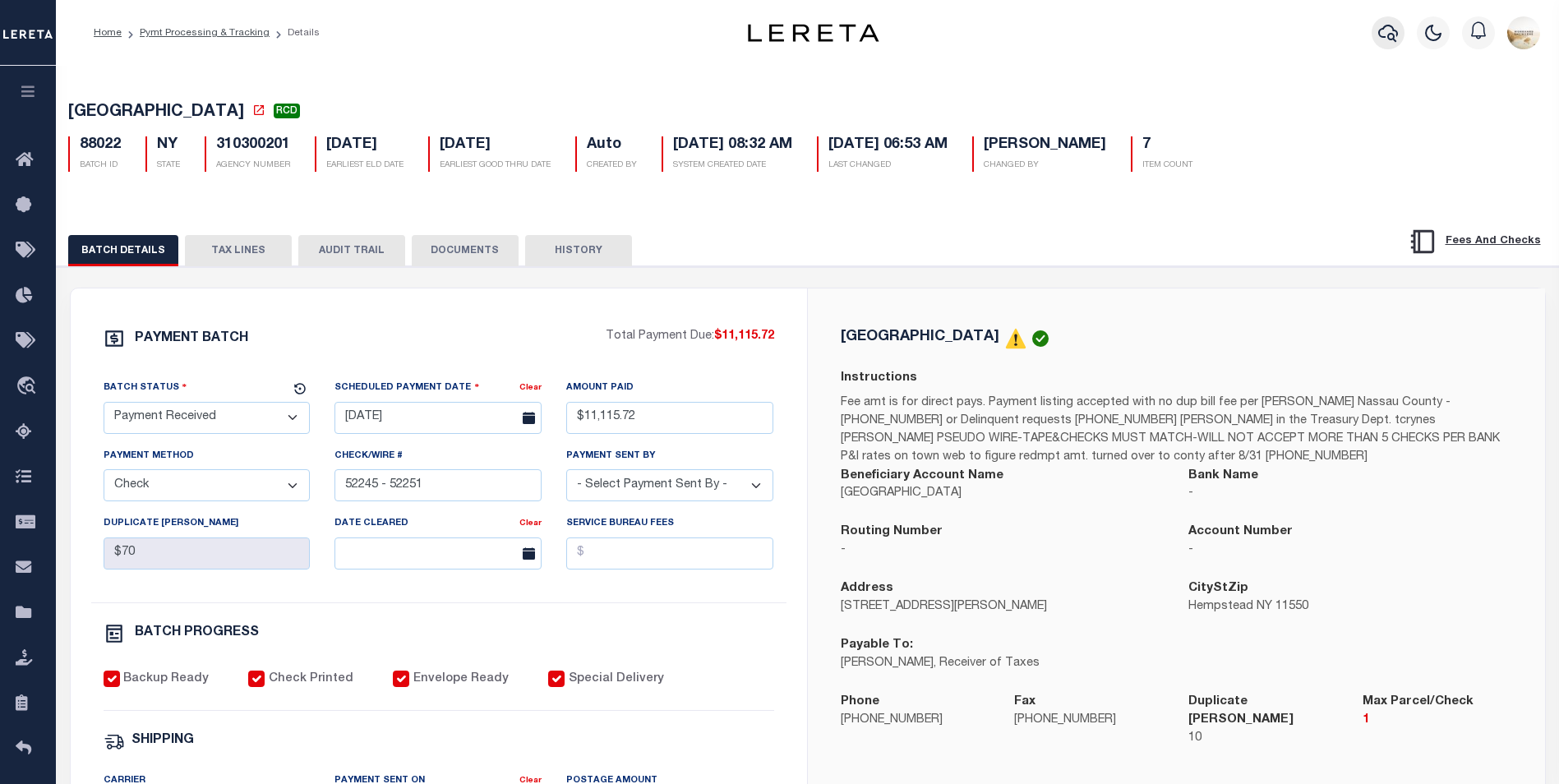
click at [1384, 23] on button "button" at bounding box center [1387, 33] width 33 height 33
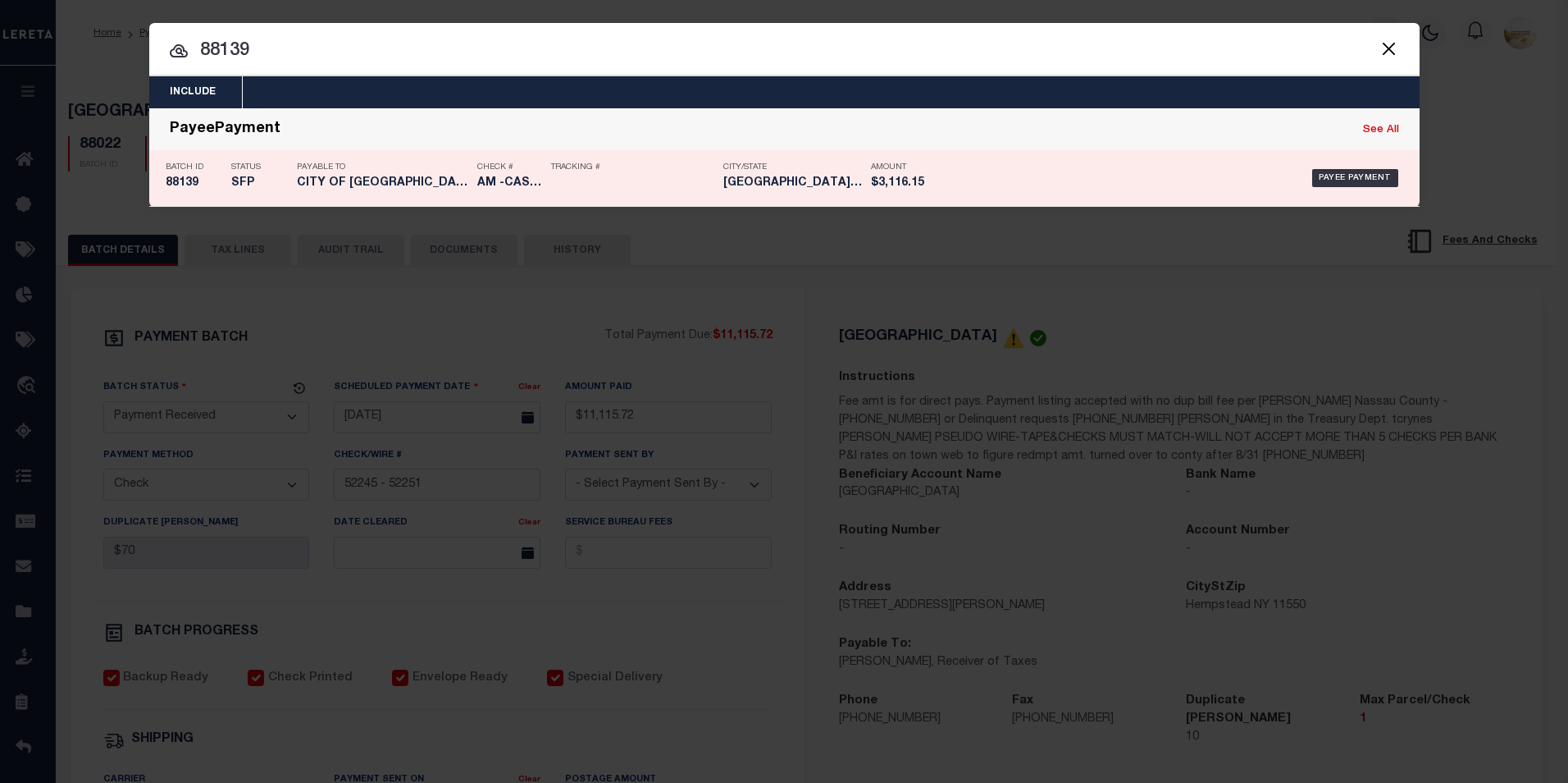
click at [328, 189] on h5 "CITY OF [GEOGRAPHIC_DATA][PERSON_NAME]" at bounding box center [383, 182] width 172 height 14
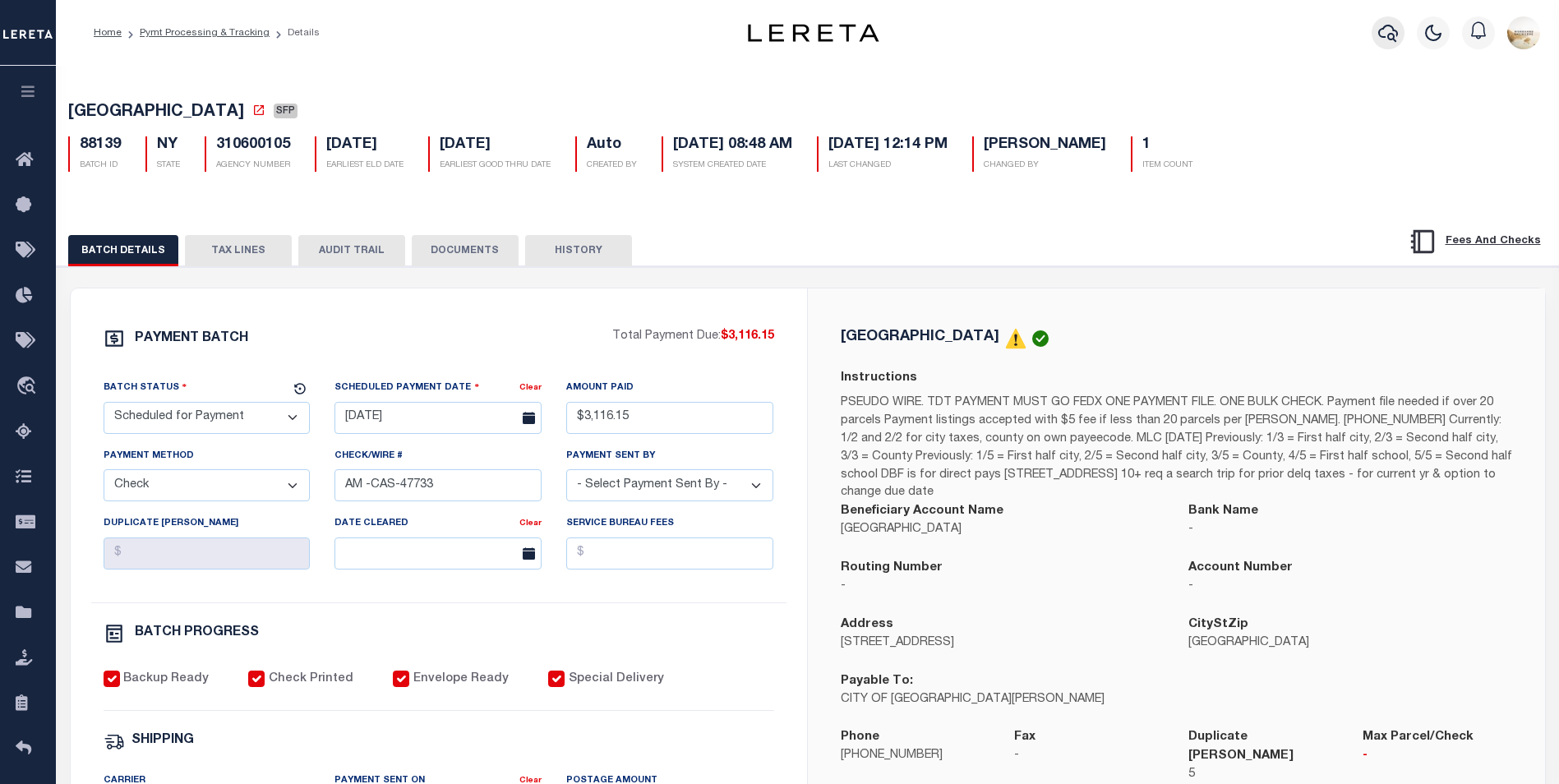
click at [1378, 41] on button "button" at bounding box center [1387, 33] width 33 height 33
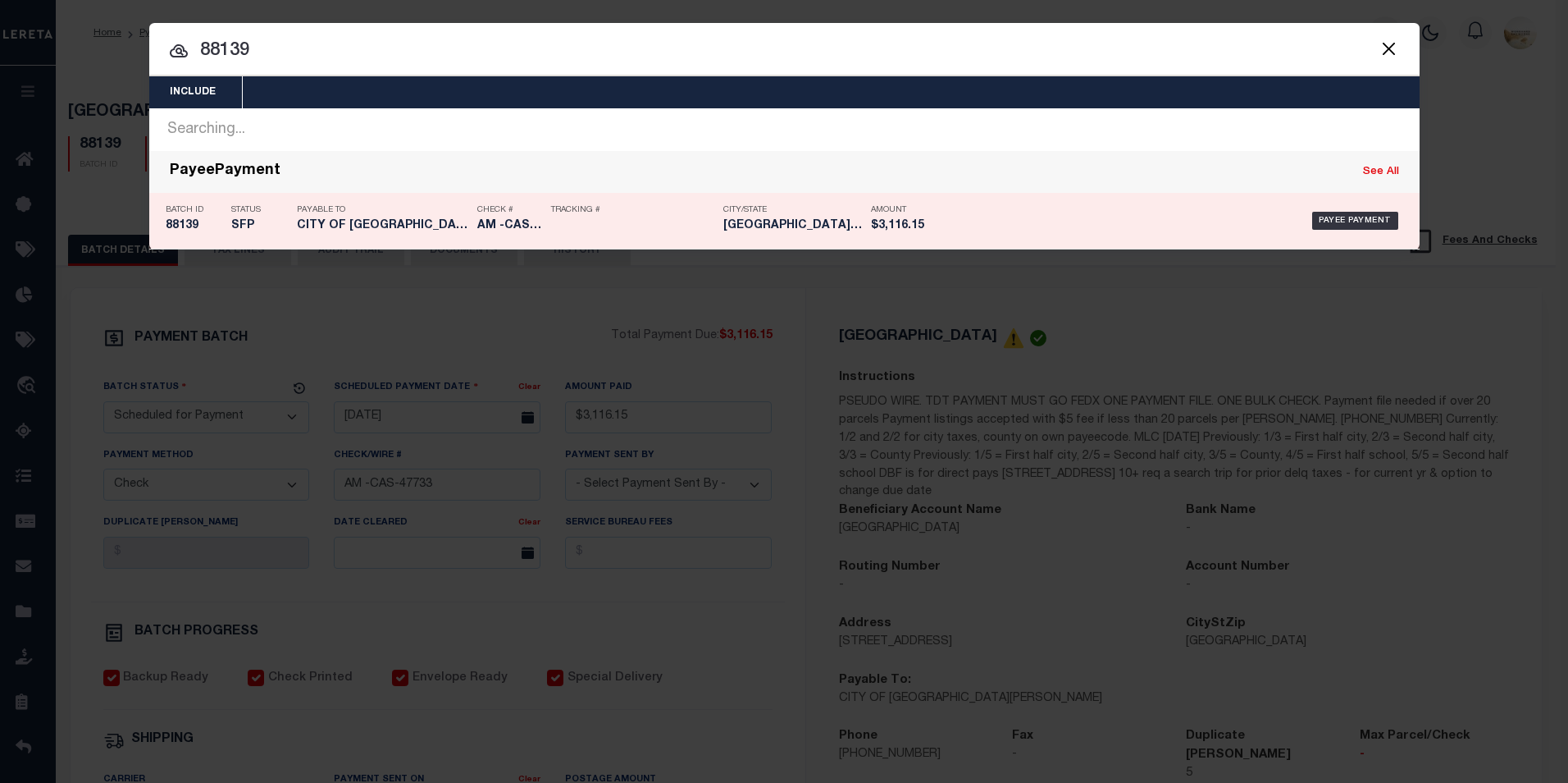
click at [190, 228] on h5 "88139" at bounding box center [195, 226] width 58 height 14
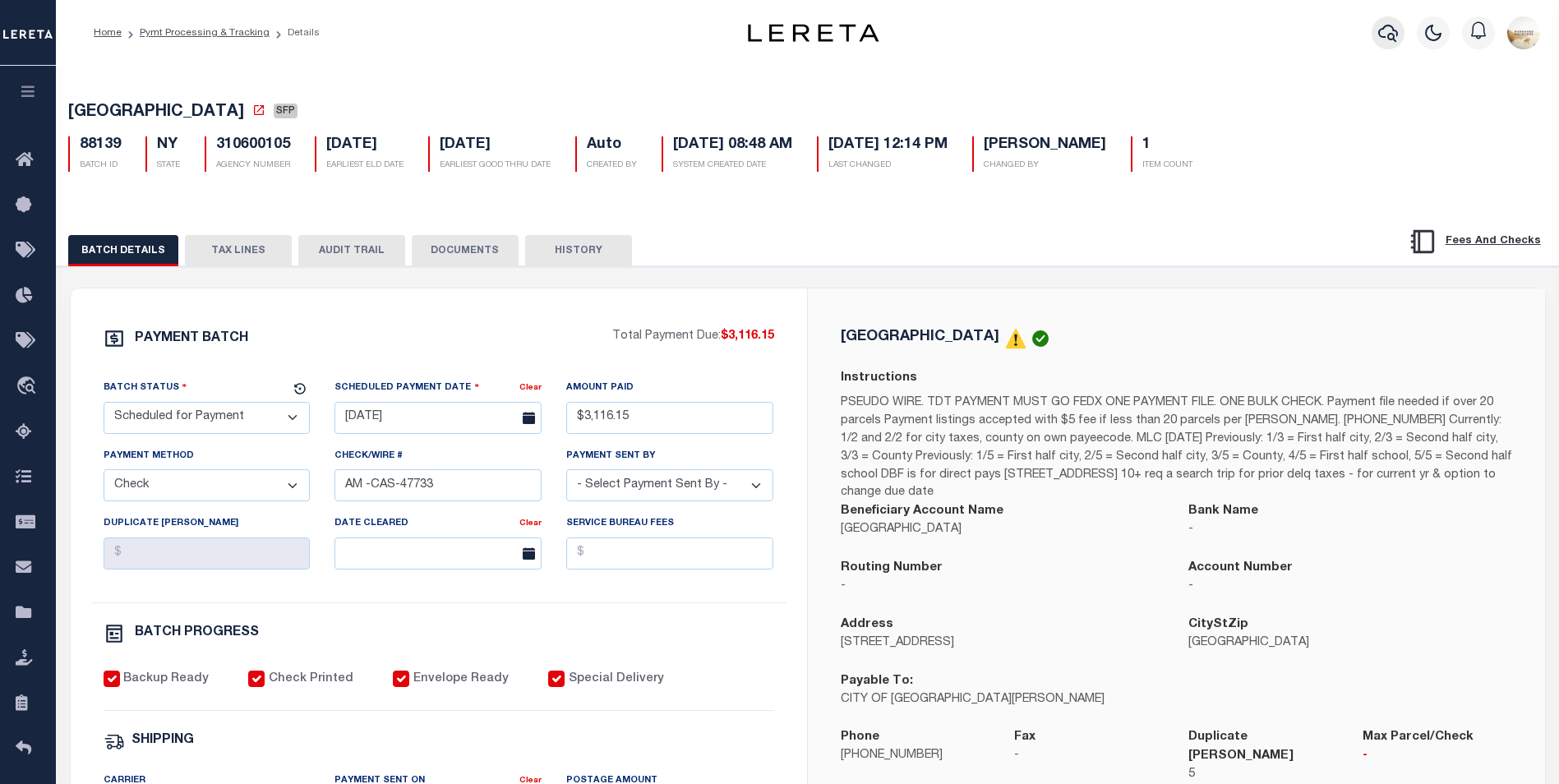
click at [1384, 29] on icon "button" at bounding box center [1388, 33] width 20 height 20
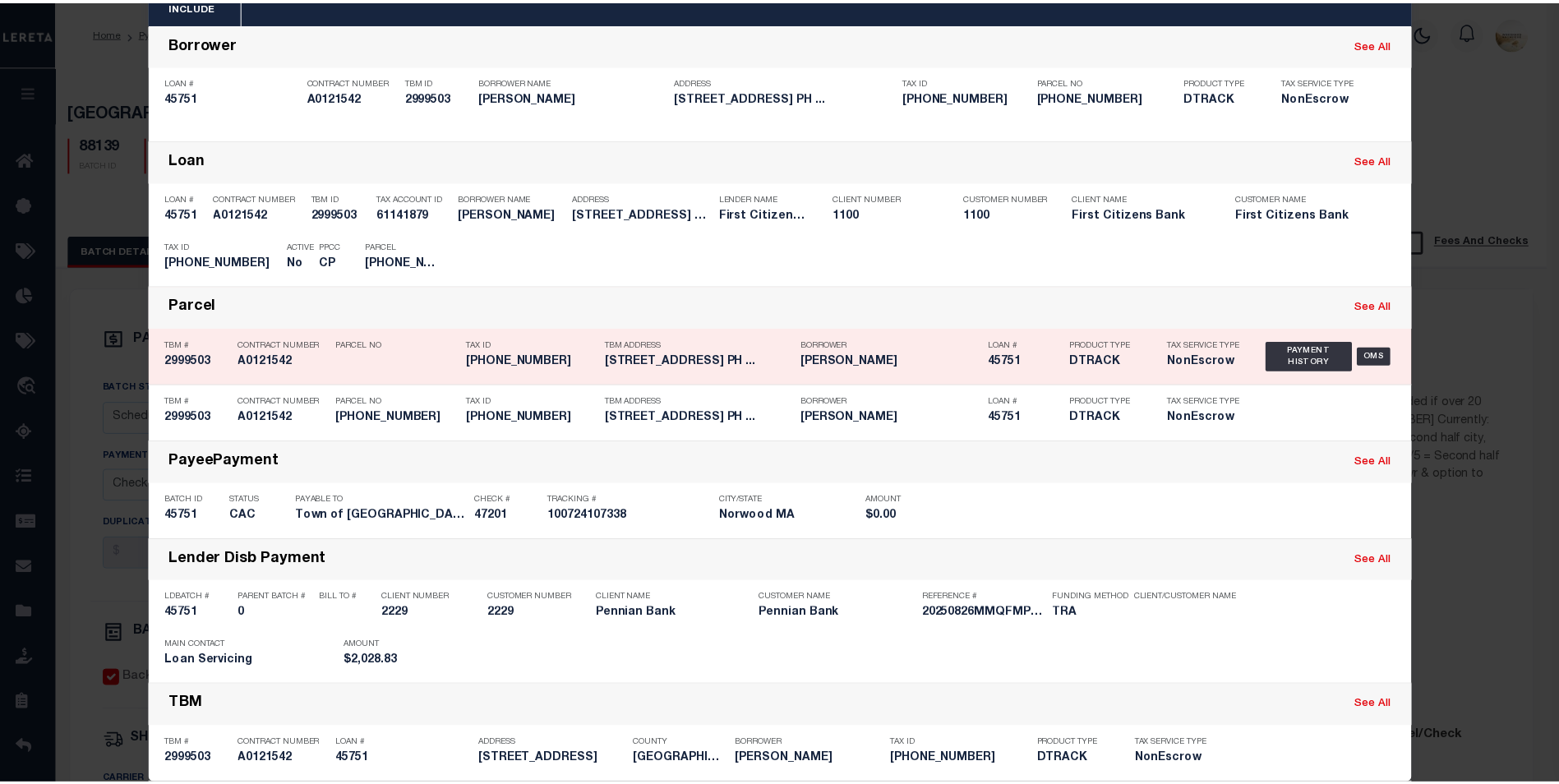
scroll to position [113, 0]
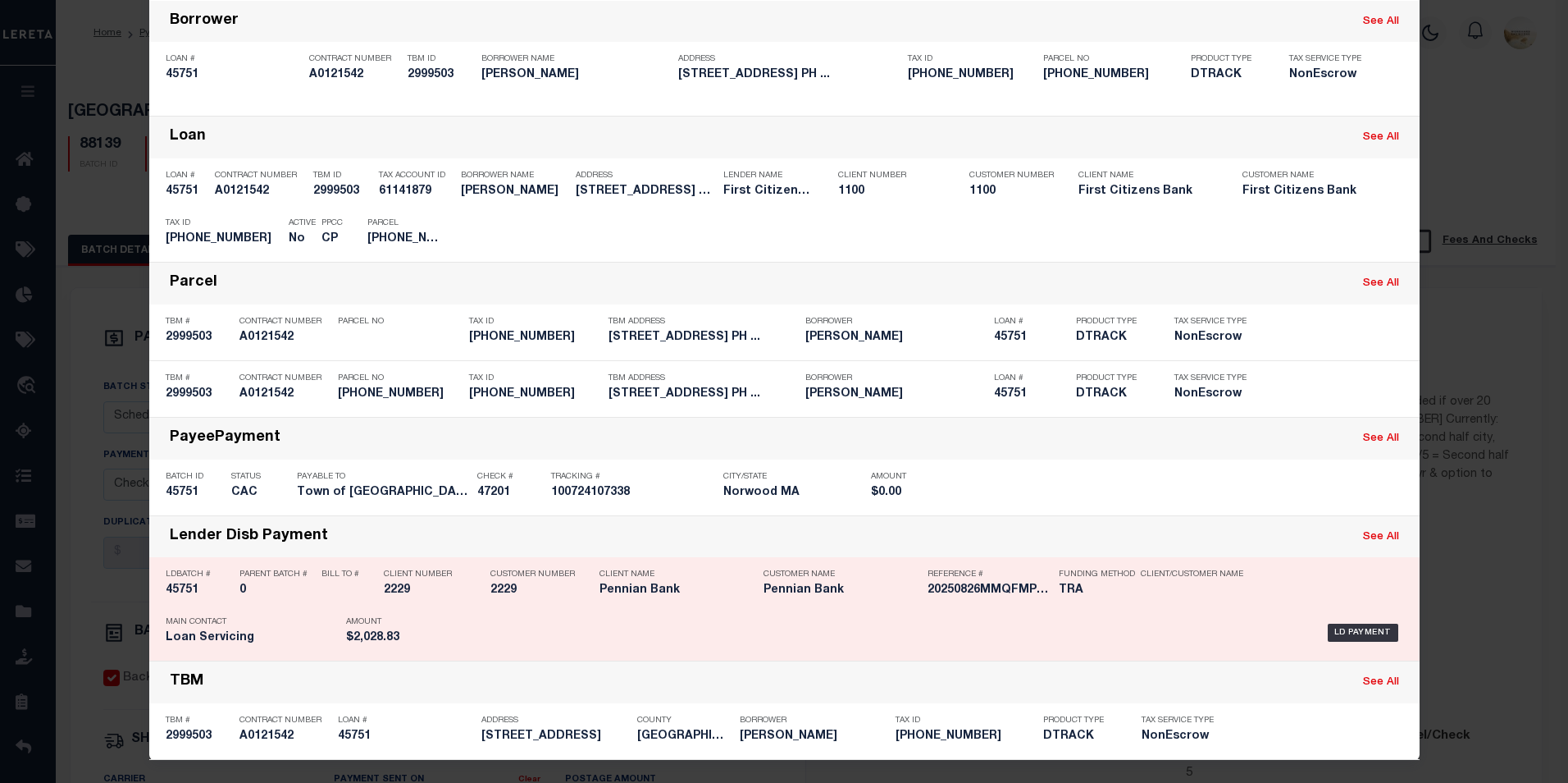
click at [181, 590] on h5 "45751" at bounding box center [199, 590] width 66 height 14
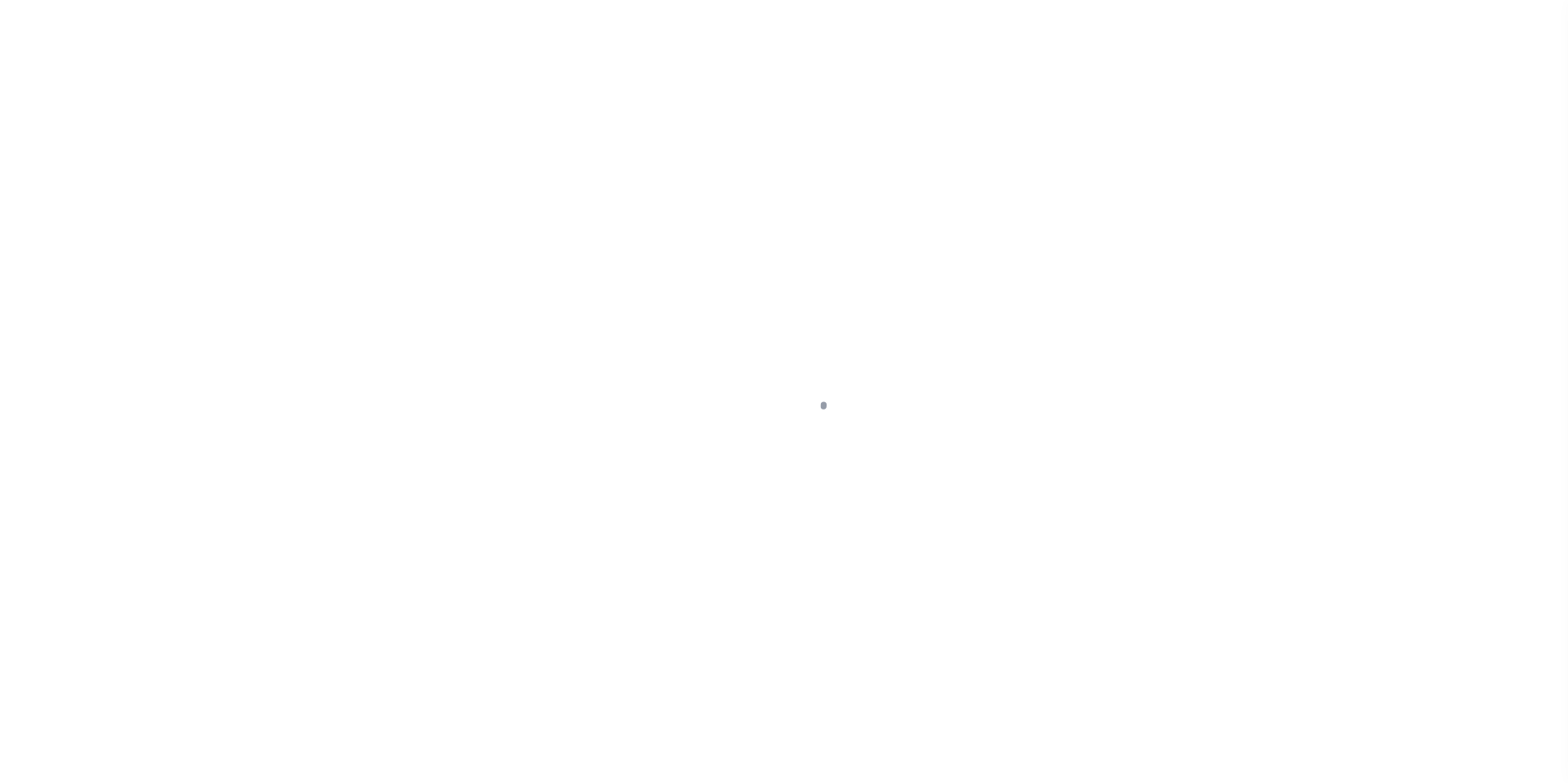
type input "$0.00"
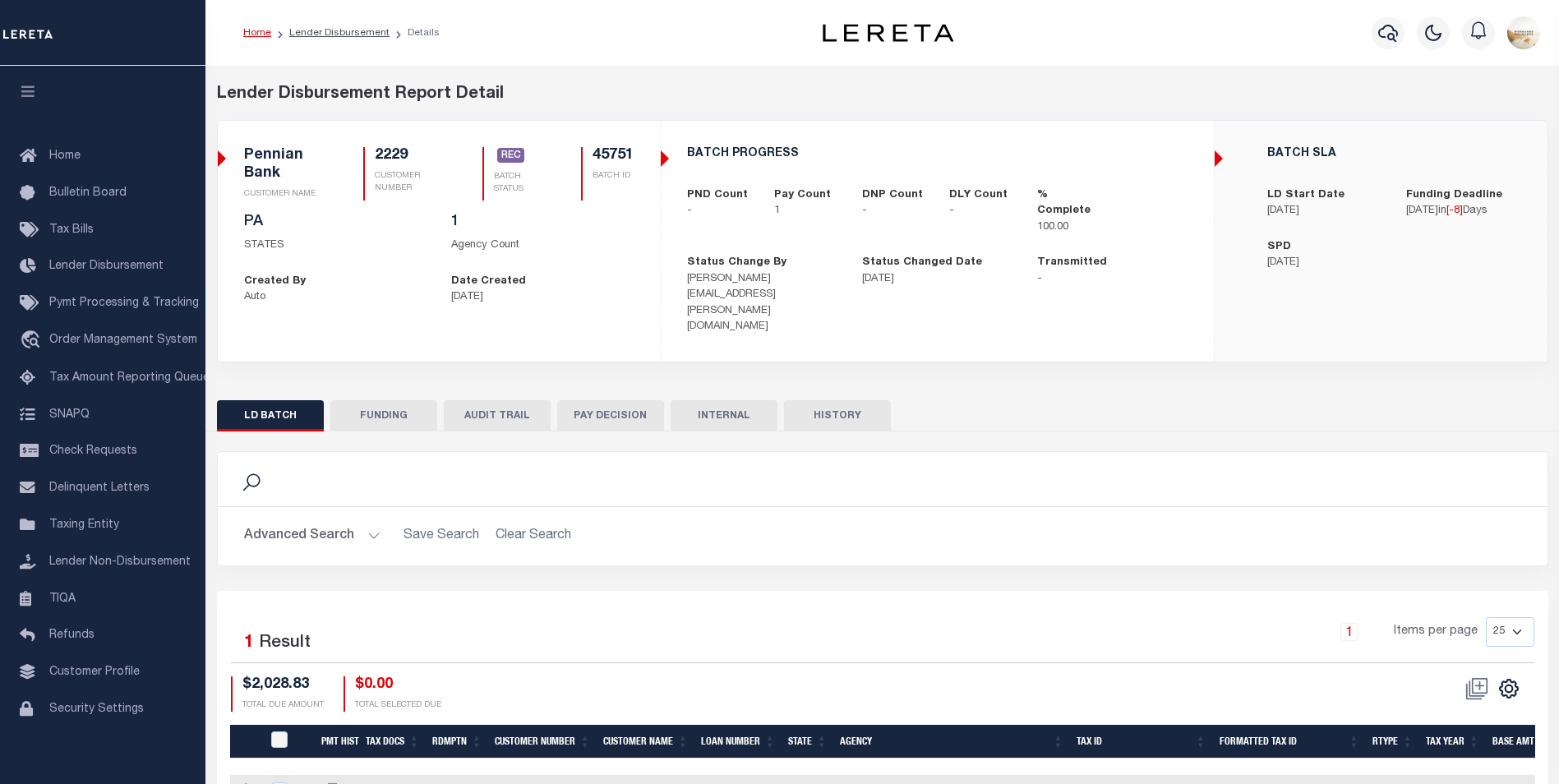
click at [390, 400] on button "FUNDING" at bounding box center [383, 415] width 107 height 32
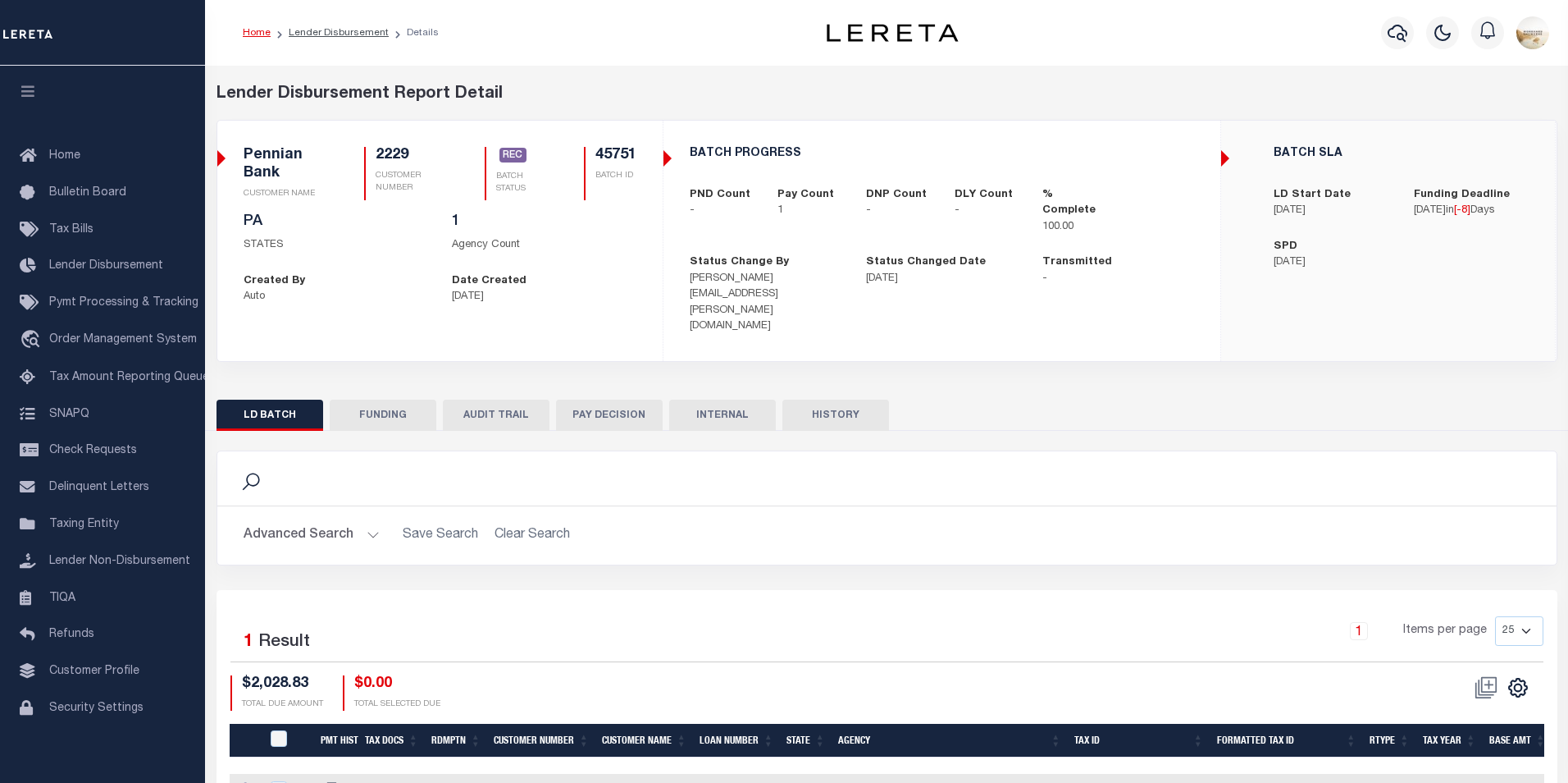
type input "$2,028.83"
type input "$0"
type input "[DATE]"
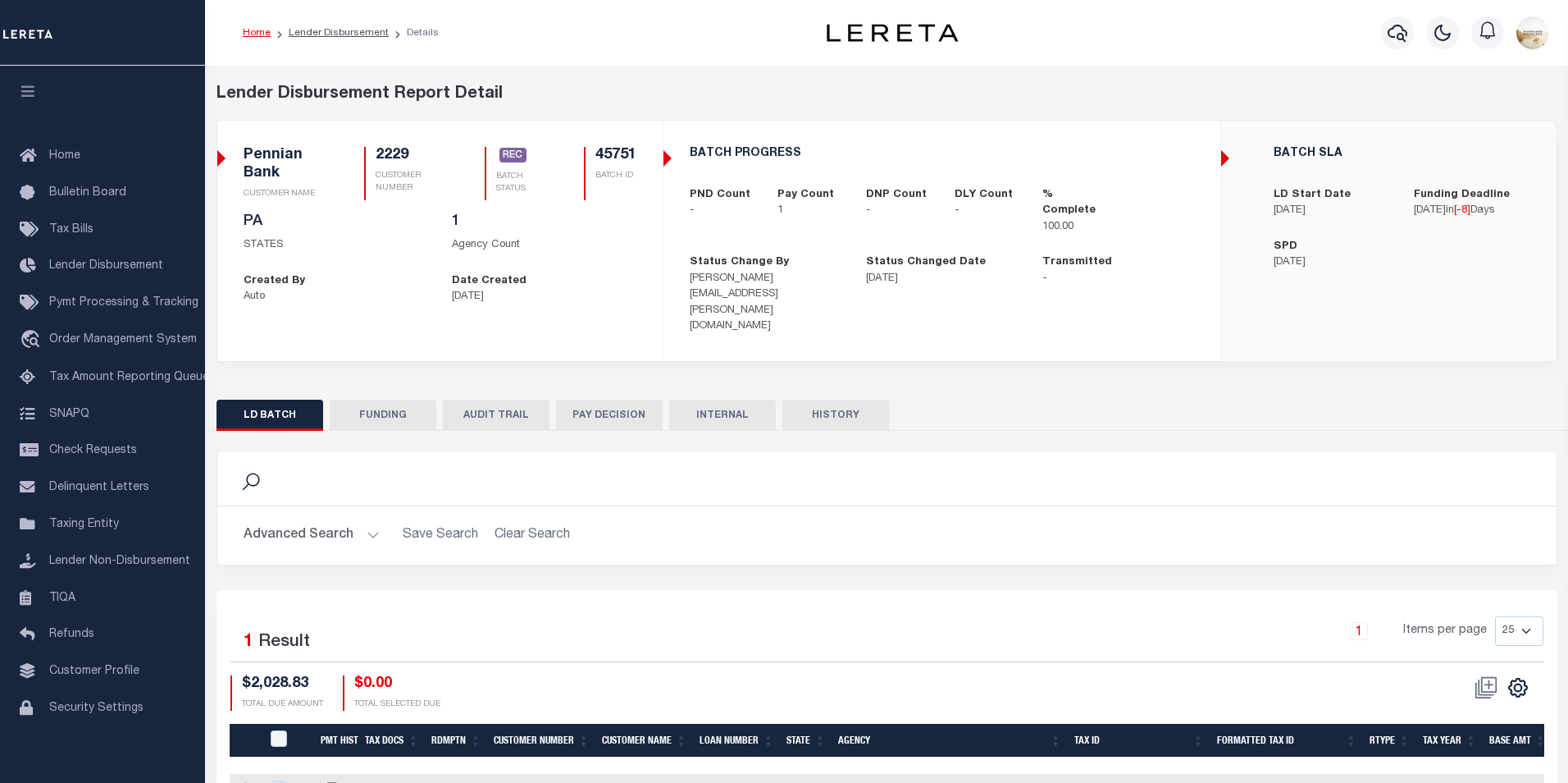
type input "20250826MMQFMP2700247908261406FT03"
type input "[DATE]"
select select "100"
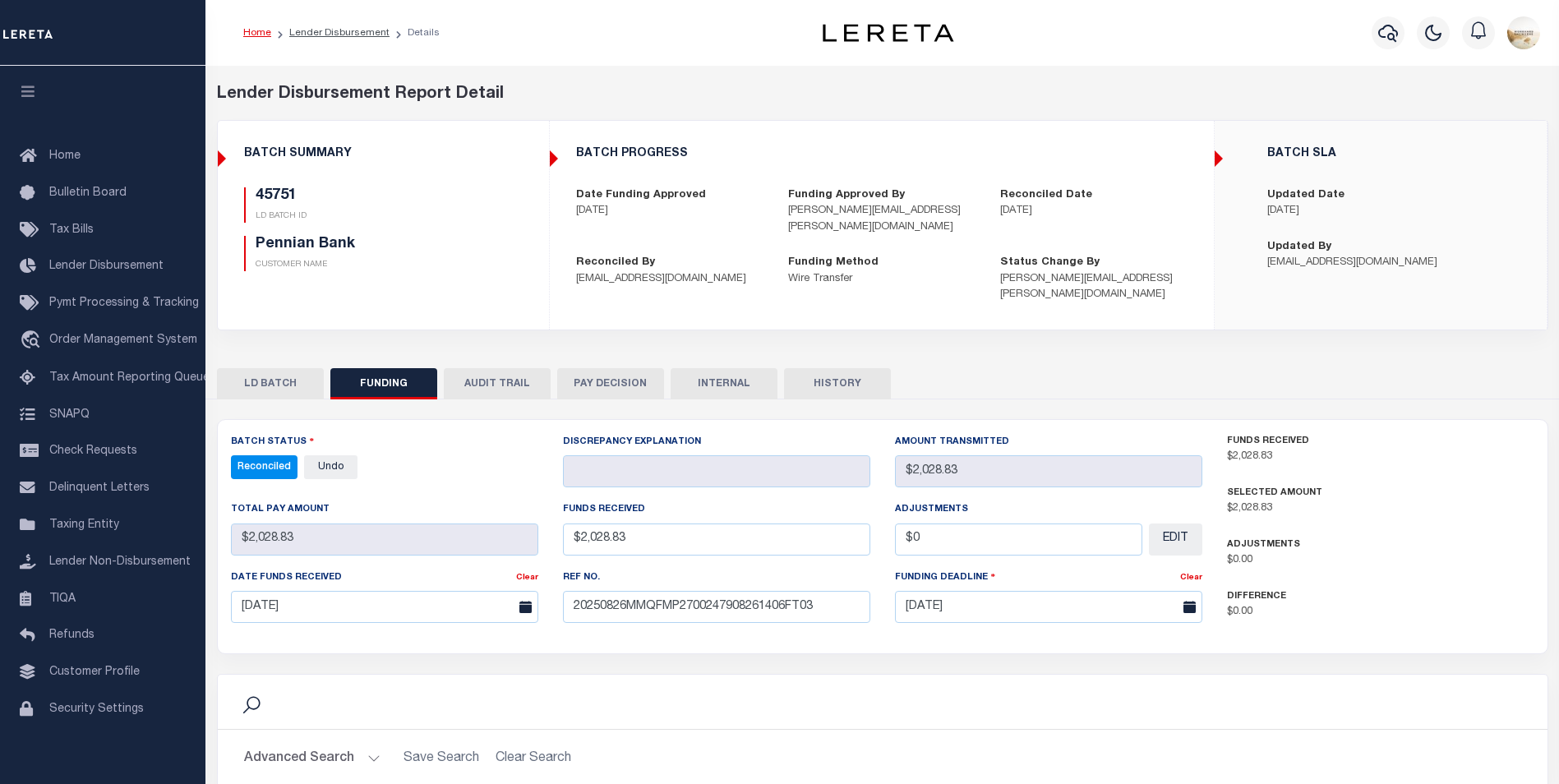
select select "100"
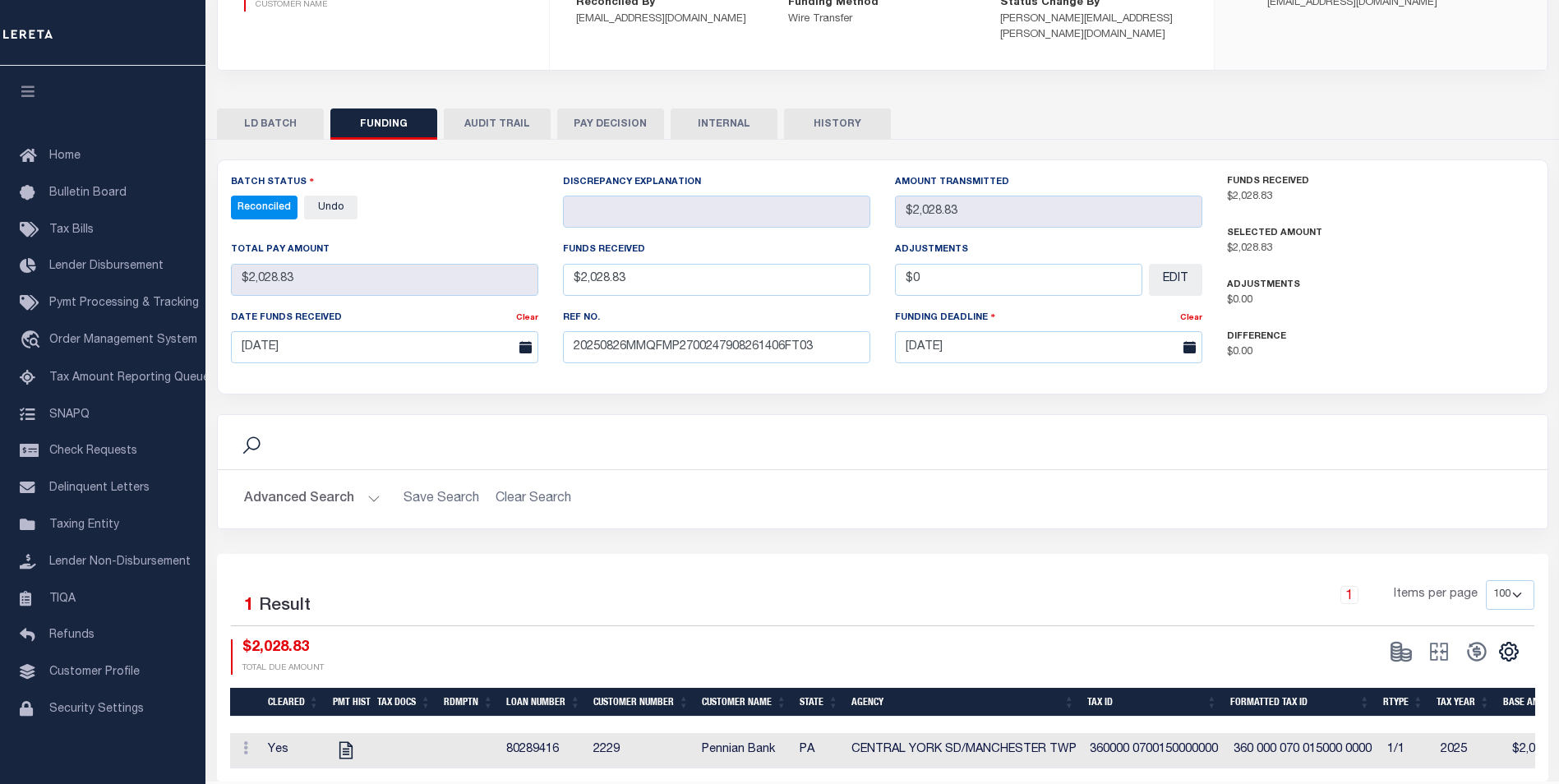
scroll to position [289, 0]
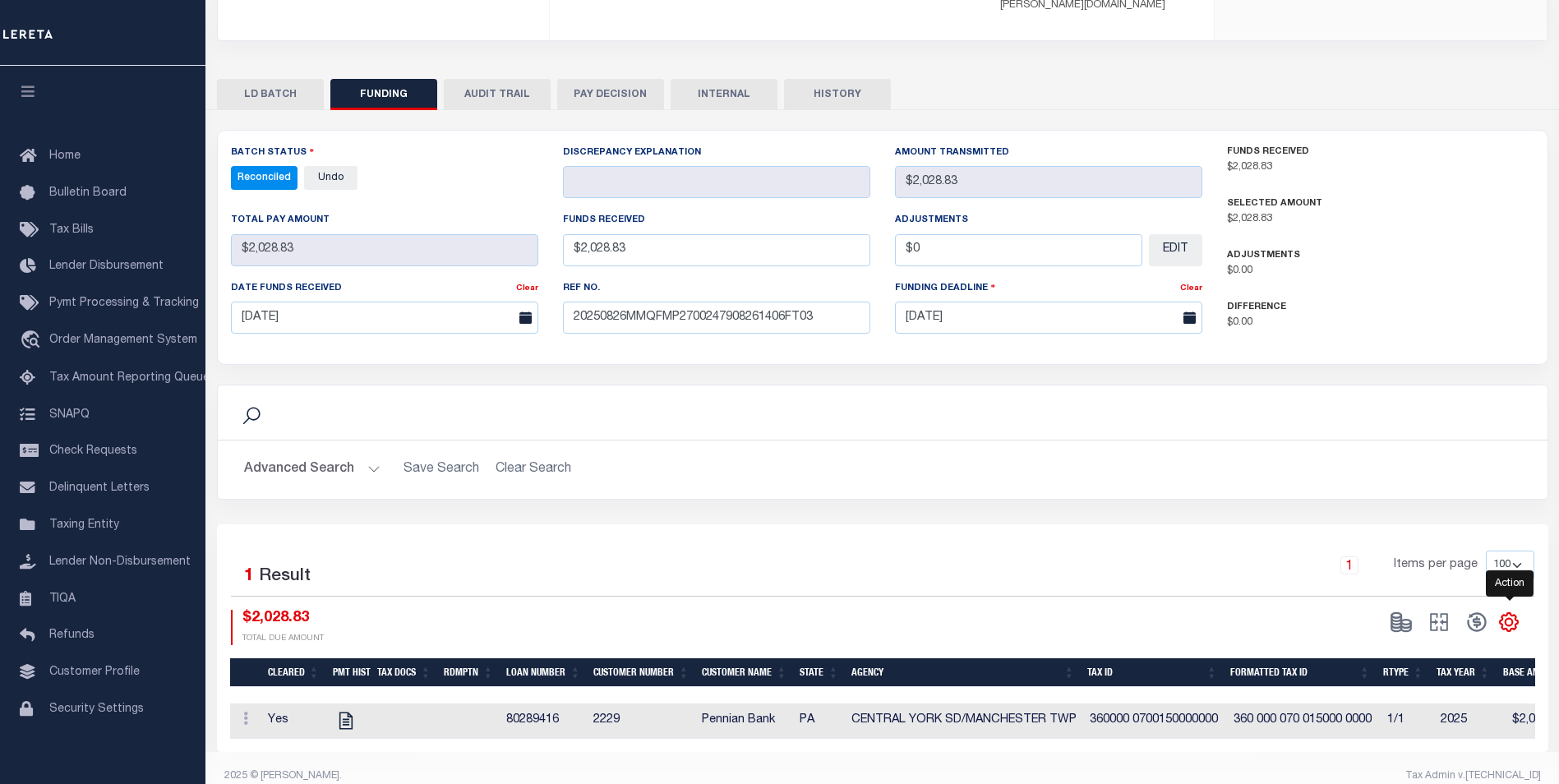
click at [1516, 611] on icon "" at bounding box center [1508, 622] width 22 height 22
click at [1462, 386] on link "CSV" at bounding box center [1441, 401] width 160 height 32
click at [1081, 79] on div "LD BATCH FUNDING AUDIT TRAIL PAY DECISION INTERNAL HISTORY" at bounding box center [883, 94] width 1331 height 31
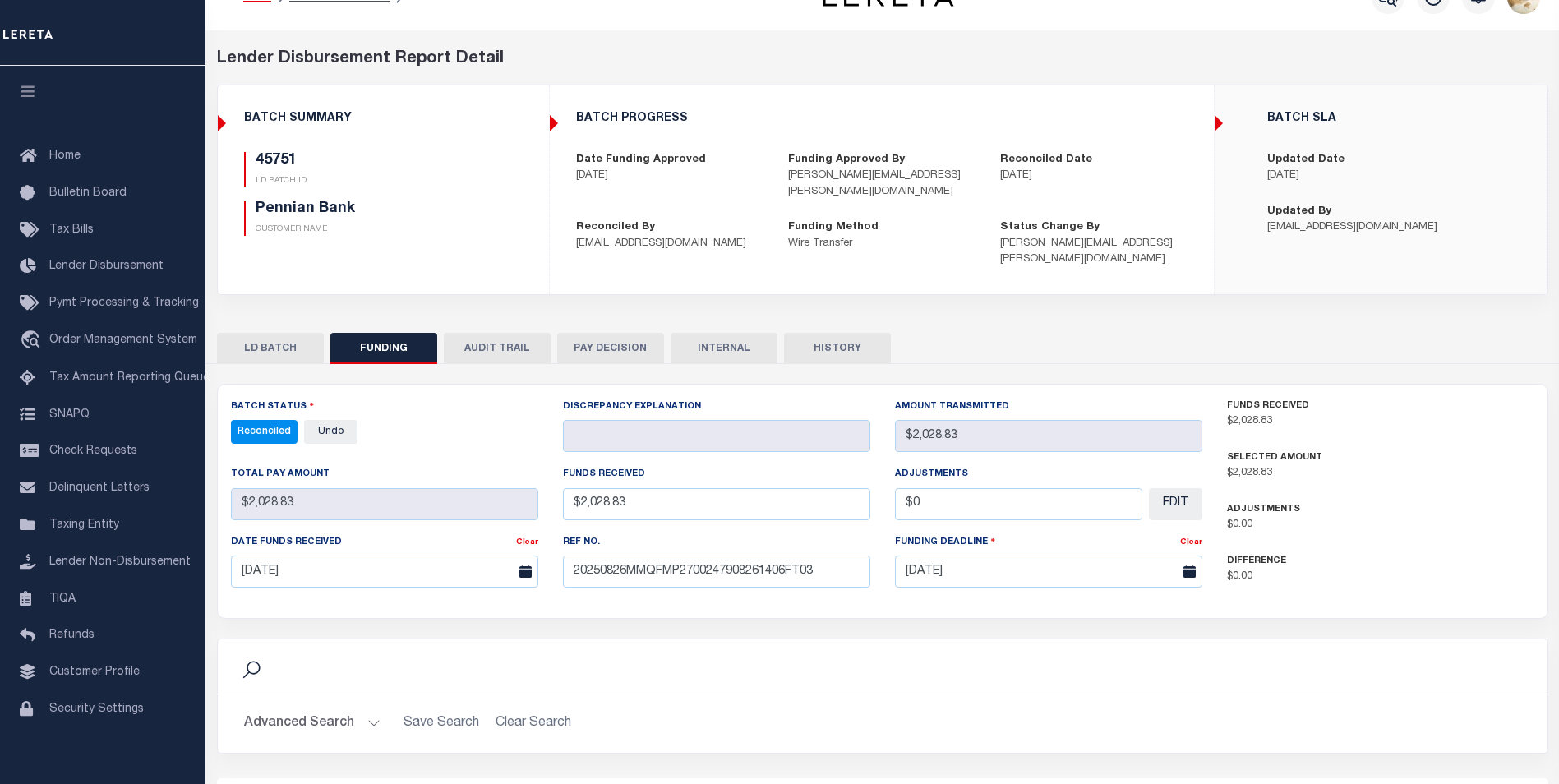
scroll to position [0, 0]
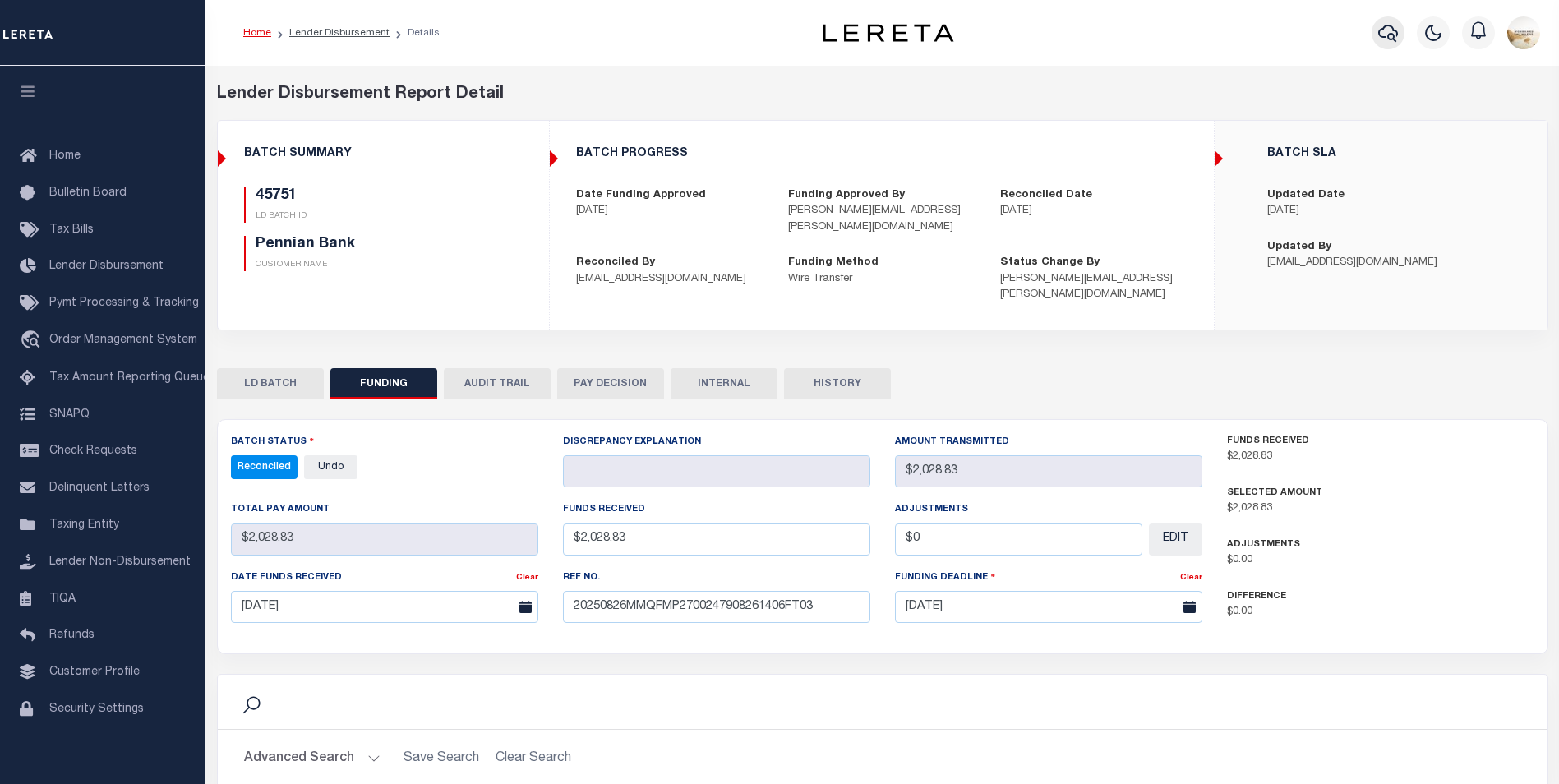
click at [1379, 33] on button "button" at bounding box center [1387, 33] width 33 height 33
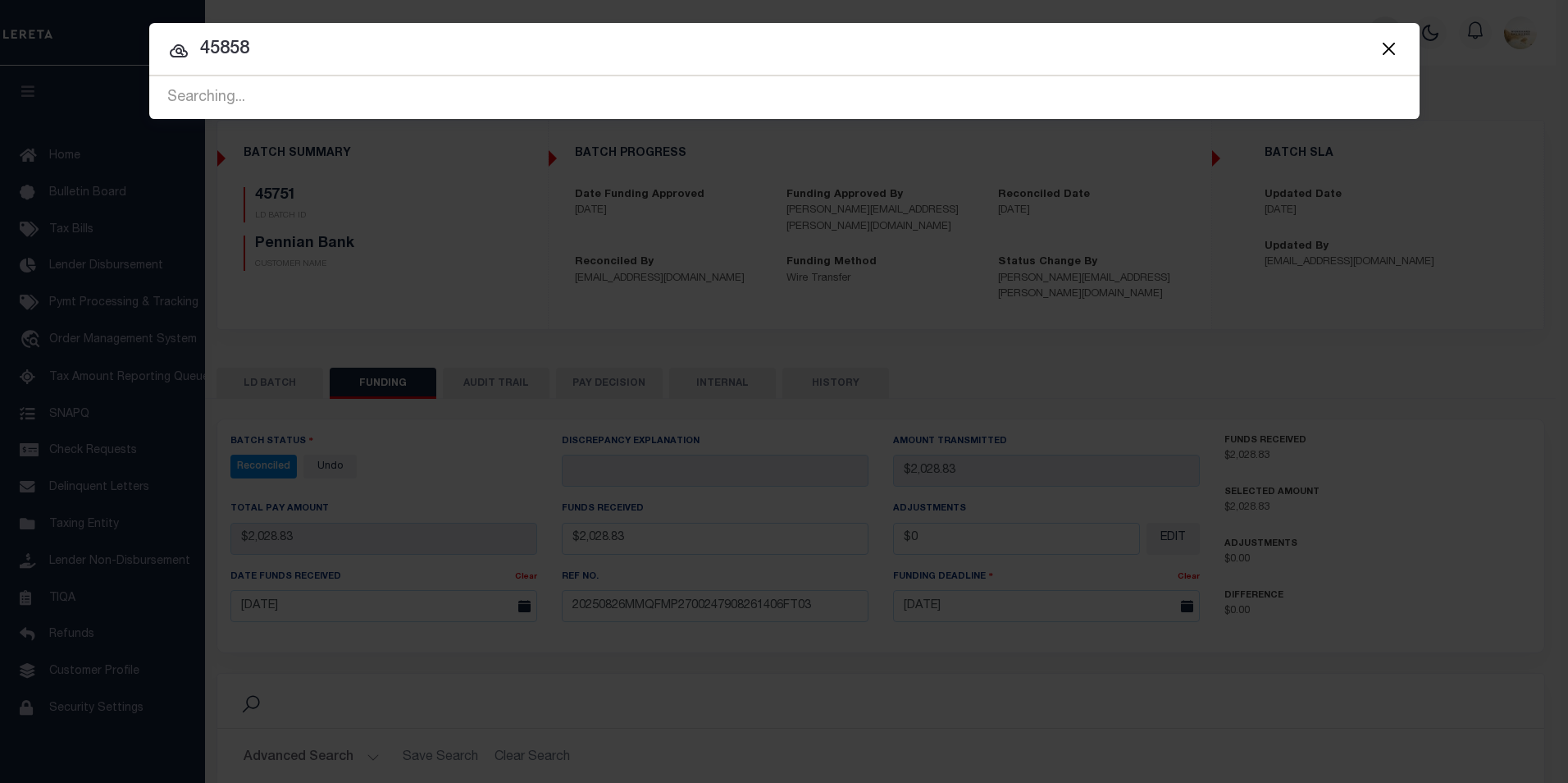
type input "45858"
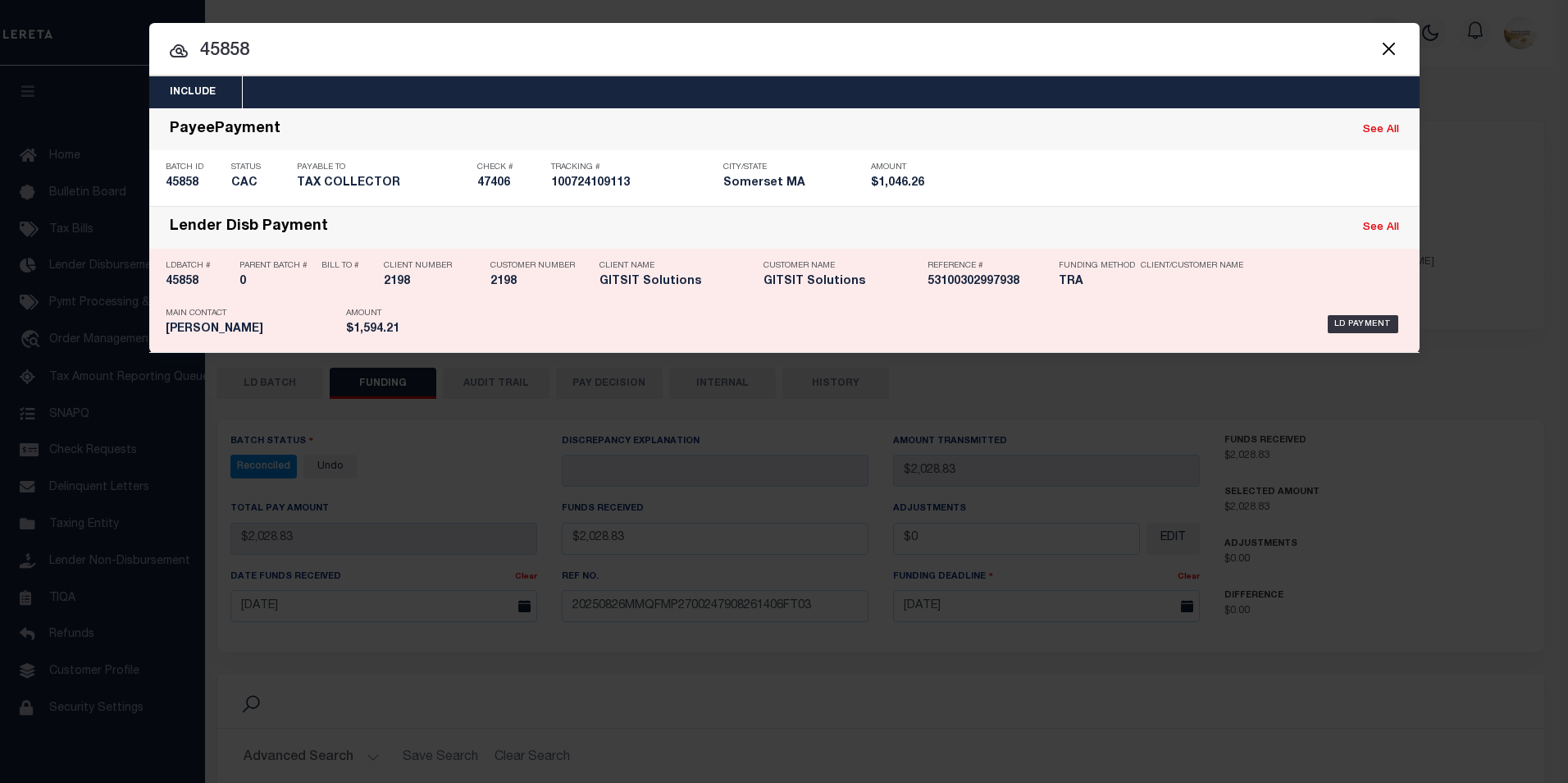
click at [199, 289] on h5 "45858" at bounding box center [199, 281] width 66 height 14
checkbox input "true"
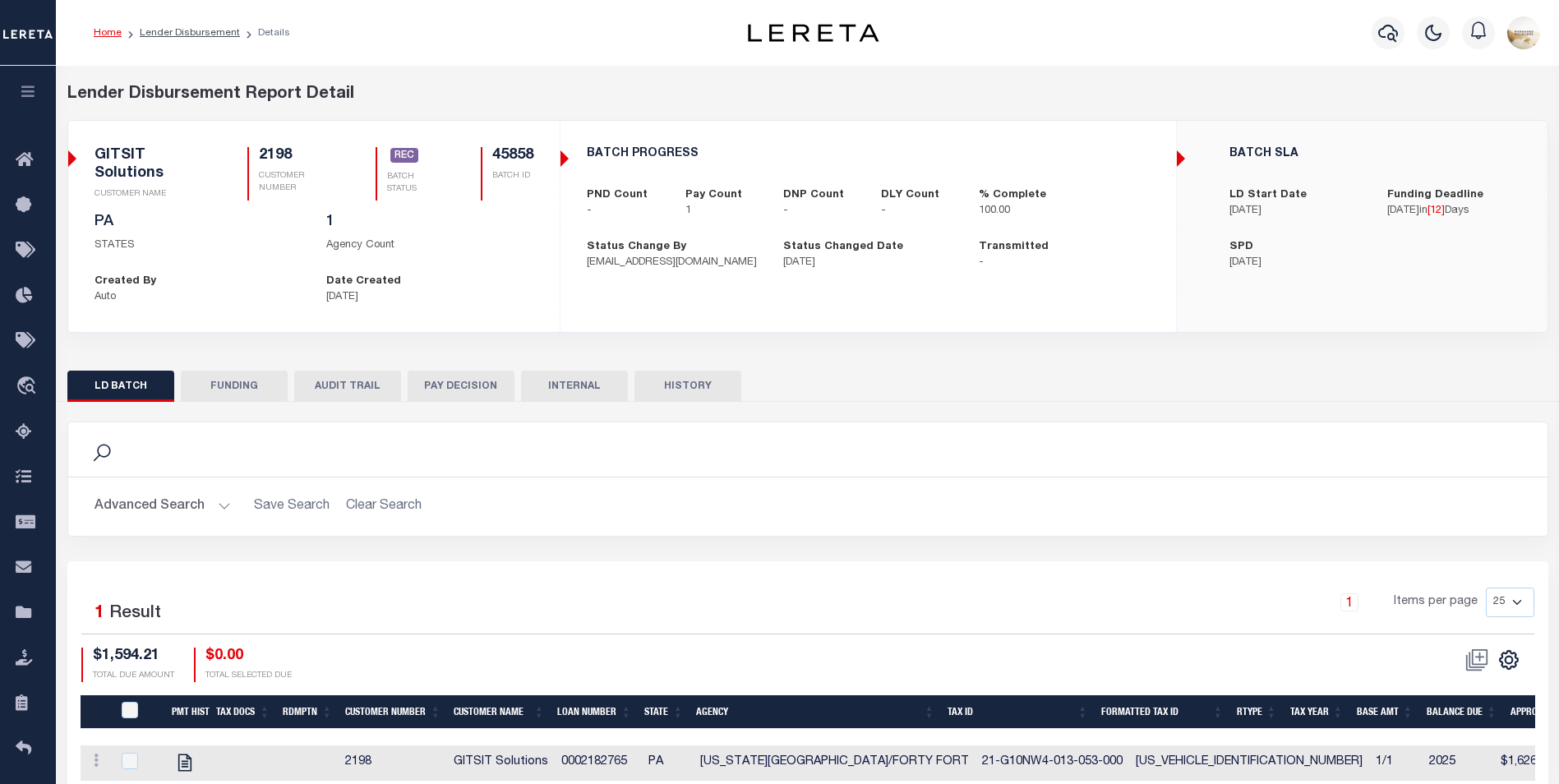
click at [364, 380] on button "AUDIT TRAIL" at bounding box center [347, 386] width 107 height 32
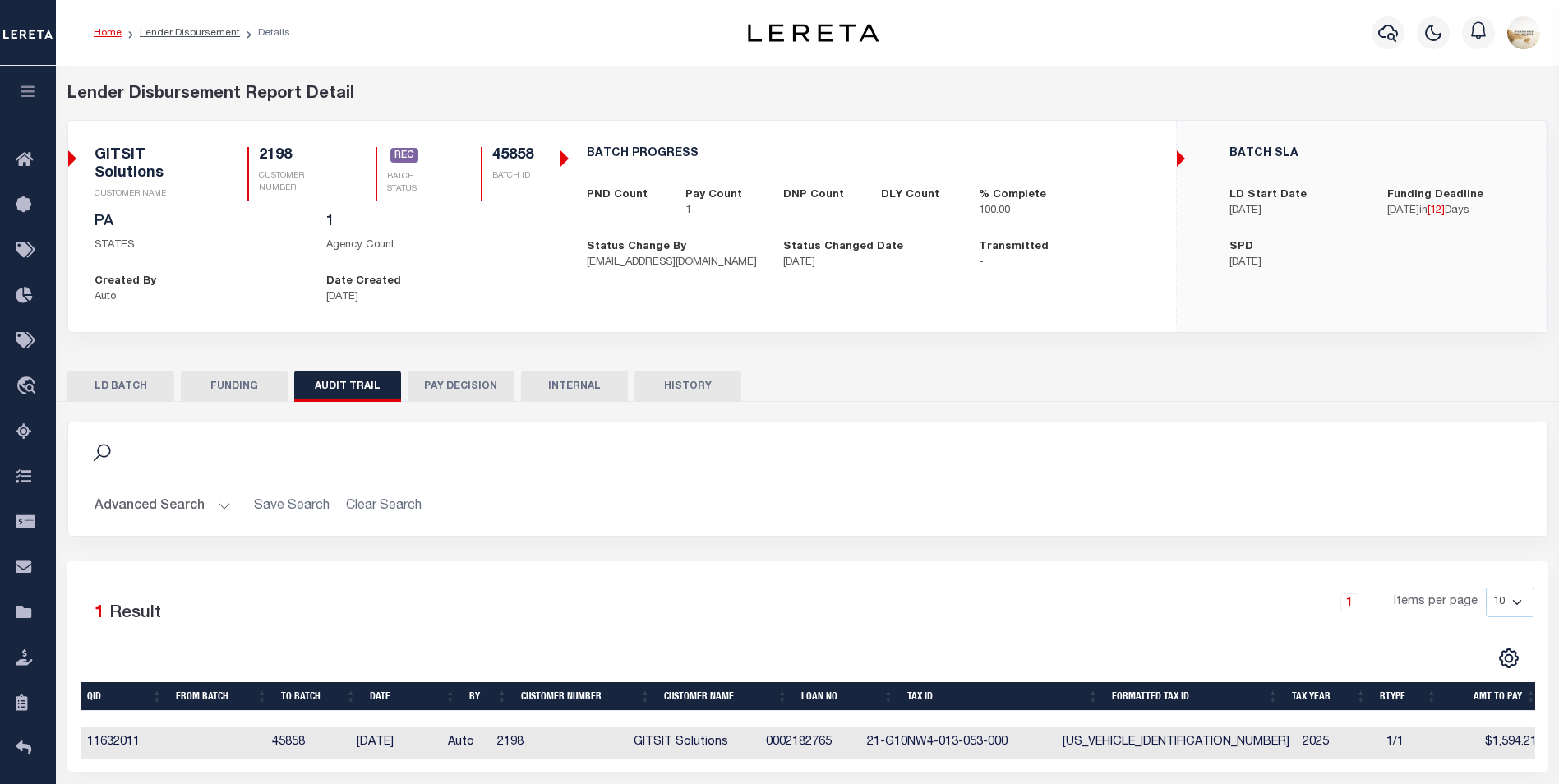
click at [260, 377] on button "FUNDING" at bounding box center [234, 386] width 107 height 32
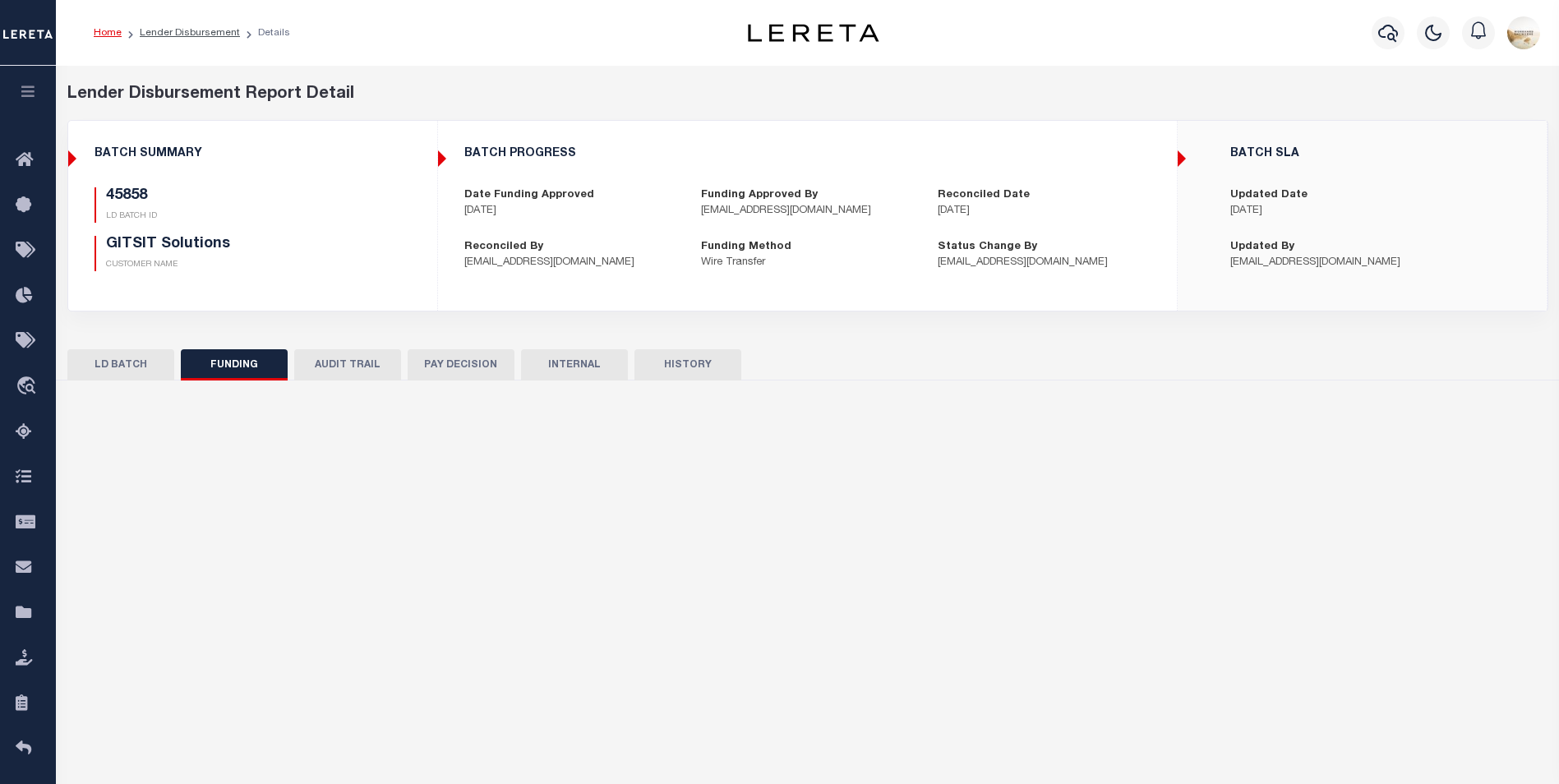
type input "$1,594.21"
type input "$0"
type input "[DATE]"
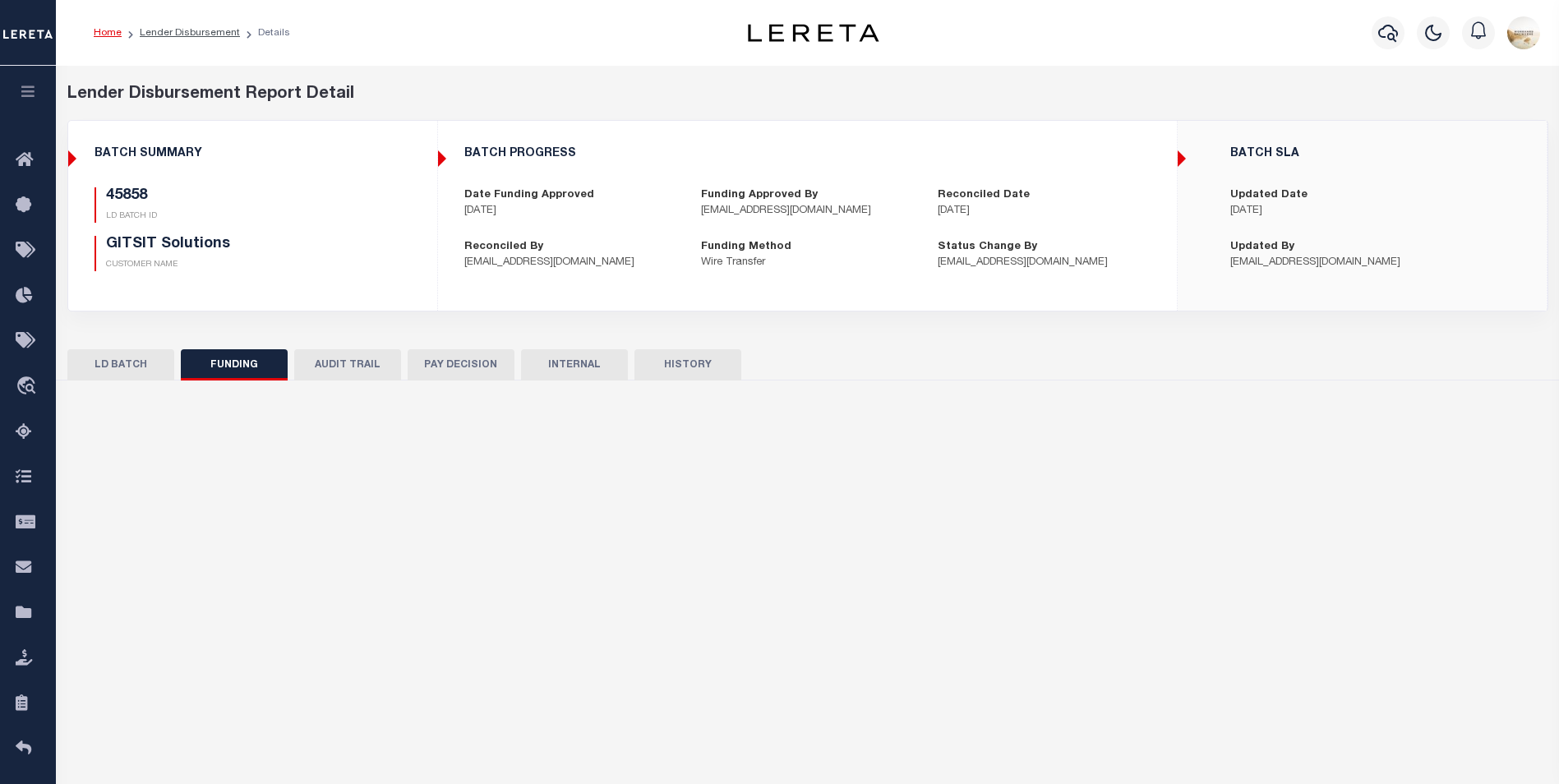
type input "53100302997938"
type input "[DATE]"
select select "100"
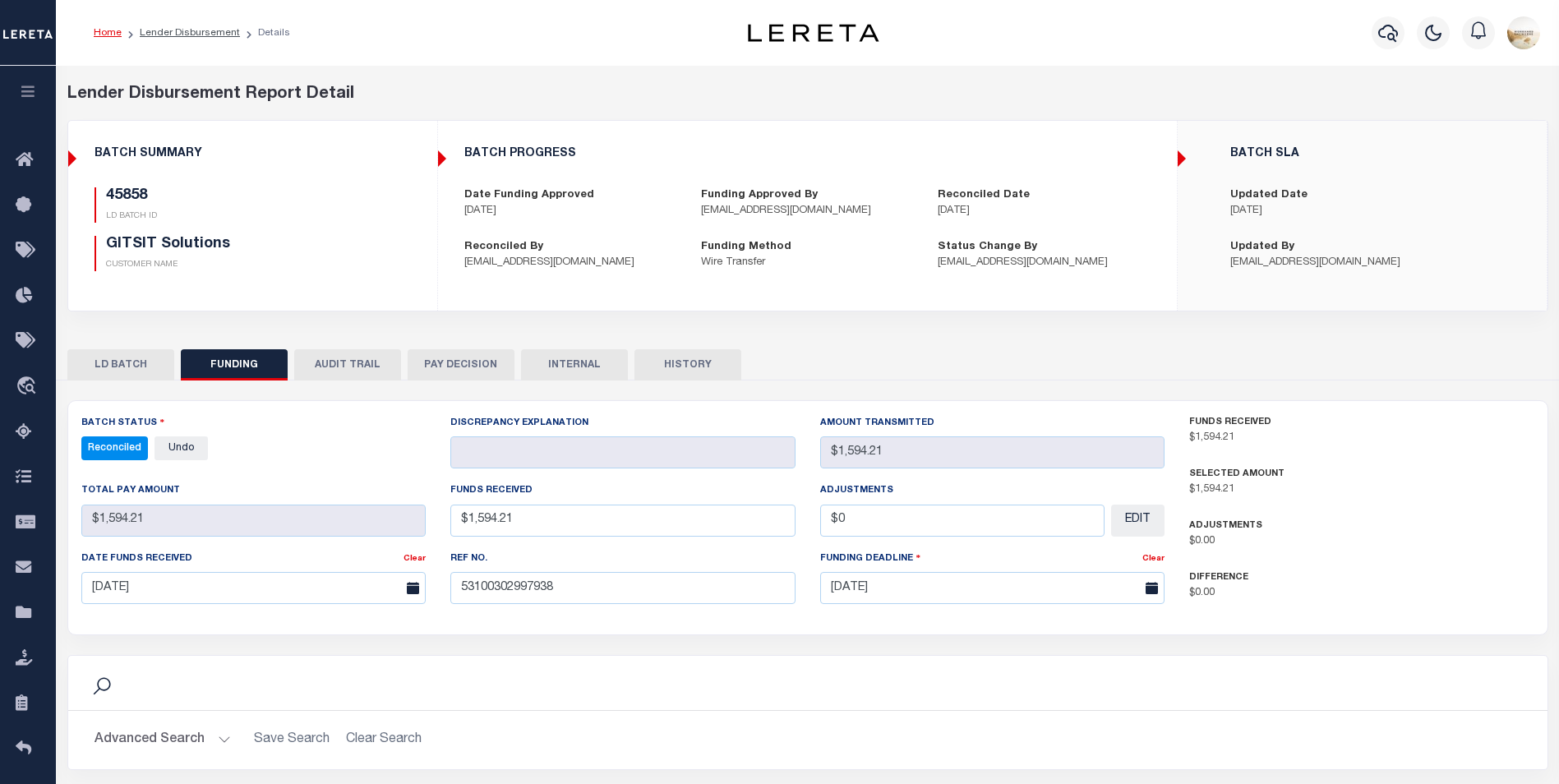
select select "100"
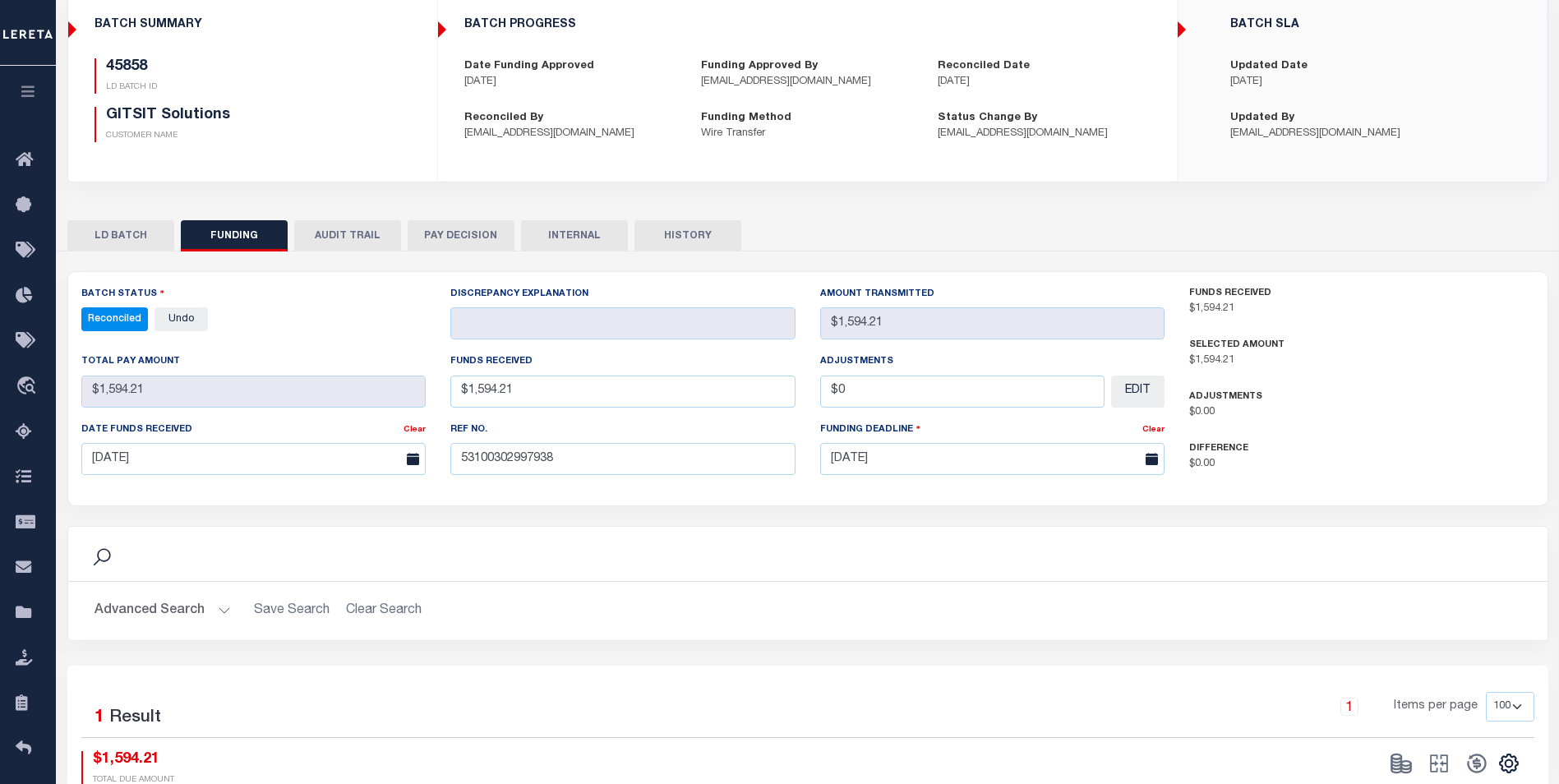
scroll to position [289, 0]
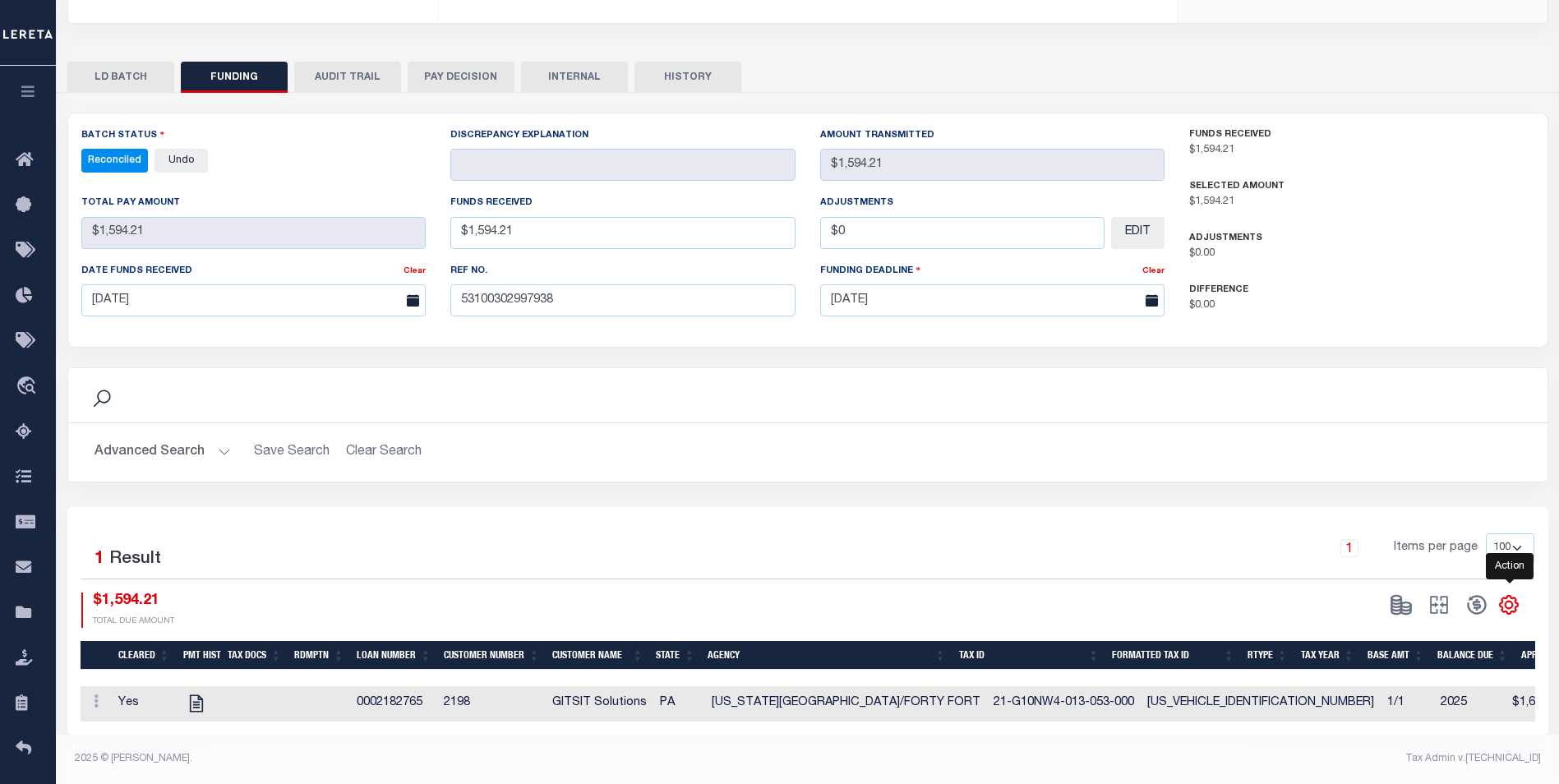
click at [1515, 594] on icon "" at bounding box center [1508, 605] width 22 height 22
click at [1445, 379] on link "CSV" at bounding box center [1441, 384] width 160 height 32
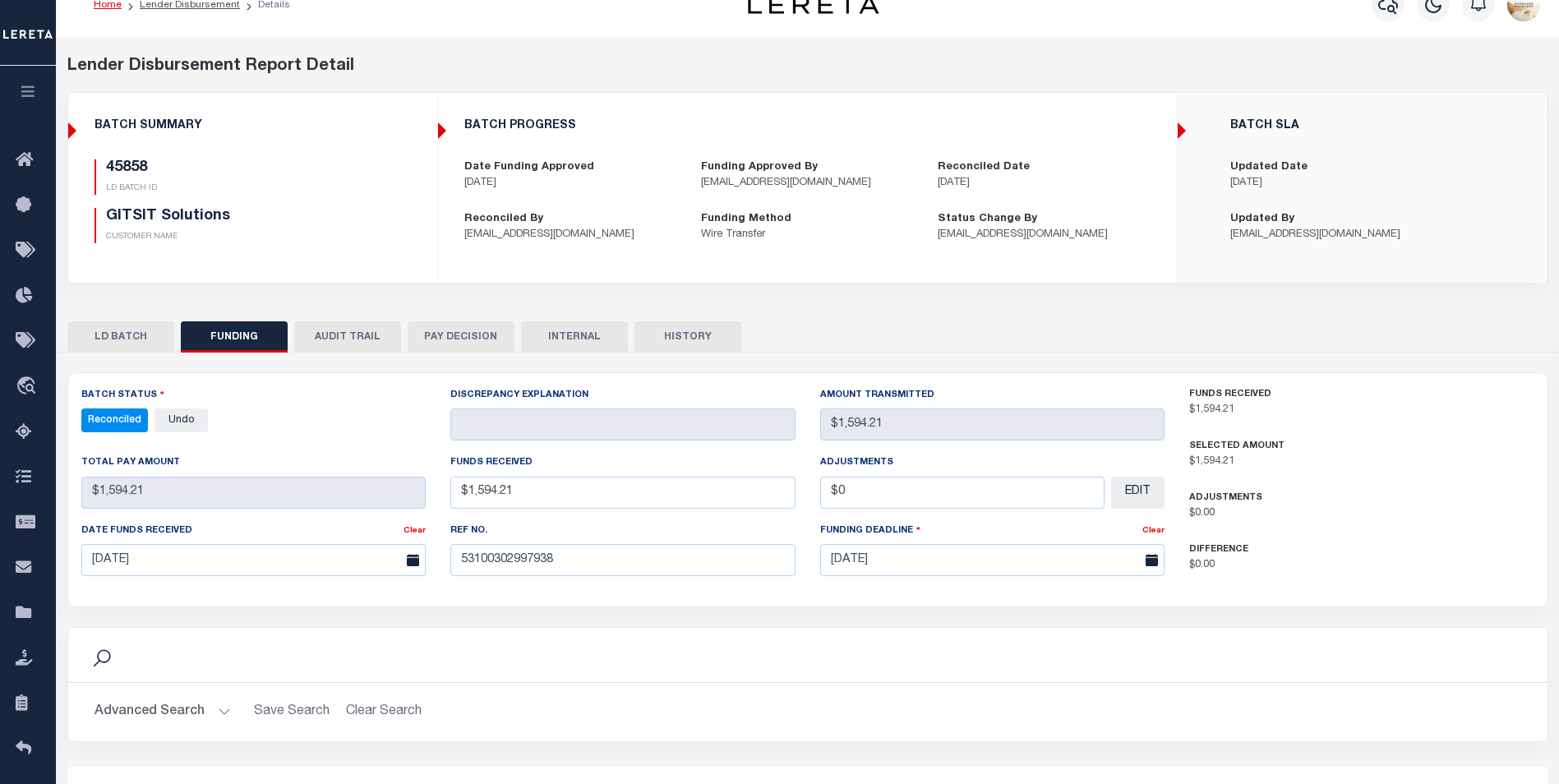
scroll to position [0, 0]
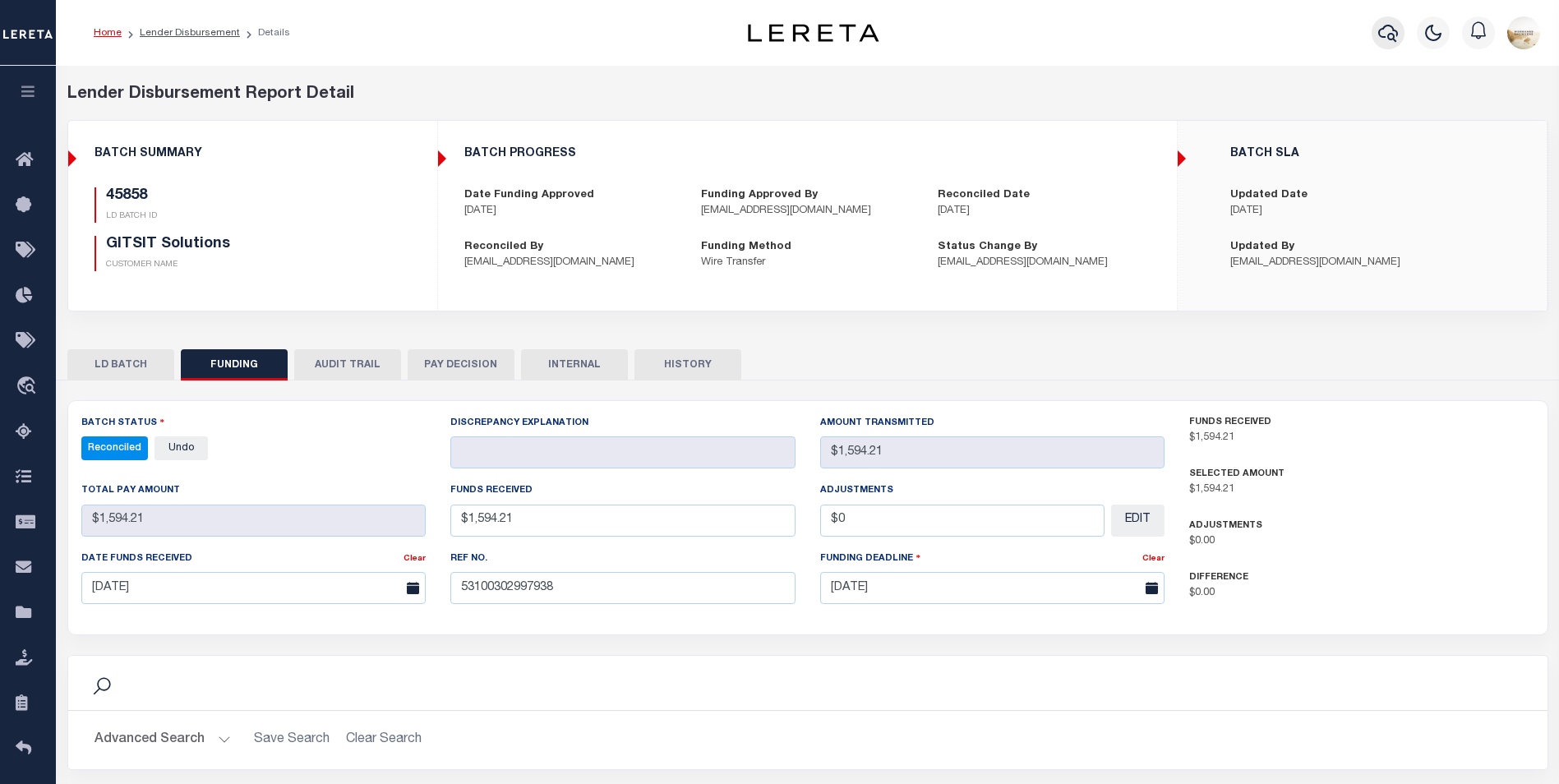
click at [1392, 32] on icon "button" at bounding box center [1388, 33] width 20 height 20
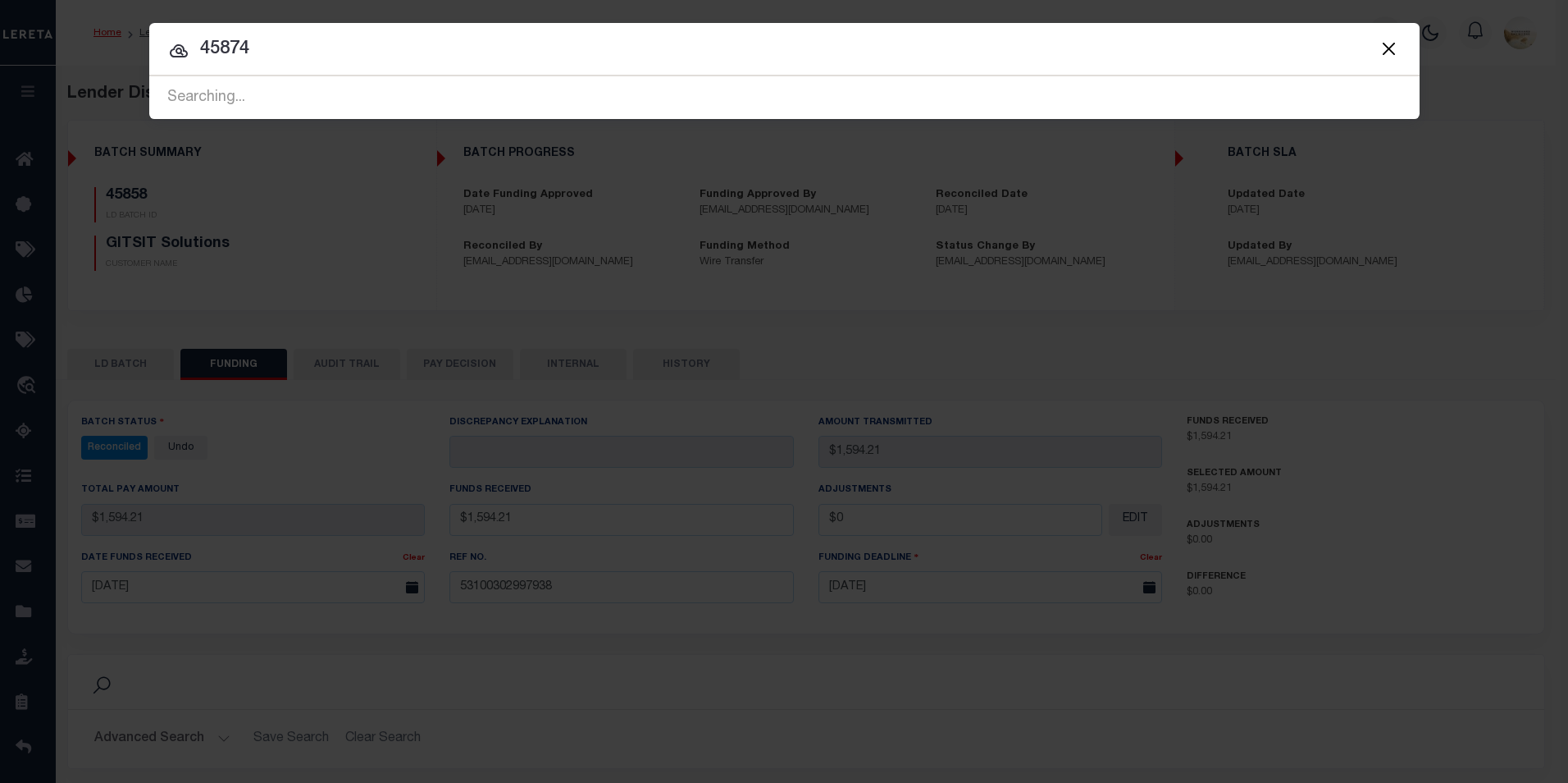
type input "45874"
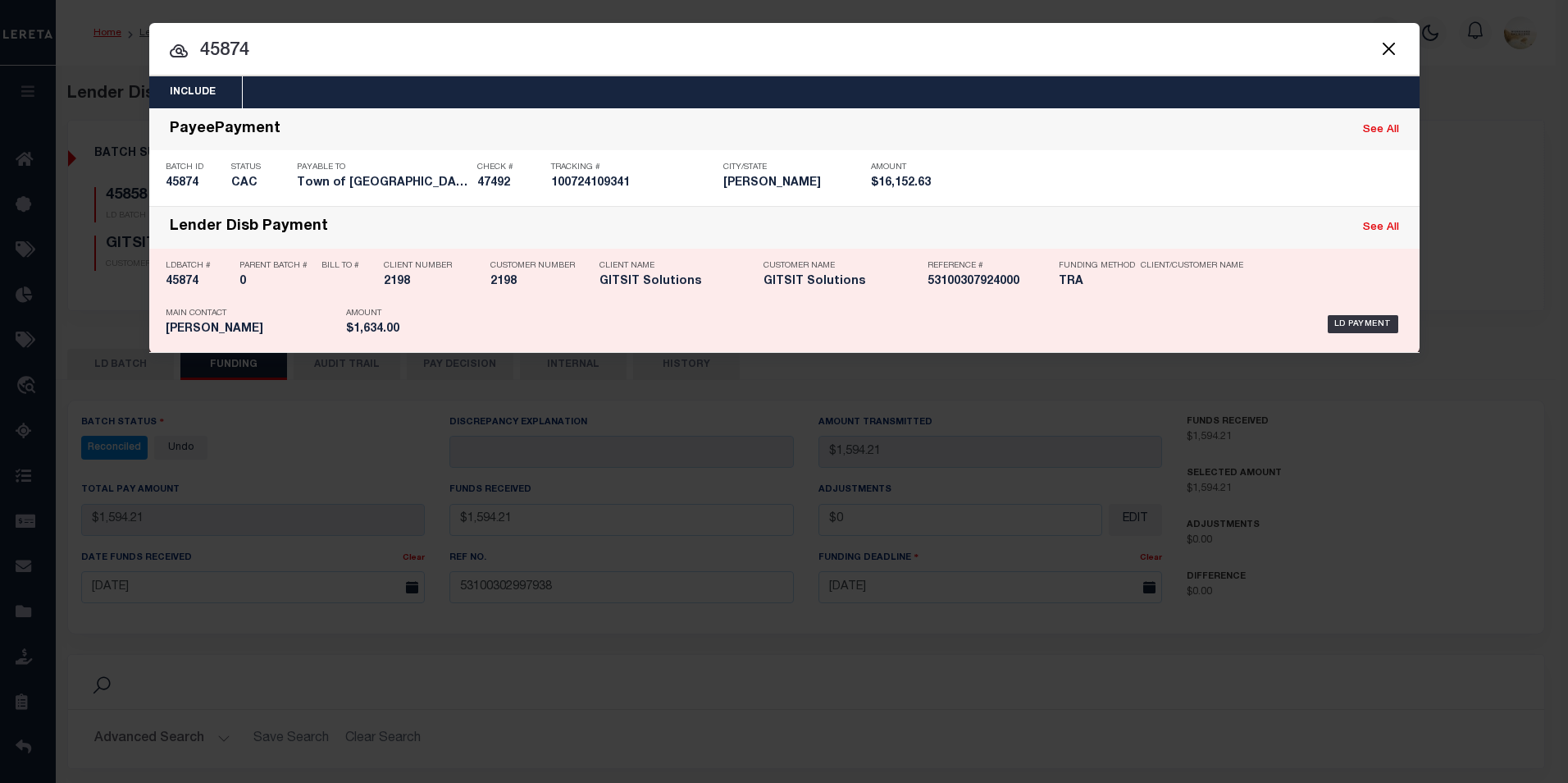
click at [175, 278] on h5 "45874" at bounding box center [199, 281] width 66 height 14
checkbox input "true"
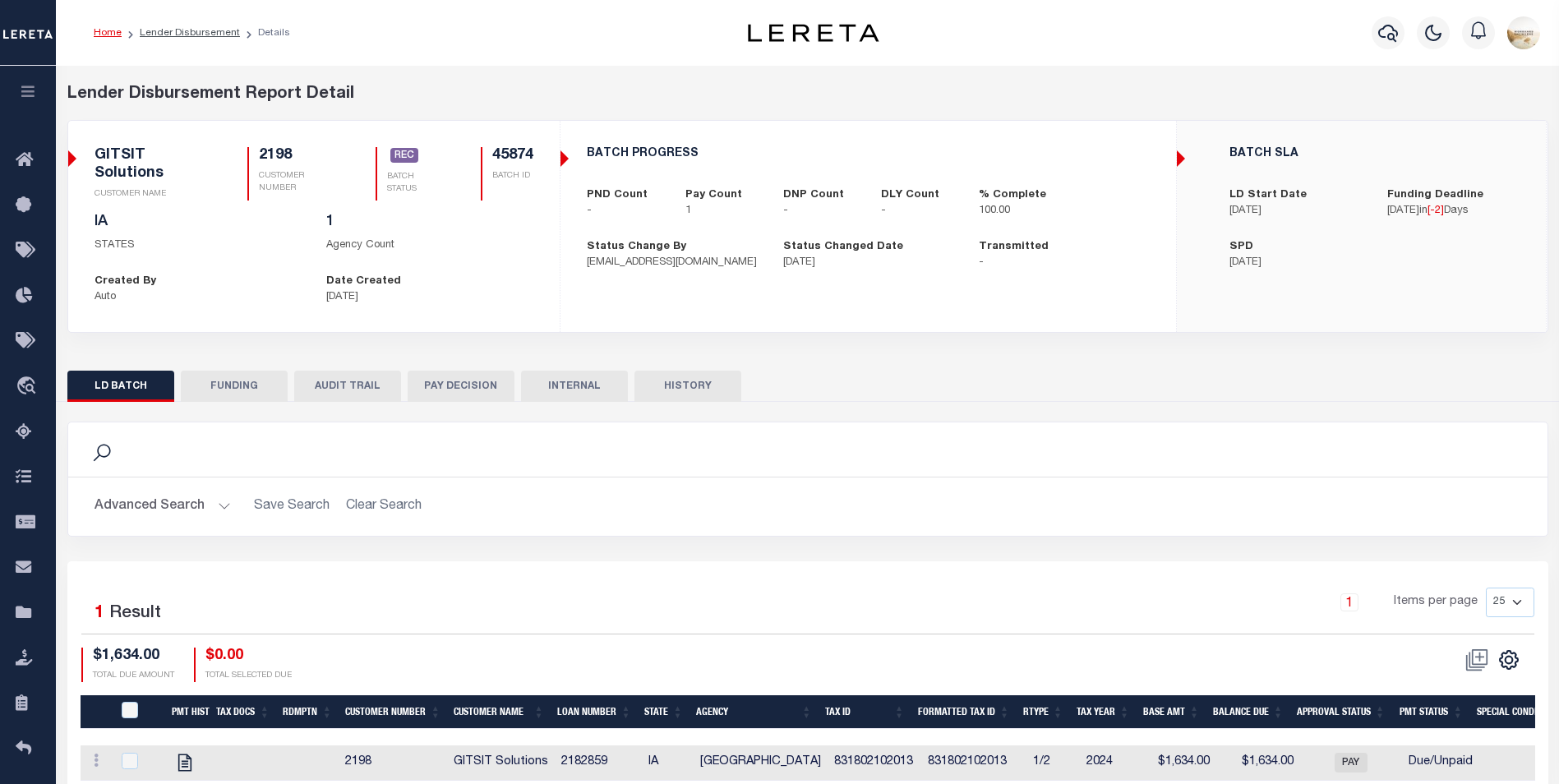
click at [252, 379] on button "FUNDING" at bounding box center [234, 386] width 107 height 32
type input "$1,634"
type input "$0"
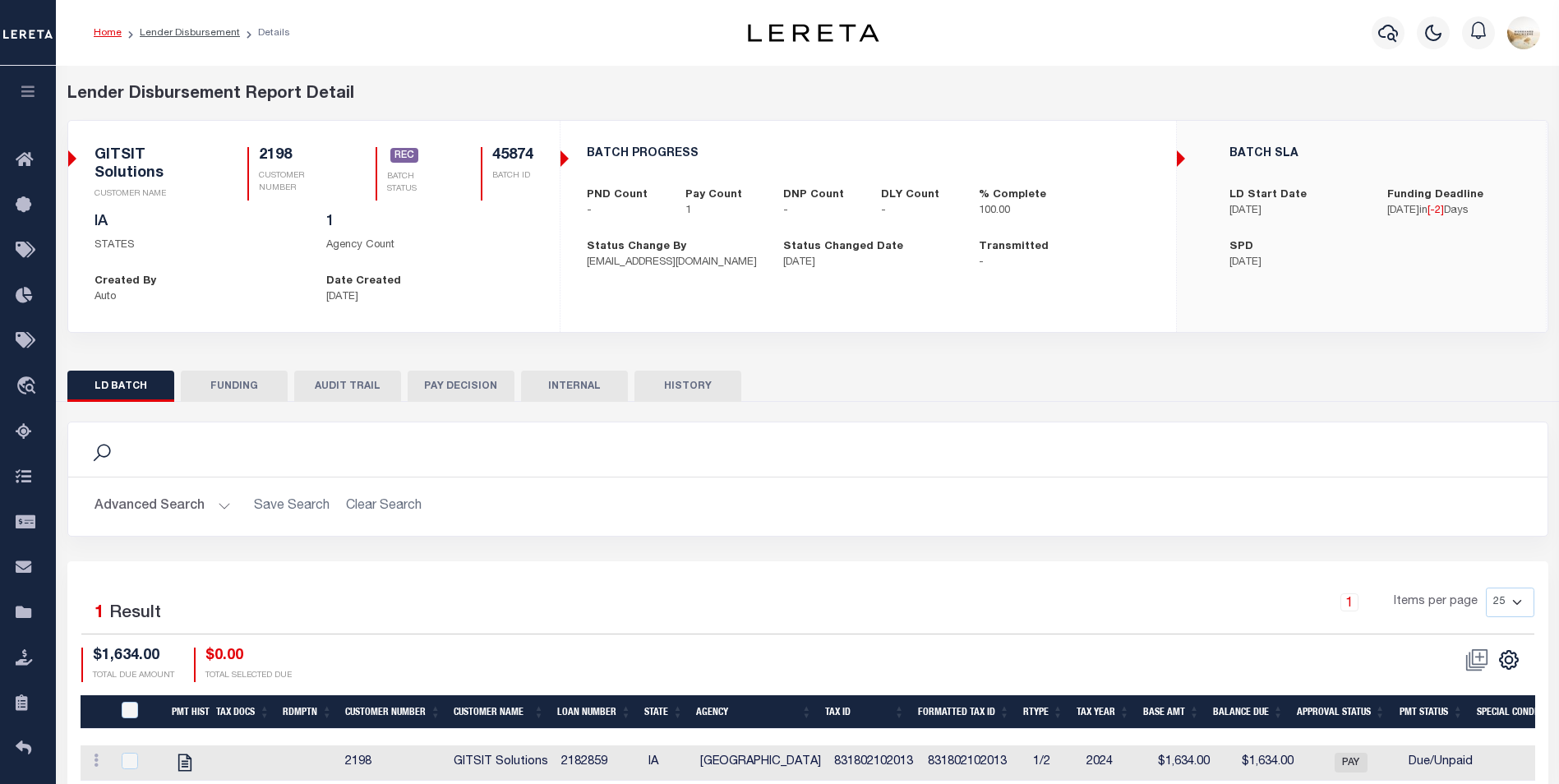
type input "[DATE]"
type input "53100307924000"
type input "[DATE]"
select select "100"
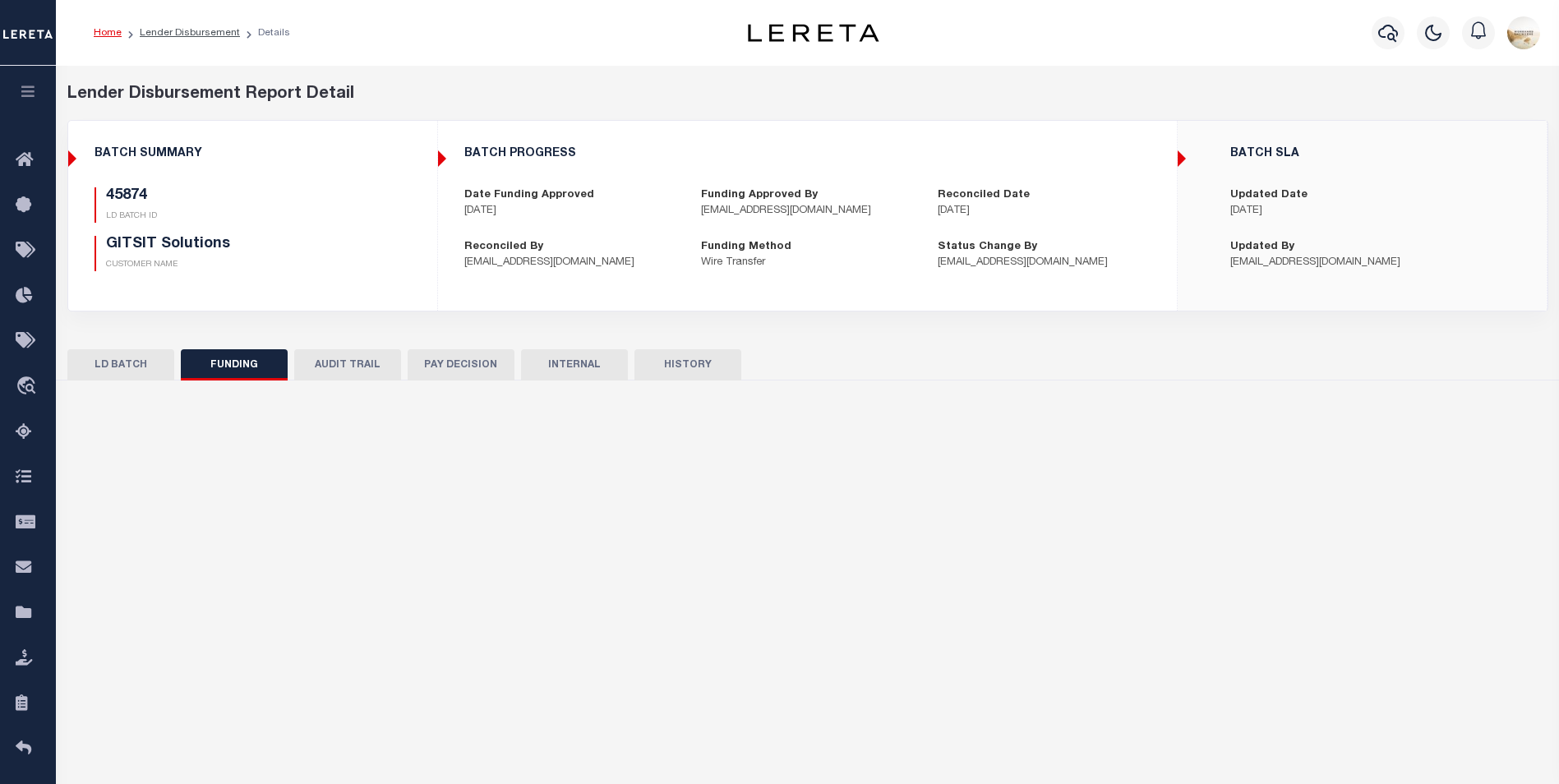
select select "100"
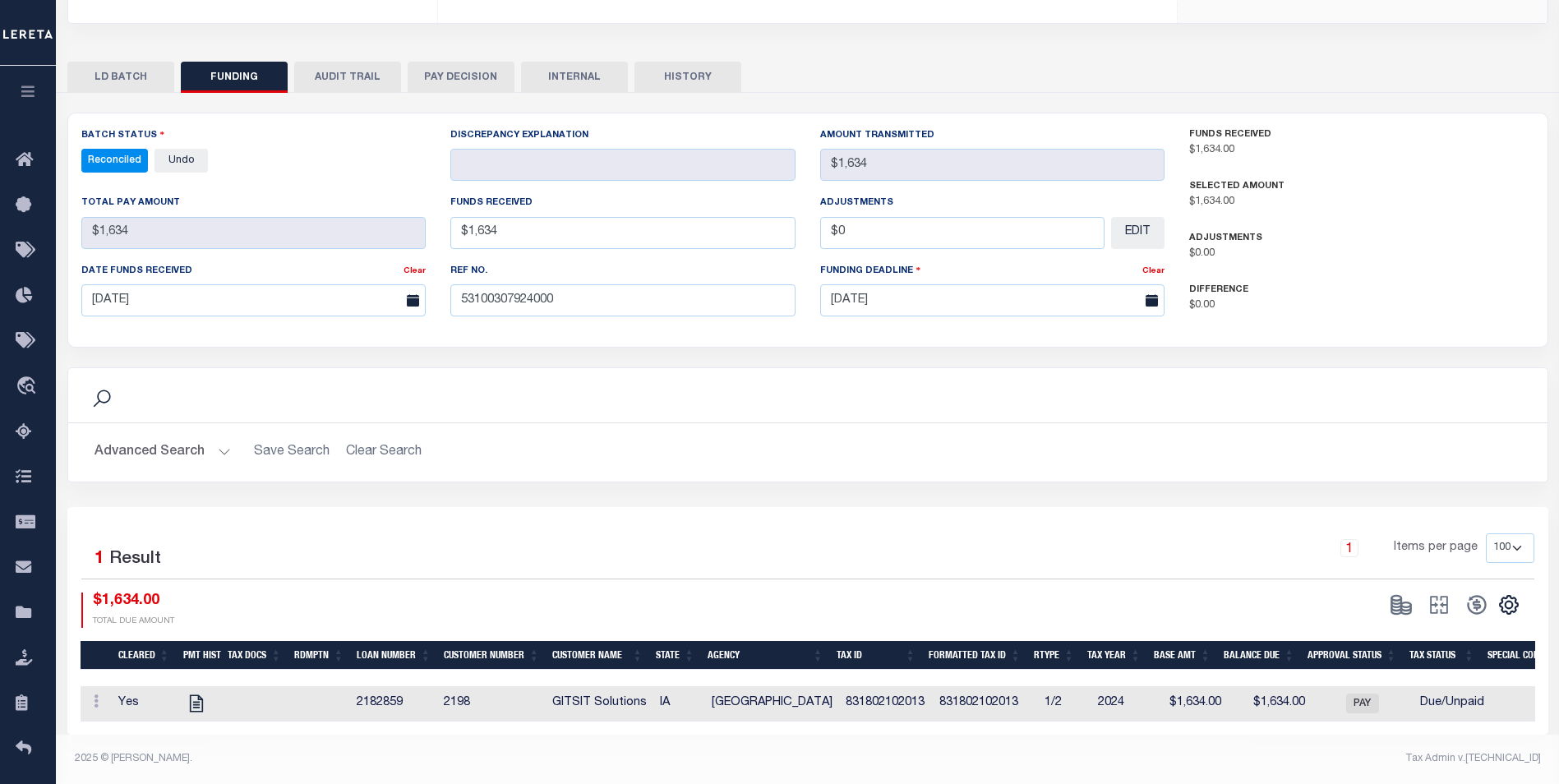
scroll to position [289, 0]
click at [1517, 598] on icon "" at bounding box center [1508, 605] width 22 height 22
click at [1407, 369] on link "CSV" at bounding box center [1441, 384] width 160 height 32
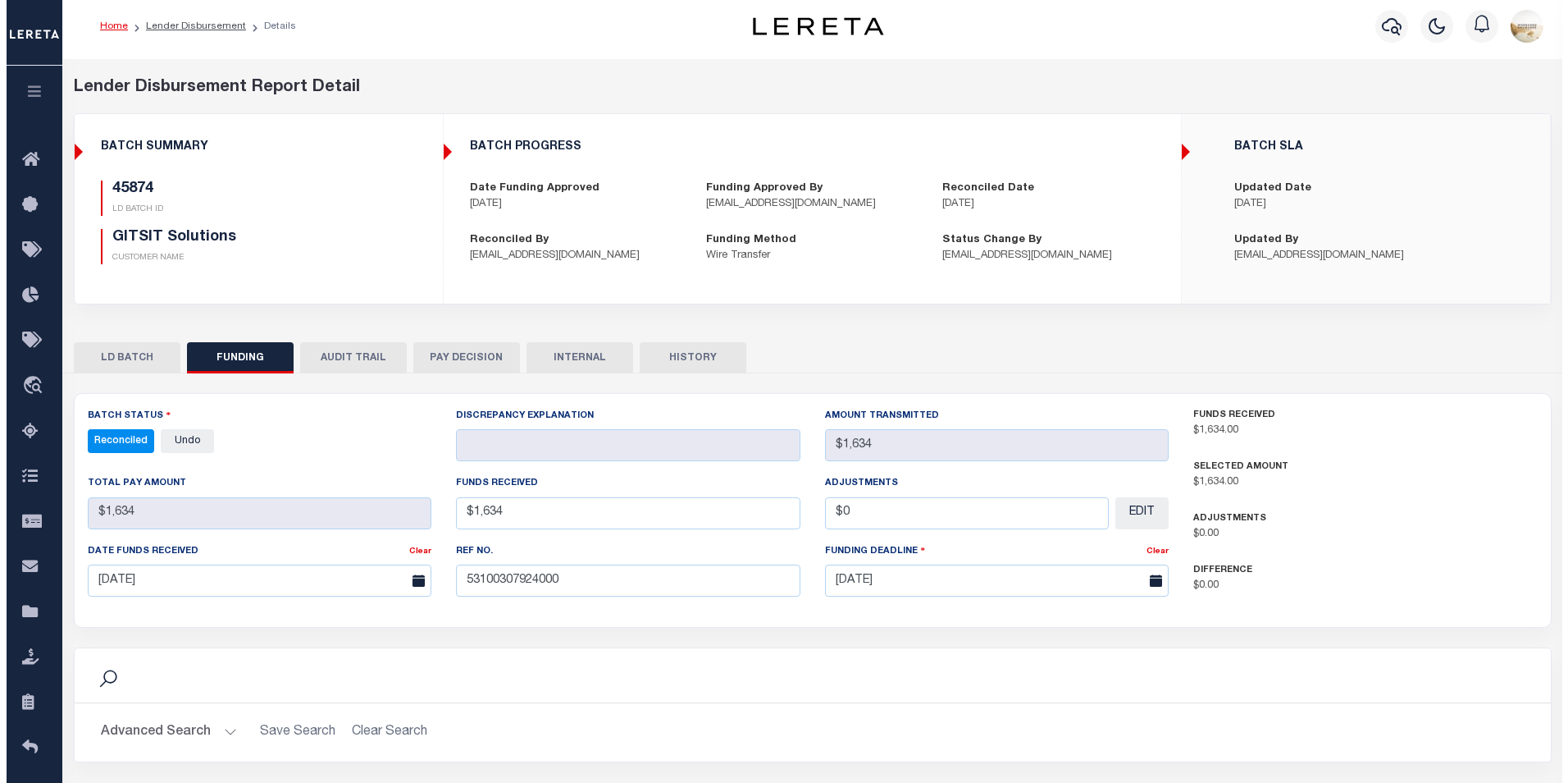
scroll to position [0, 0]
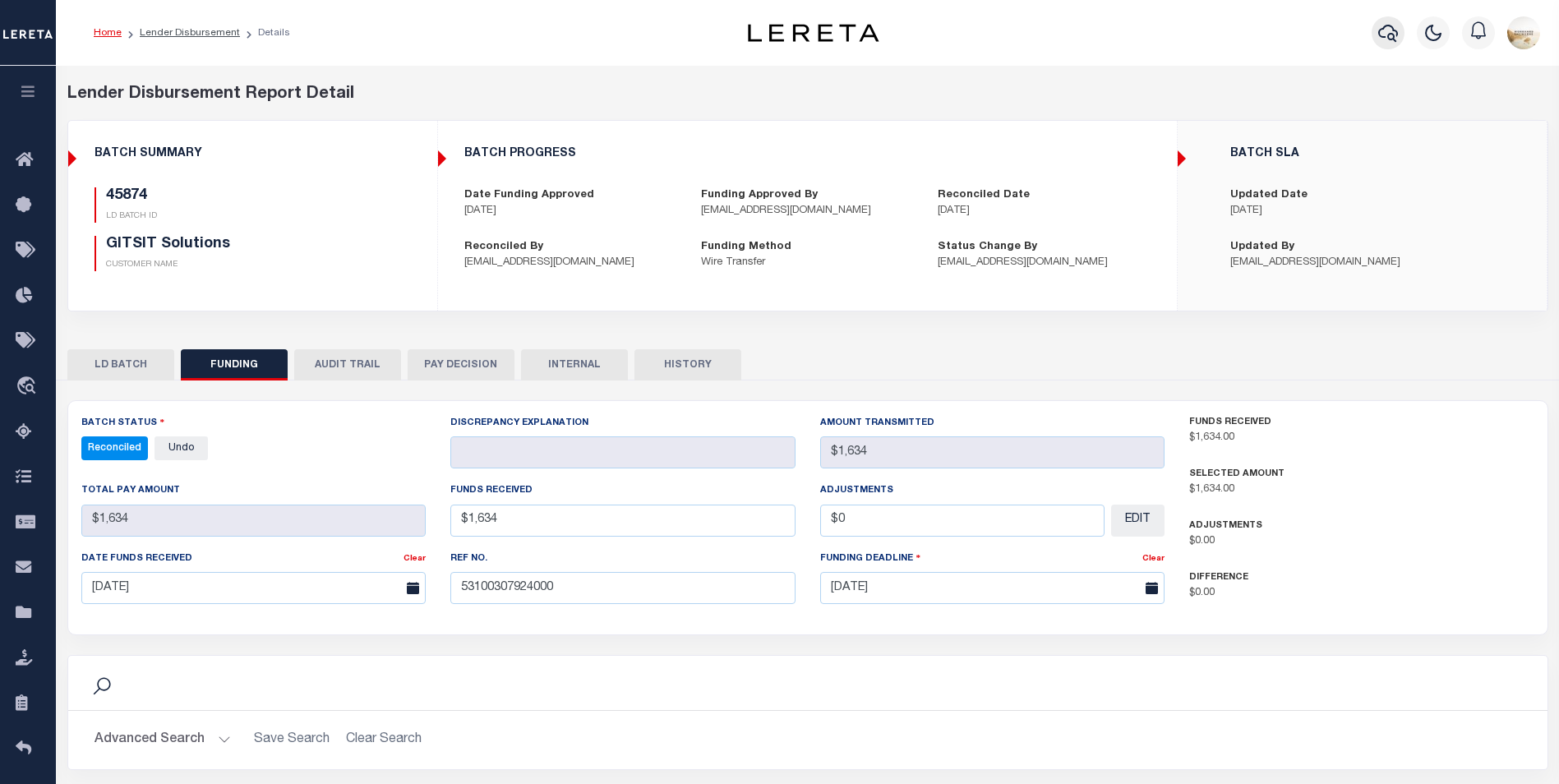
click at [1389, 40] on icon "button" at bounding box center [1388, 33] width 20 height 20
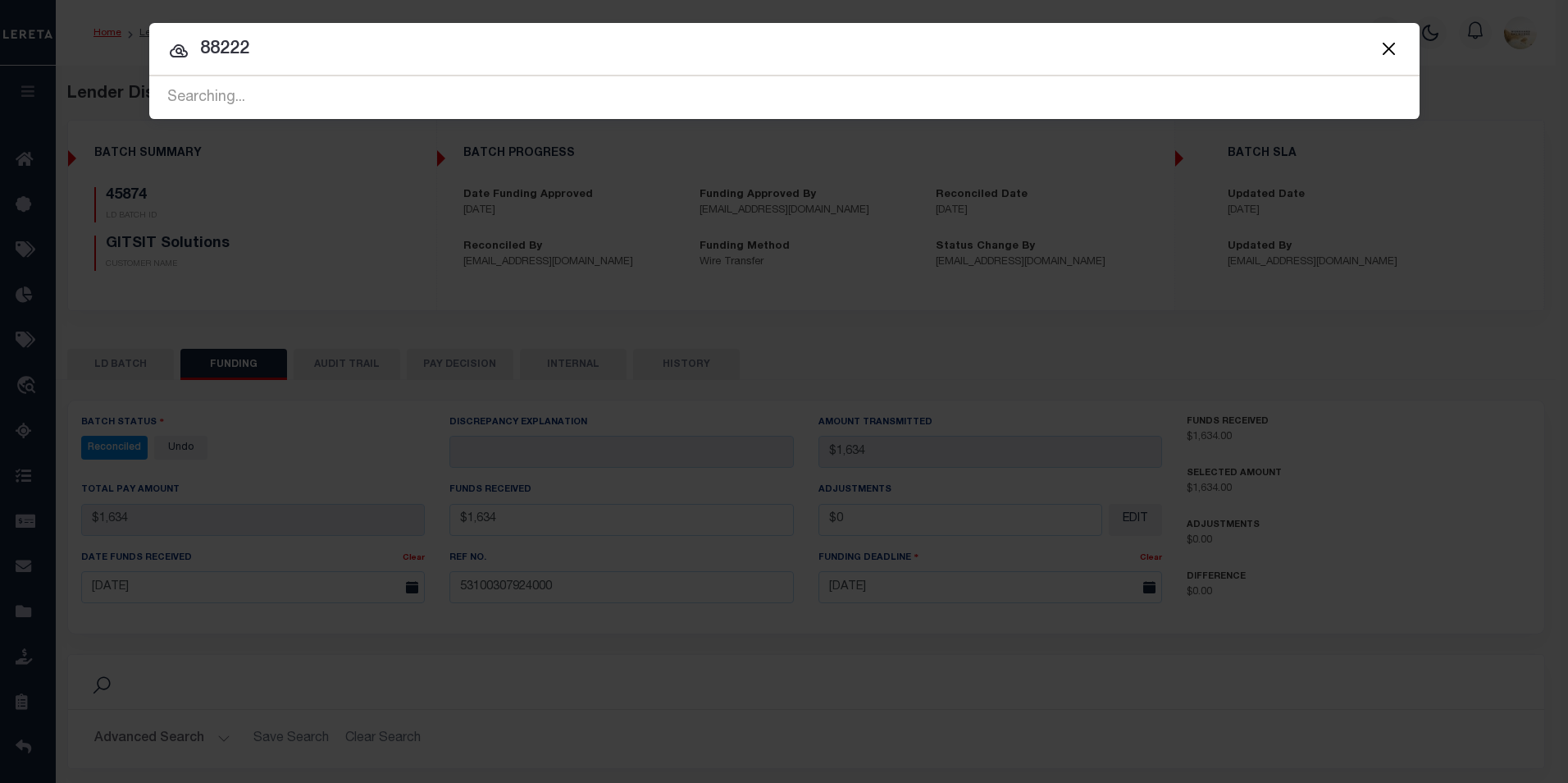
type input "88222"
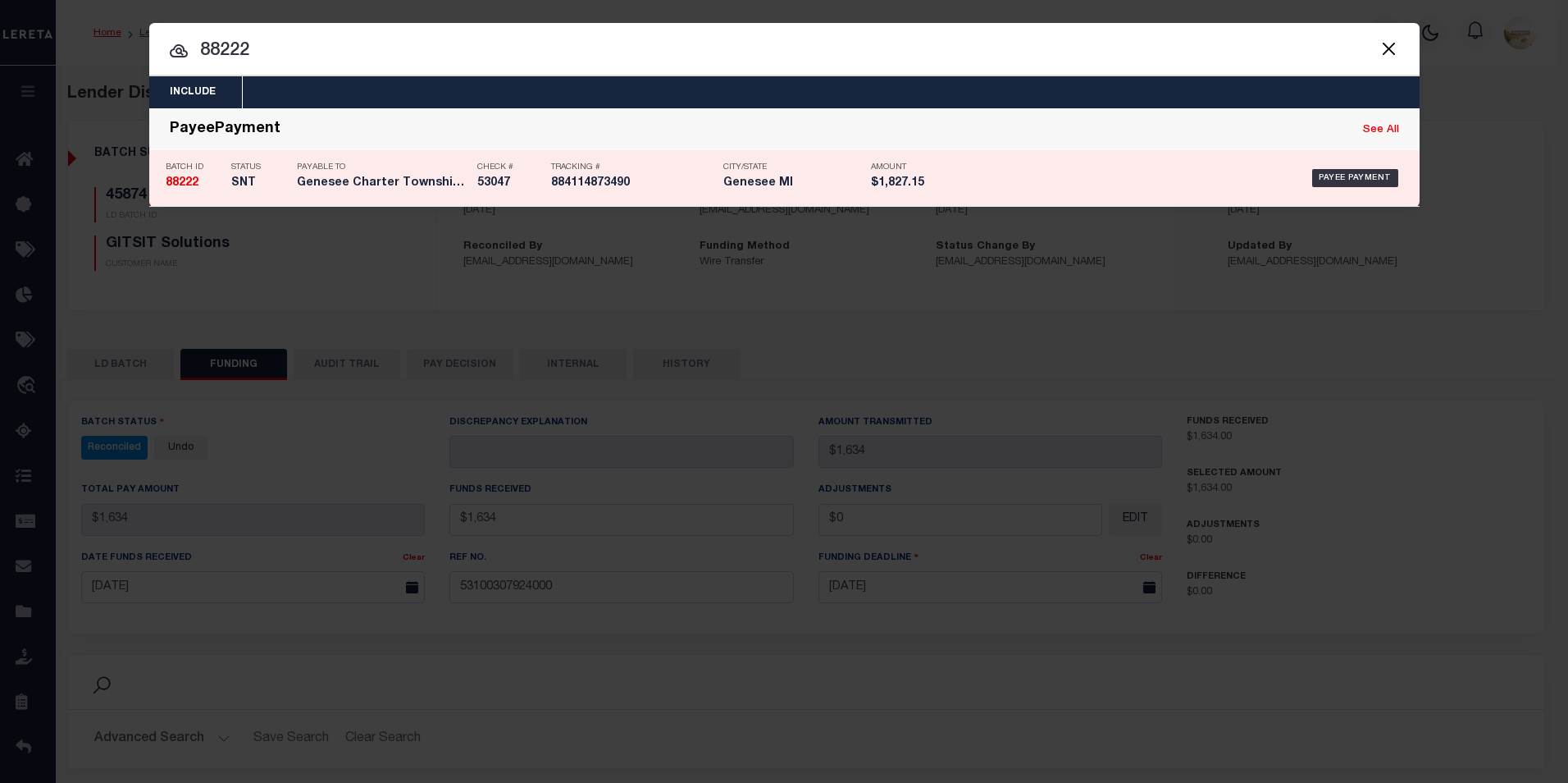
click at [193, 178] on strong "88222" at bounding box center [182, 182] width 32 height 12
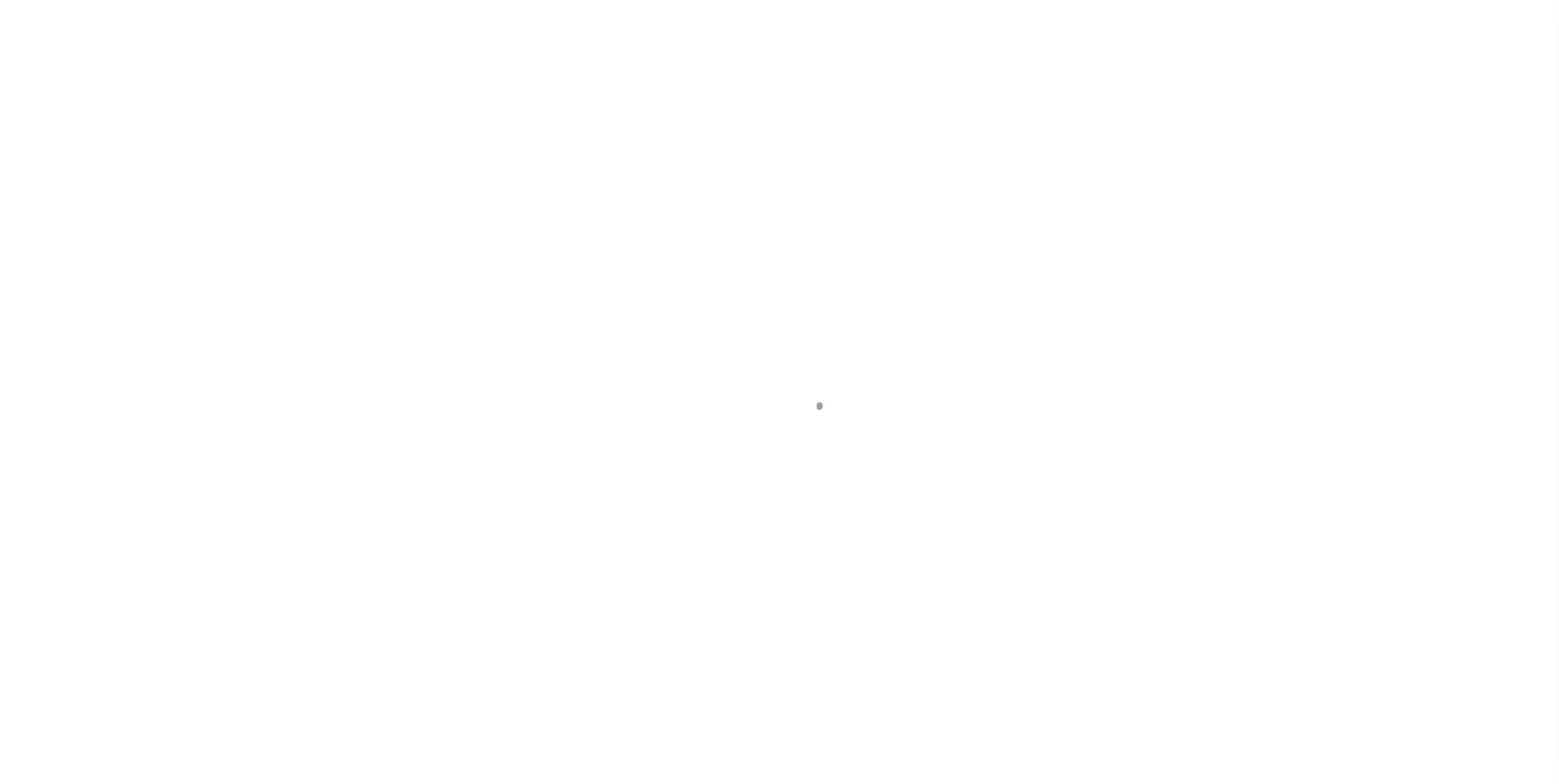
select select "SNT"
select select "CHK"
select select "[PERSON_NAME]"
select select "FDX"
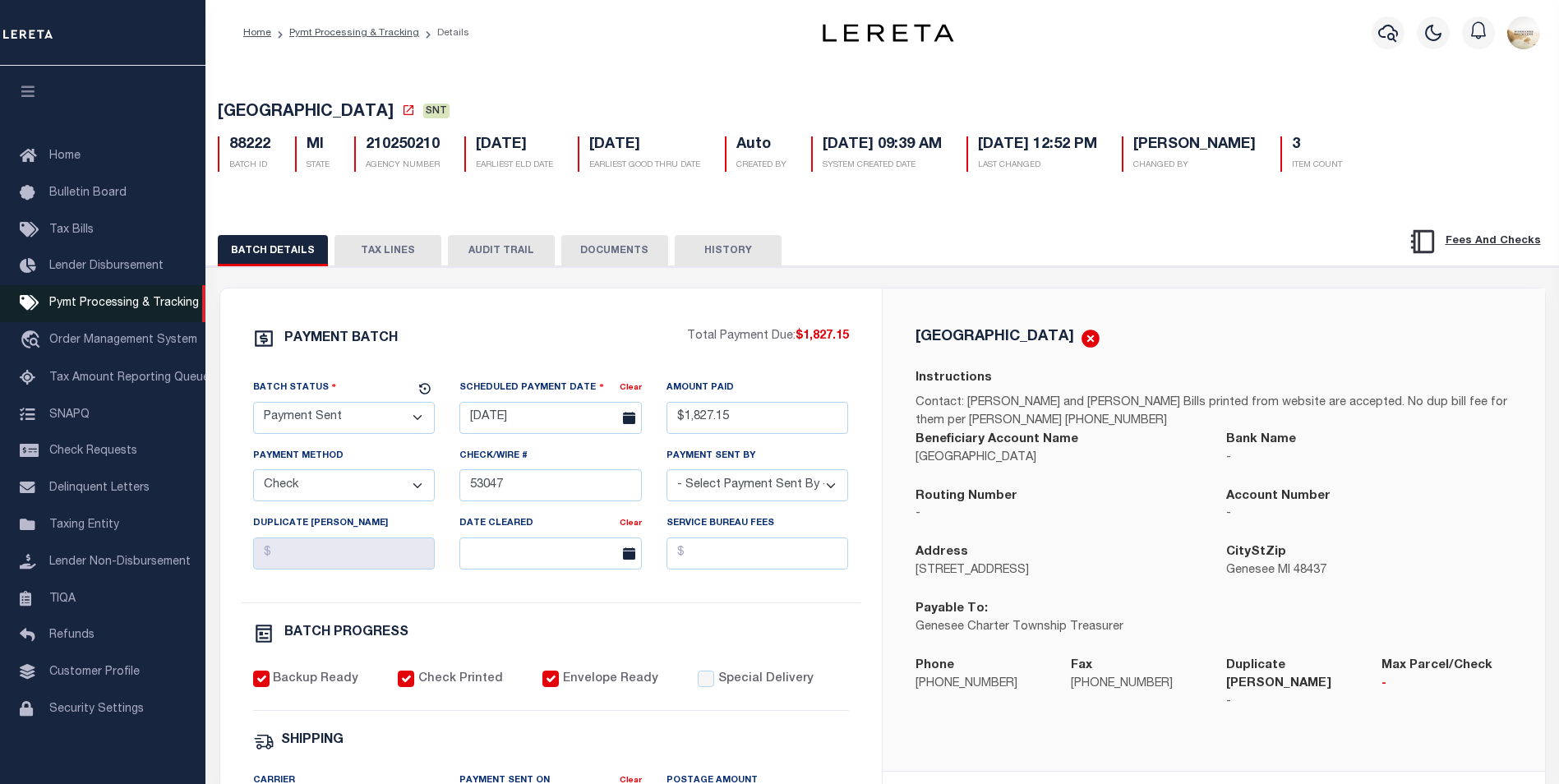
click at [130, 309] on span "Pymt Processing & Tracking" at bounding box center [124, 303] width 149 height 12
